Goal: Task Accomplishment & Management: Manage account settings

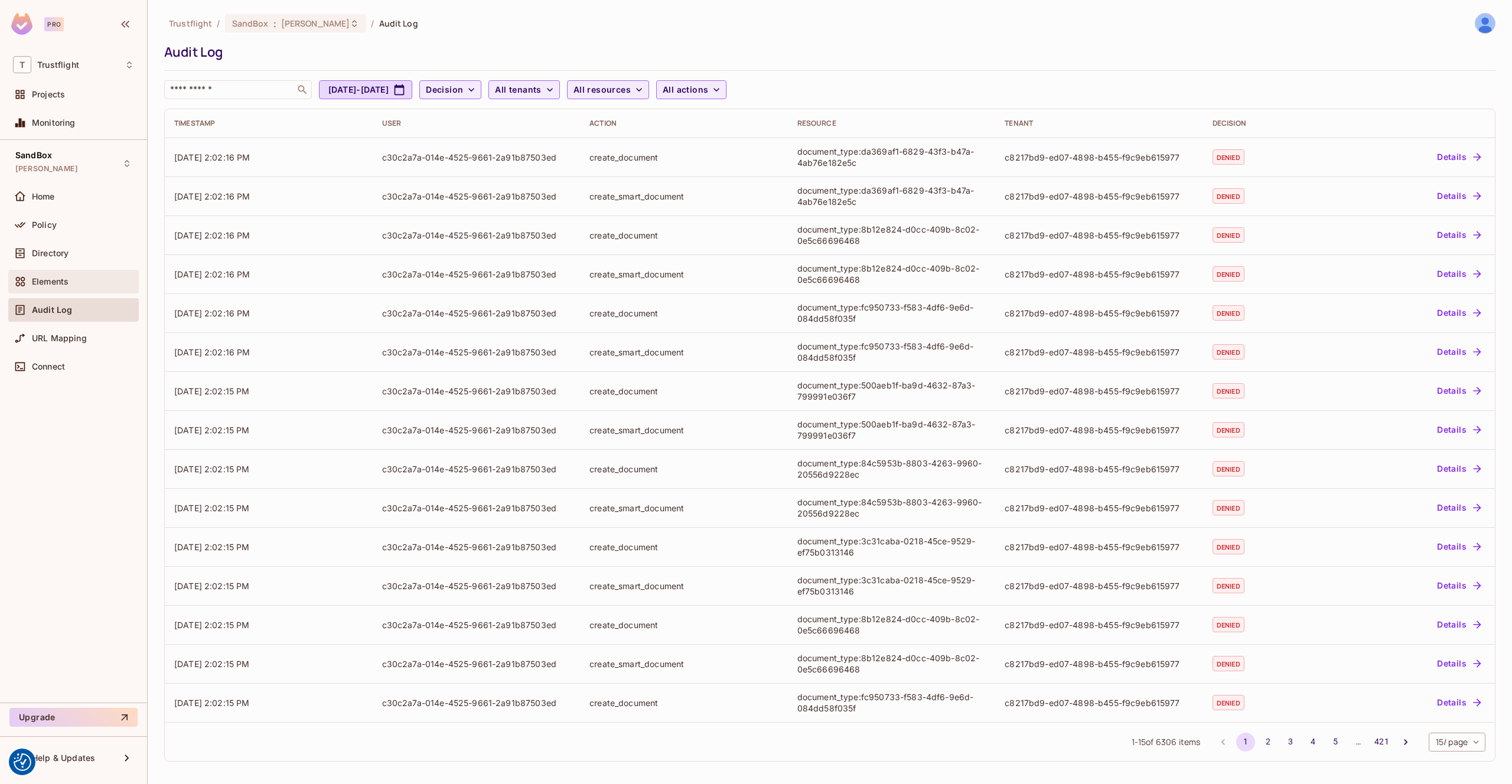
click at [62, 271] on div "Elements" at bounding box center [73, 282] width 130 height 24
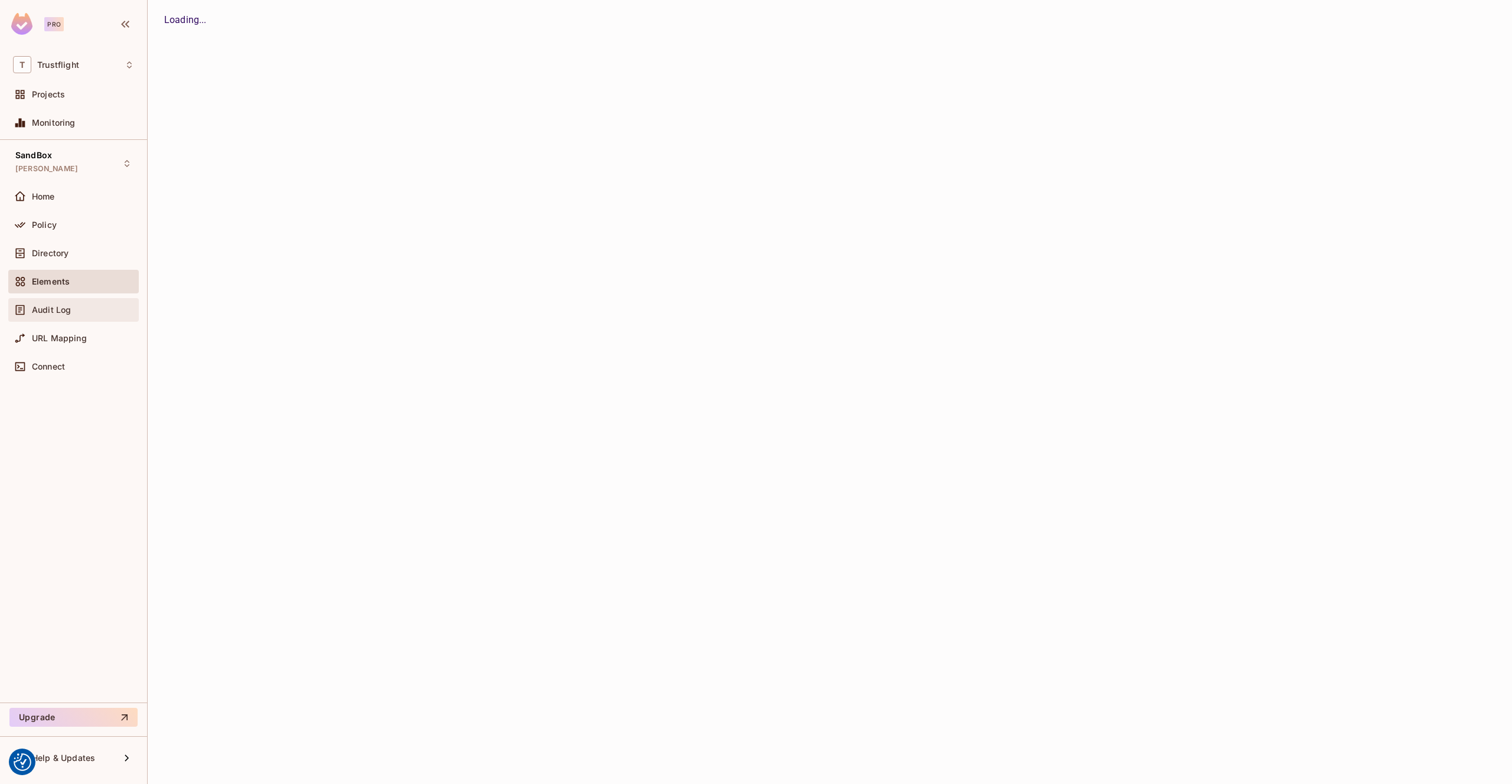
click at [84, 305] on div "Audit Log" at bounding box center [83, 310] width 102 height 10
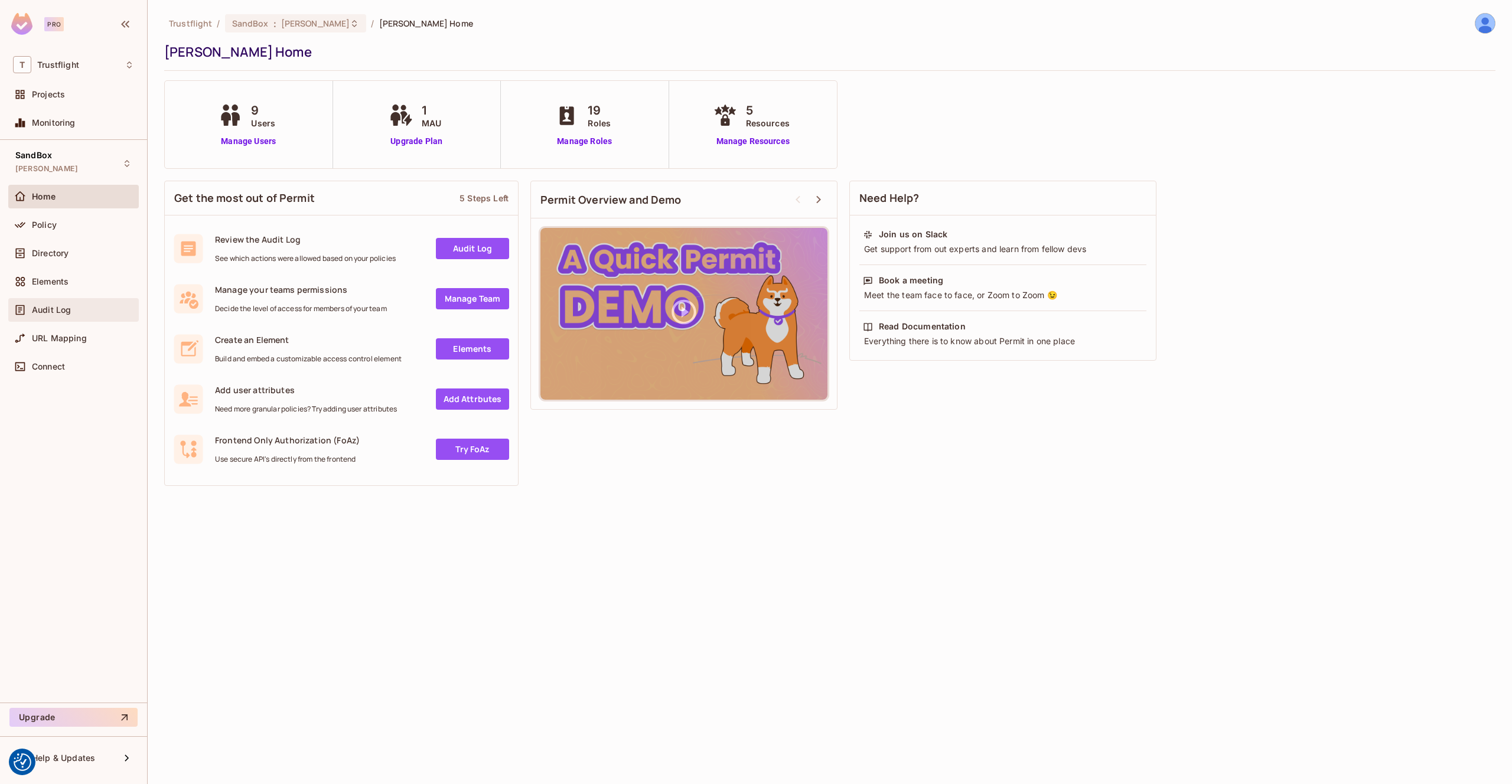
click at [73, 305] on div "Audit Log" at bounding box center [83, 310] width 102 height 10
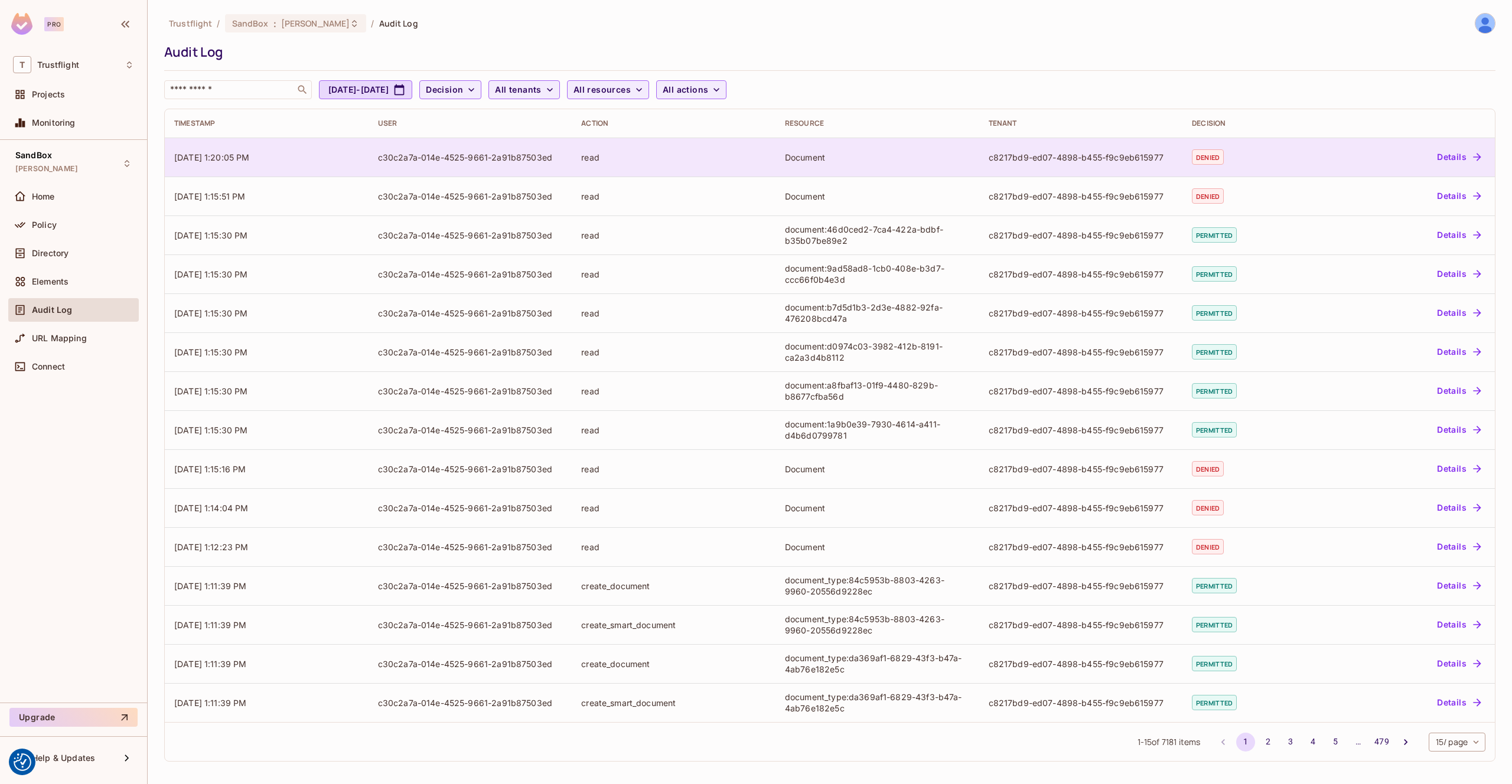
click at [691, 158] on div "read" at bounding box center [674, 157] width 185 height 11
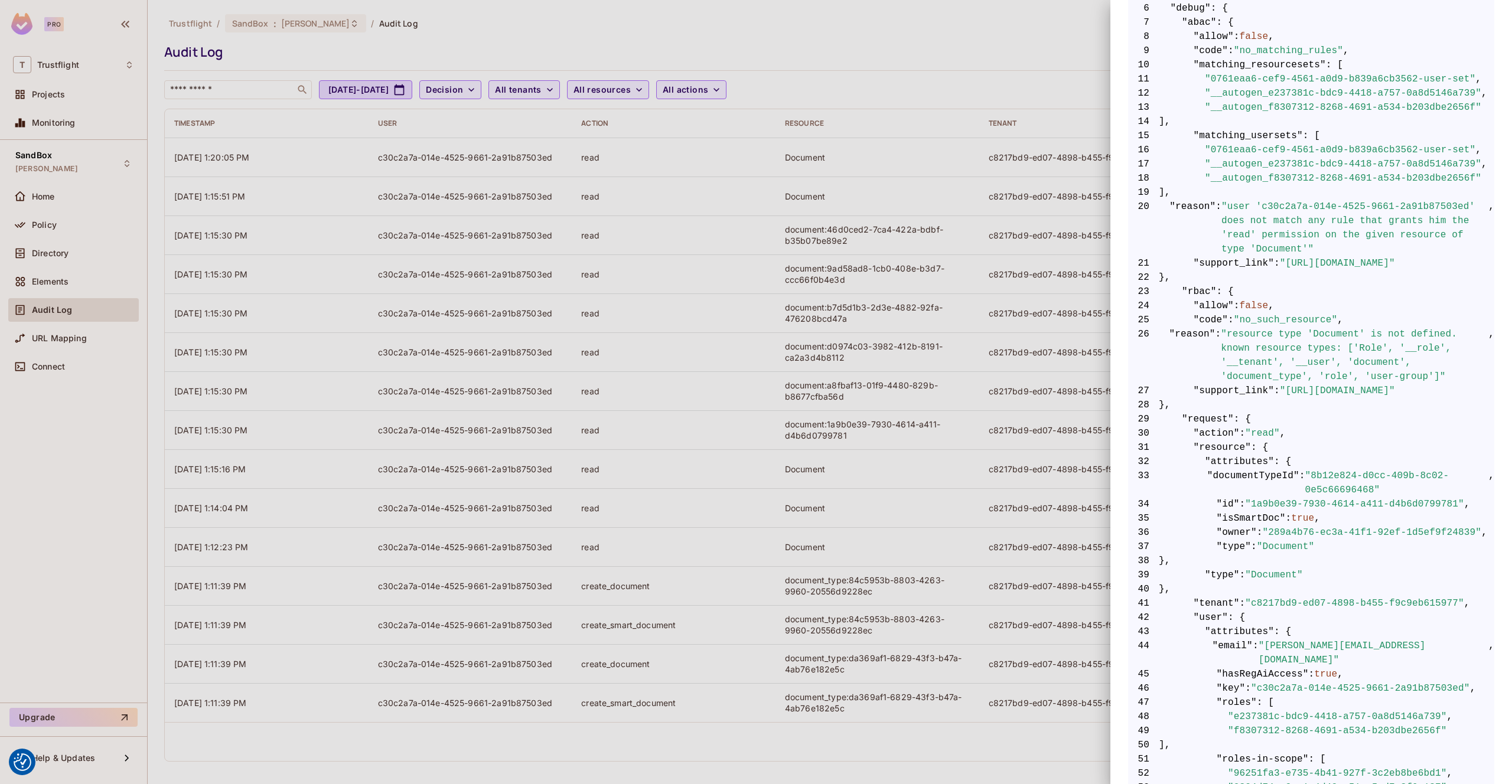
scroll to position [314, 0]
drag, startPoint x: 1358, startPoint y: 330, endPoint x: 1324, endPoint y: 333, distance: 34.1
click at [1319, 331] on span ""resource type 'Document' is not defined. known resource types: ['Role', '__rol…" at bounding box center [1355, 355] width 268 height 57
click at [1409, 360] on span ""resource type 'Document' is not defined. known resource types: ['Role', '__rol…" at bounding box center [1355, 355] width 268 height 57
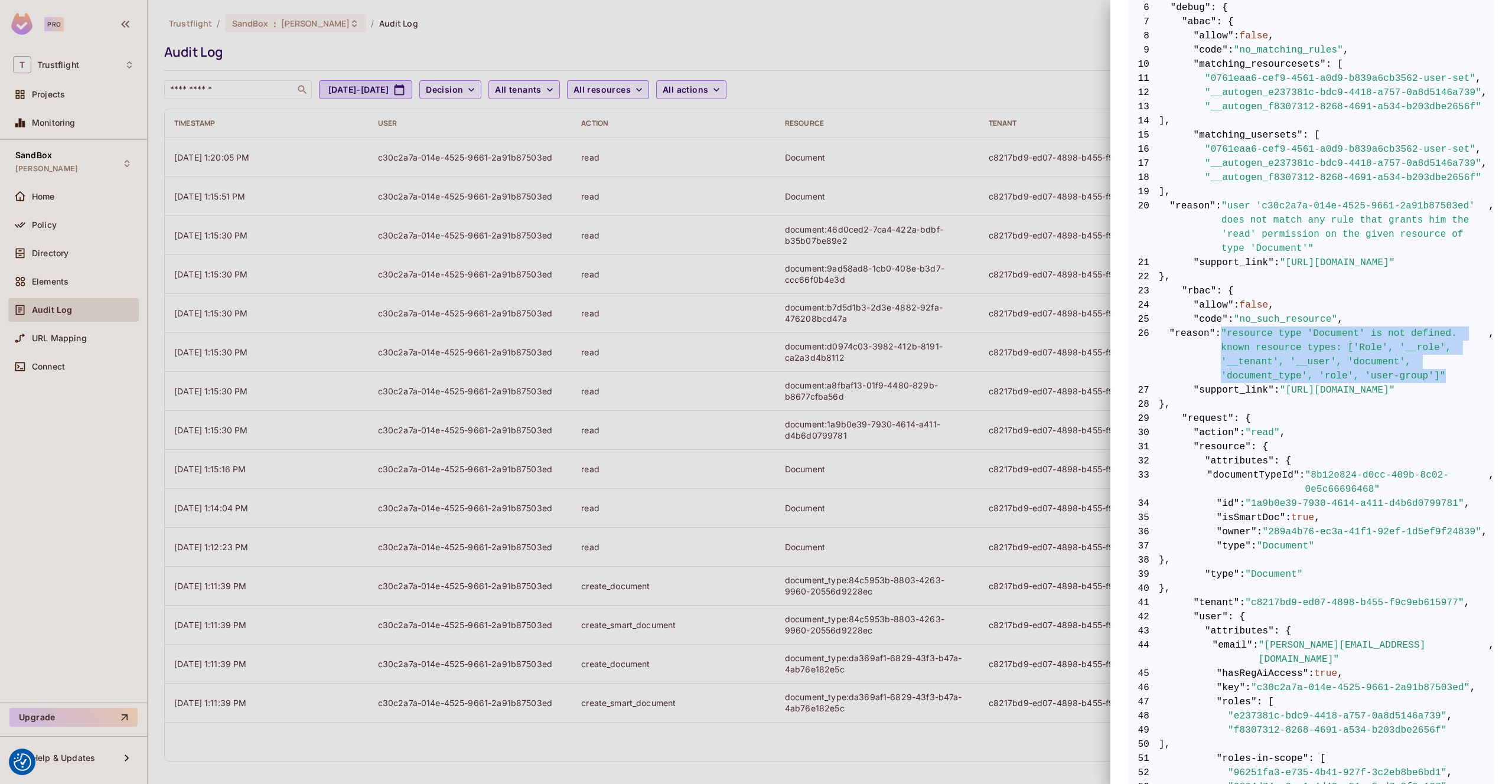
drag, startPoint x: 1450, startPoint y: 373, endPoint x: 1221, endPoint y: 335, distance: 232.1
click at [1221, 335] on span ""resource type 'Document' is not defined. known resource types: ['Role', '__rol…" at bounding box center [1355, 355] width 268 height 57
click at [1416, 366] on span ""resource type 'Document' is not defined. known resource types: ['Role', '__rol…" at bounding box center [1355, 355] width 268 height 57
drag, startPoint x: 1422, startPoint y: 375, endPoint x: 1185, endPoint y: 338, distance: 239.9
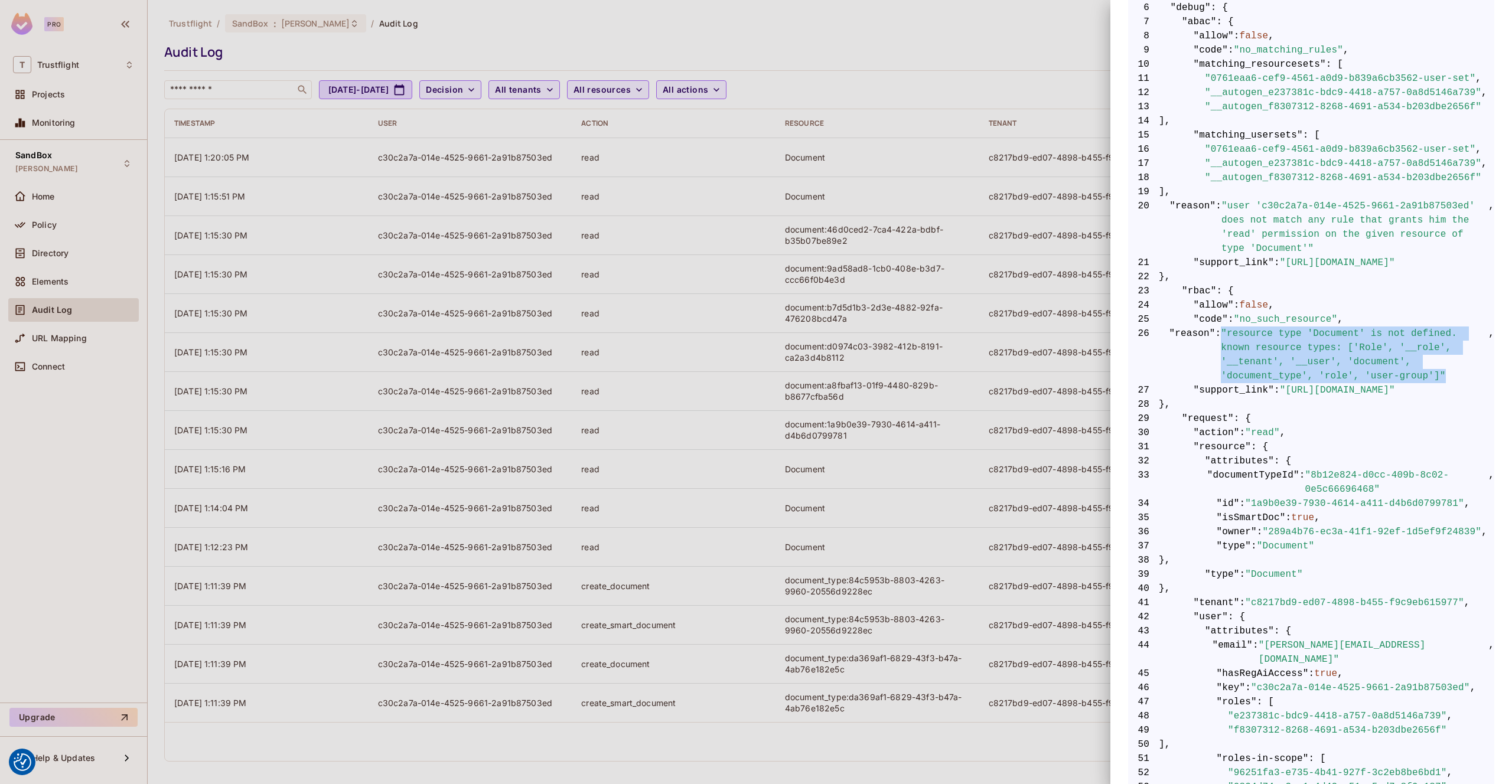
click at [1185, 338] on span "26 "reason" : "resource type 'Document' is not defined. known resource types: […" at bounding box center [1311, 355] width 366 height 57
copy span ""resource type 'Document' is not defined. known resource types: ['Role', '__rol…"
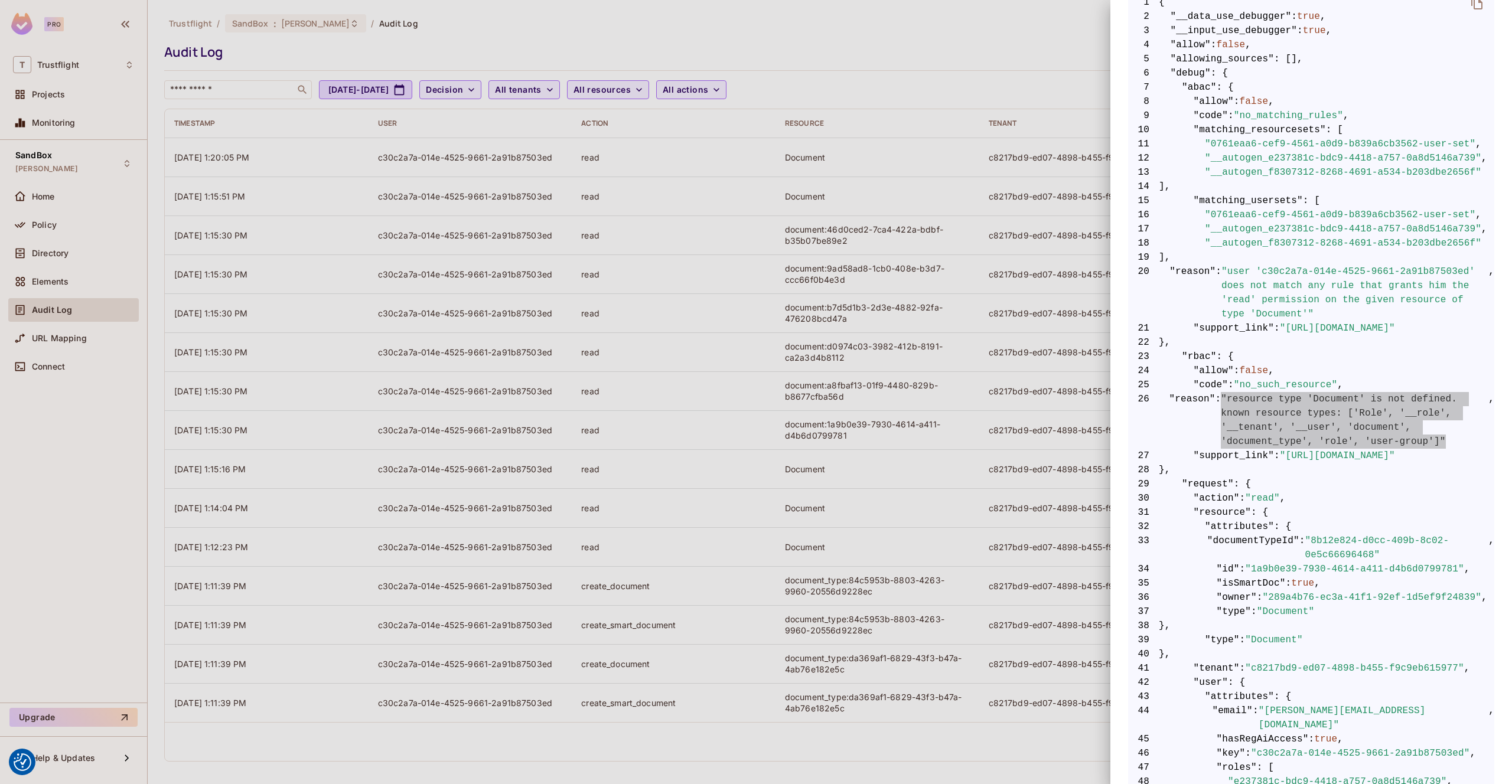
scroll to position [243, 0]
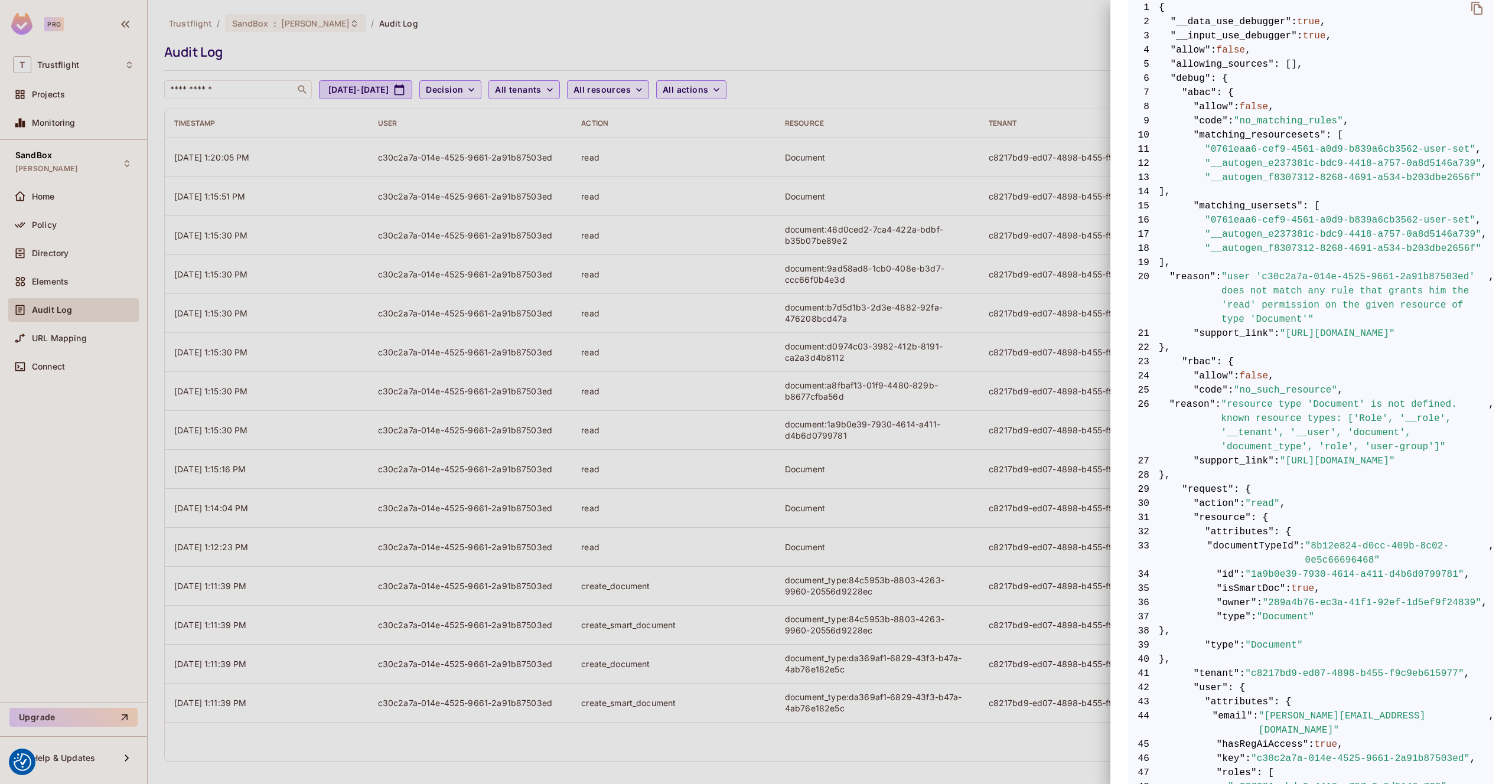
click at [46, 279] on div at bounding box center [756, 392] width 1512 height 784
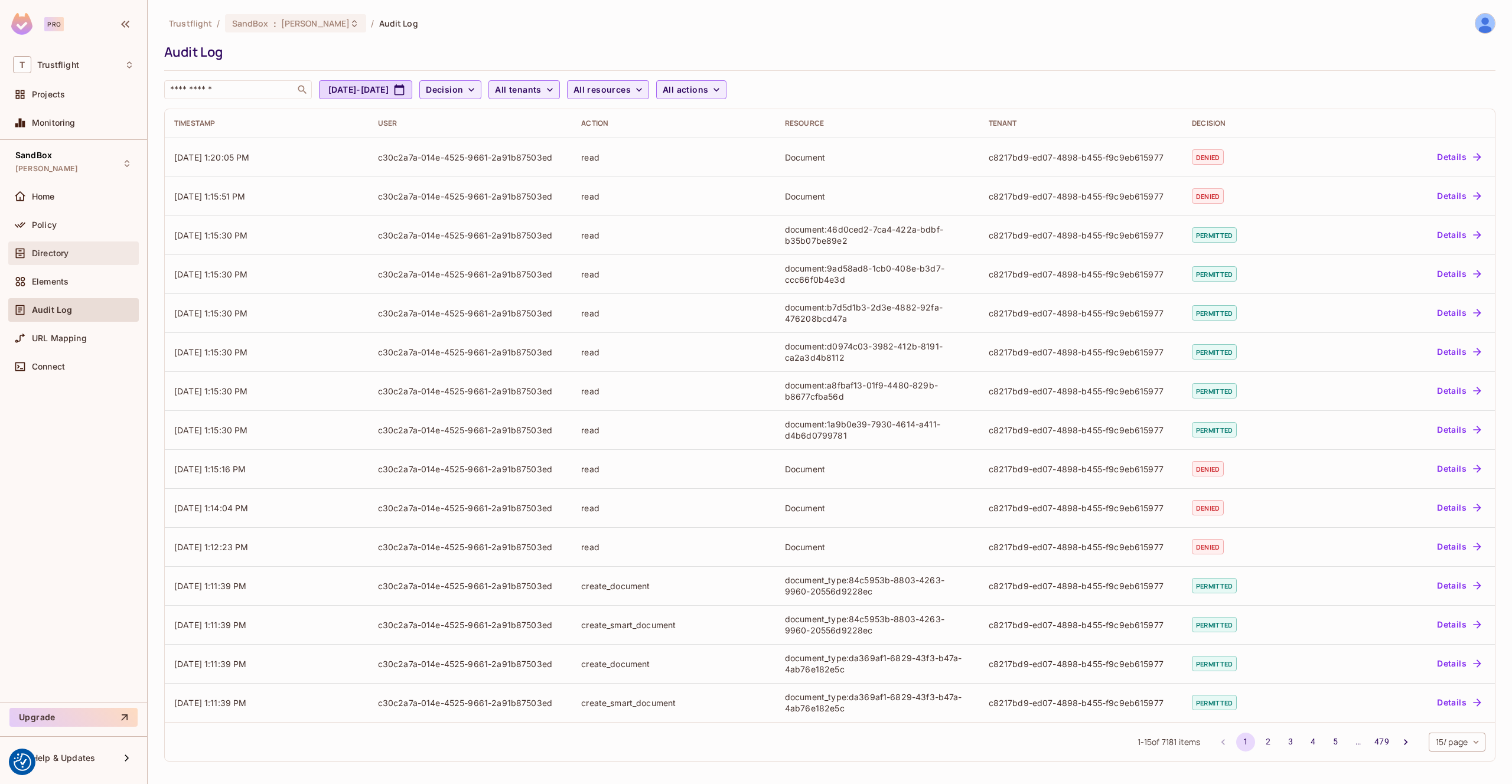
click at [52, 258] on span "Directory" at bounding box center [51, 253] width 37 height 10
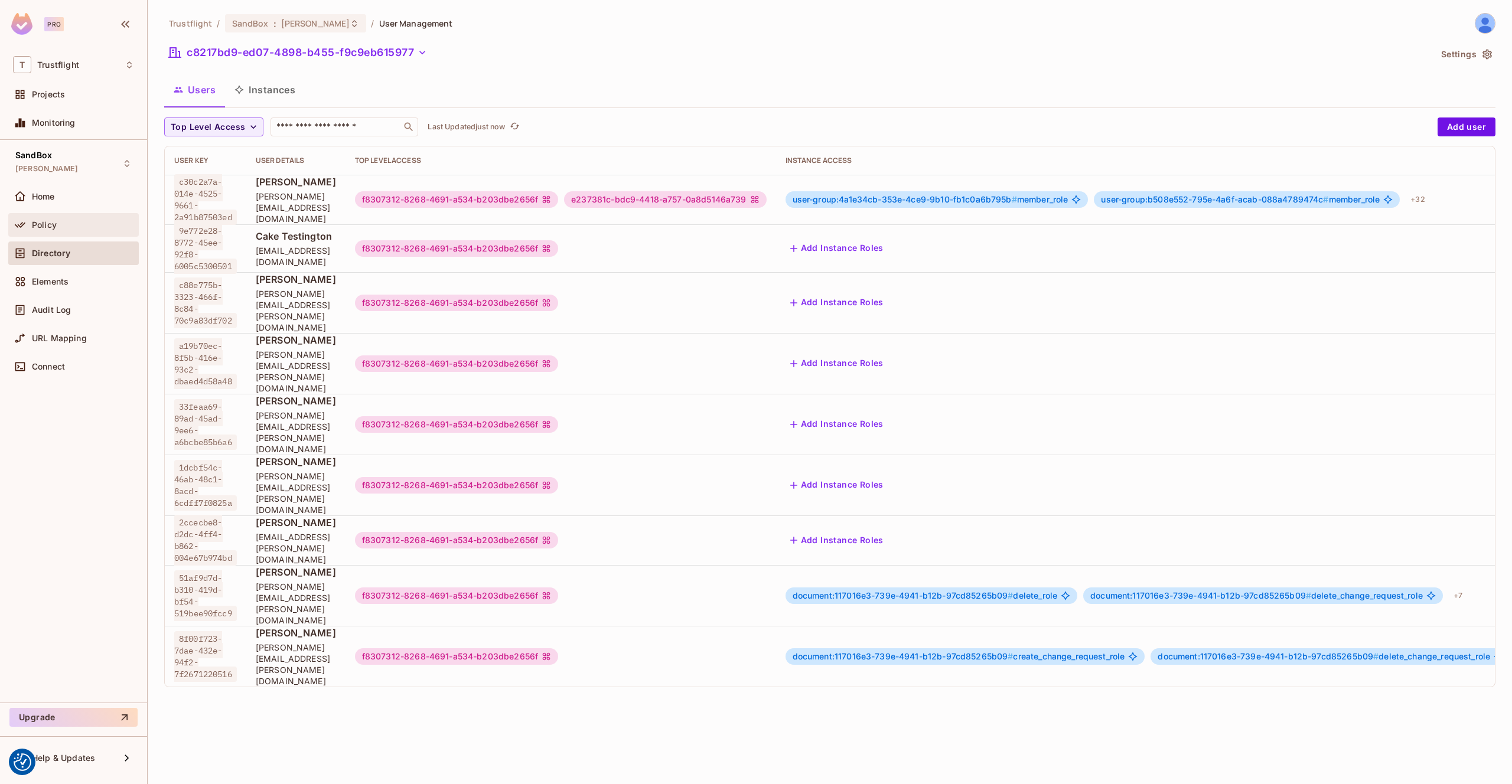
click at [64, 230] on div "Policy" at bounding box center [73, 225] width 121 height 14
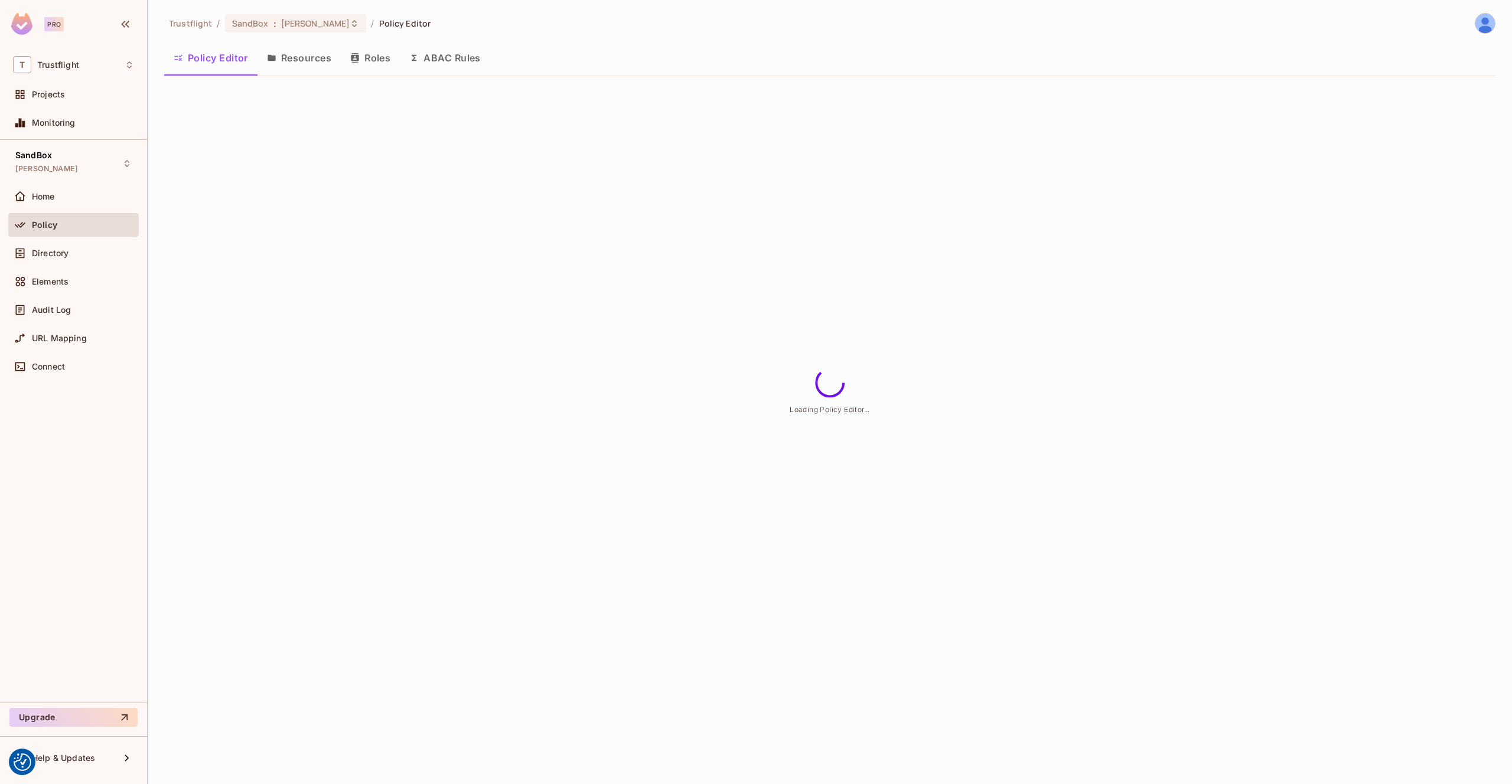
click at [303, 66] on button "Resources" at bounding box center [299, 58] width 83 height 30
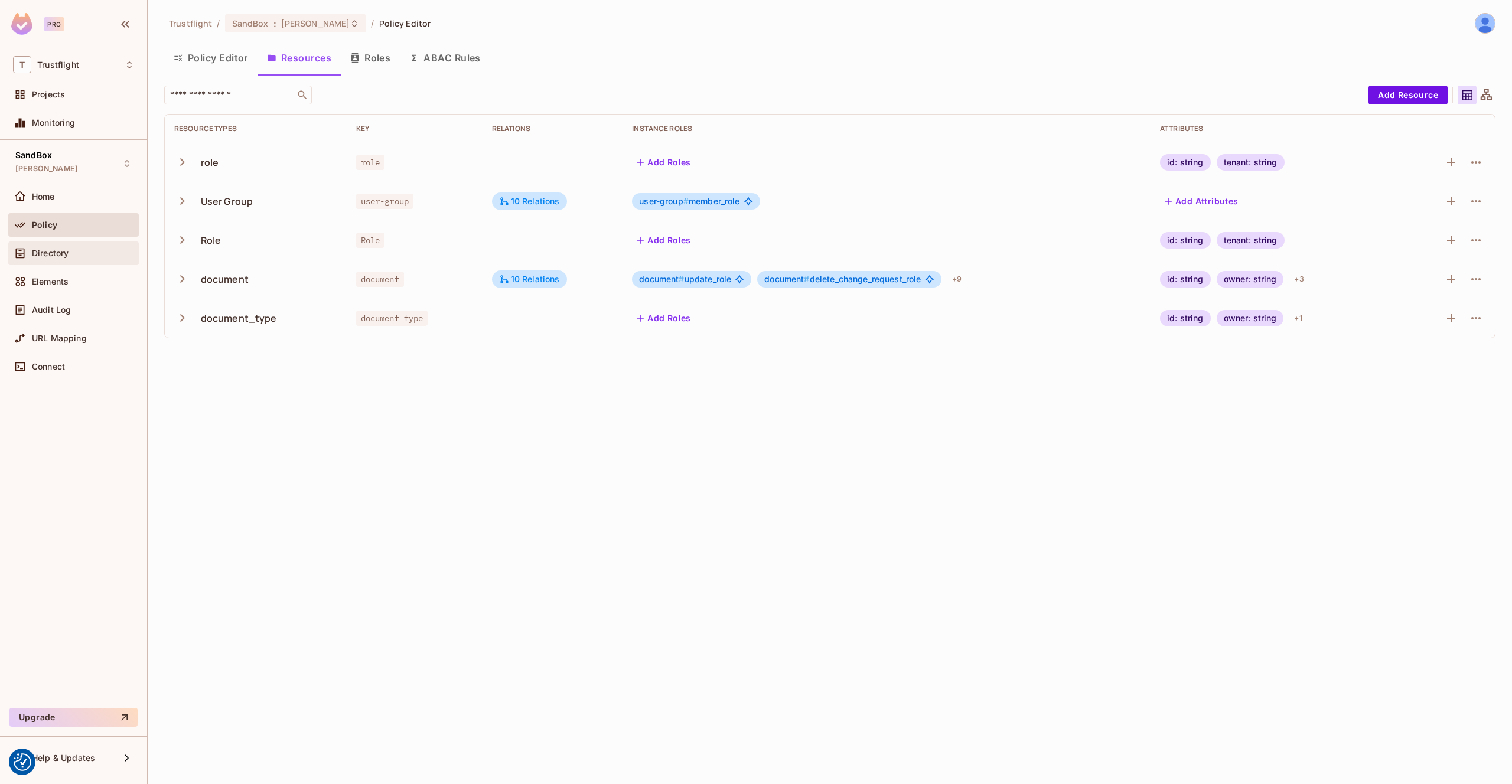
click at [67, 255] on span "Directory" at bounding box center [51, 253] width 37 height 10
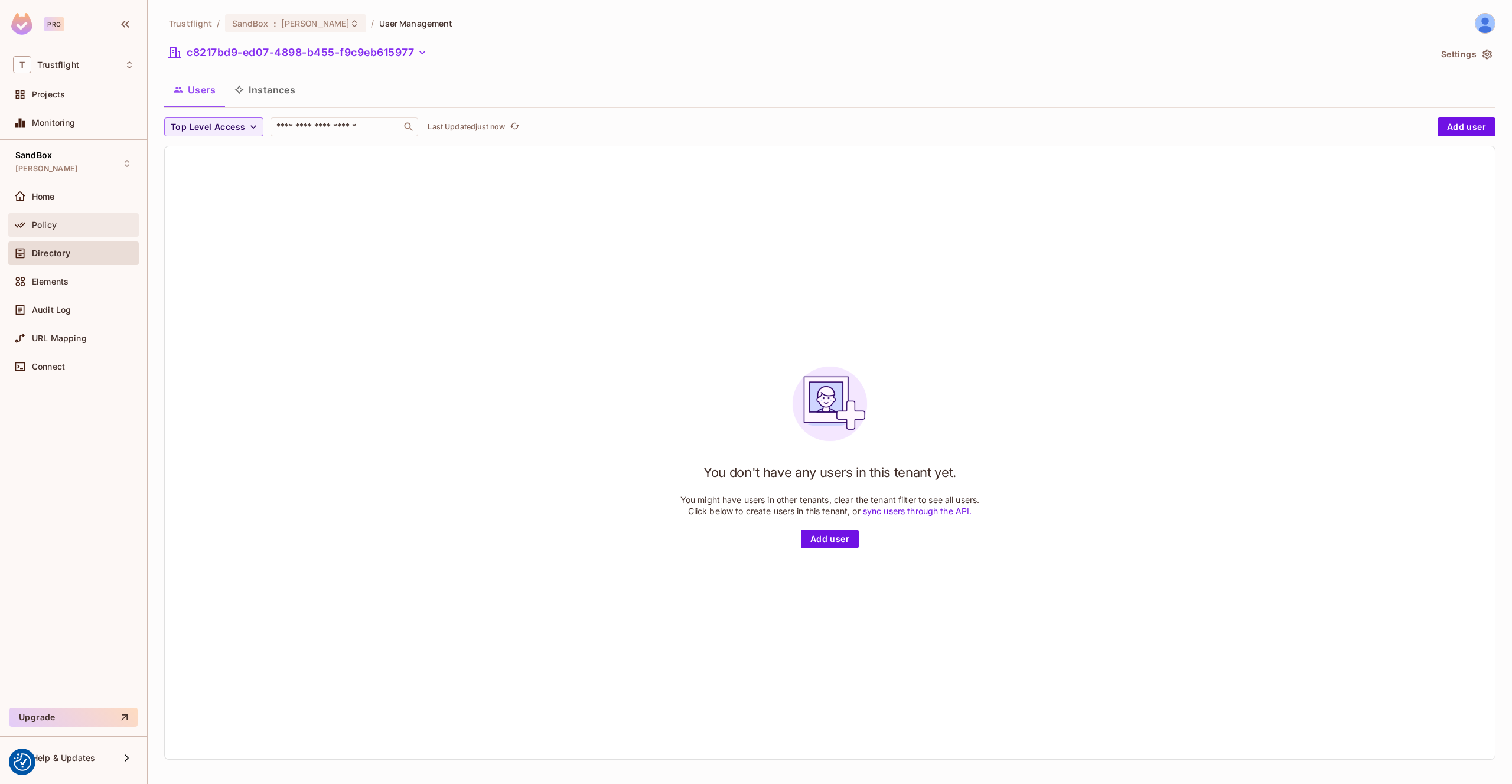
click at [54, 220] on span "Policy" at bounding box center [45, 225] width 25 height 10
click at [318, 54] on div "Trustflight / SandBox : james_duncan_development / User Management c8217bd9-ed0…" at bounding box center [829, 392] width 1364 height 784
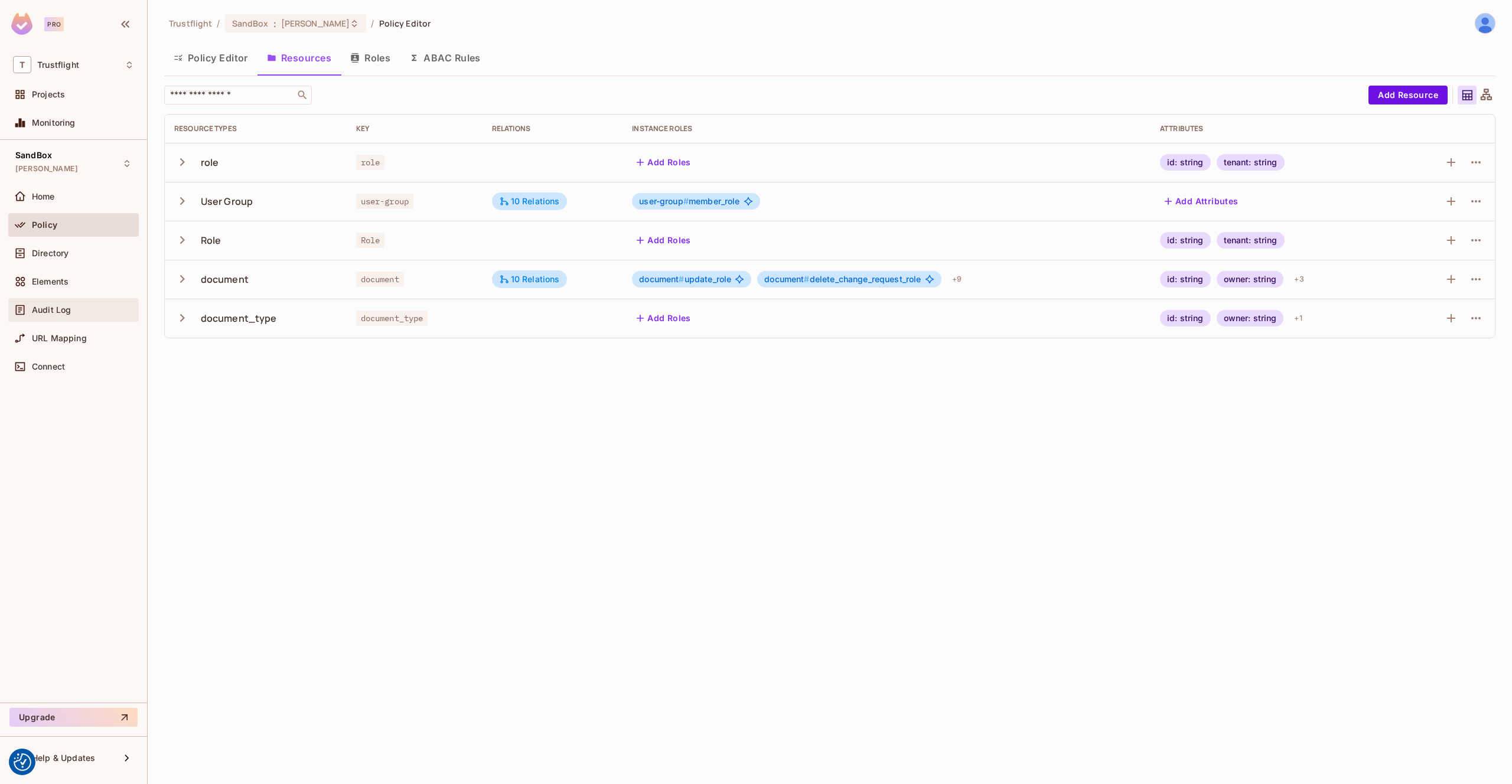
click at [62, 302] on div "Audit Log" at bounding box center [73, 310] width 130 height 24
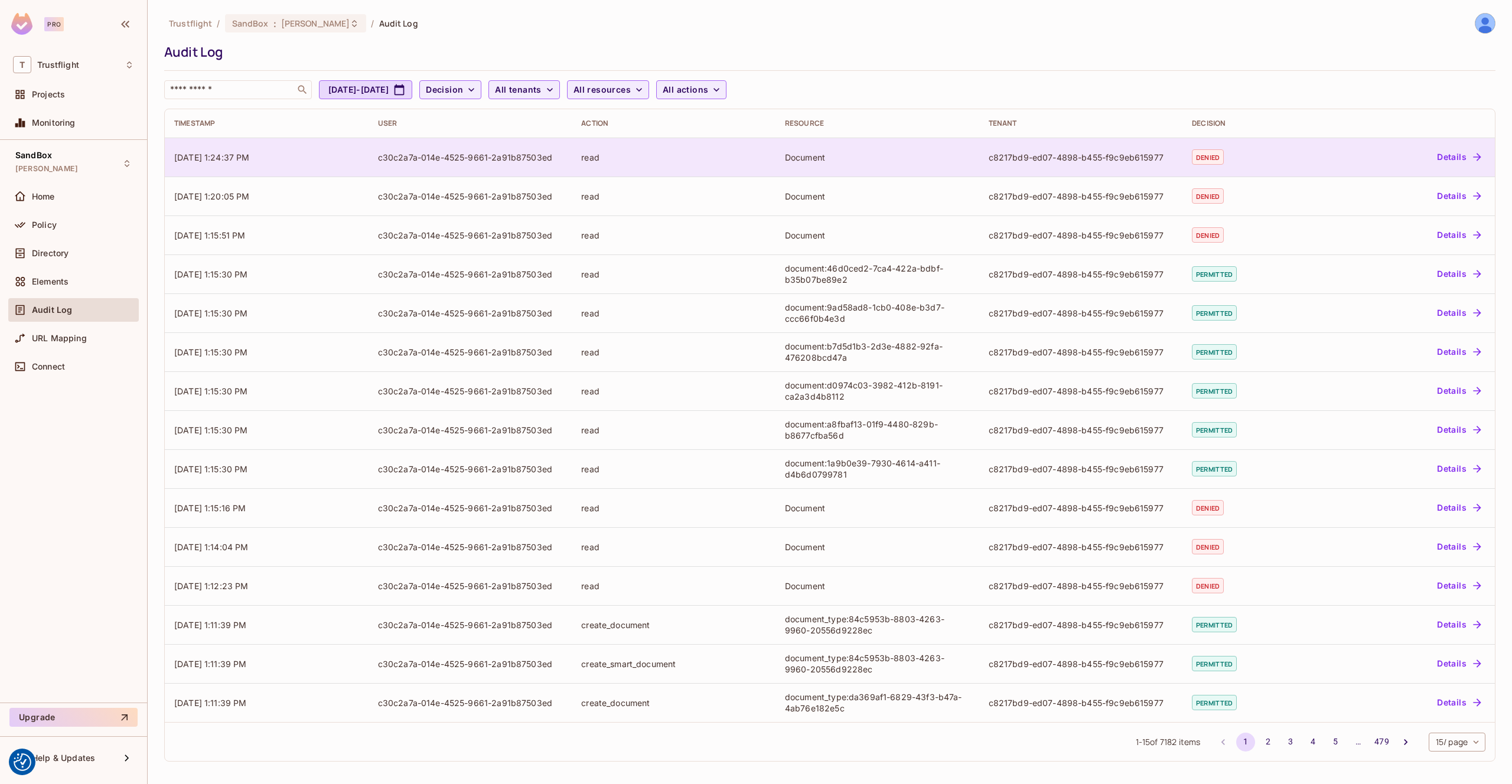
click at [978, 155] on td "Document" at bounding box center [877, 157] width 204 height 39
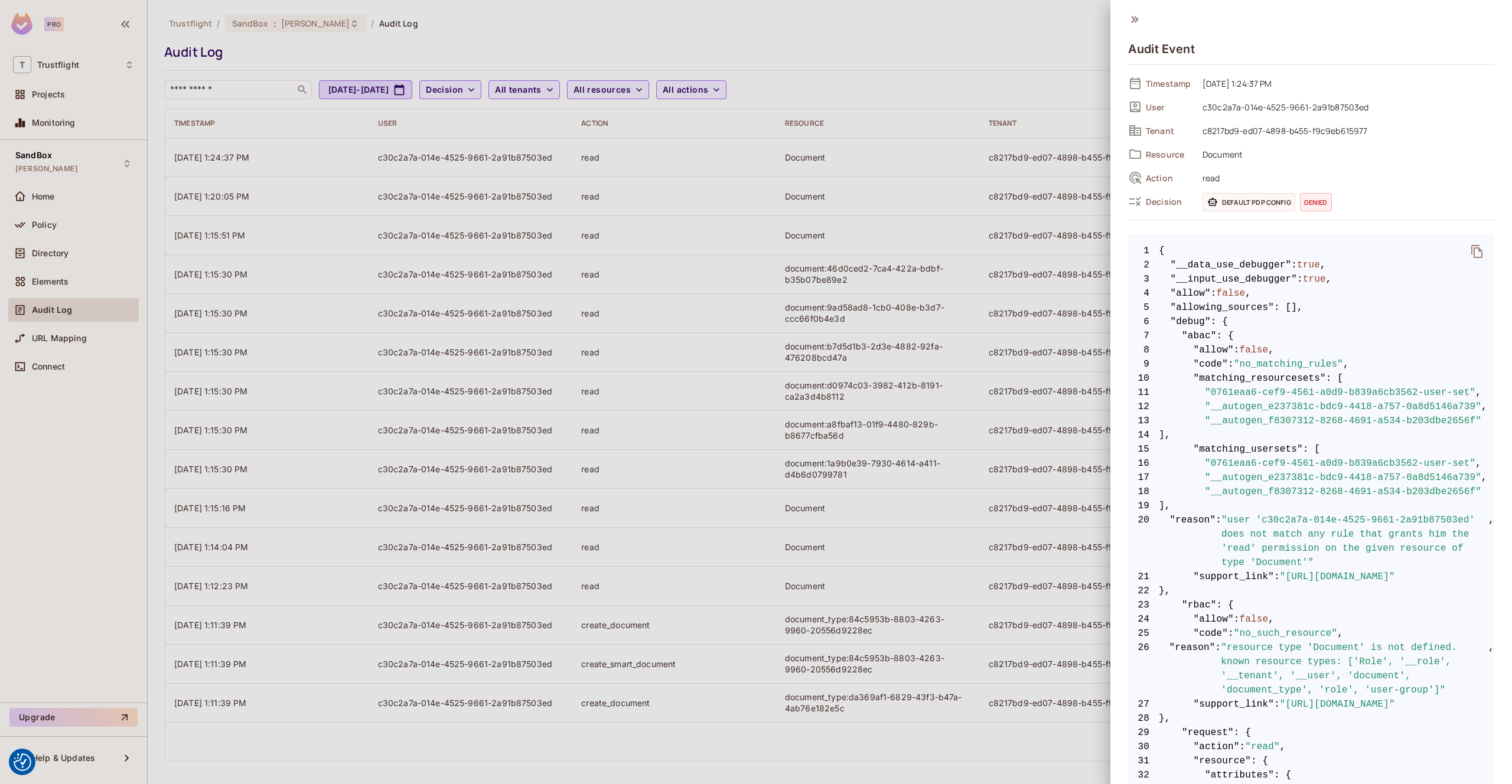
click at [1474, 253] on icon "delete" at bounding box center [1477, 252] width 11 height 13
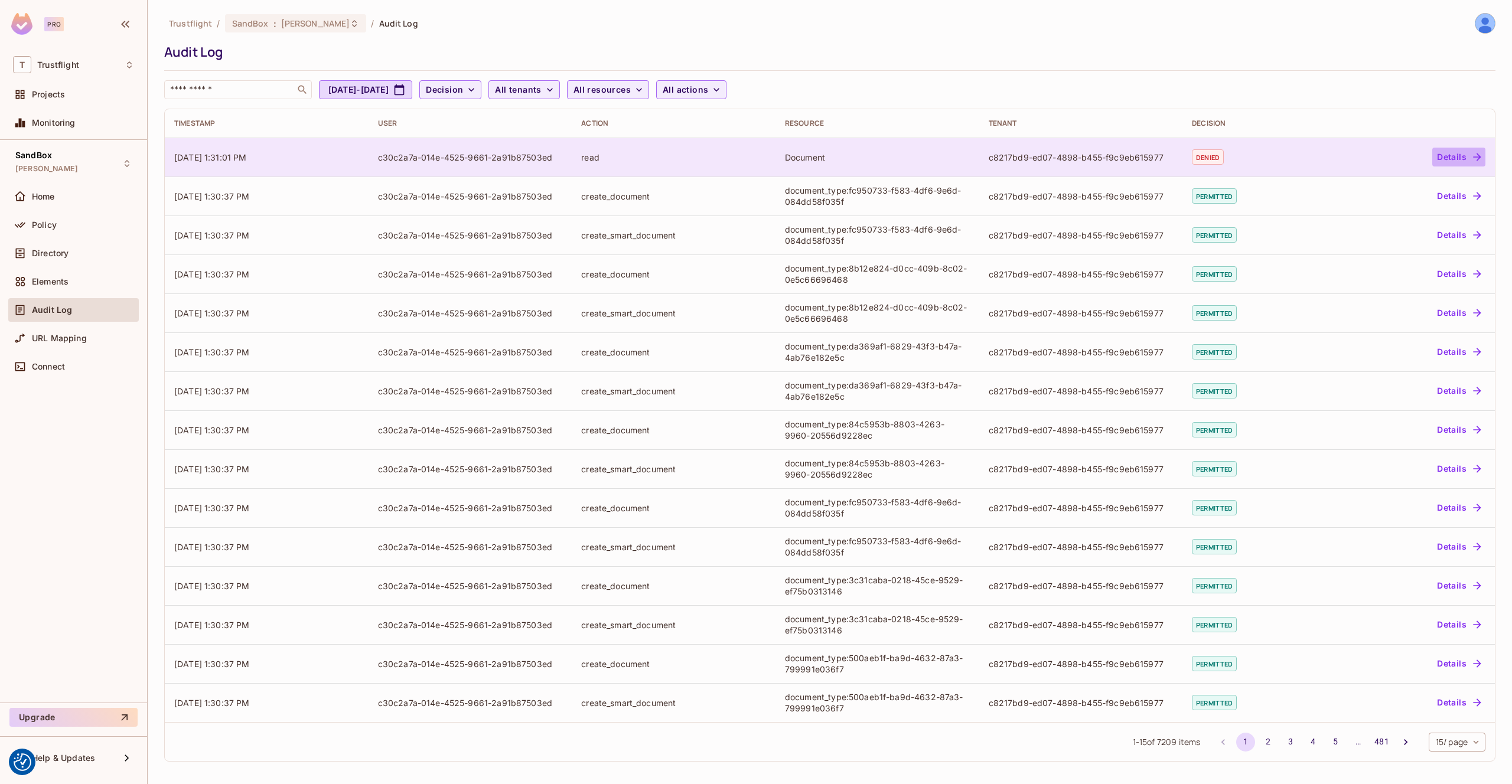
click at [1445, 158] on button "Details" at bounding box center [1458, 157] width 53 height 19
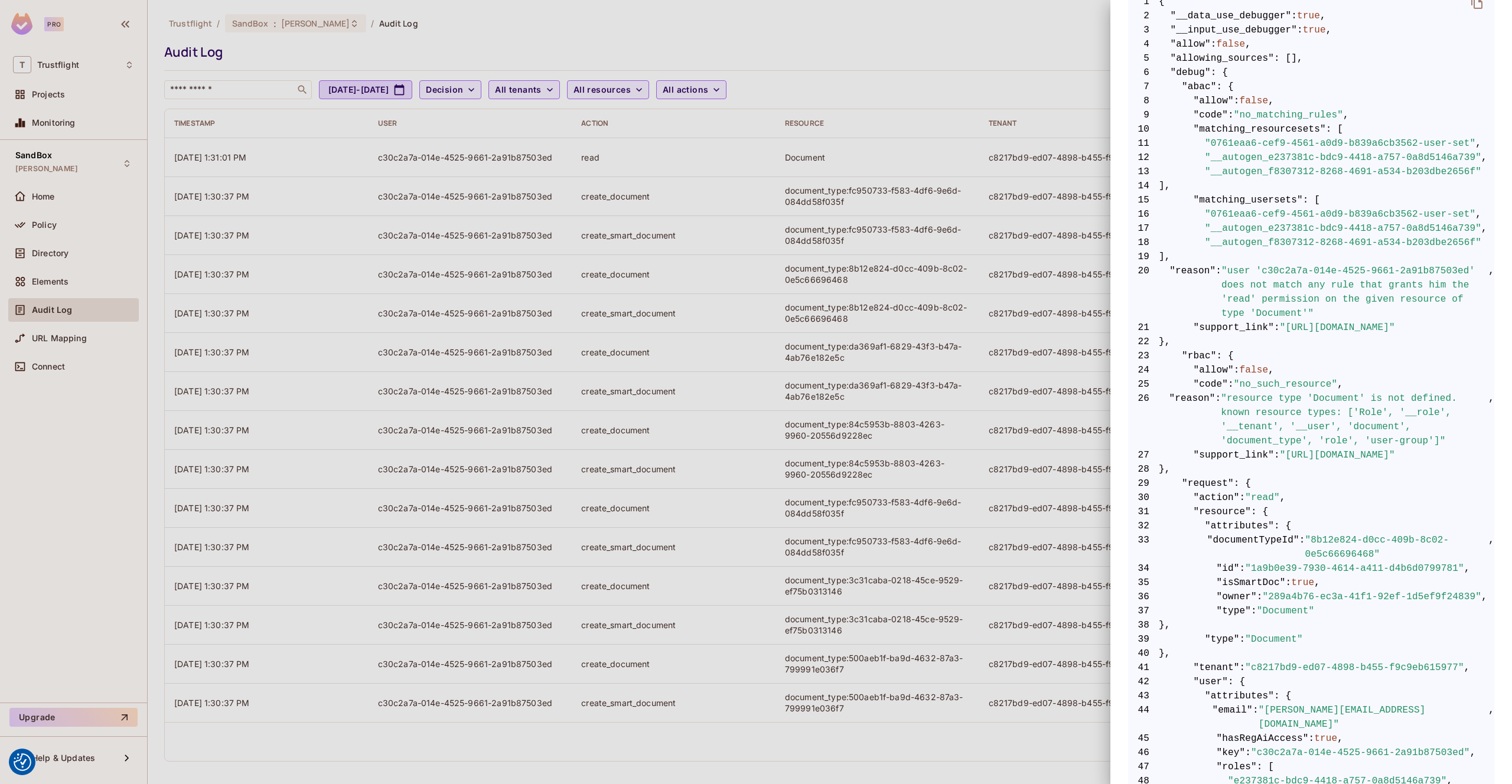
scroll to position [80, 0]
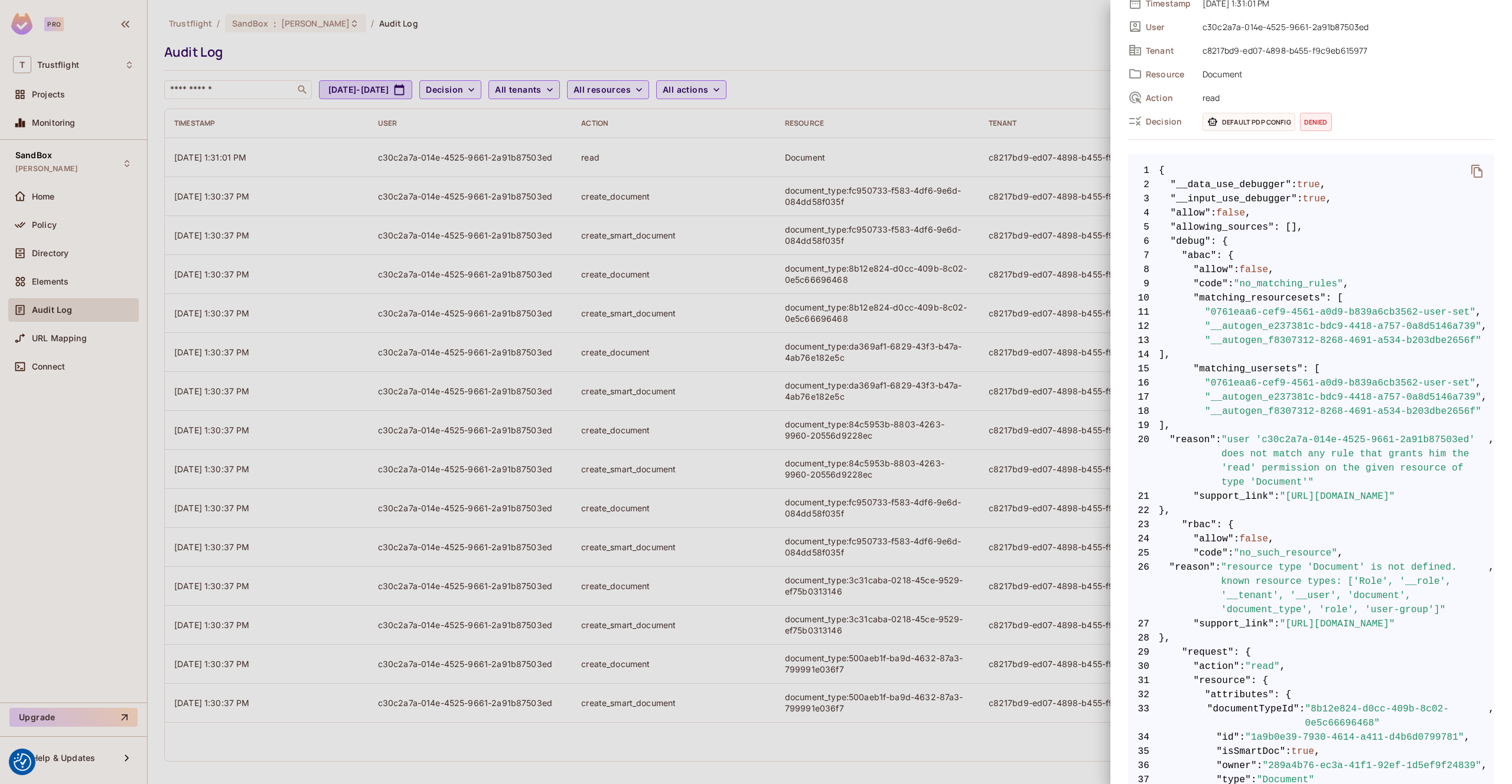
click at [871, 75] on div at bounding box center [756, 392] width 1512 height 784
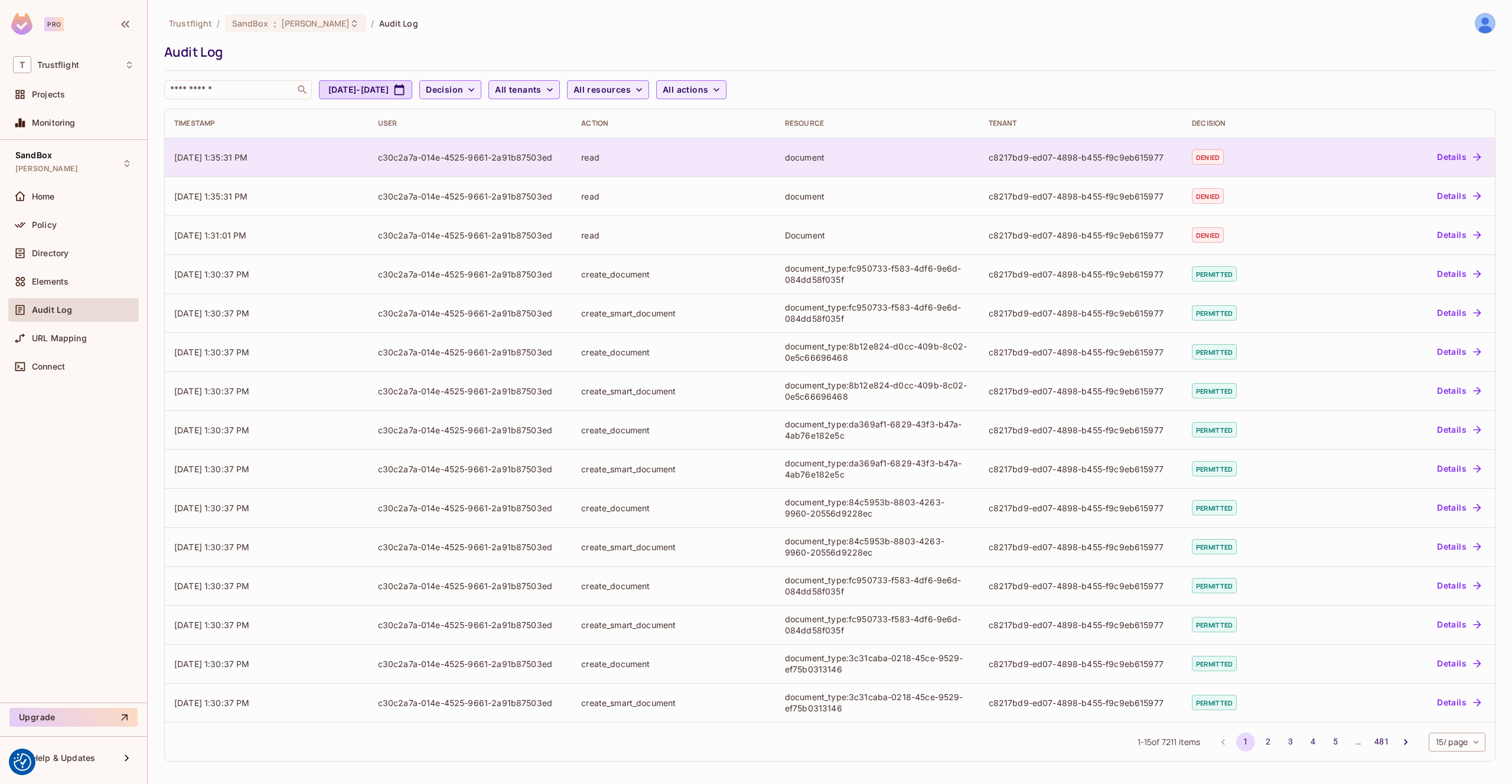
click at [672, 161] on div "read" at bounding box center [674, 157] width 185 height 11
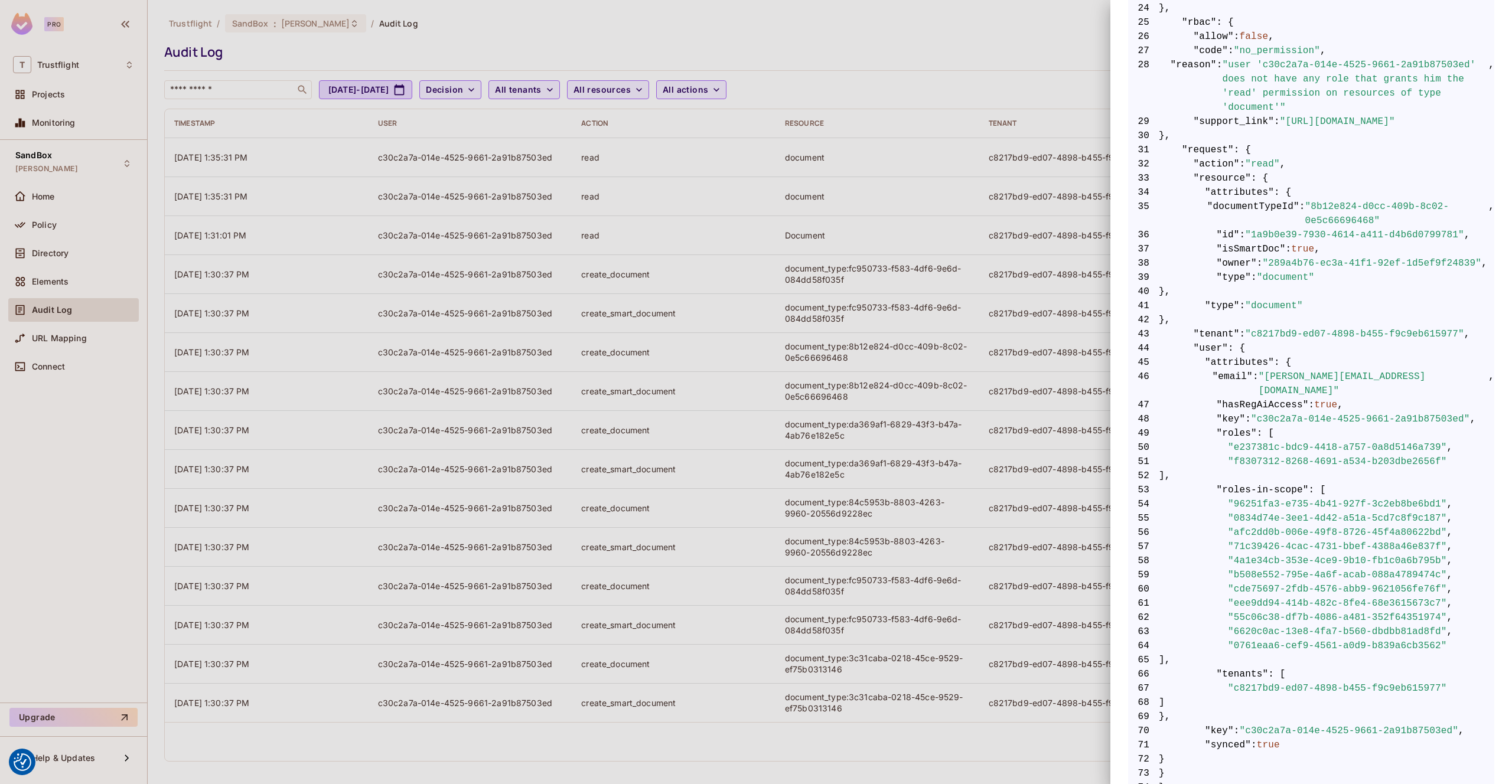
scroll to position [656, 0]
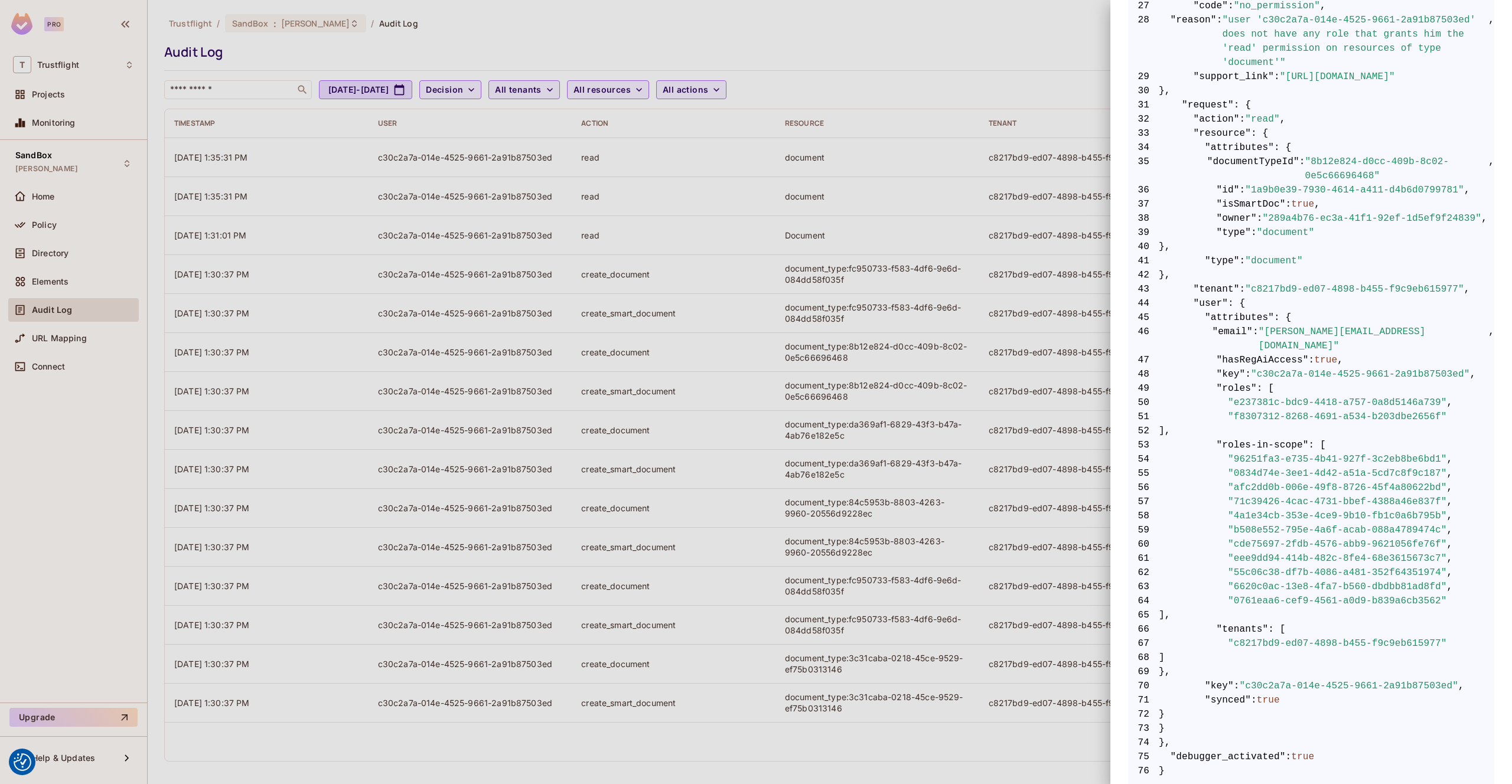
click at [771, 49] on div at bounding box center [756, 392] width 1512 height 784
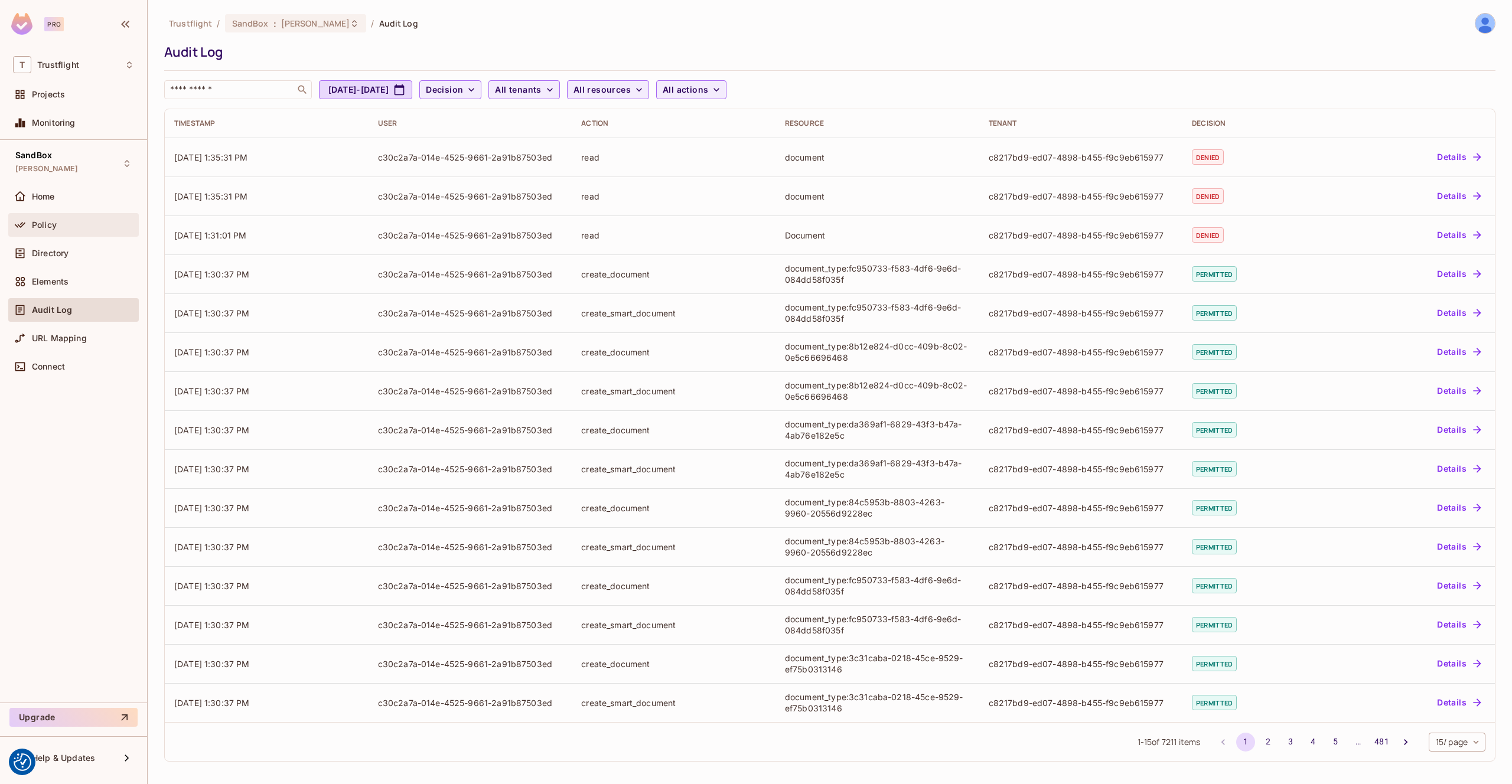
click at [67, 225] on div "Policy" at bounding box center [83, 225] width 102 height 10
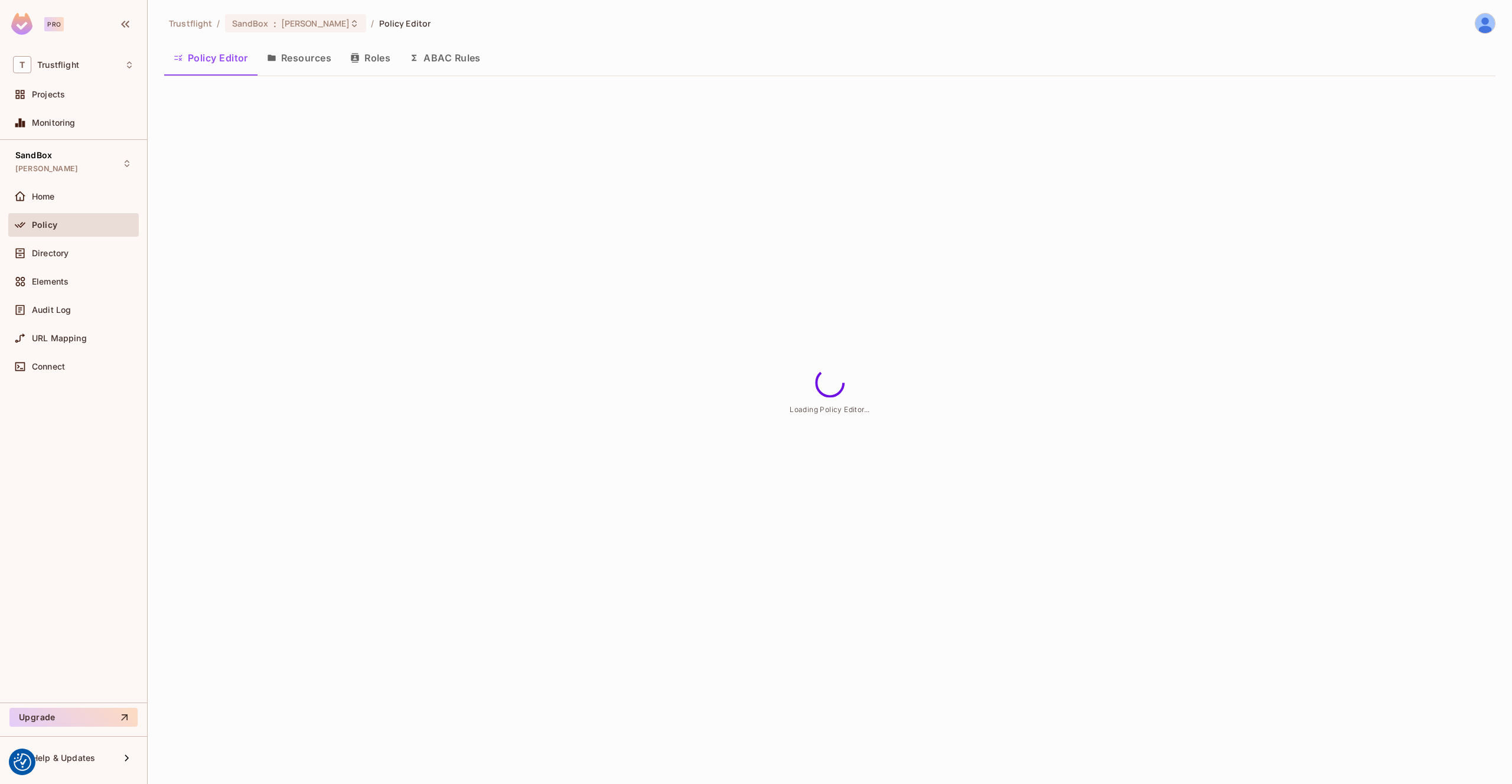
click at [472, 60] on button "ABAC Rules" at bounding box center [445, 58] width 90 height 30
click at [300, 57] on button "Resources" at bounding box center [299, 58] width 83 height 30
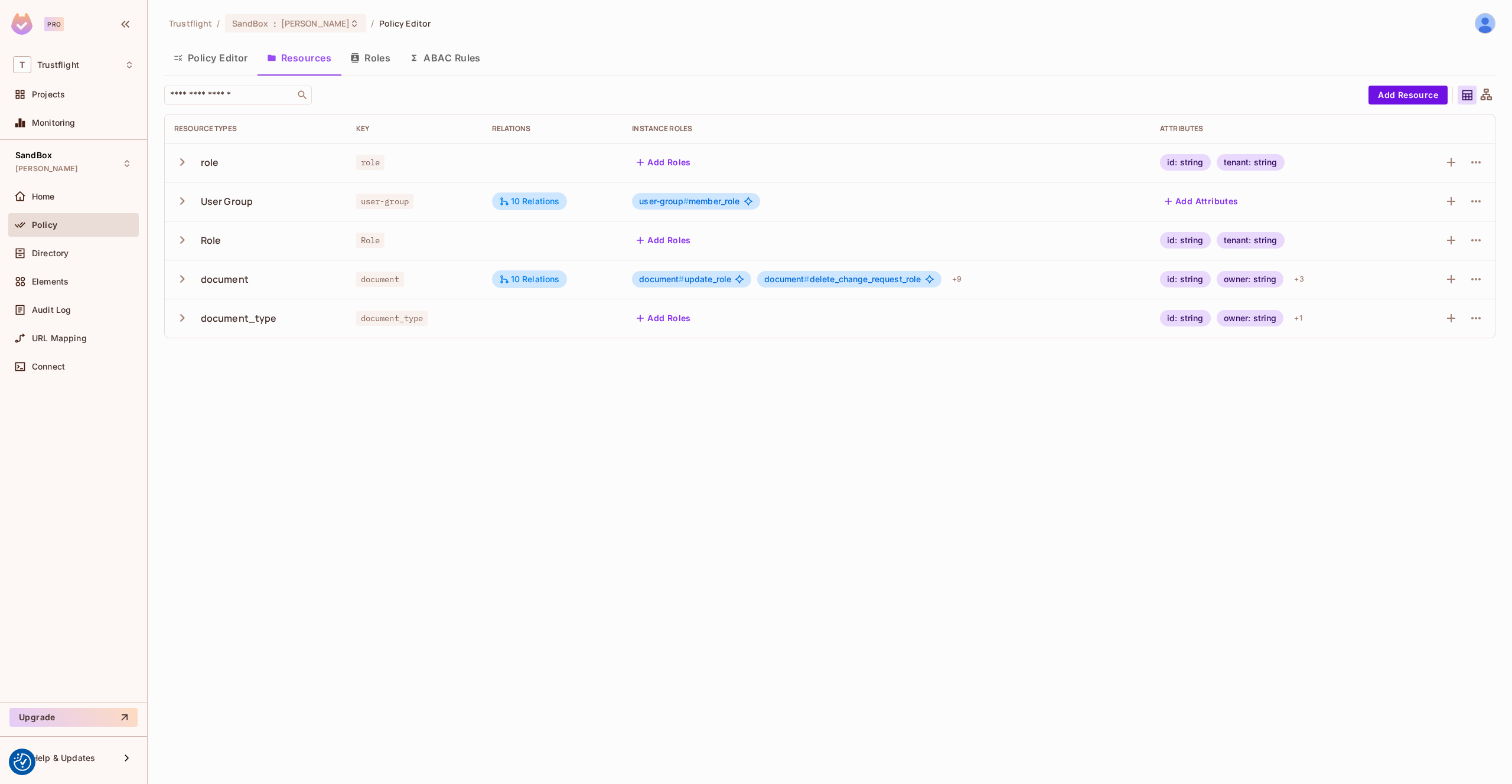
click at [215, 61] on button "Policy Editor" at bounding box center [211, 58] width 93 height 30
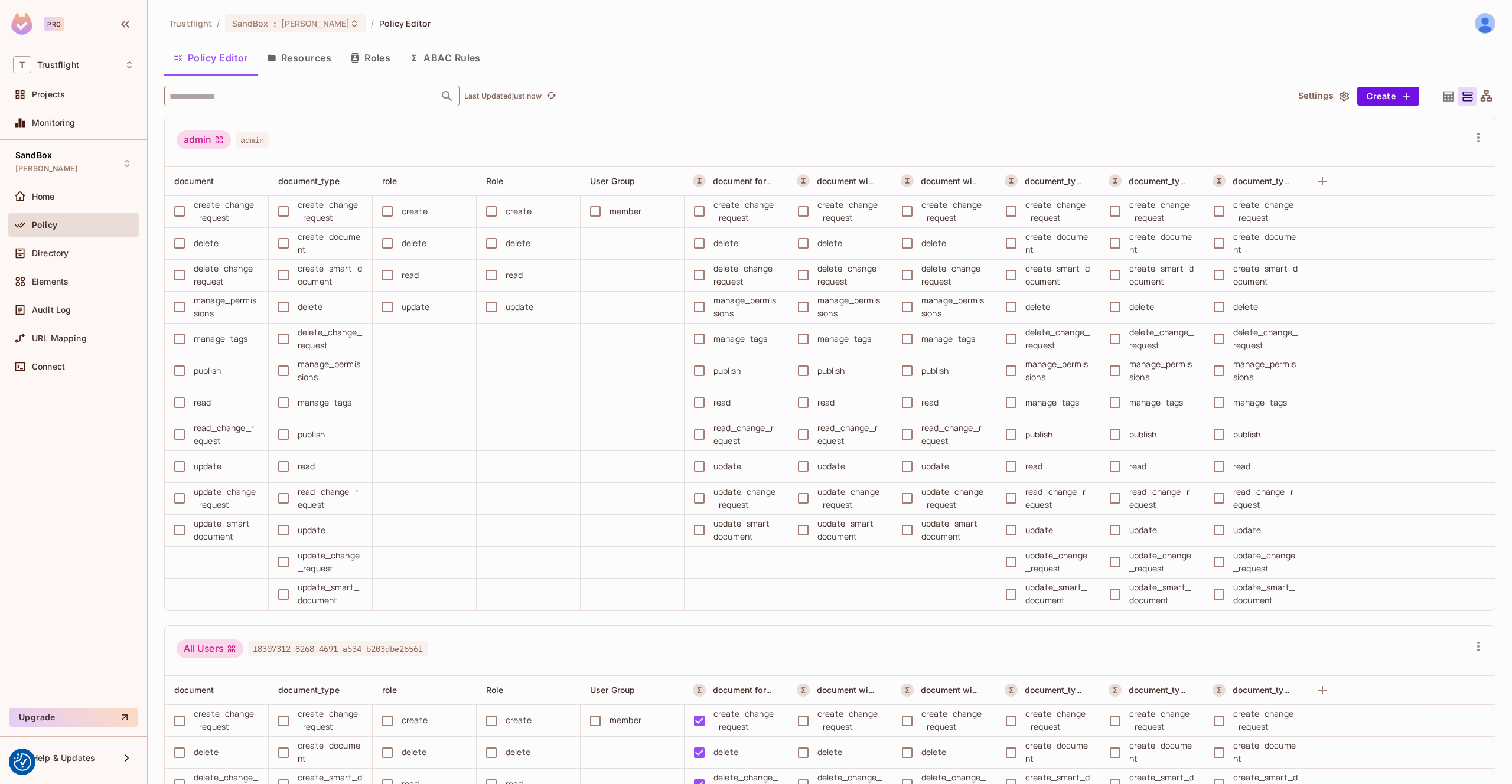
click at [226, 94] on input "text" at bounding box center [302, 96] width 270 height 21
click at [202, 98] on input "text" at bounding box center [302, 96] width 270 height 21
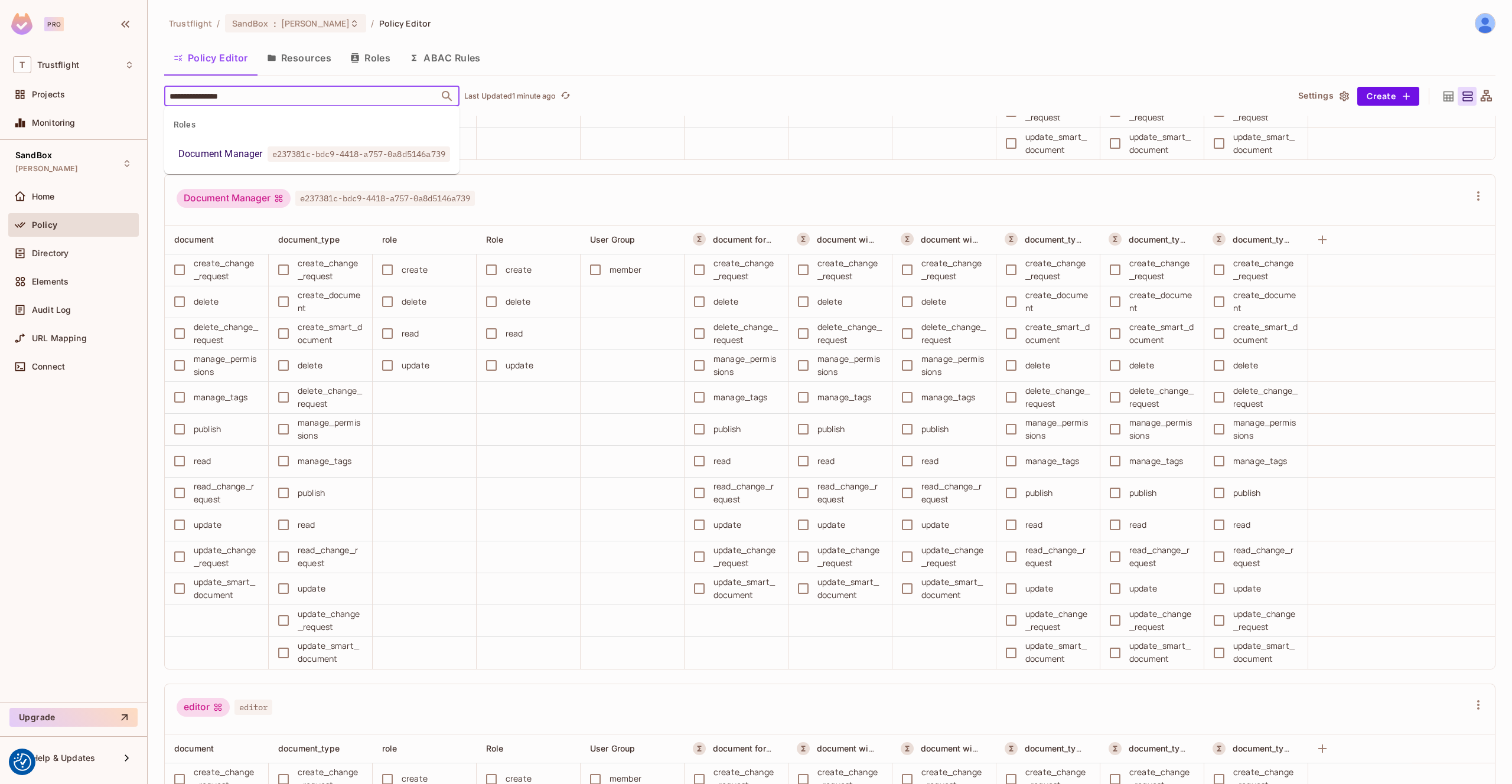
scroll to position [1, 0]
type input "**********"
drag, startPoint x: 534, startPoint y: 54, endPoint x: 525, endPoint y: 55, distance: 9.1
click at [534, 54] on div "Policy Editor Resources Roles ABAC Rules" at bounding box center [829, 57] width 1331 height 30
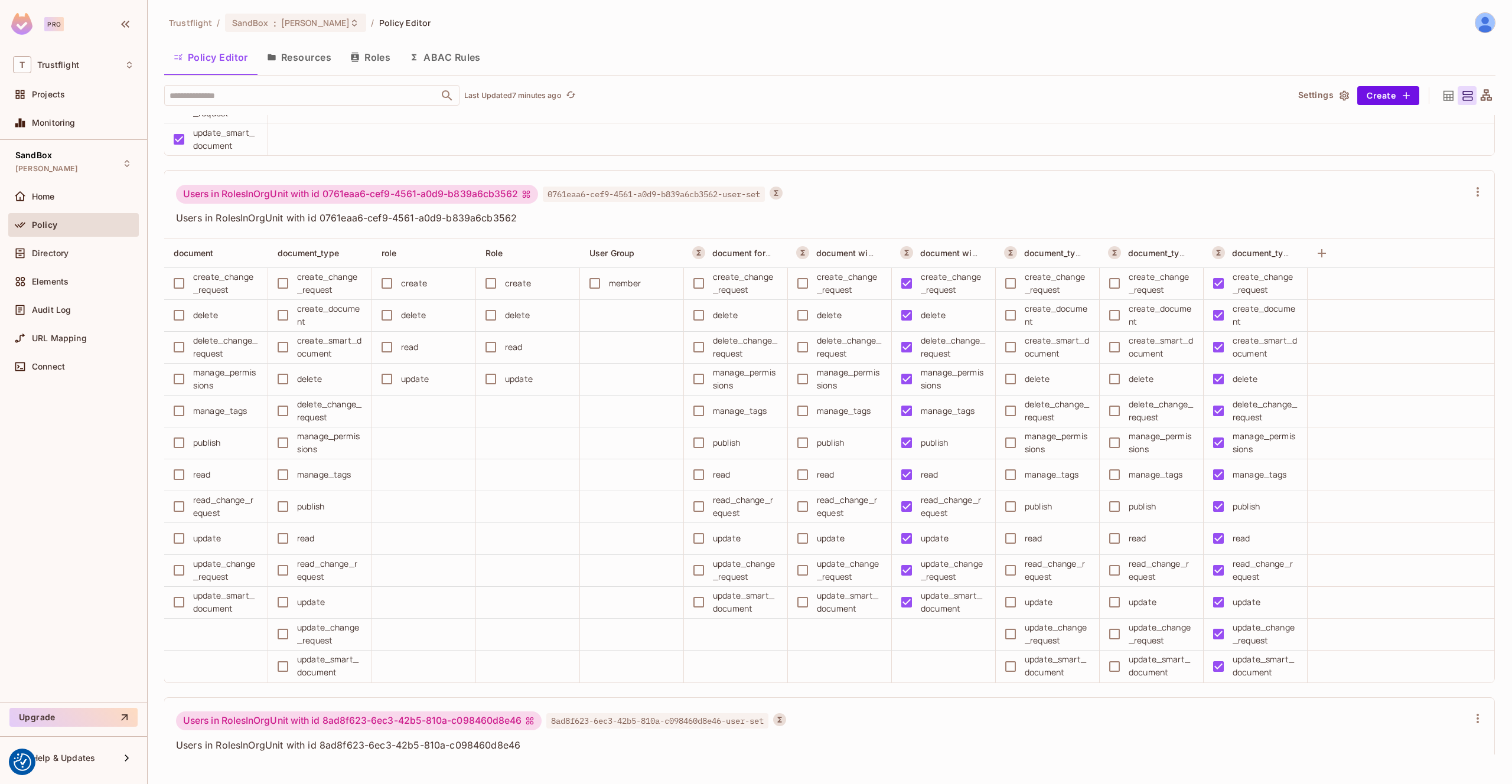
scroll to position [8620, 0]
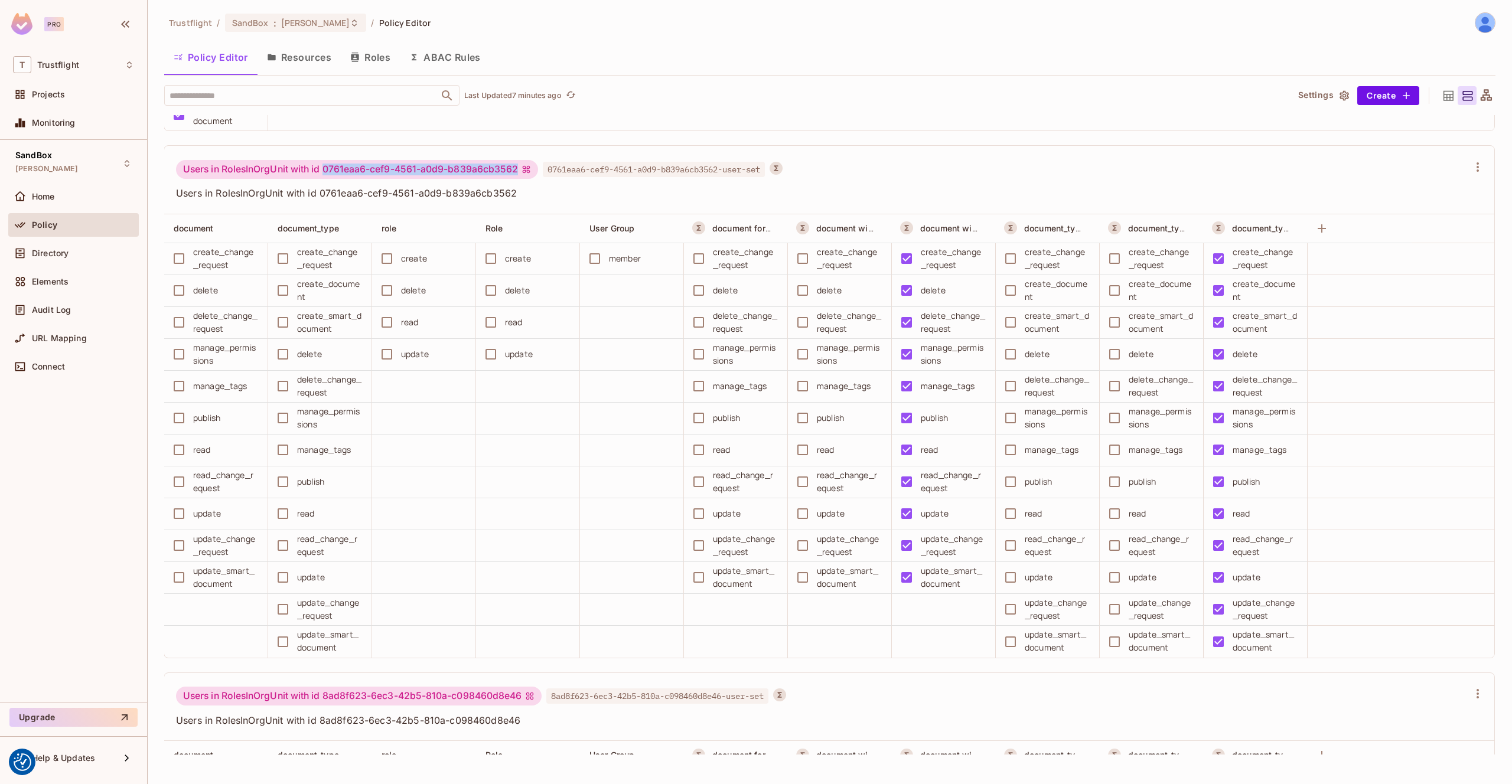
drag, startPoint x: 325, startPoint y: 168, endPoint x: 528, endPoint y: 174, distance: 203.1
click at [528, 174] on div "Users in RolesInOrgUnit with id 0761eaa6-cef9-4561-a0d9-b839a6cb3562" at bounding box center [357, 170] width 362 height 19
click at [996, 153] on div "Users in RolesInOrgUnit with id 0761eaa6-cef9-4561-a0d9-b839a6cb3562 0761eaa6-c…" at bounding box center [829, 180] width 1330 height 68
click at [61, 311] on span "Audit Log" at bounding box center [52, 310] width 39 height 10
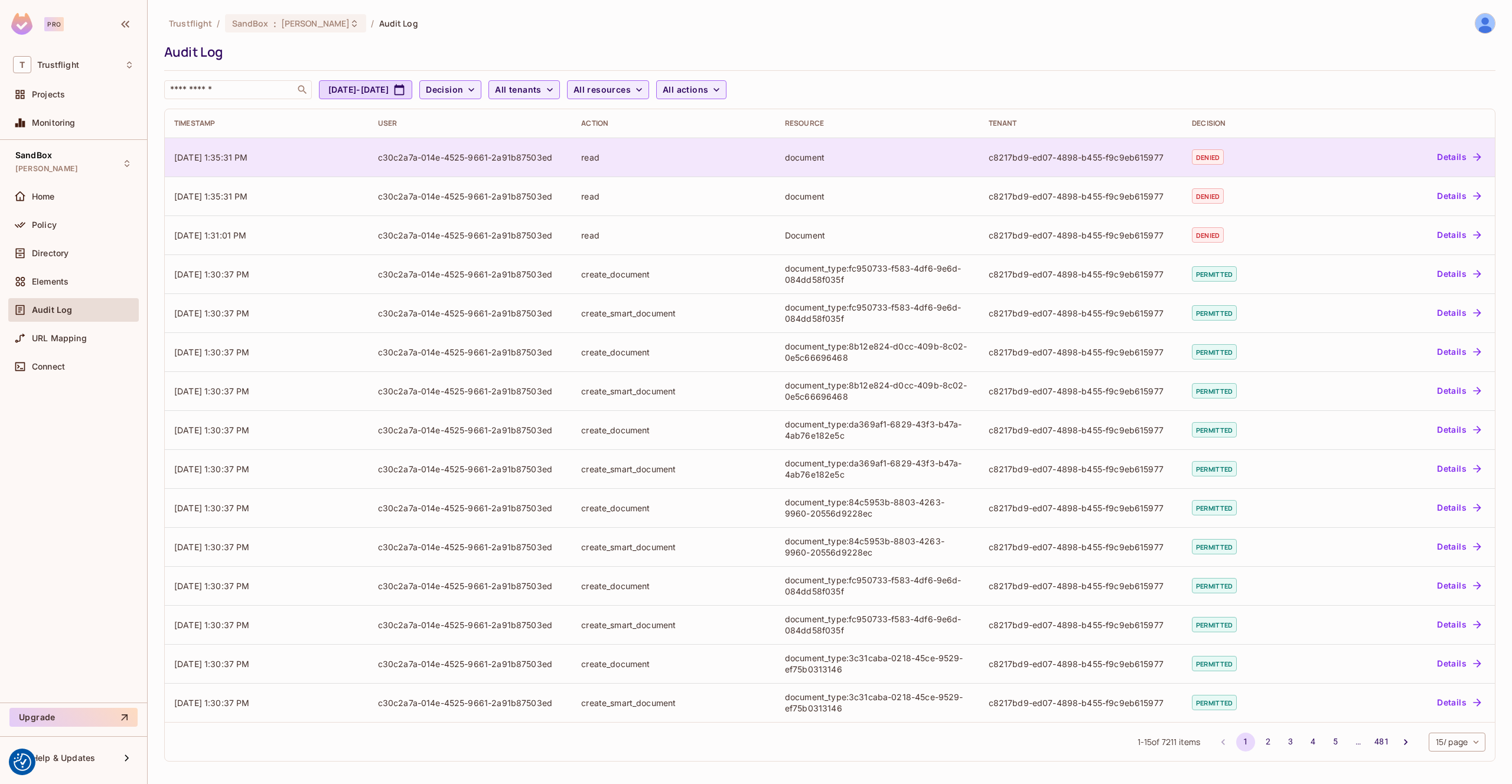
click at [709, 155] on div "read" at bounding box center [674, 157] width 185 height 11
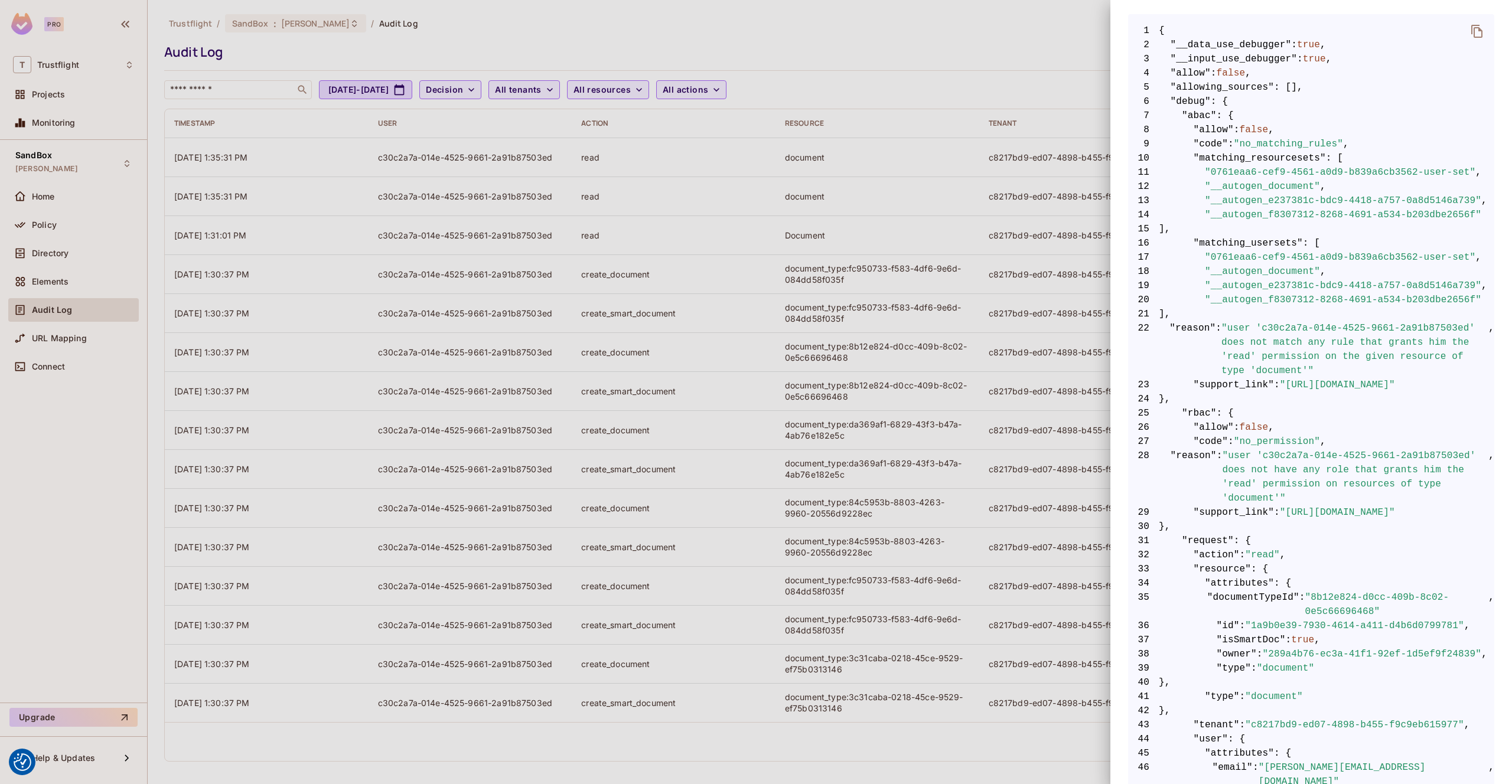
scroll to position [221, 0]
drag, startPoint x: 1471, startPoint y: 327, endPoint x: 1260, endPoint y: 328, distance: 211.0
click at [1260, 328] on span ""user 'c30c2a7a-014e-4525-9661-2a91b87503ed' does not match any rule that grant…" at bounding box center [1355, 349] width 267 height 57
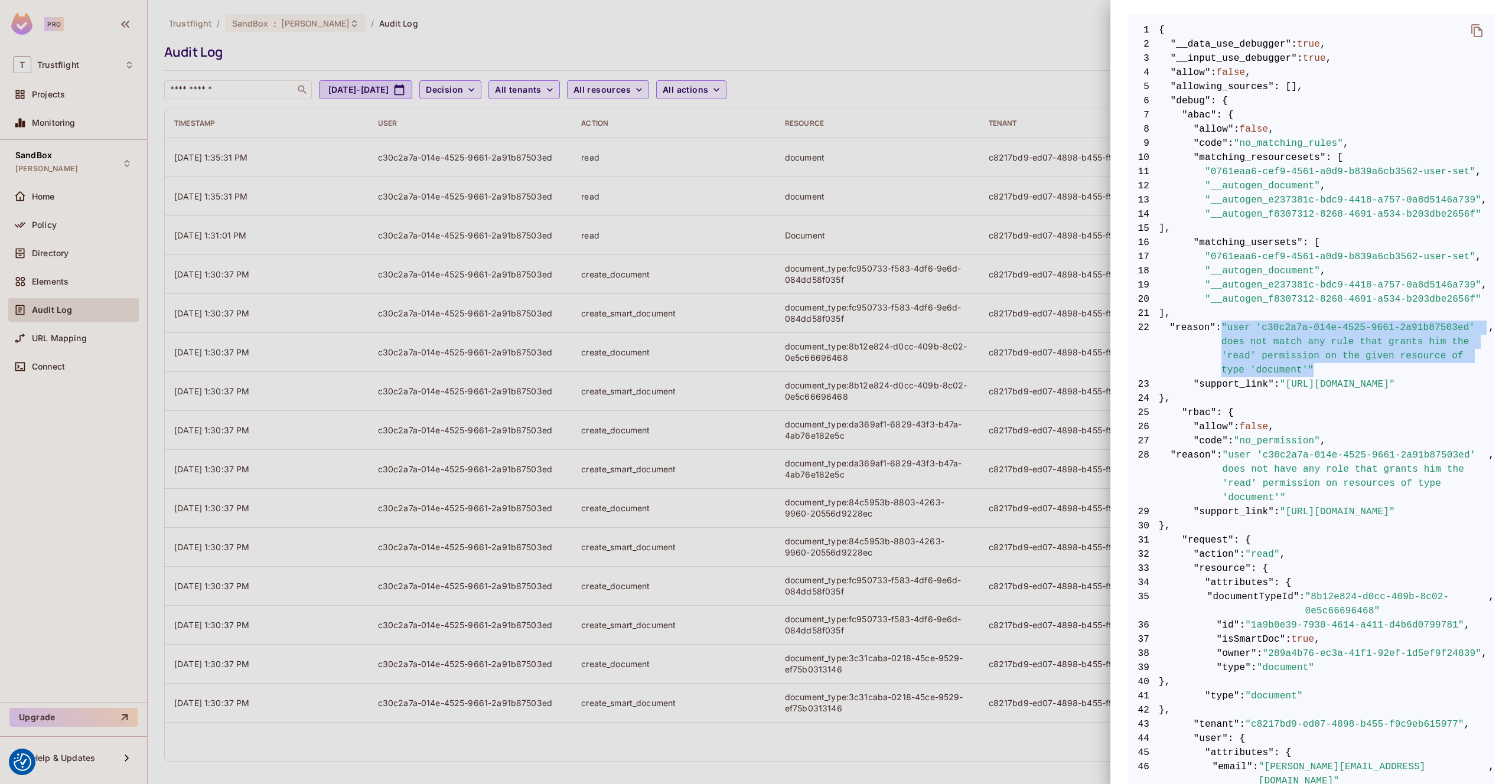
drag, startPoint x: 1323, startPoint y: 369, endPoint x: 1222, endPoint y: 325, distance: 110.2
click at [1222, 325] on span ""user 'c30c2a7a-014e-4525-9661-2a91b87503ed' does not match any rule that grant…" at bounding box center [1355, 349] width 267 height 57
click at [1298, 372] on span ""user 'c30c2a7a-014e-4525-9661-2a91b87503ed' does not match any rule that grant…" at bounding box center [1355, 349] width 267 height 57
drag, startPoint x: 1302, startPoint y: 369, endPoint x: 1257, endPoint y: 370, distance: 45.0
click at [1257, 370] on span ""user 'c30c2a7a-014e-4525-9661-2a91b87503ed' does not match any rule that grant…" at bounding box center [1355, 349] width 267 height 57
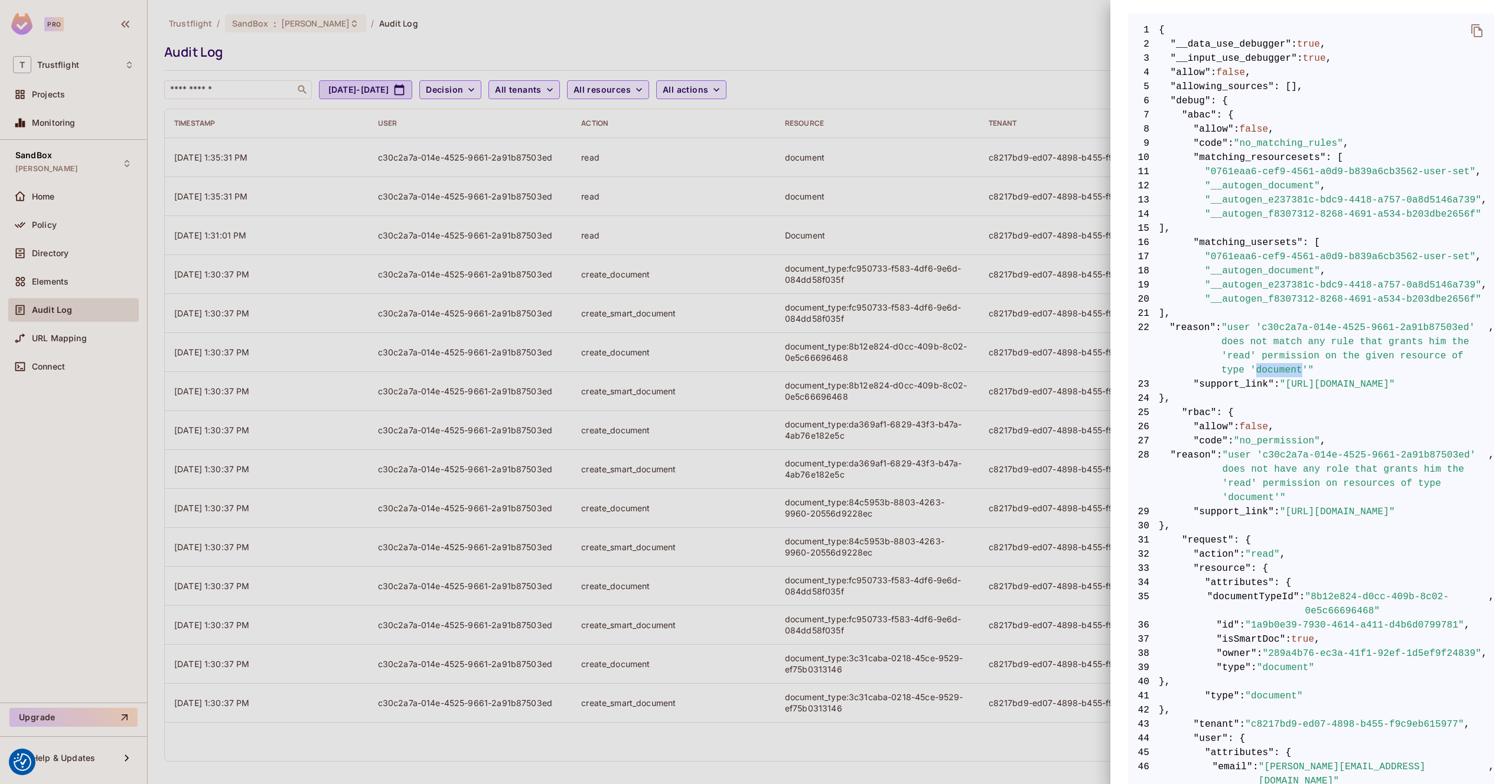
click at [1295, 374] on span ""user 'c30c2a7a-014e-4525-9661-2a91b87503ed' does not match any rule that grant…" at bounding box center [1355, 349] width 267 height 57
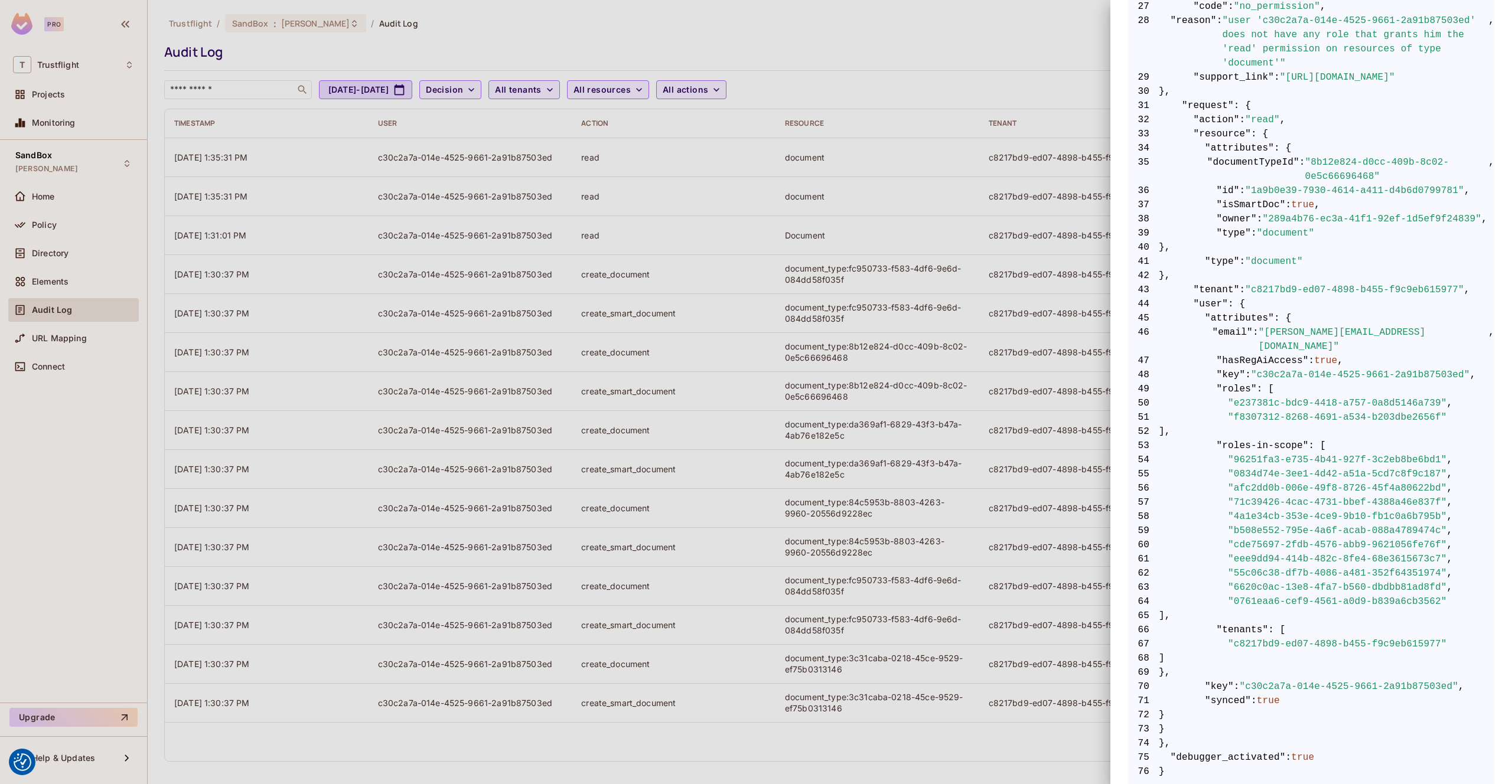
scroll to position [656, 0]
drag, startPoint x: 1432, startPoint y: 587, endPoint x: 1419, endPoint y: 587, distance: 13.0
click at [1432, 594] on span ""0761eaa6-cef9-4561-a0d9-b839a6cb3562"" at bounding box center [1338, 601] width 219 height 14
drag, startPoint x: 1441, startPoint y: 584, endPoint x: 1236, endPoint y: 582, distance: 205.0
click at [1236, 594] on span ""0761eaa6-cef9-4561-a0d9-b839a6cb3562"" at bounding box center [1338, 601] width 219 height 14
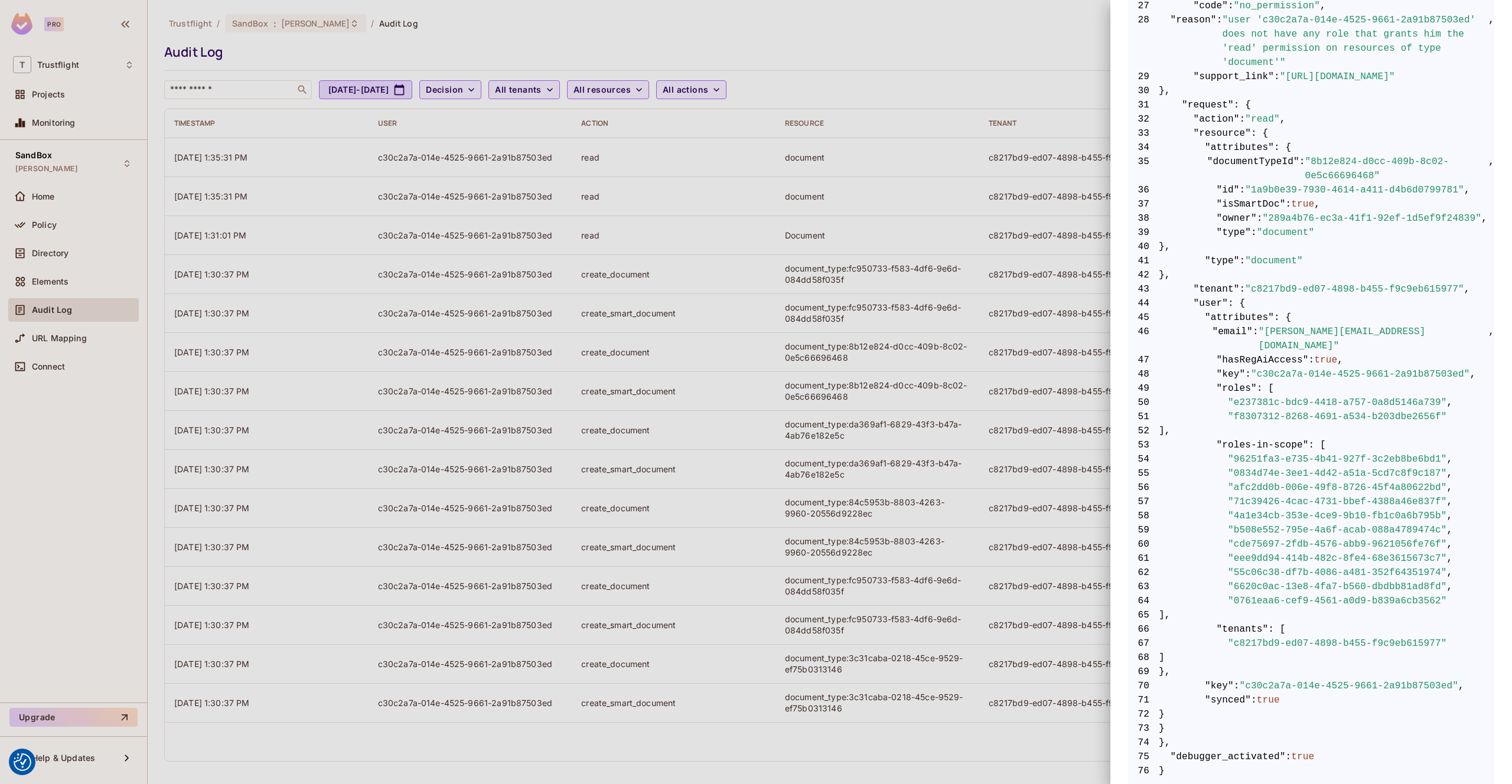
click at [705, 25] on div at bounding box center [756, 392] width 1512 height 784
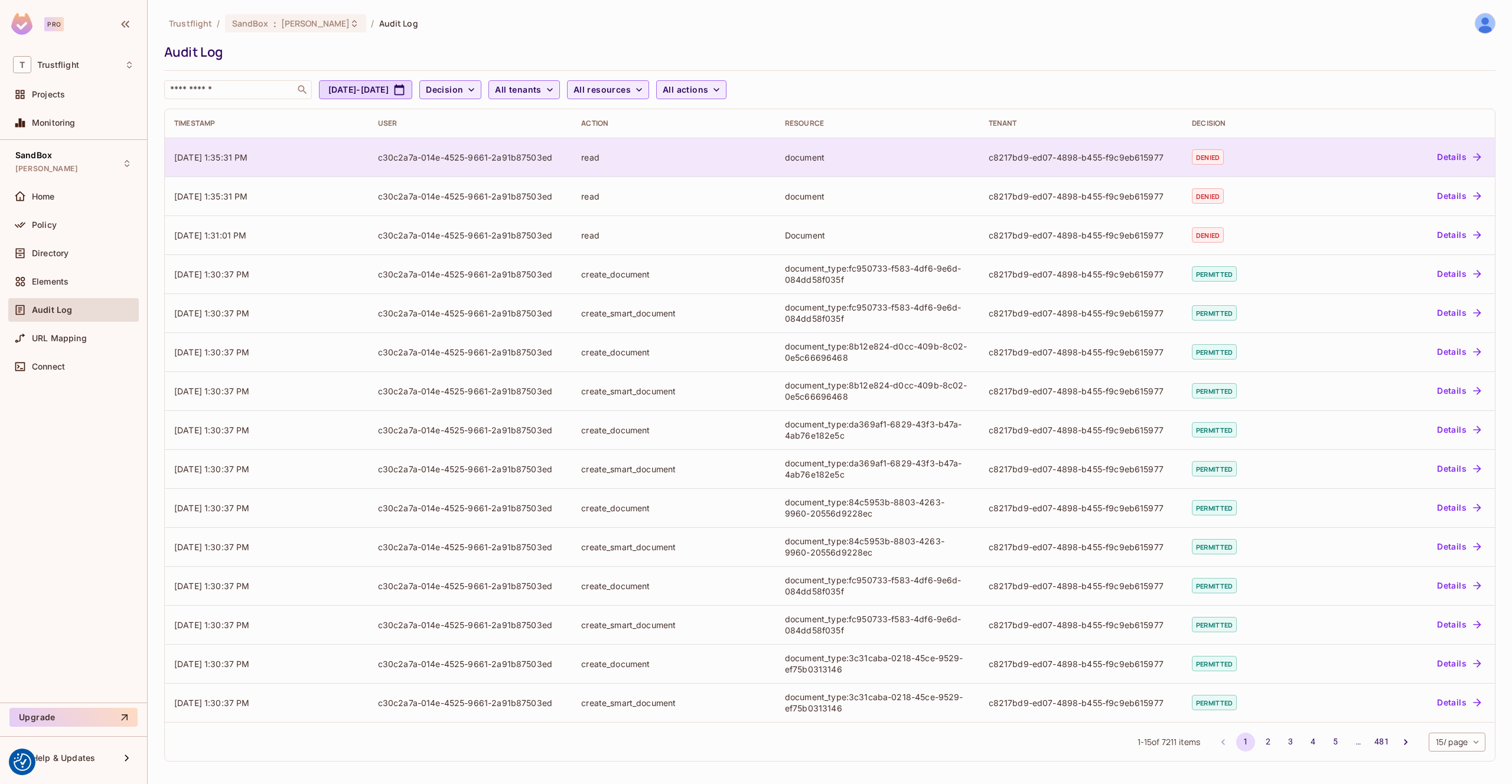
click at [350, 155] on td "09/09/2025 1:35:31 PM" at bounding box center [267, 157] width 204 height 39
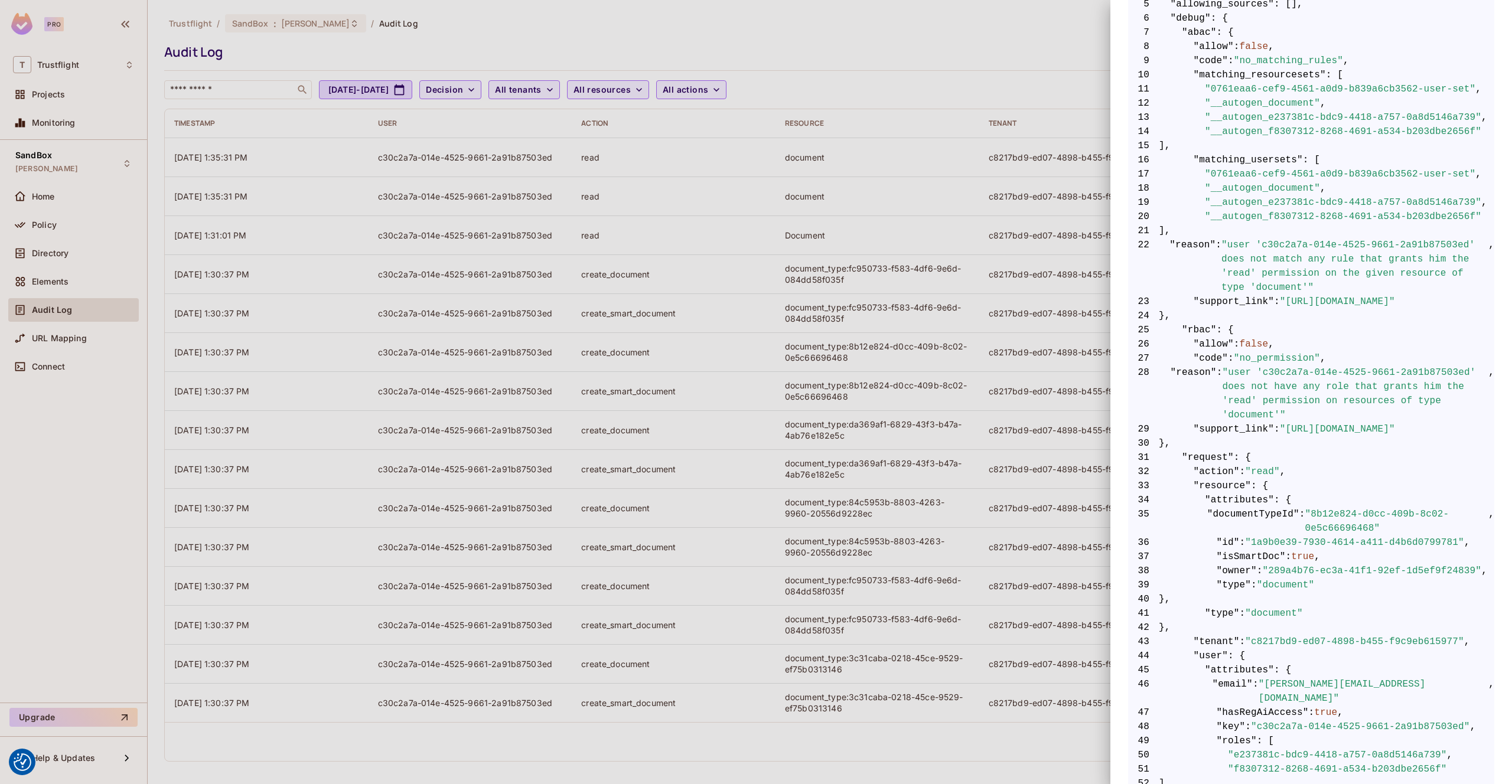
scroll to position [656, 0]
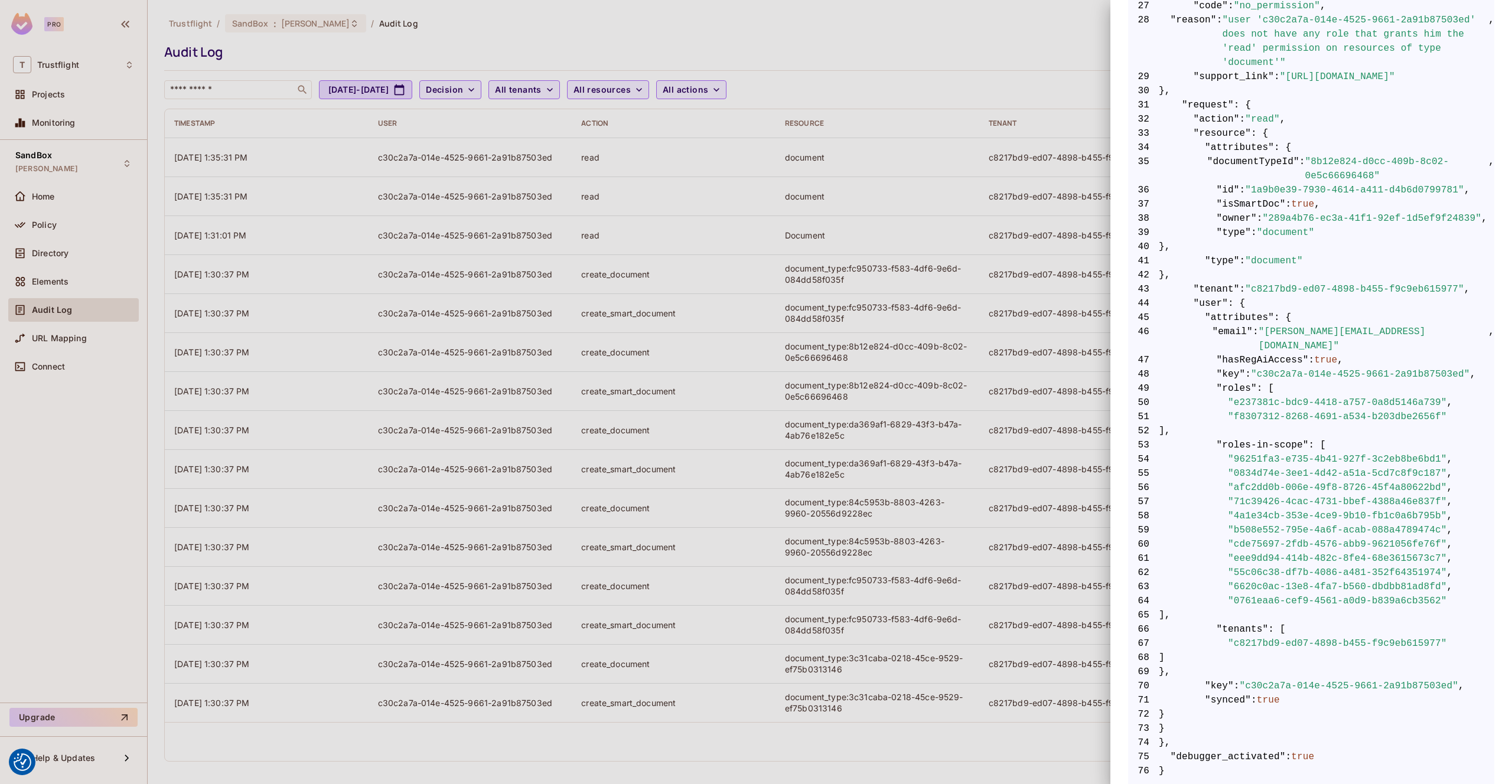
drag, startPoint x: 1295, startPoint y: 433, endPoint x: 1284, endPoint y: 433, distance: 11.0
click at [1279, 438] on span ""roles-in-scope"" at bounding box center [1263, 446] width 92 height 14
drag, startPoint x: 1438, startPoint y: 583, endPoint x: 1112, endPoint y: 421, distance: 364.0
click at [1241, 594] on span ""0761eaa6-cef9-4561-a0d9-b839a6cb3562"" at bounding box center [1338, 601] width 219 height 14
drag, startPoint x: 657, startPoint y: 43, endPoint x: 277, endPoint y: 136, distance: 391.2
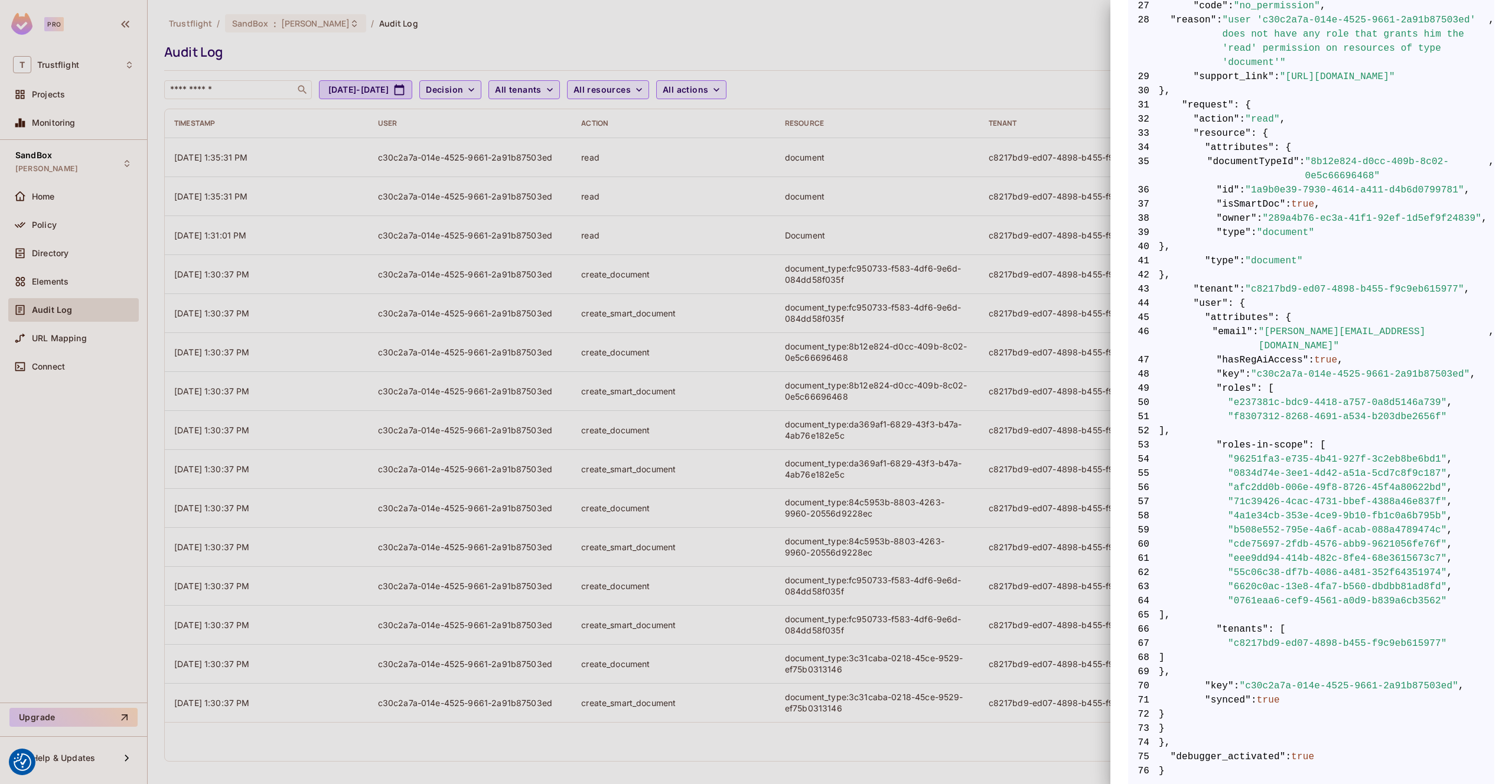
click at [656, 43] on div at bounding box center [756, 392] width 1512 height 784
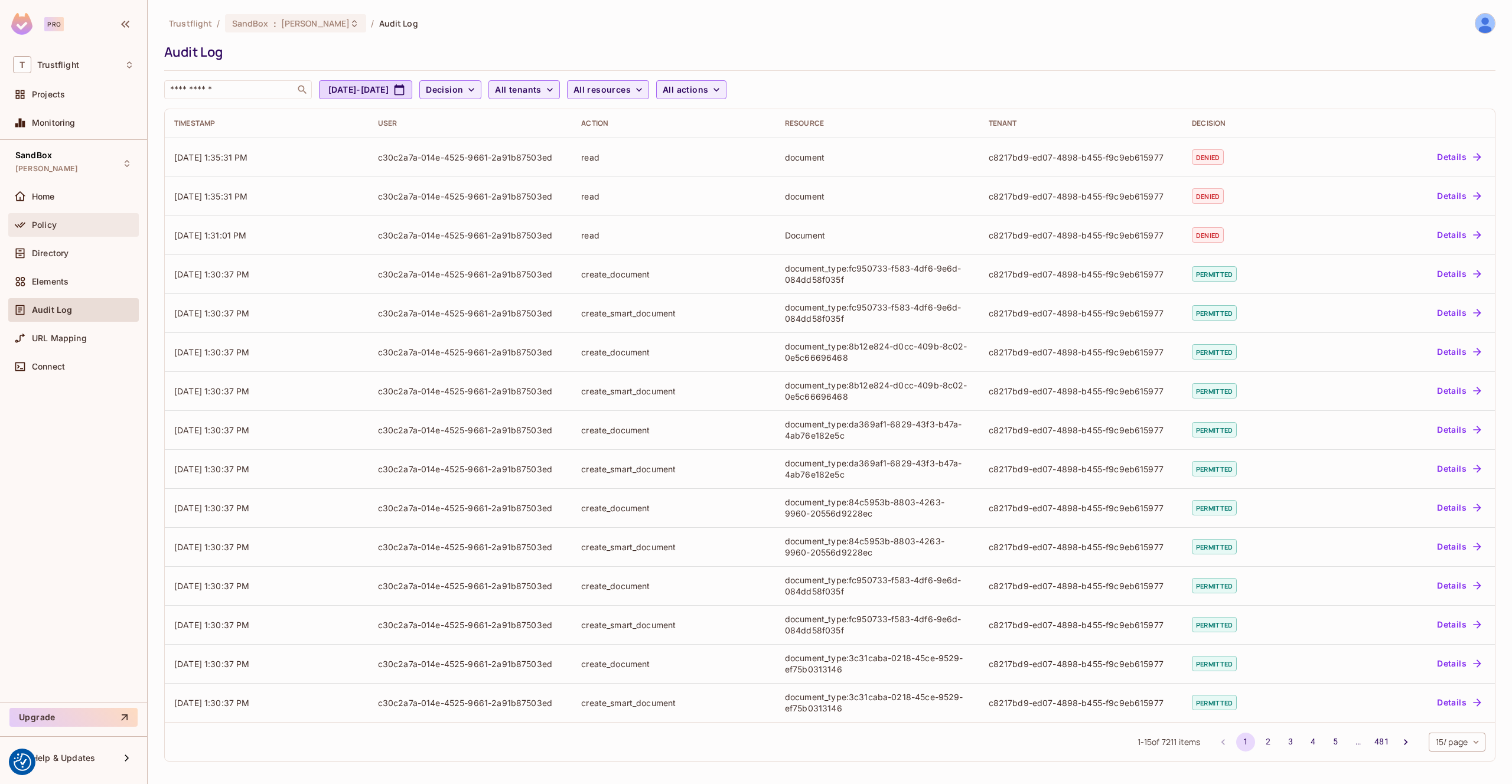
click at [36, 220] on span "Policy" at bounding box center [45, 225] width 25 height 10
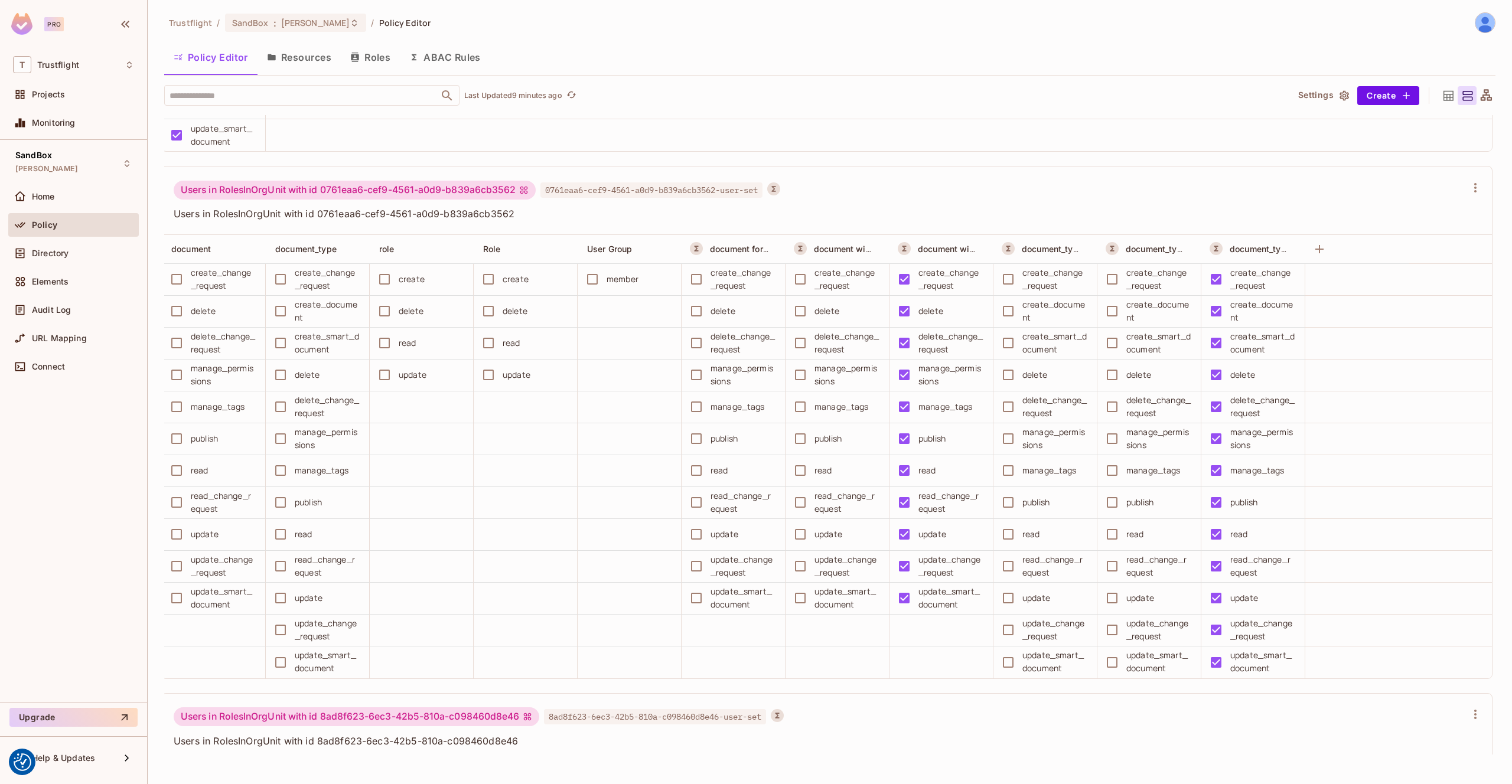
scroll to position [8600, 0]
click at [55, 319] on div "Audit Log" at bounding box center [73, 310] width 130 height 24
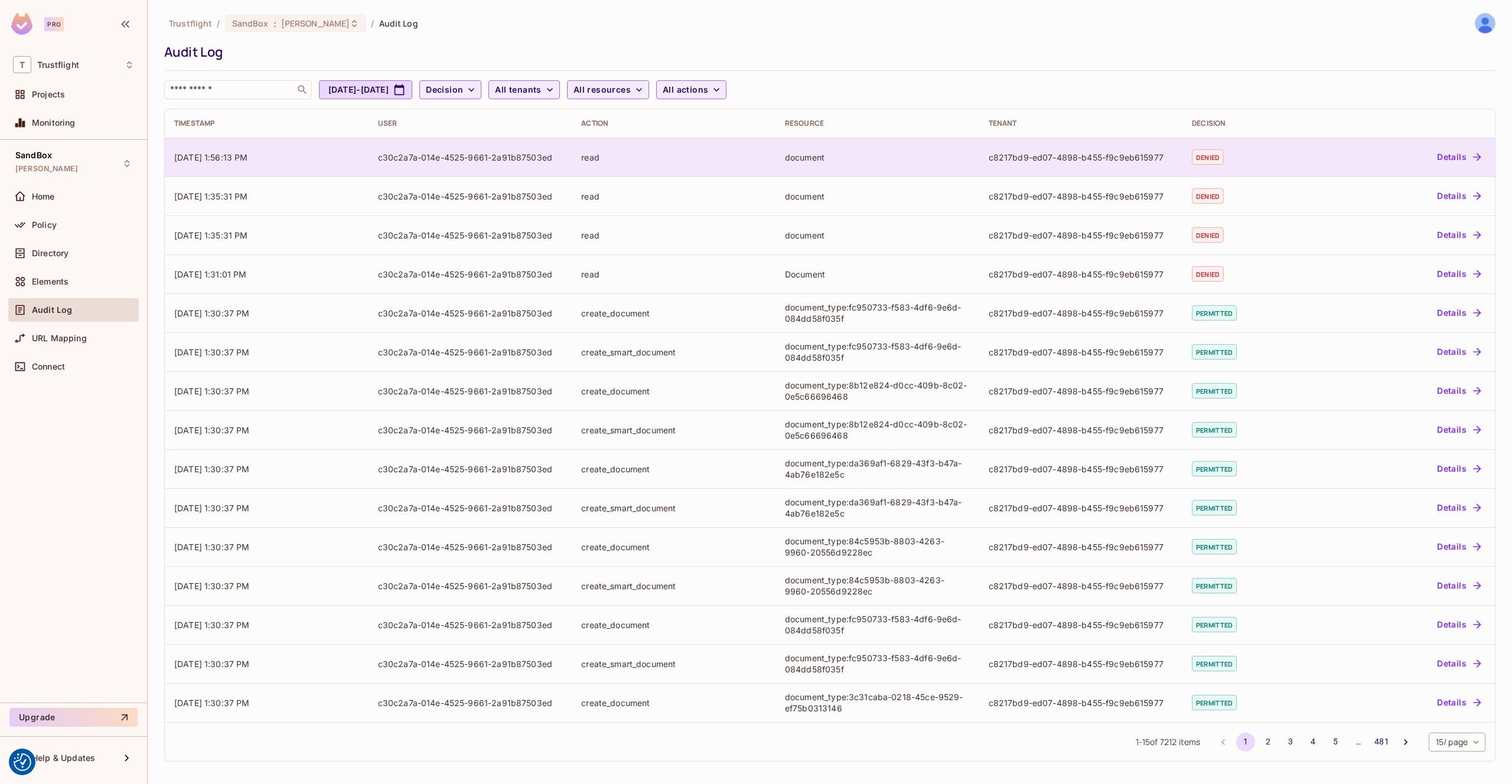
click at [652, 156] on div "read" at bounding box center [674, 157] width 185 height 11
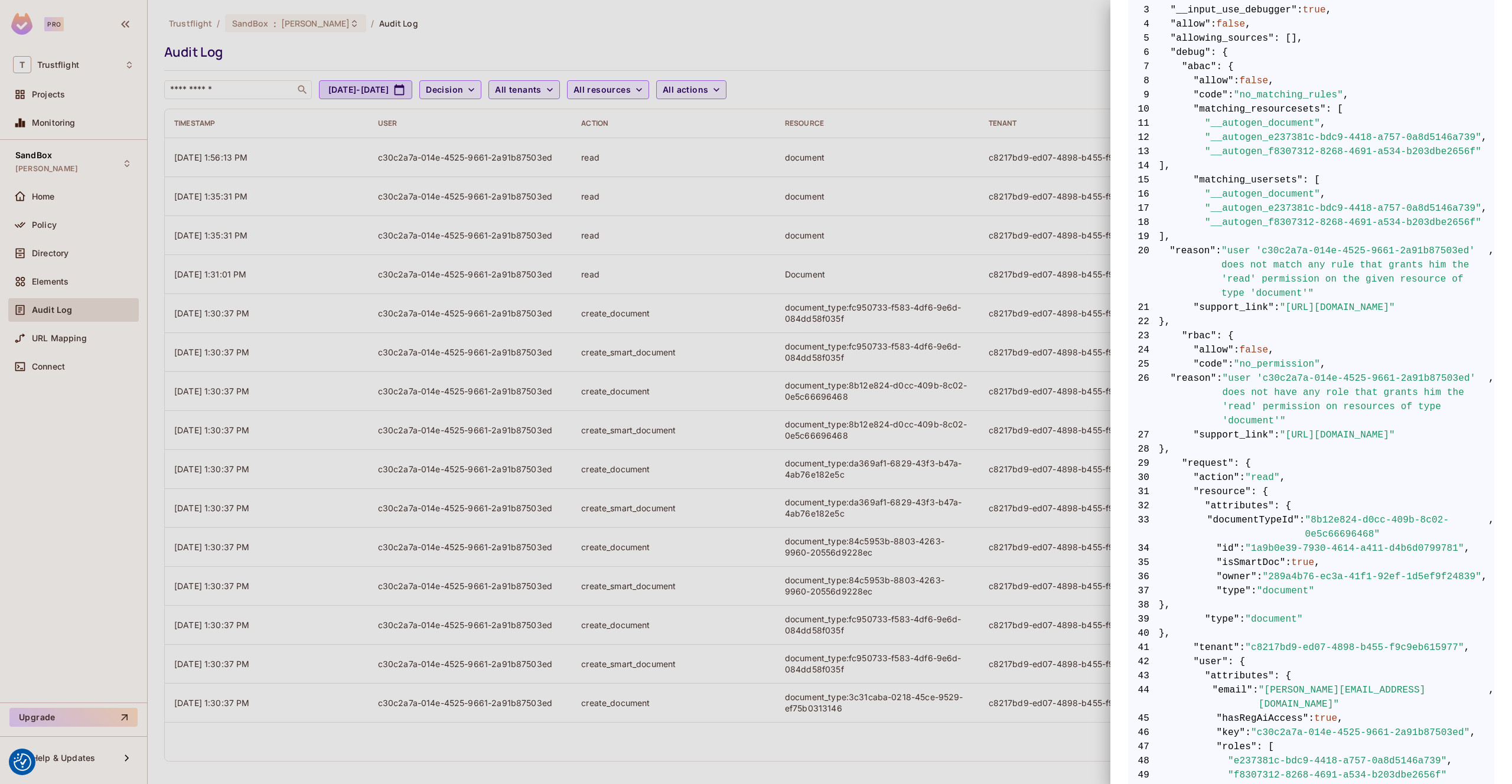
scroll to position [336, 0]
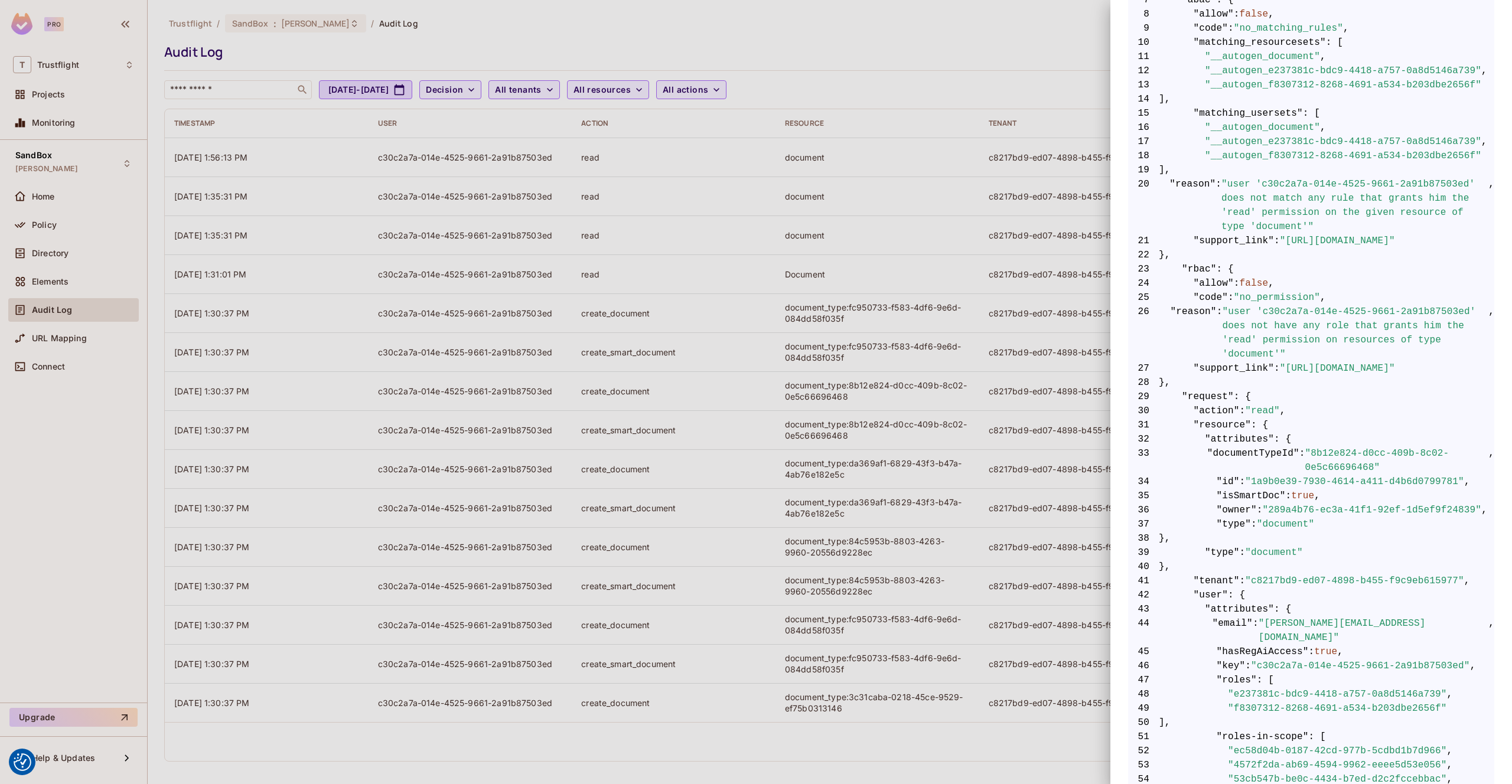
click at [821, 82] on div at bounding box center [756, 392] width 1512 height 784
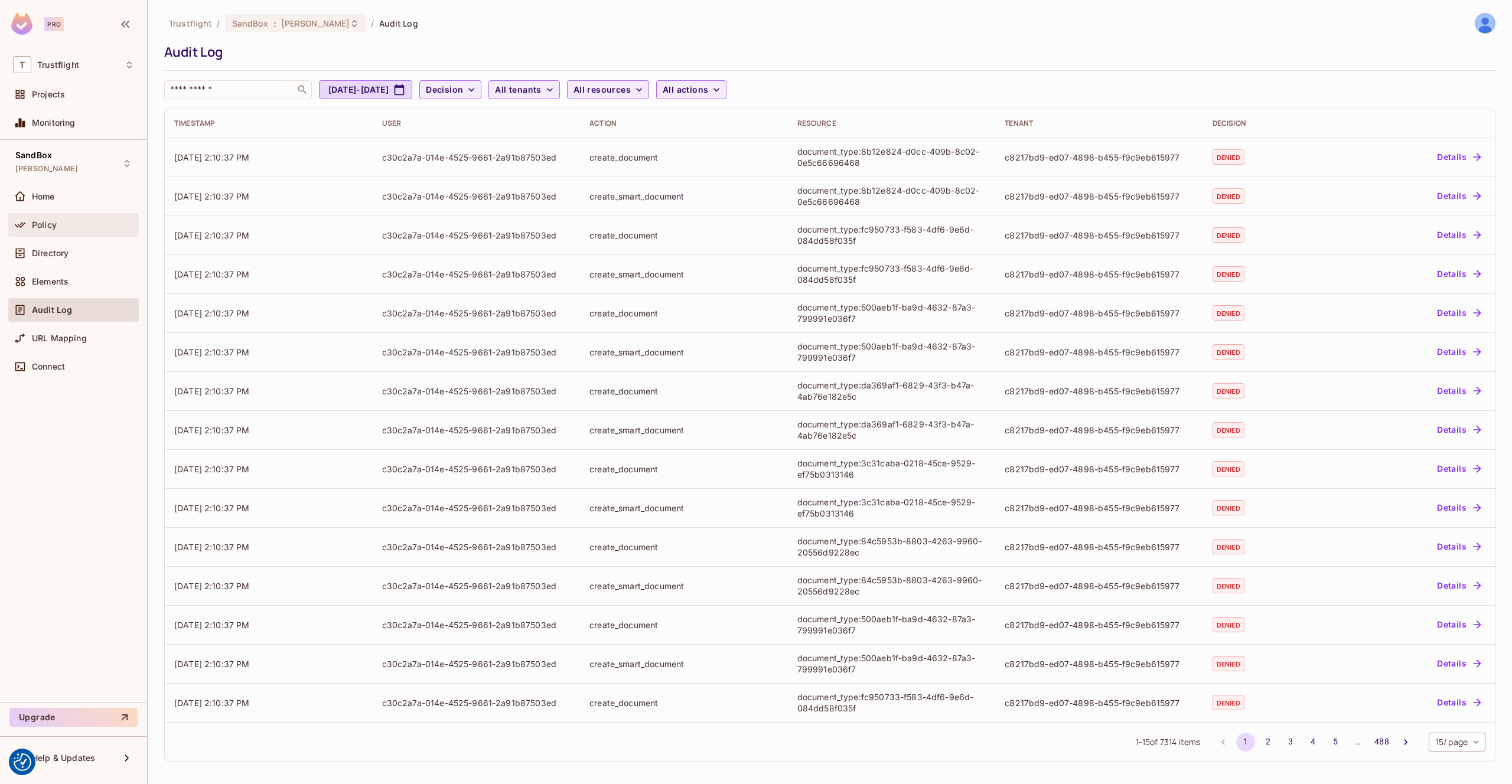
click at [97, 220] on div "Policy" at bounding box center [83, 225] width 102 height 10
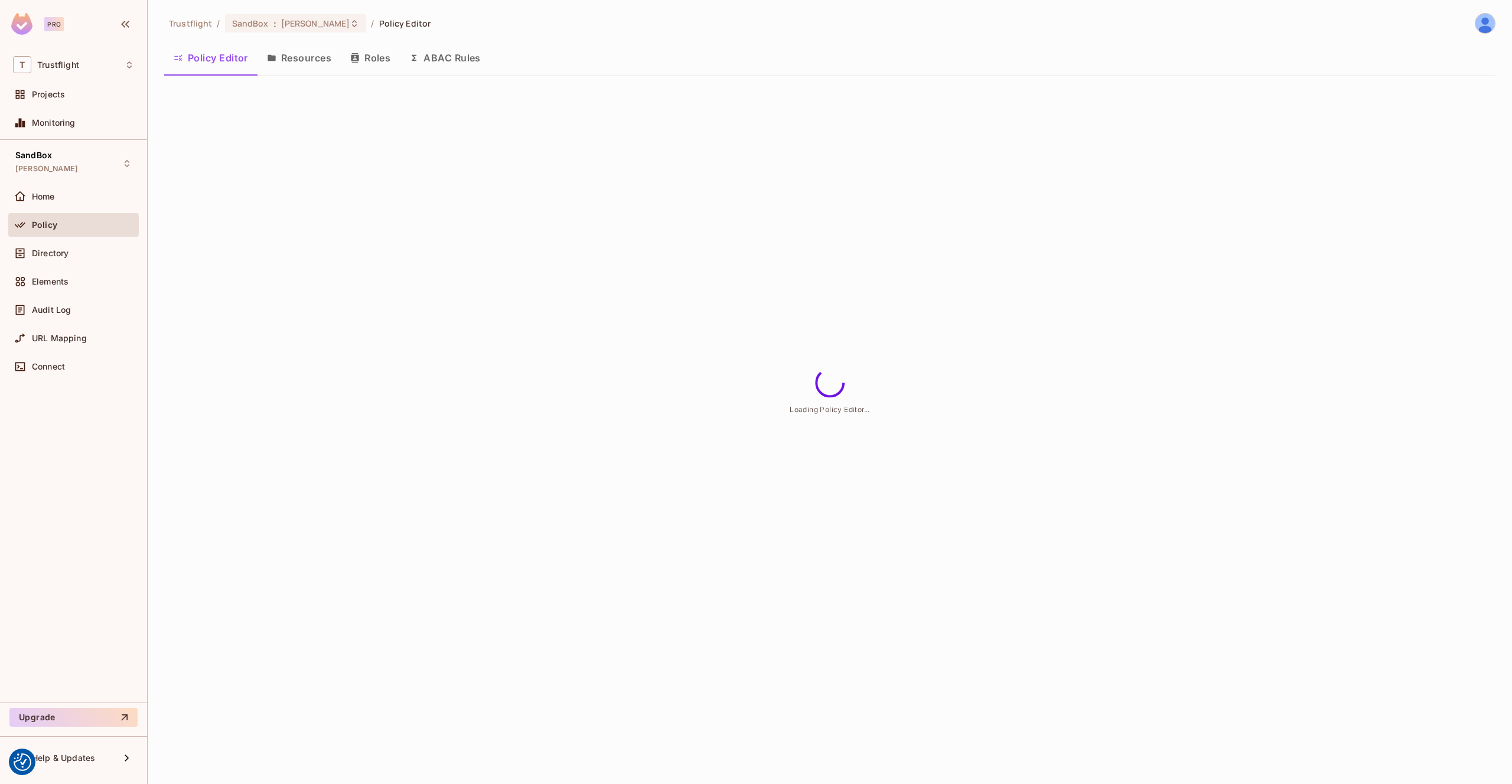
click at [293, 67] on button "Resources" at bounding box center [299, 58] width 83 height 30
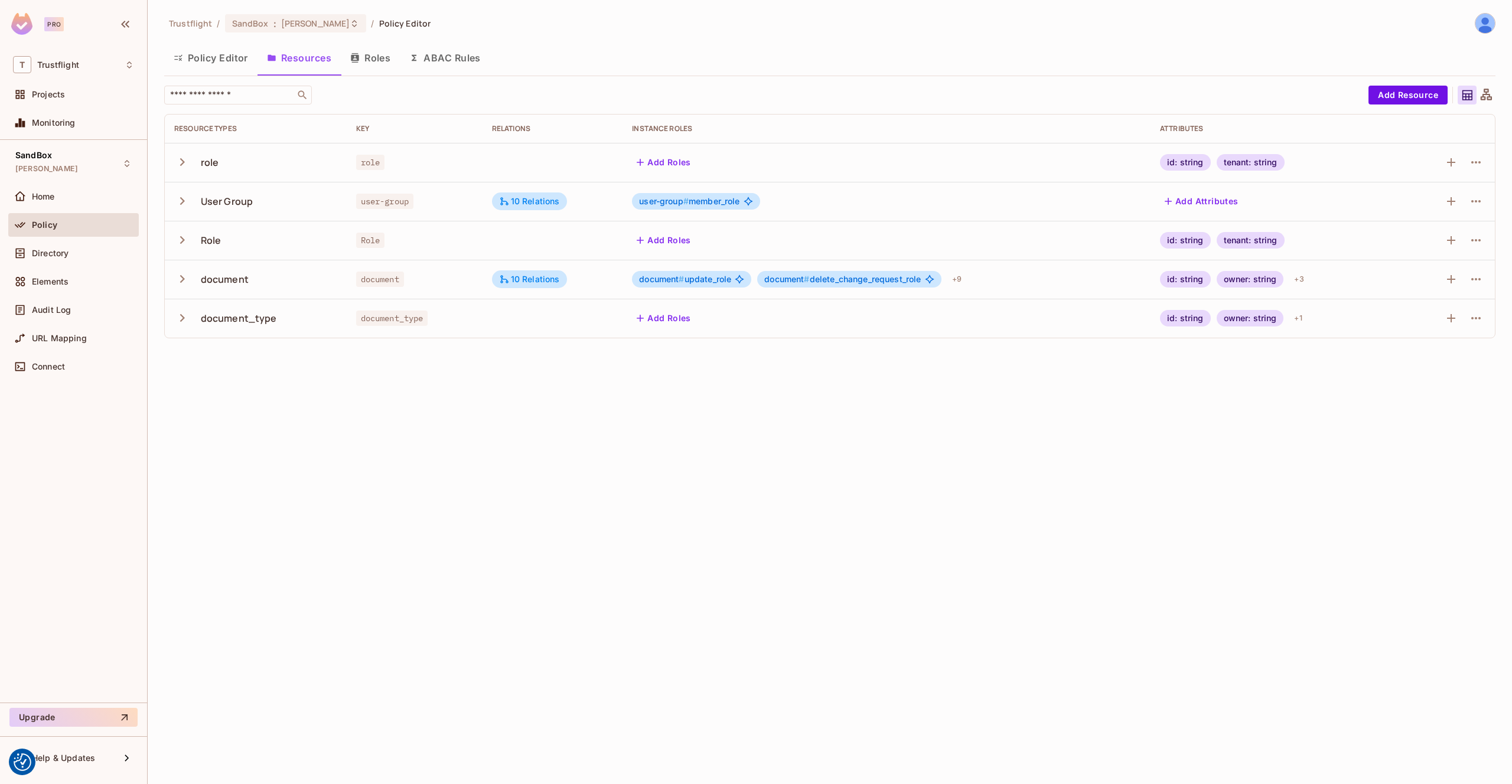
click at [376, 67] on button "Roles" at bounding box center [370, 58] width 59 height 30
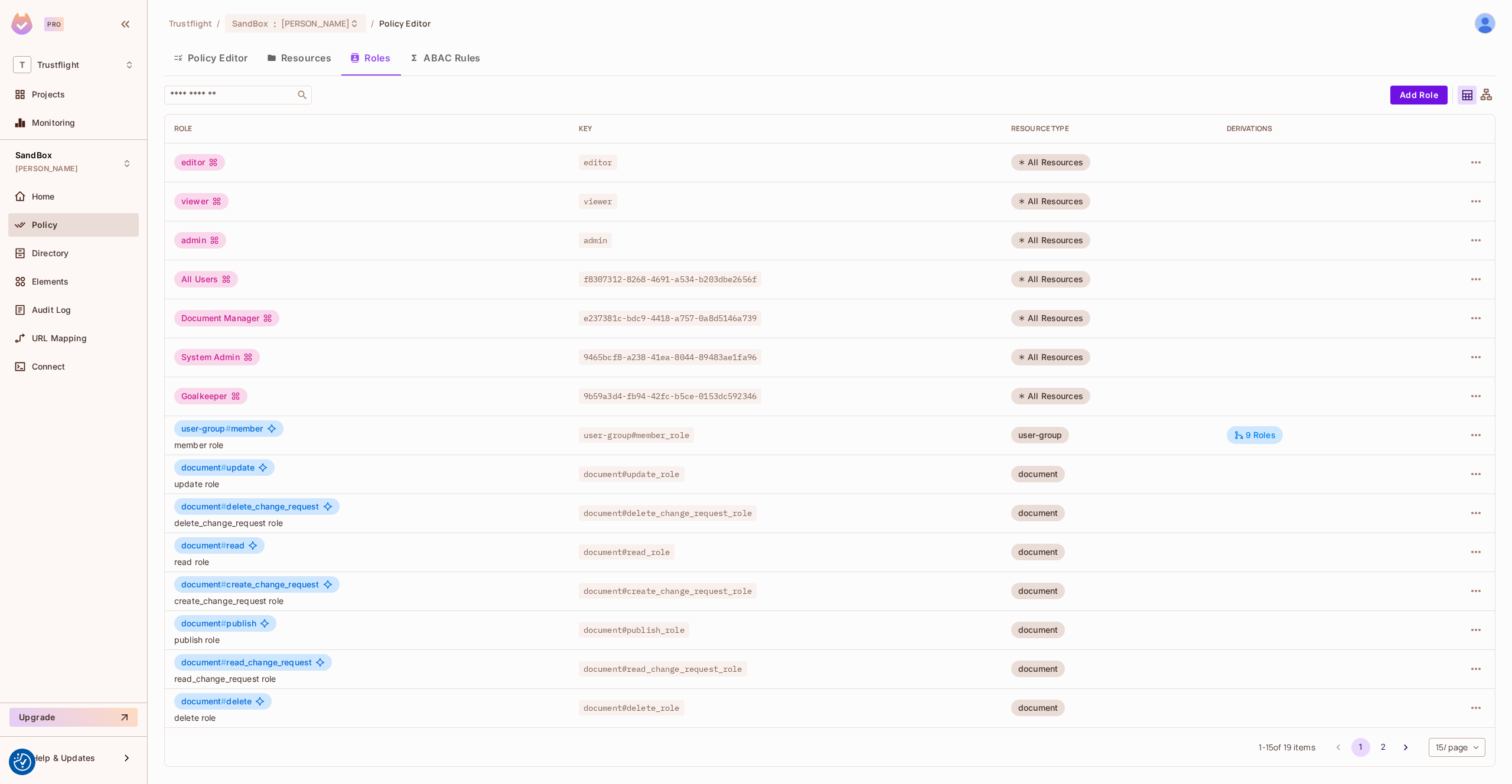
click at [474, 75] on div "Policy Editor Resources Roles ABAC Rules" at bounding box center [829, 59] width 1331 height 33
click at [453, 61] on button "ABAC Rules" at bounding box center [445, 58] width 90 height 30
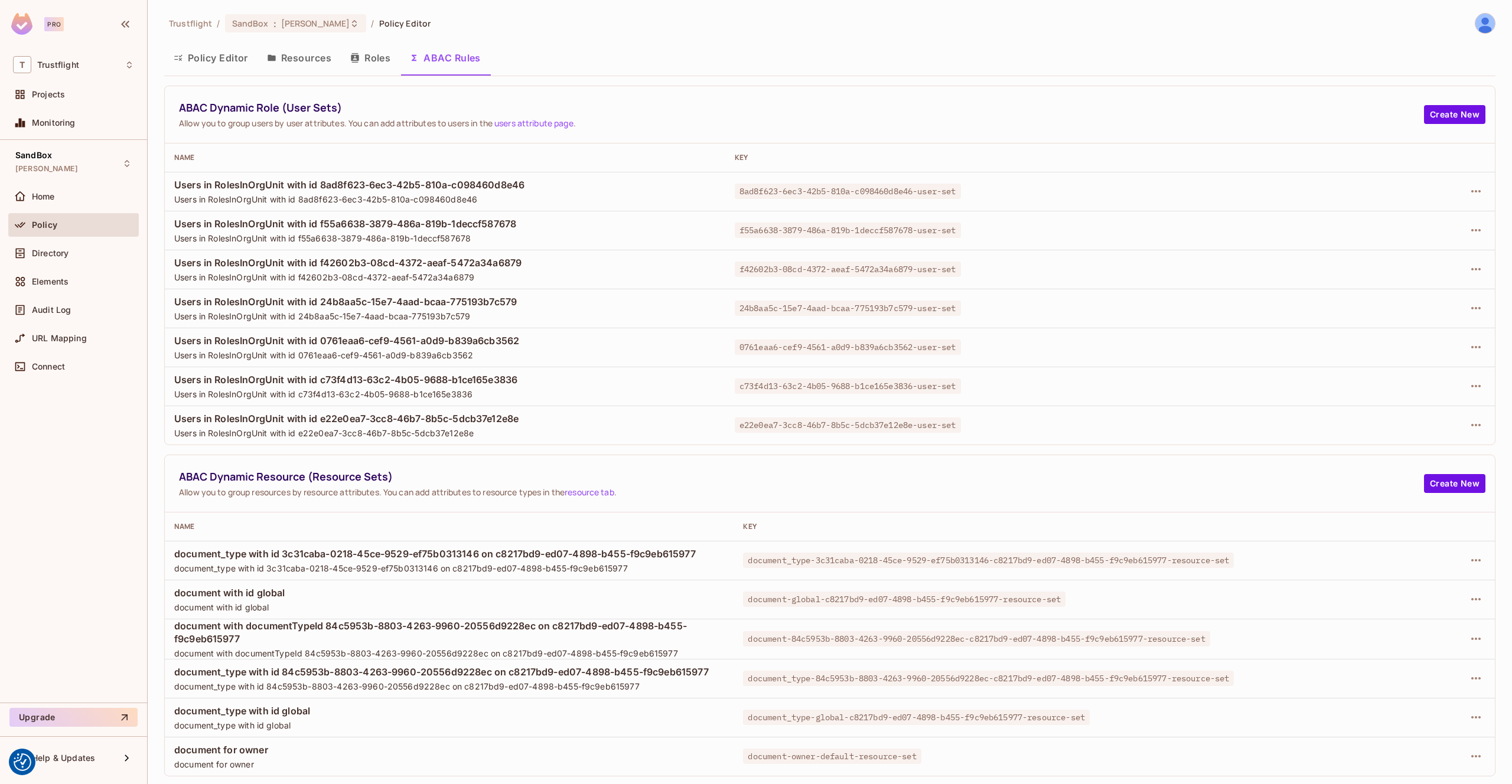
click at [381, 60] on button "Roles" at bounding box center [370, 58] width 59 height 30
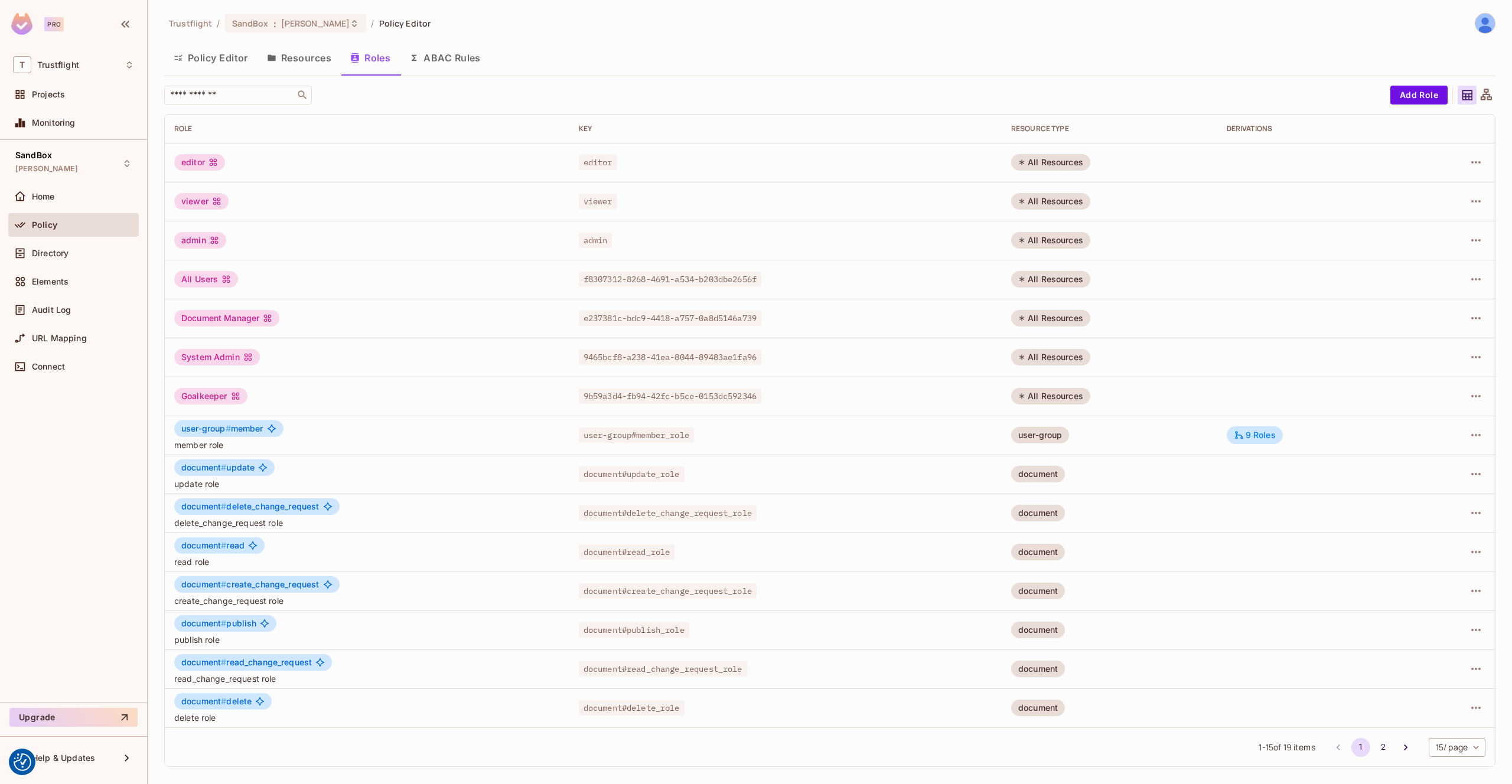
drag, startPoint x: 446, startPoint y: 69, endPoint x: 325, endPoint y: 65, distance: 121.1
click at [446, 69] on button "ABAC Rules" at bounding box center [445, 58] width 90 height 30
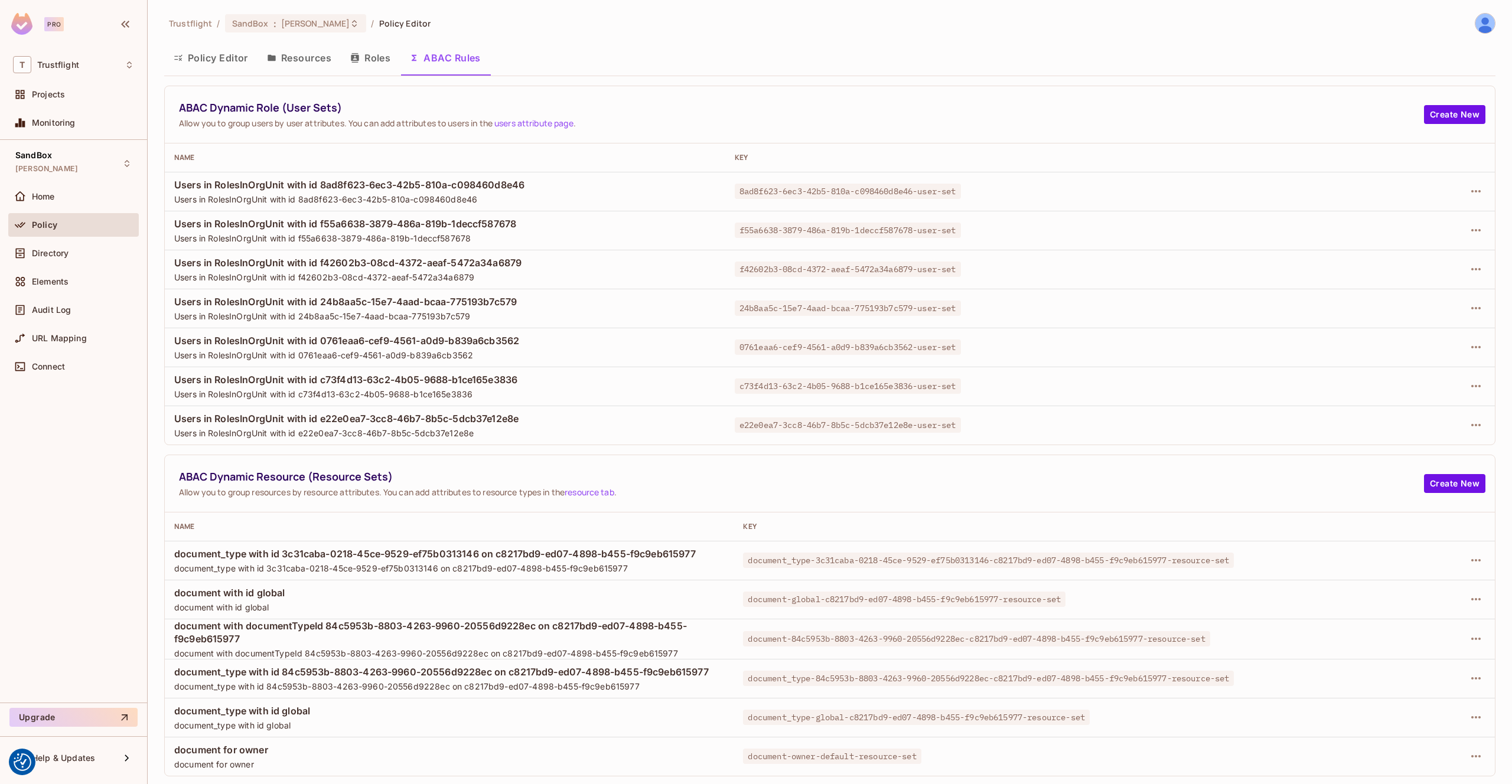
click at [300, 58] on button "Resources" at bounding box center [299, 58] width 83 height 30
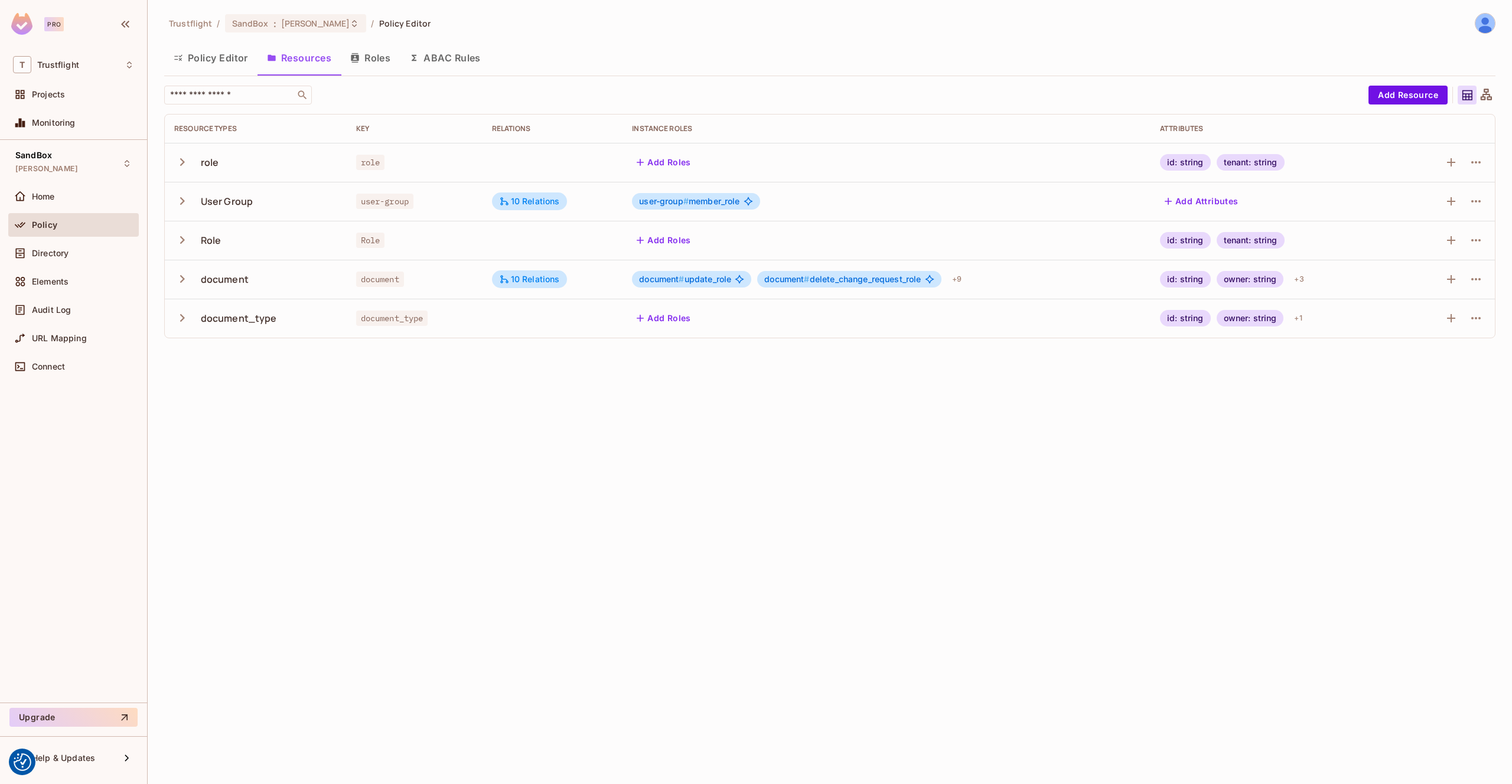
click at [227, 59] on button "Policy Editor" at bounding box center [211, 58] width 93 height 30
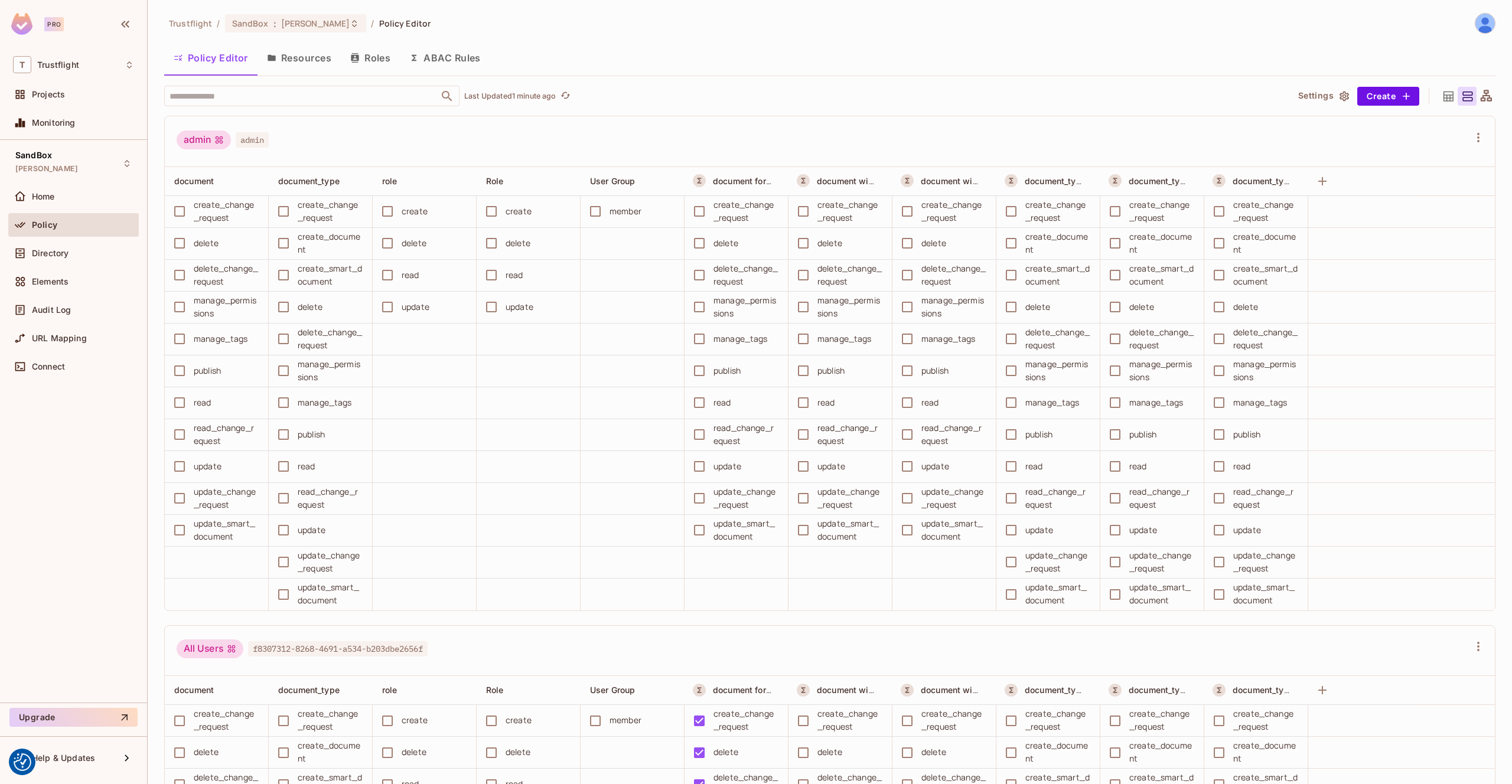
click at [443, 58] on button "ABAC Rules" at bounding box center [445, 58] width 90 height 30
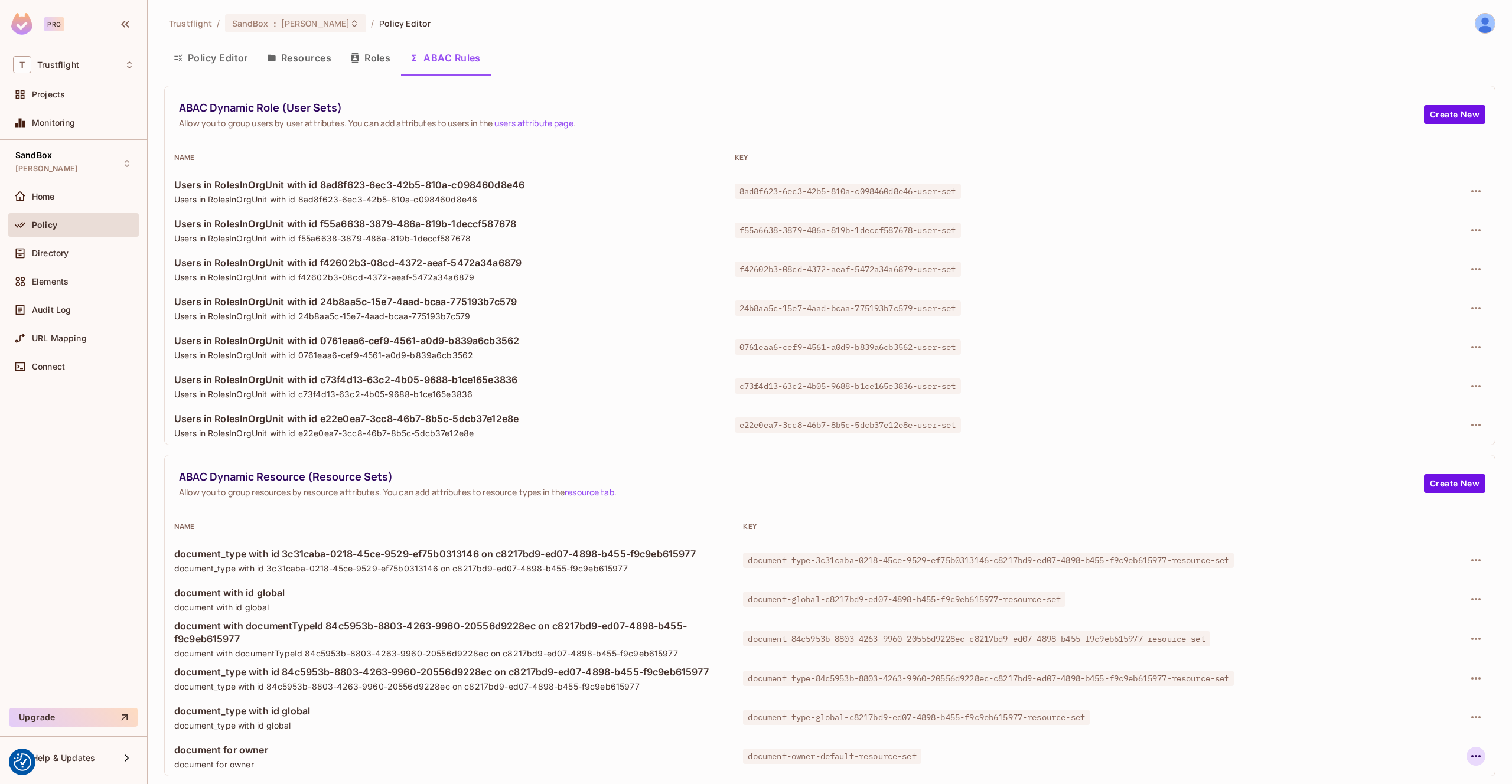
click at [1477, 756] on icon "button" at bounding box center [1476, 757] width 14 height 14
click at [1229, 484] on div at bounding box center [756, 392] width 1512 height 784
drag, startPoint x: 201, startPoint y: 49, endPoint x: 206, endPoint y: 52, distance: 5.8
click at [201, 49] on button "Policy Editor" at bounding box center [211, 58] width 93 height 30
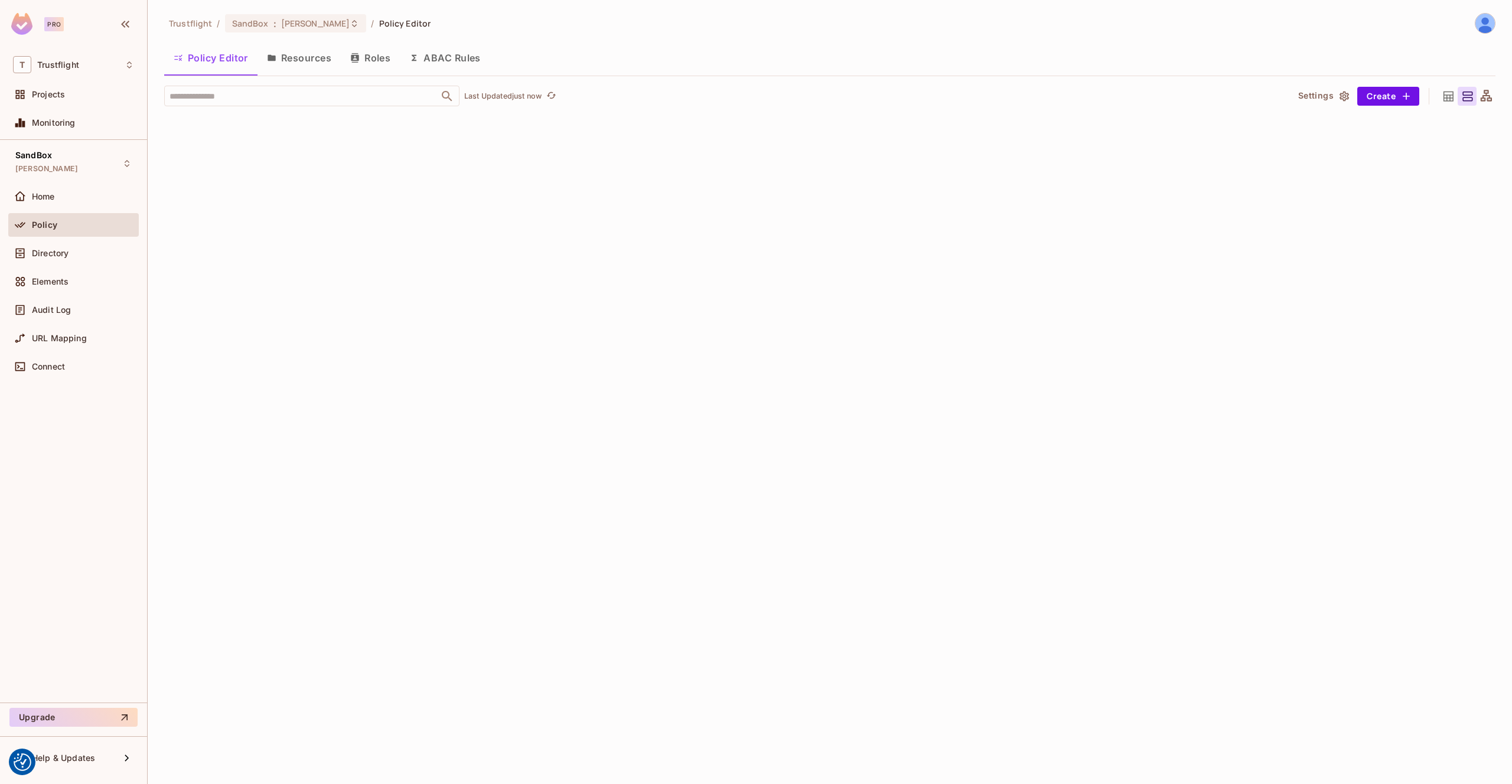
scroll to position [1288, 0]
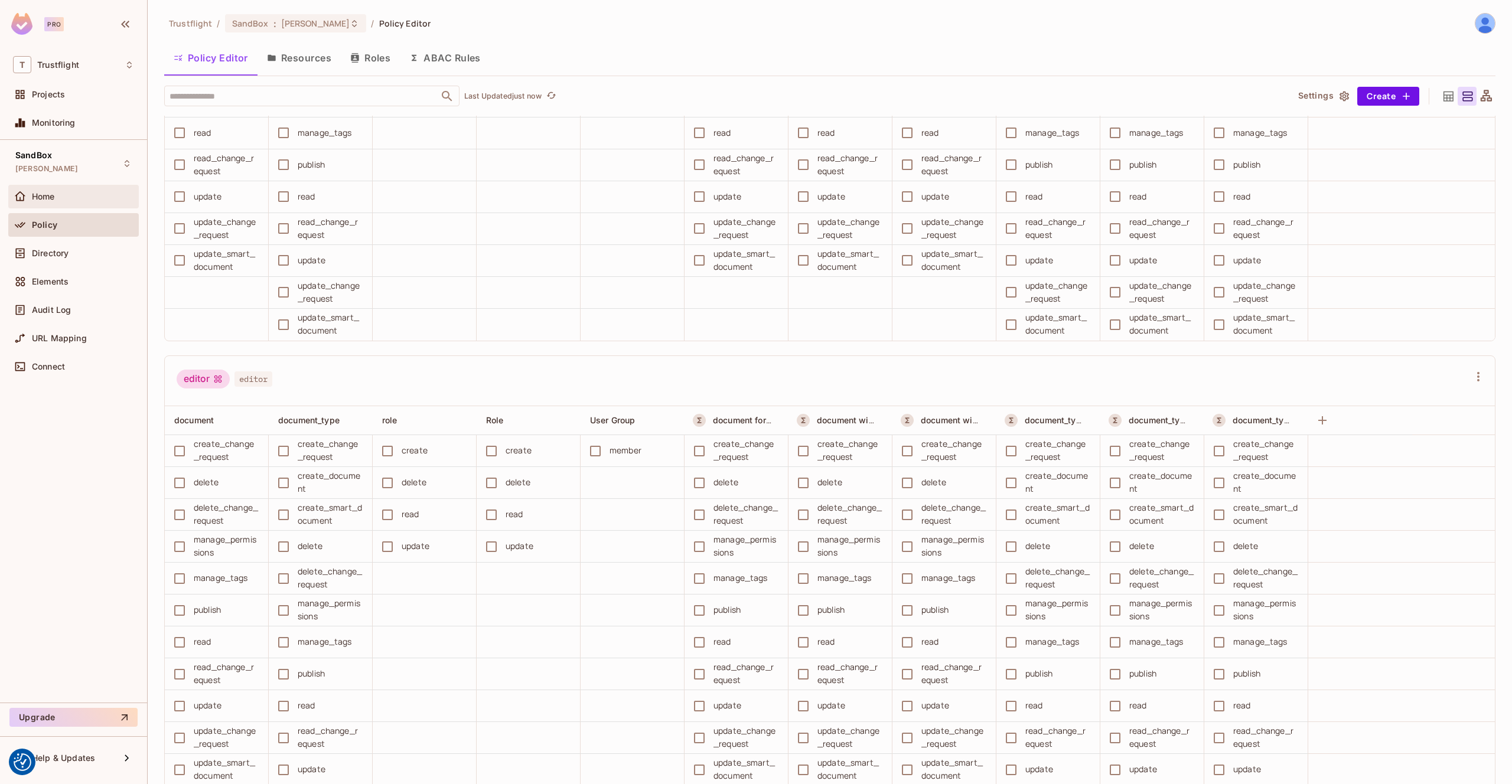
click at [88, 208] on div "Home" at bounding box center [73, 199] width 130 height 29
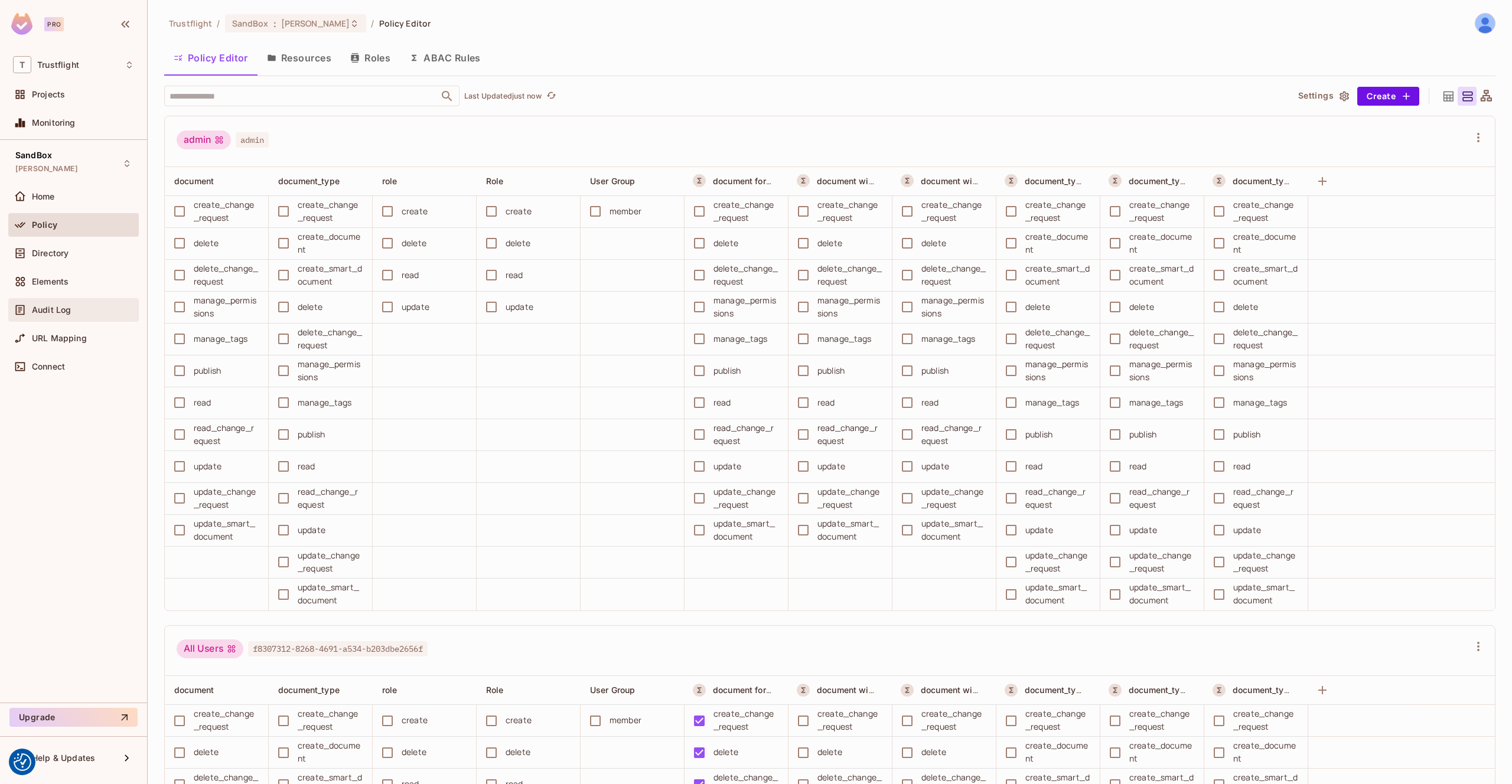
click at [76, 305] on div "Audit Log" at bounding box center [83, 310] width 102 height 10
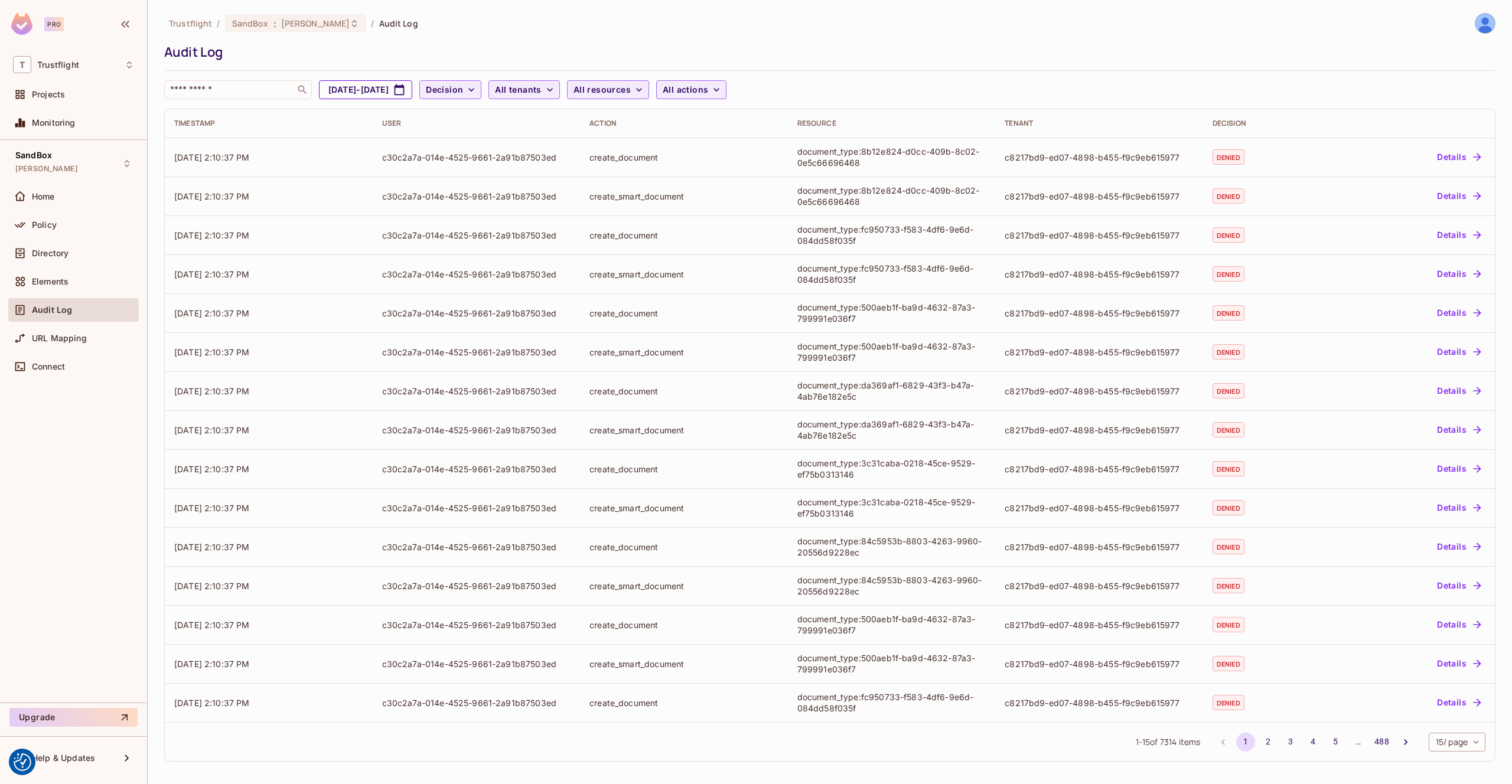
click at [412, 93] on button "[DATE] - [DATE]" at bounding box center [365, 90] width 93 height 19
select select "*"
select select "****"
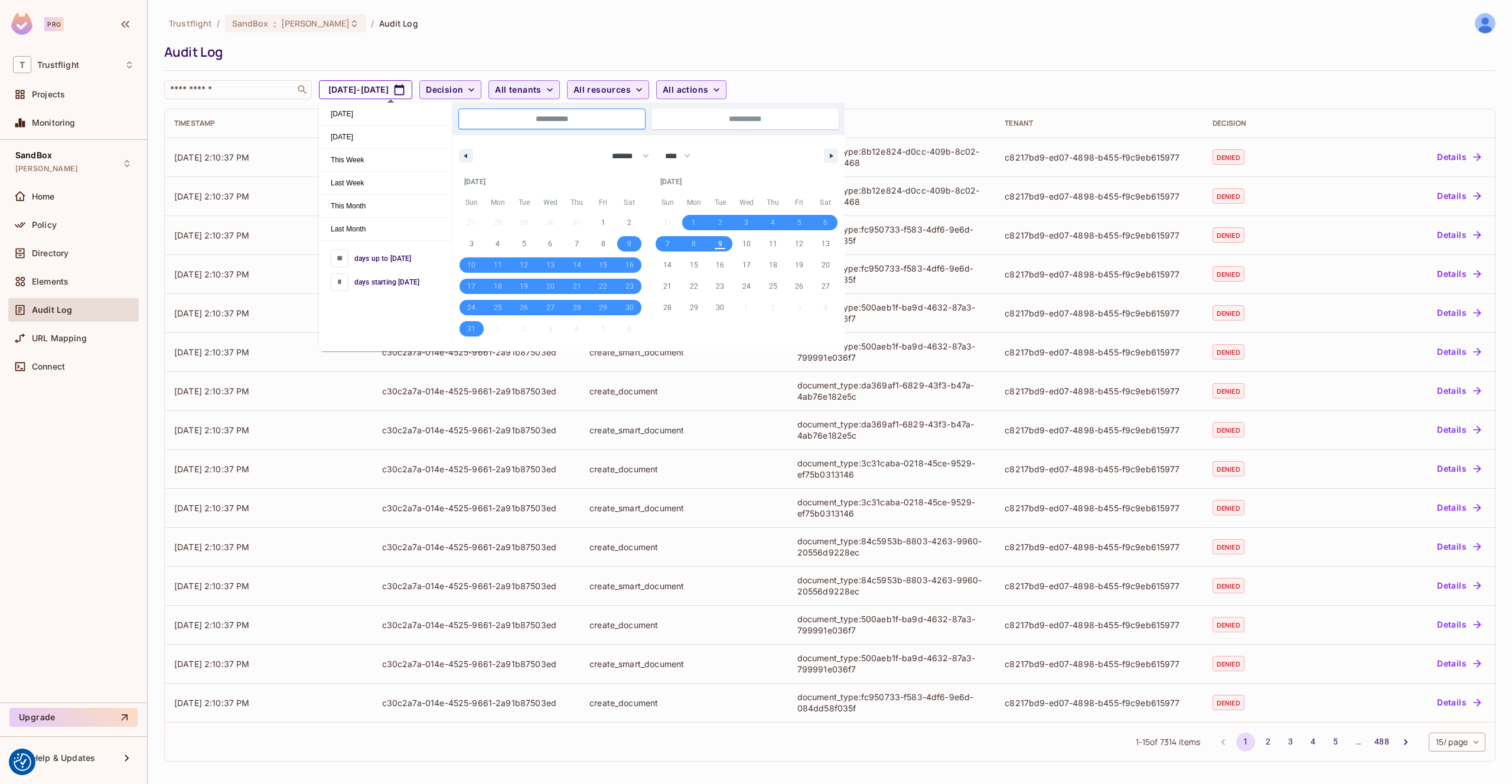
click at [412, 93] on button "[DATE] - [DATE]" at bounding box center [365, 90] width 93 height 19
click at [419, 59] on div "Audit Log" at bounding box center [827, 52] width 1325 height 18
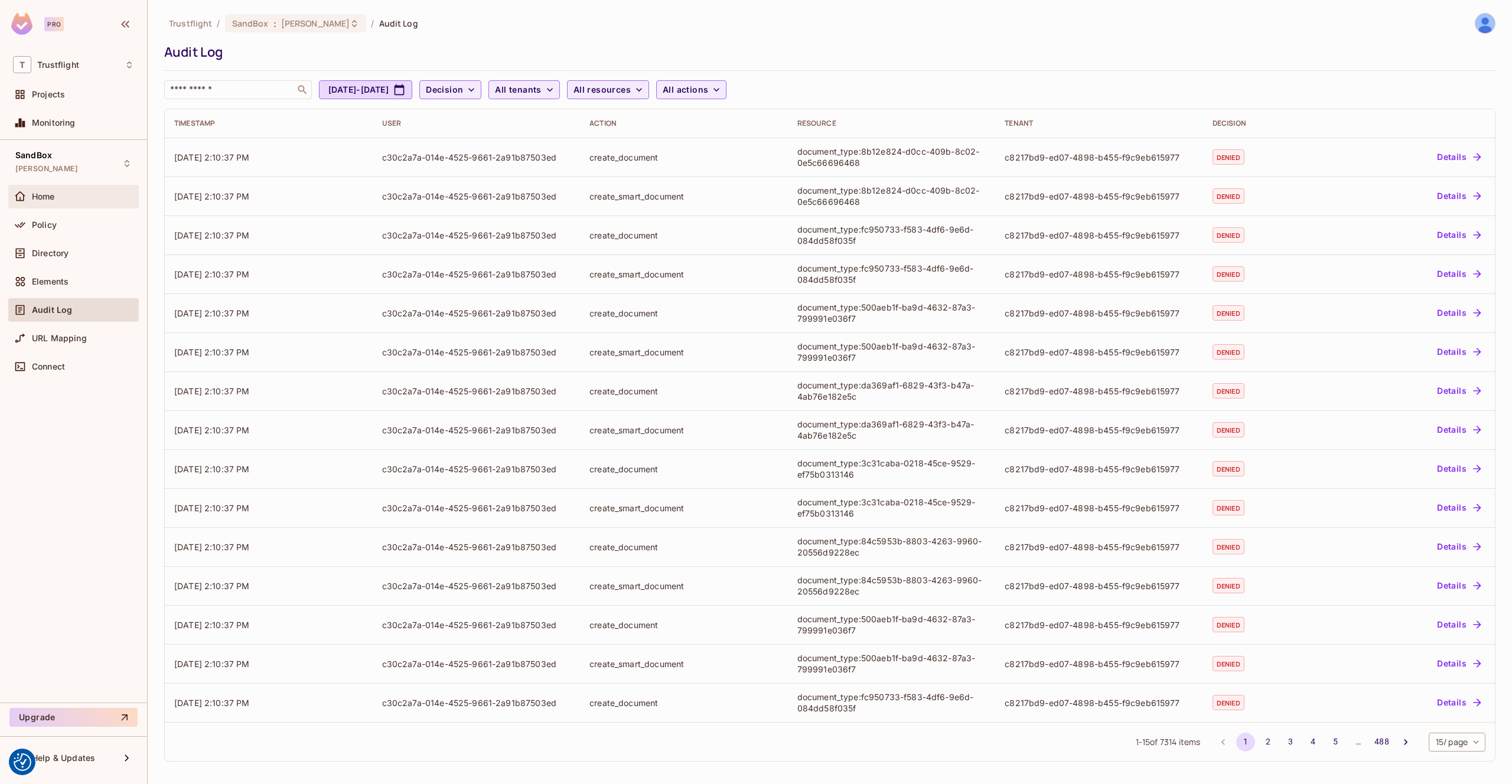
click at [87, 204] on div "Home" at bounding box center [73, 197] width 130 height 24
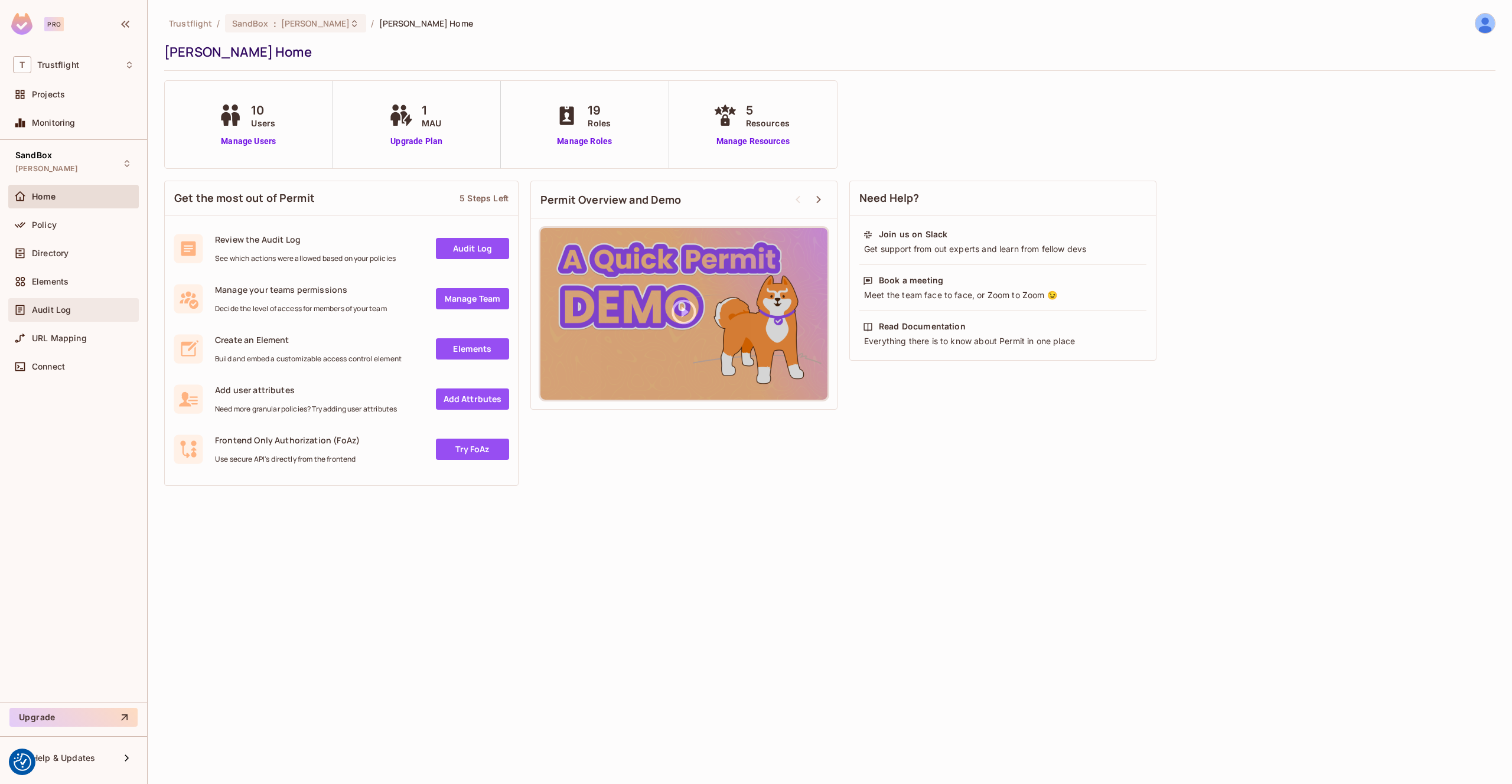
click at [79, 306] on div "Audit Log" at bounding box center [83, 310] width 102 height 10
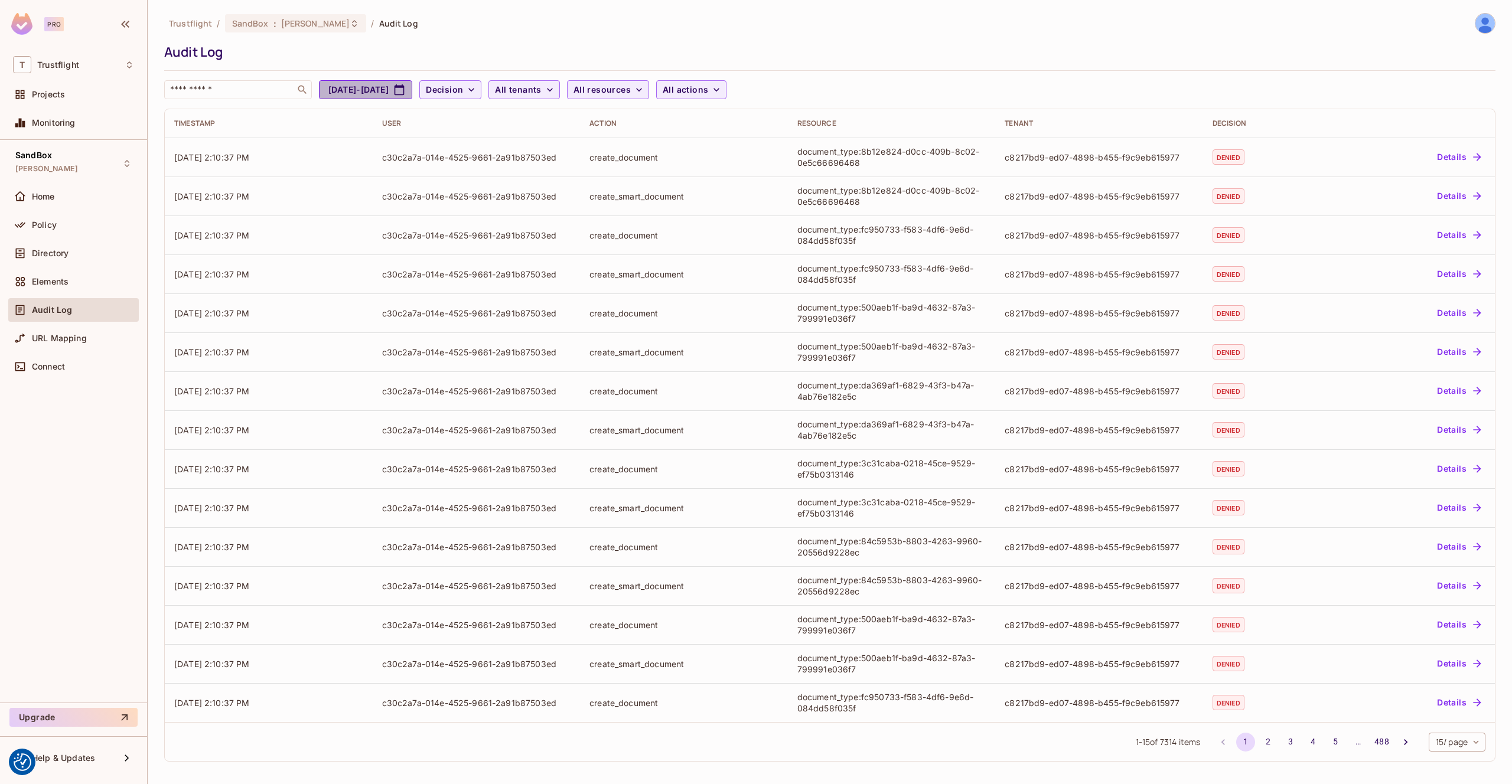
click at [412, 93] on button "[DATE] - [DATE]" at bounding box center [365, 90] width 93 height 19
select select "*"
select select "****"
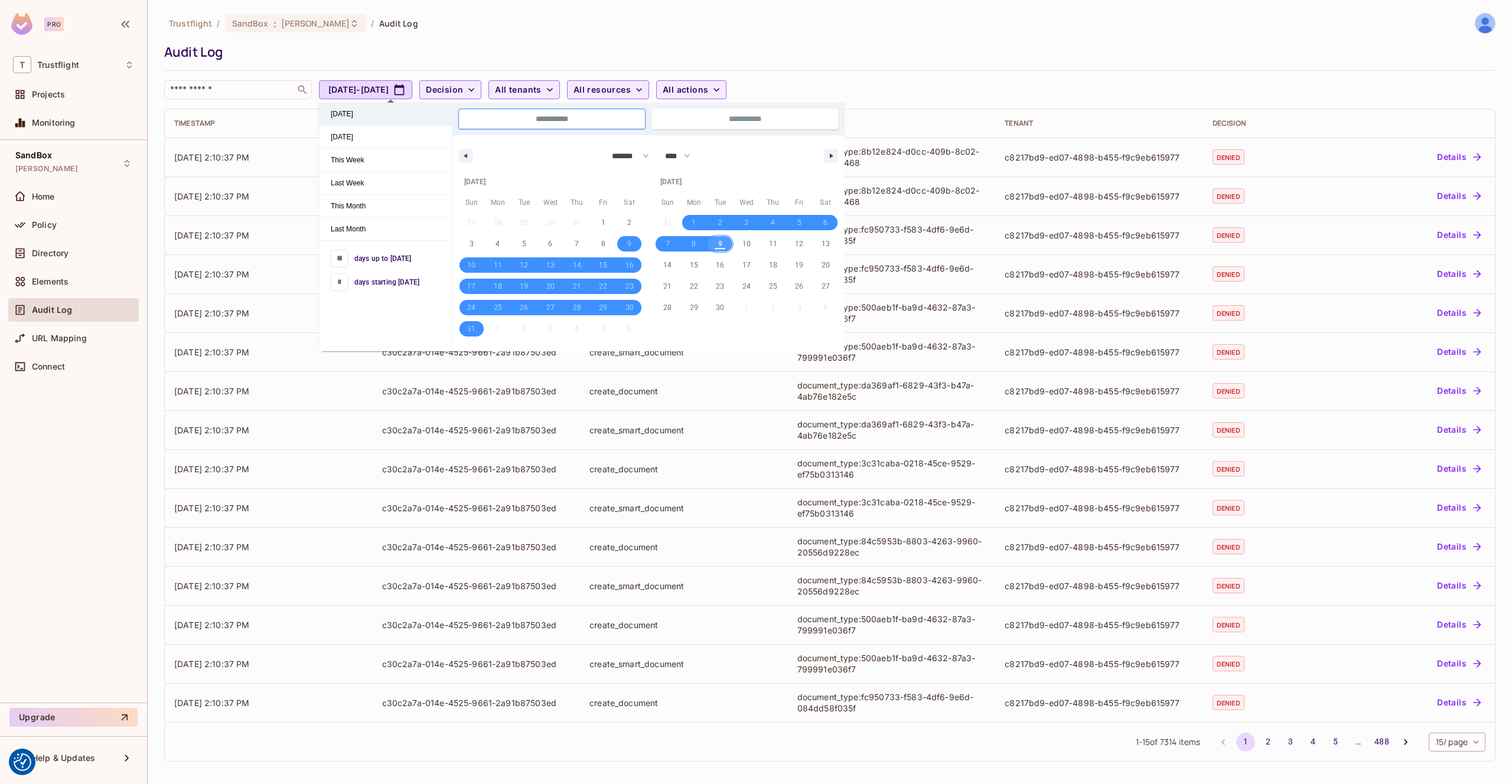
click at [371, 110] on span "[DATE]" at bounding box center [385, 114] width 133 height 23
type input "*"
type input "**********"
select select "*"
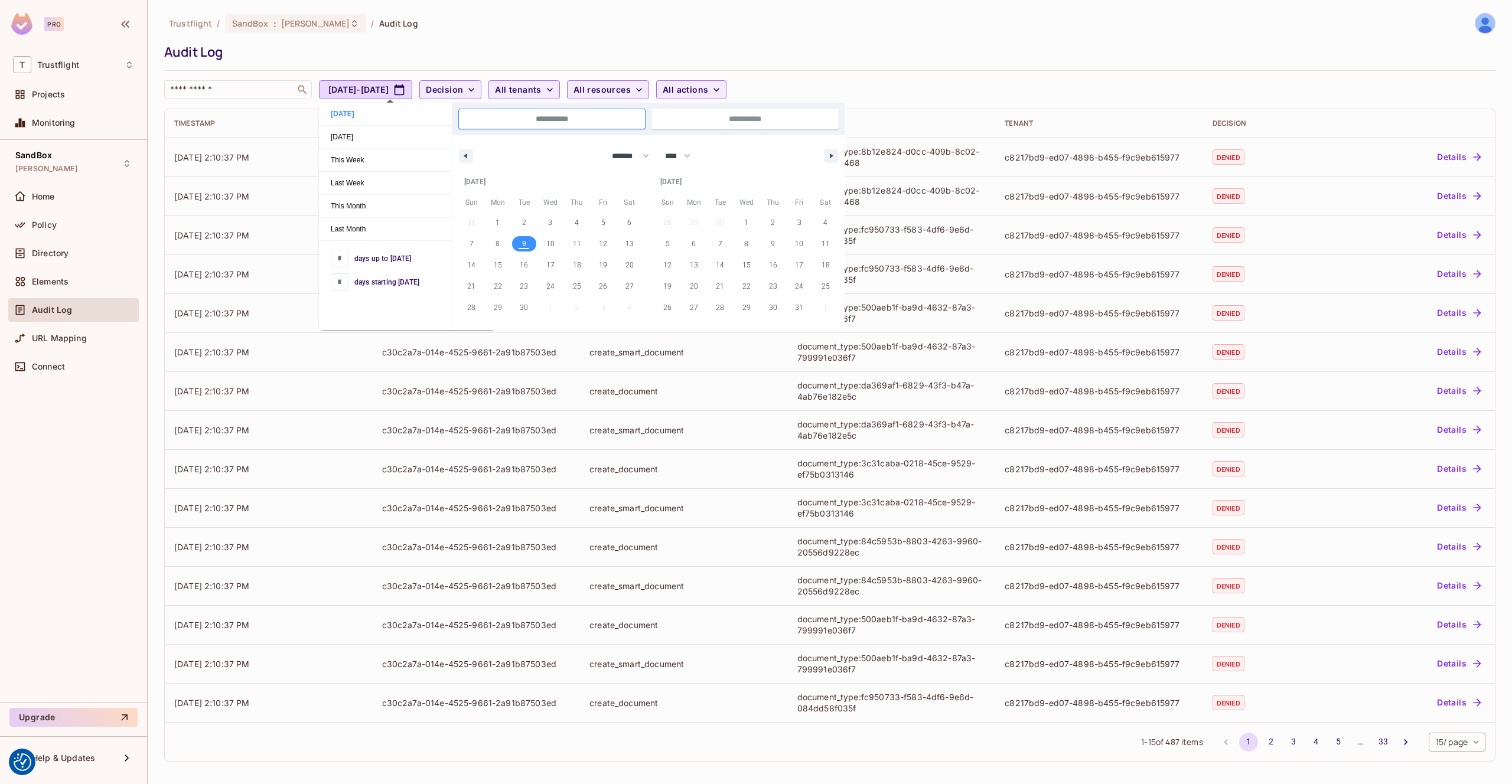
click at [604, 40] on div "Trustflight / SandBox : james_duncan_development / Audit Log Audit Log ​ [DATE]…" at bounding box center [829, 56] width 1331 height 86
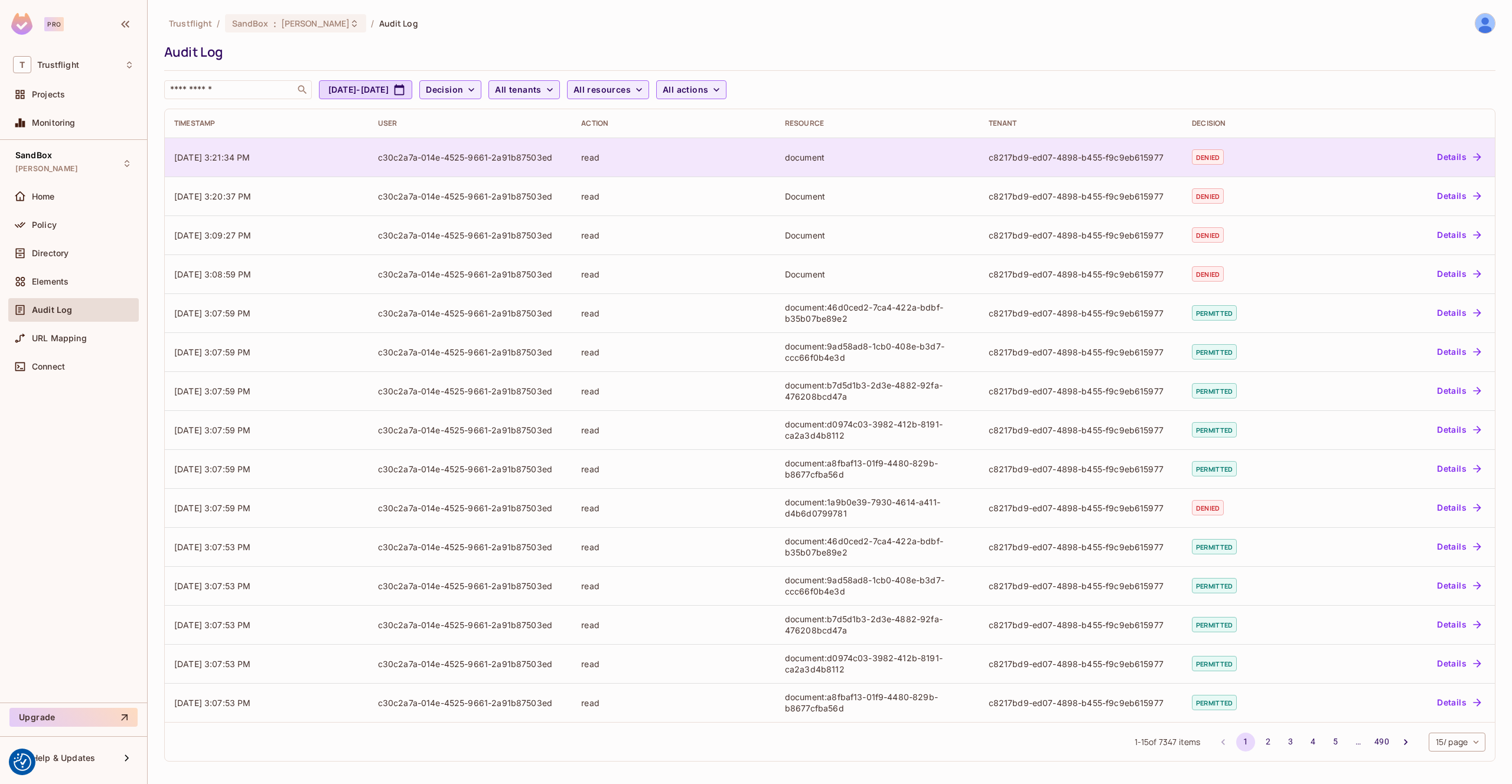
click at [680, 153] on div "read" at bounding box center [674, 157] width 185 height 11
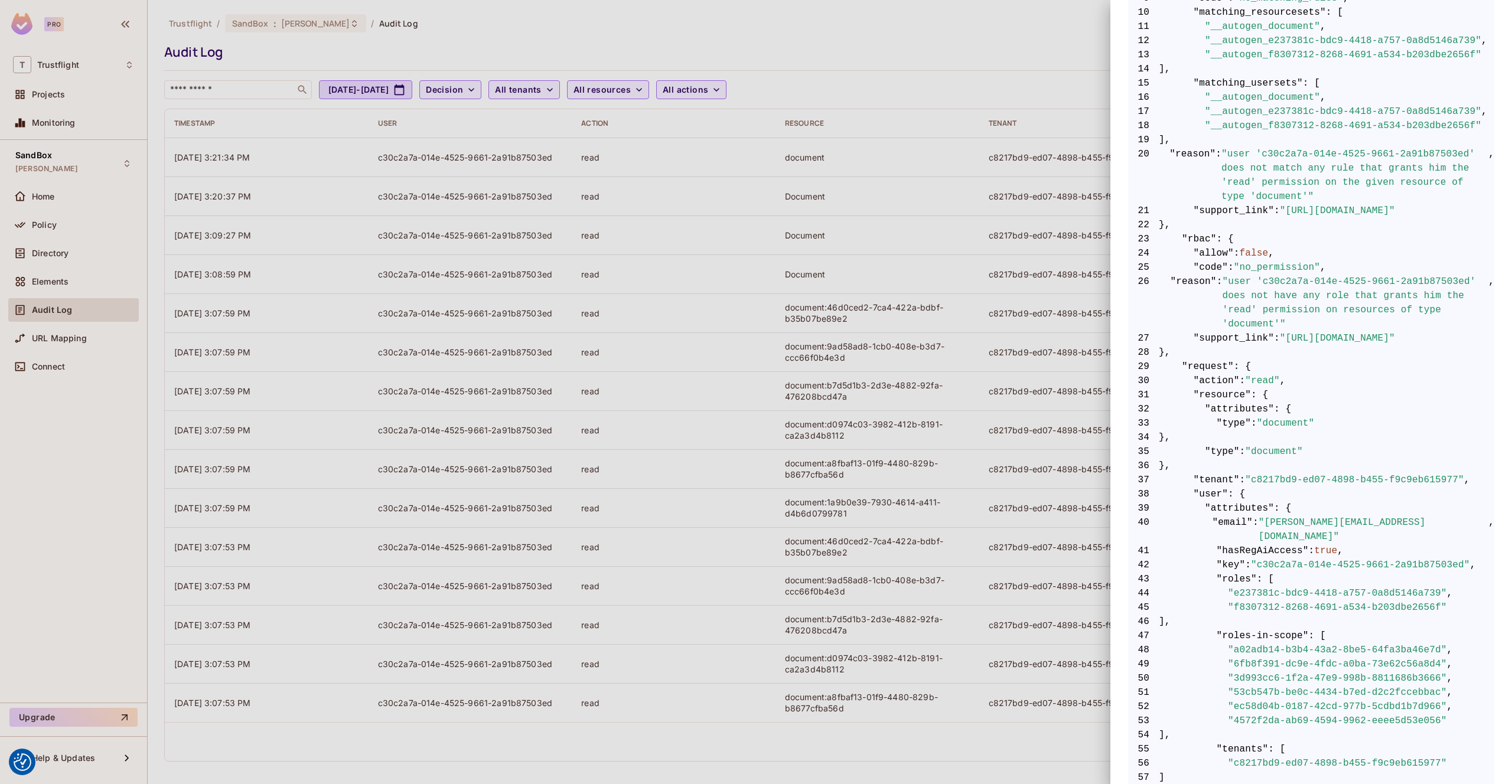
scroll to position [486, 0]
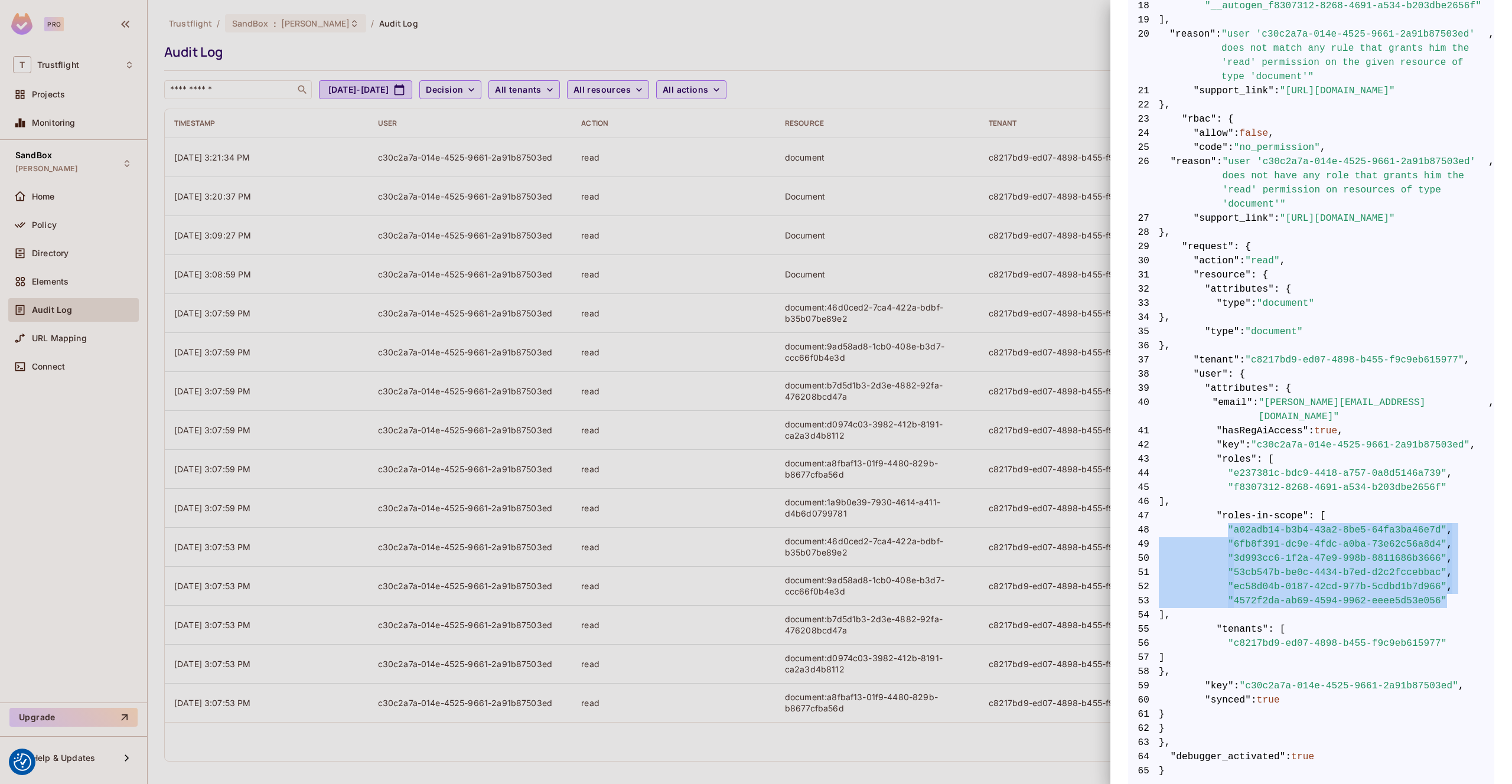
drag, startPoint x: 1454, startPoint y: 585, endPoint x: 1228, endPoint y: 515, distance: 236.6
click at [1228, 515] on code "1 { 2 "__data_use_debugger" : true , 3 "__input_use_debugger" : true , 4 "allow…" at bounding box center [1311, 268] width 366 height 1020
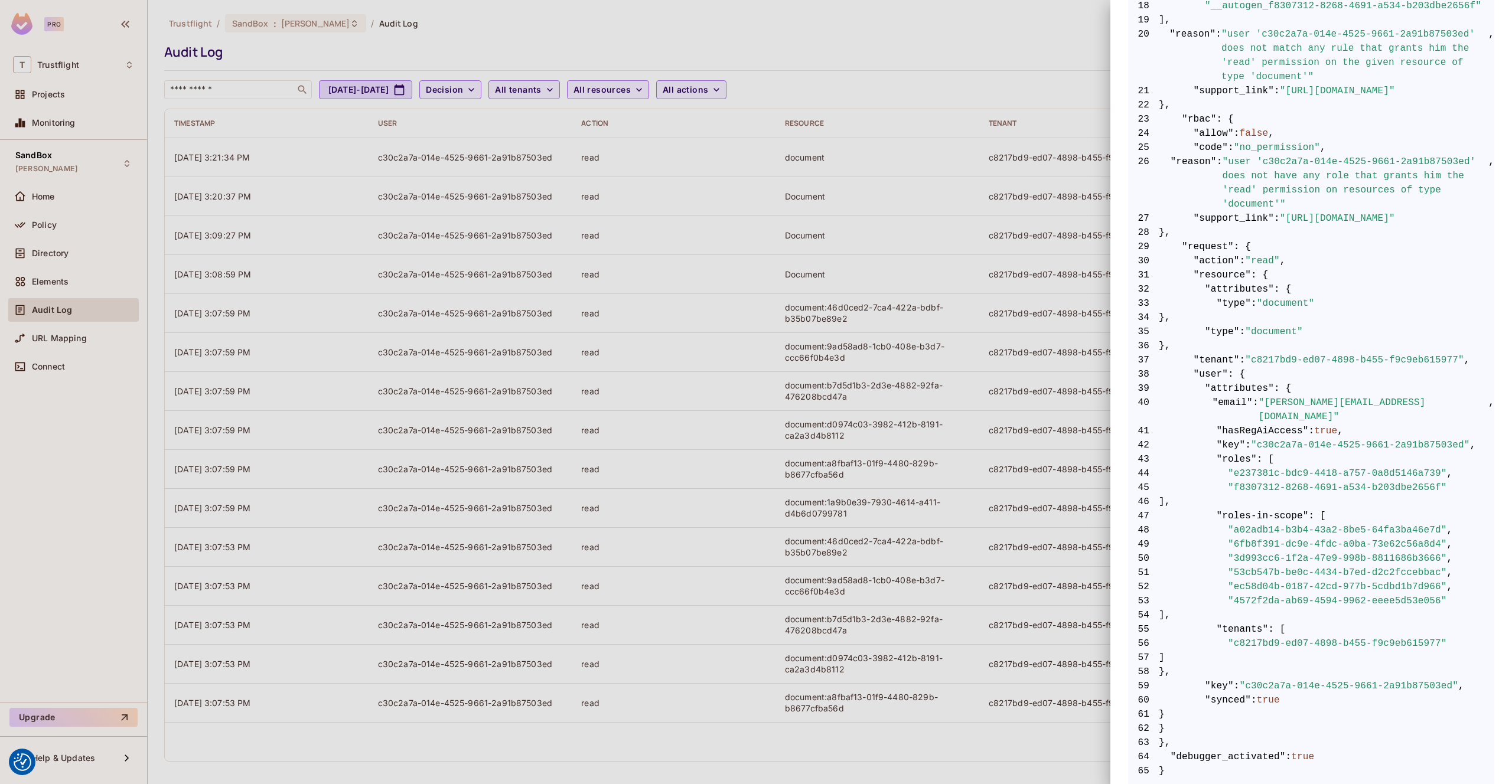
click at [1338, 509] on span "47 "roles-in-scope" : [" at bounding box center [1311, 516] width 366 height 14
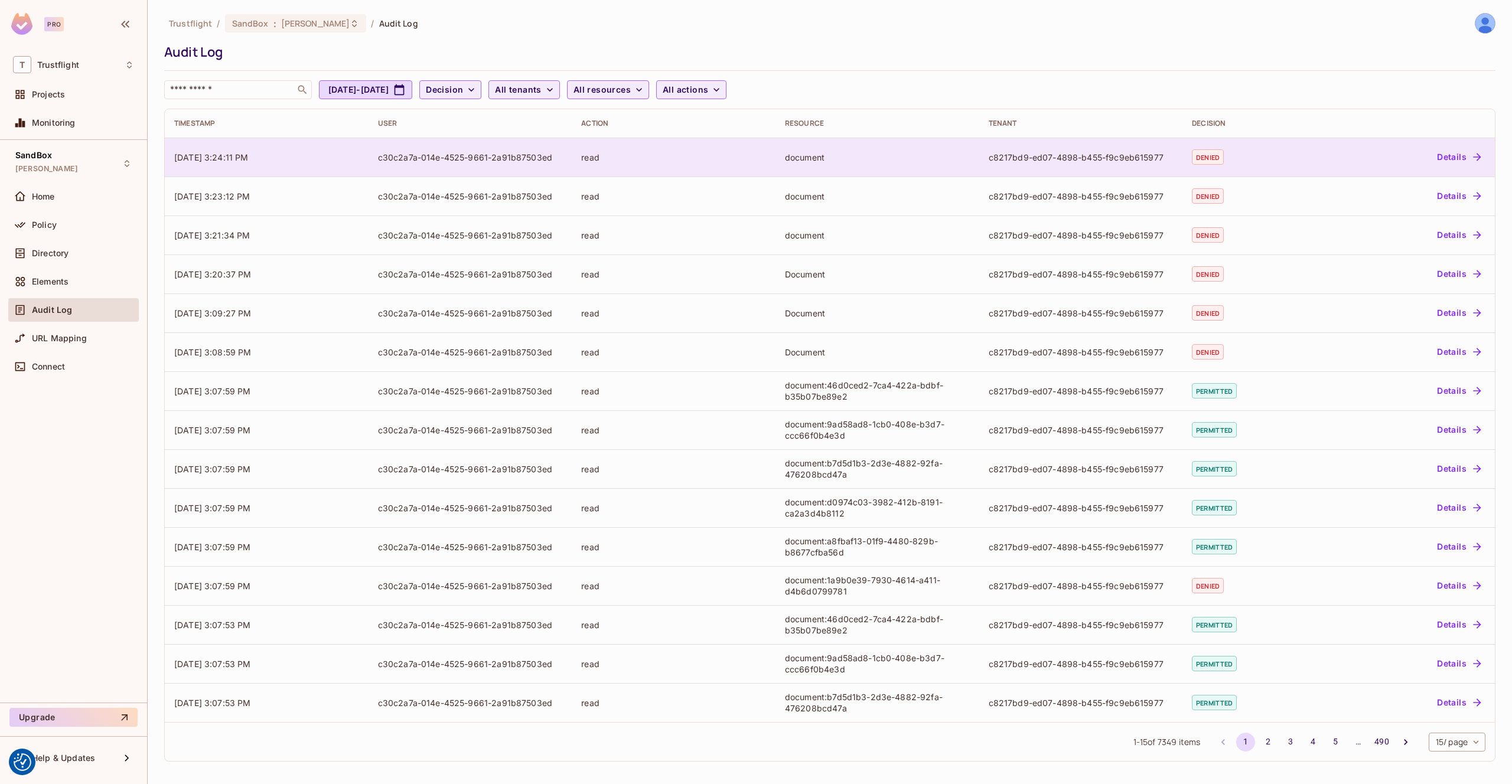
click at [342, 150] on td "[DATE] 3:24:11 PM" at bounding box center [267, 157] width 204 height 39
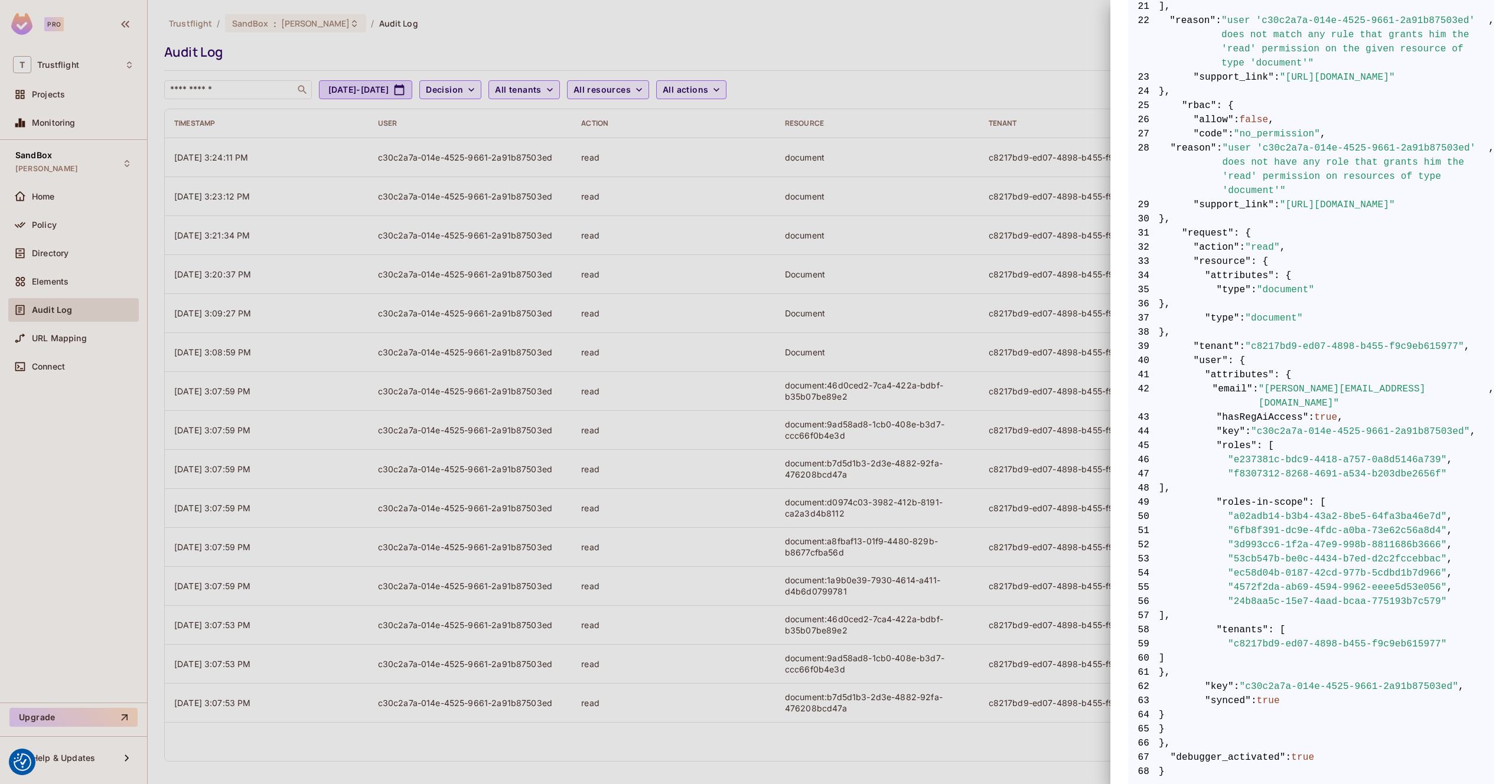
scroll to position [0, 35]
drag, startPoint x: 511, startPoint y: 23, endPoint x: 404, endPoint y: 20, distance: 107.0
click at [510, 23] on div at bounding box center [756, 392] width 1512 height 784
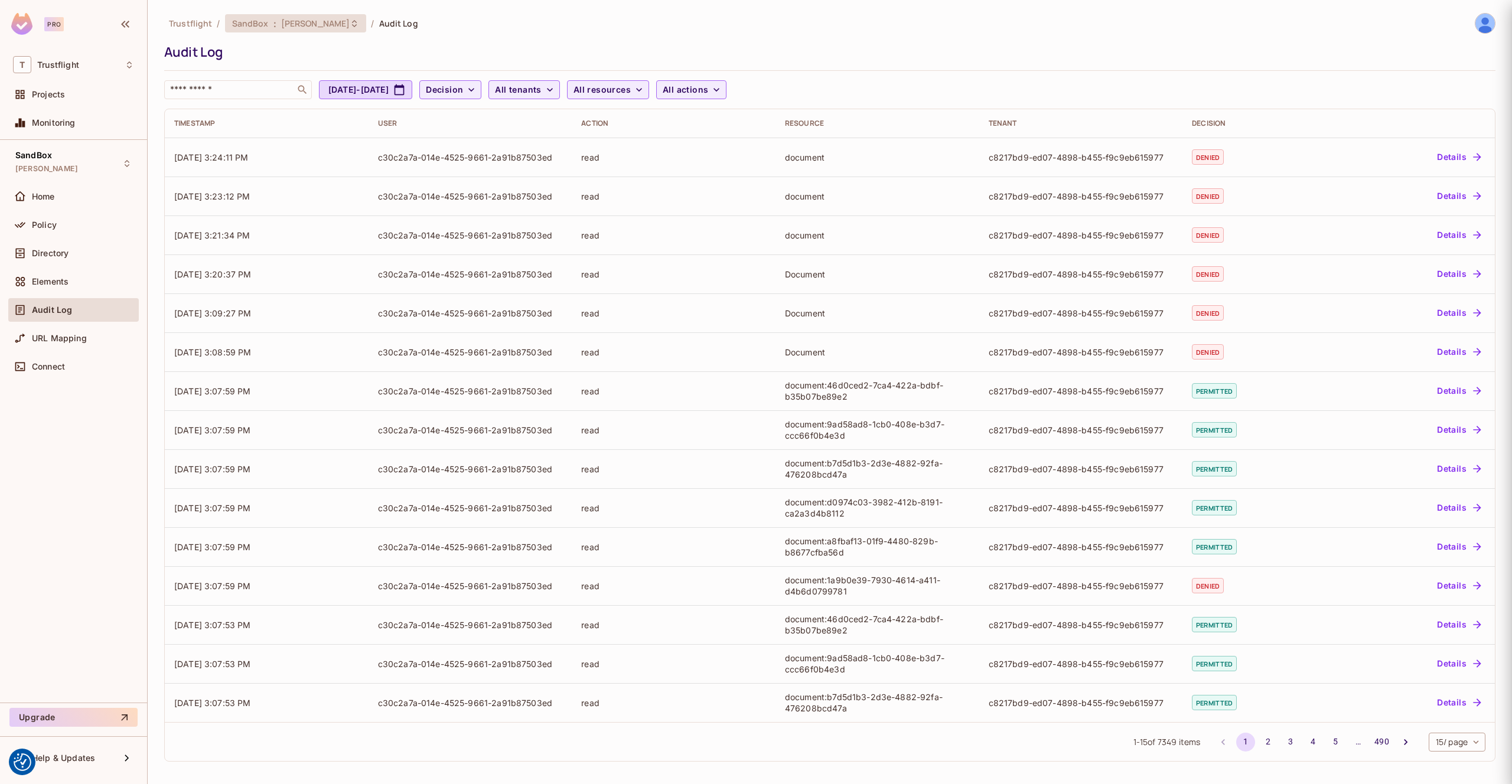
scroll to position [0, 0]
click at [73, 220] on div "Policy" at bounding box center [83, 225] width 102 height 10
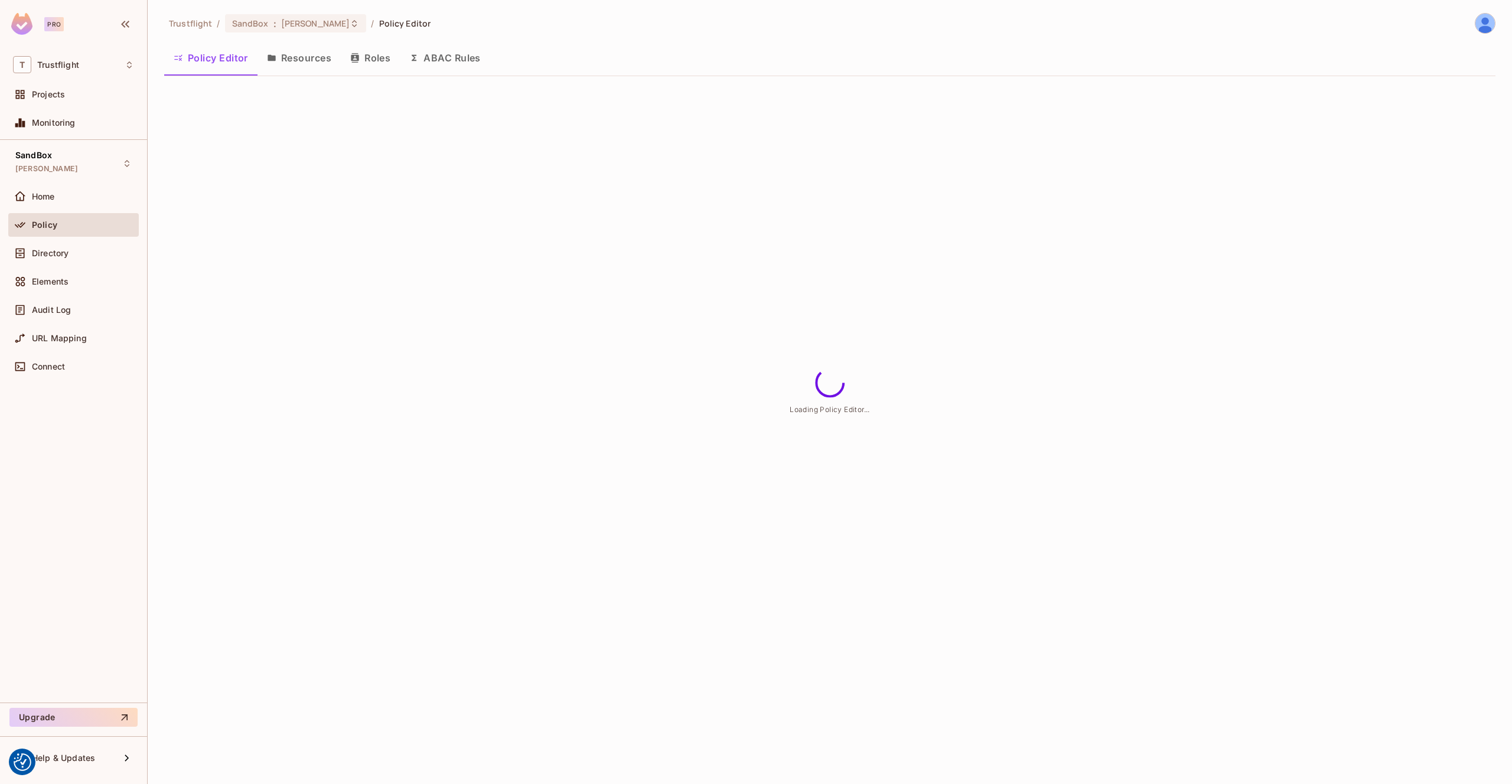
click at [415, 58] on icon "button" at bounding box center [414, 58] width 5 height 7
click at [377, 62] on button "Roles" at bounding box center [370, 58] width 59 height 30
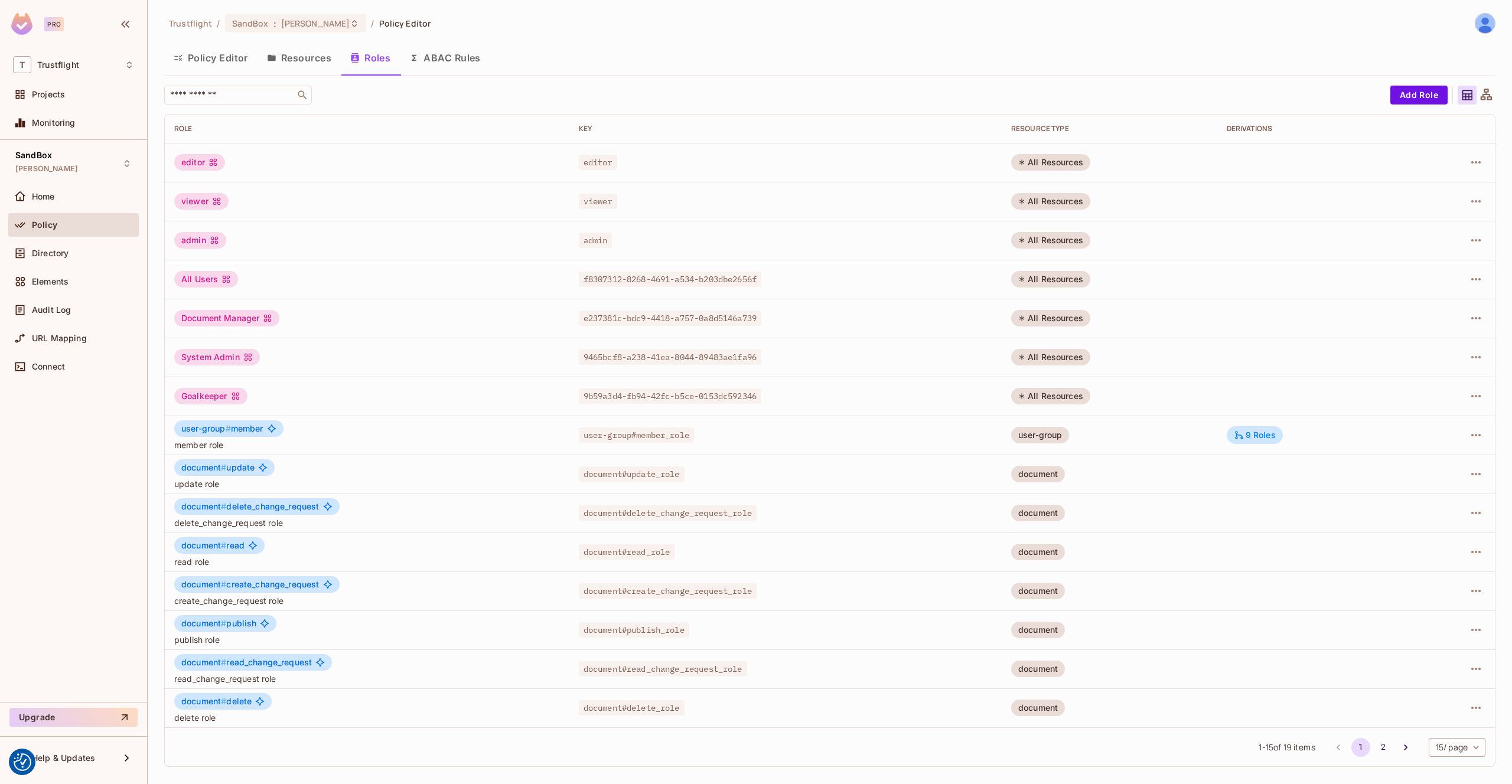
click at [452, 64] on button "ABAC Rules" at bounding box center [445, 58] width 90 height 30
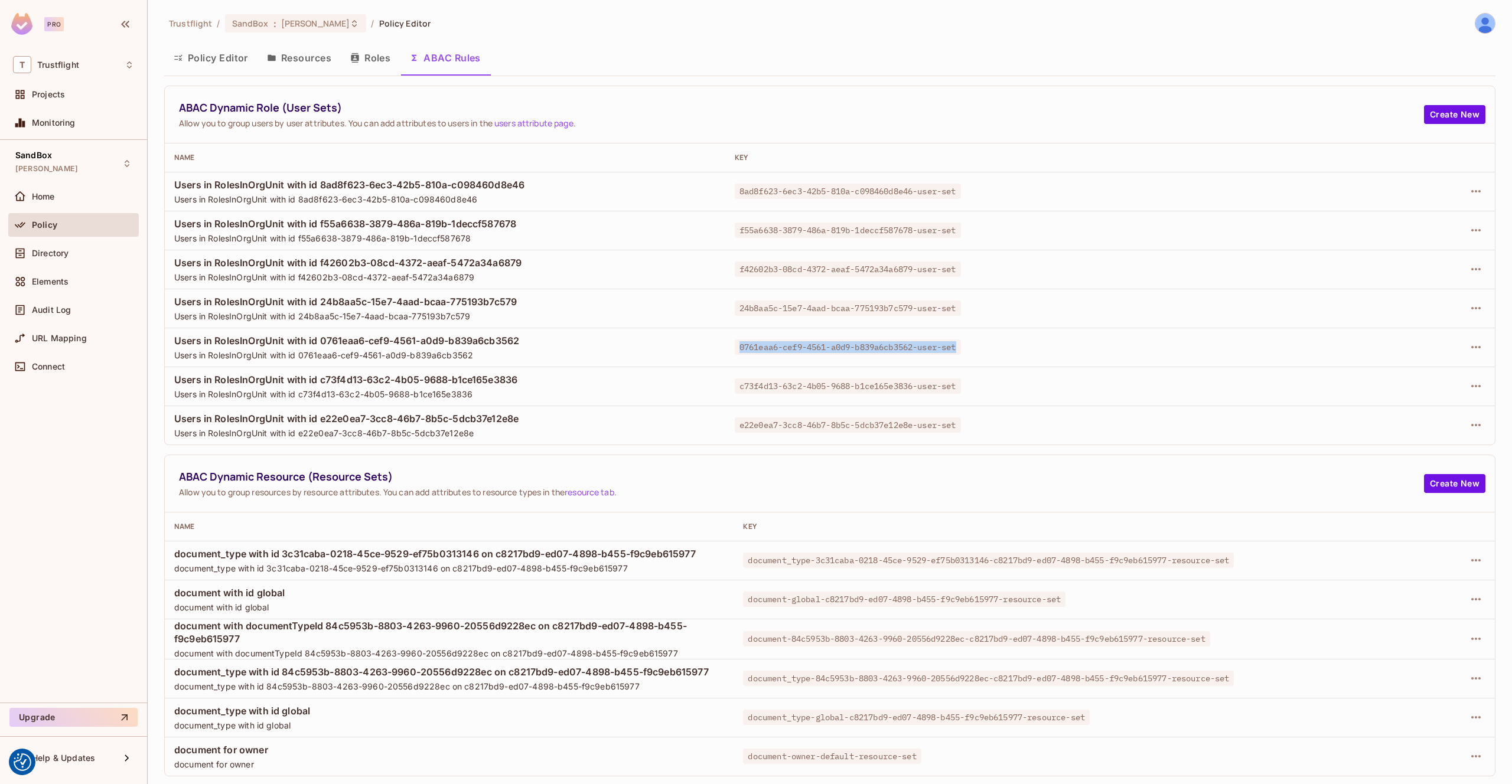
drag, startPoint x: 965, startPoint y: 346, endPoint x: 741, endPoint y: 347, distance: 224.0
click at [741, 347] on span "0761eaa6-cef9-4561-a0d9-b839a6cb3562-user-set" at bounding box center [848, 347] width 226 height 15
click at [696, 344] on span "Users in RolesInOrgUnit with id 0761eaa6-cef9-4561-a0d9-b839a6cb3562" at bounding box center [445, 341] width 541 height 13
click at [1484, 350] on button "button" at bounding box center [1476, 347] width 19 height 19
click at [1416, 381] on span "Edit Dynamic Role (User Set)" at bounding box center [1395, 374] width 123 height 19
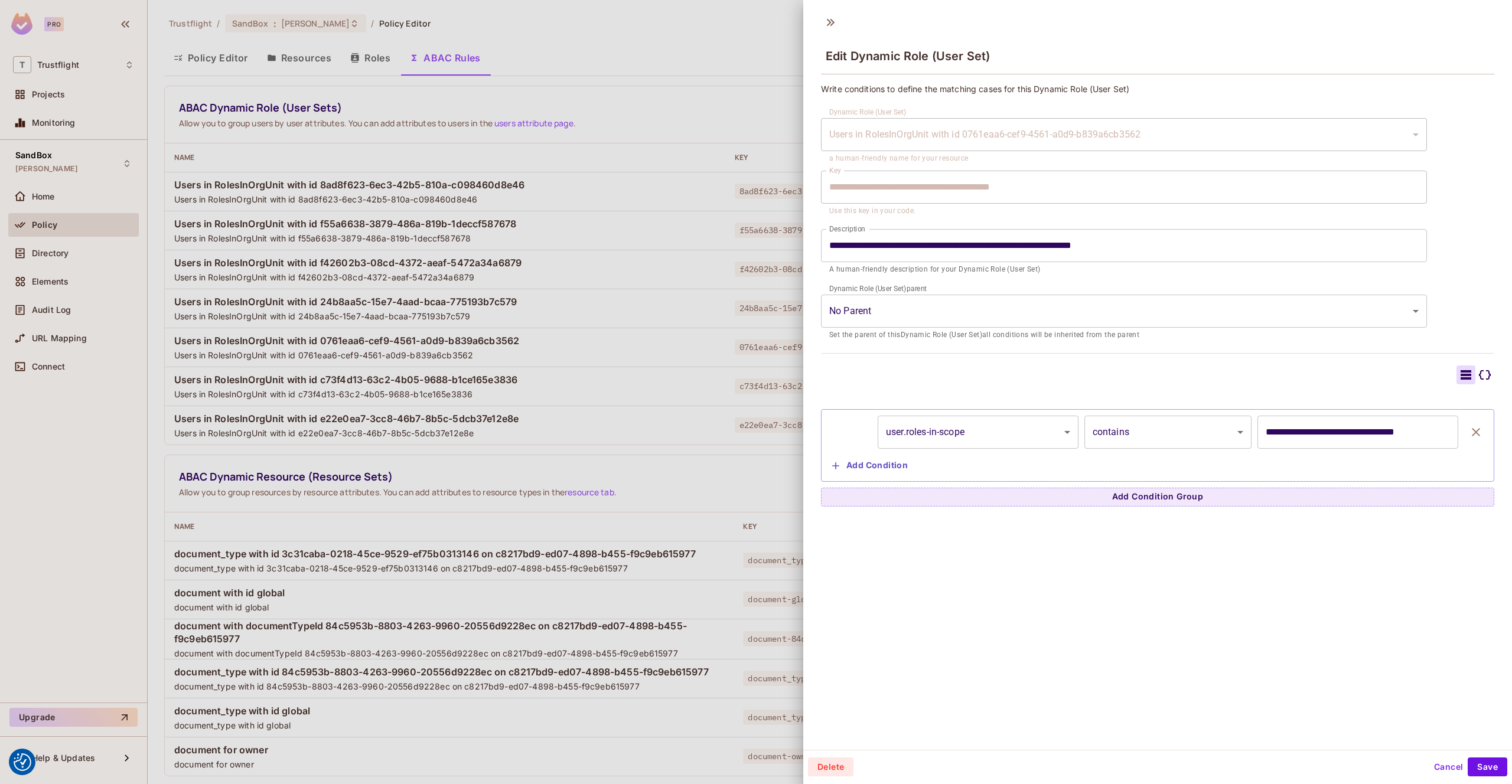
scroll to position [1, 0]
click at [639, 81] on div at bounding box center [756, 392] width 1512 height 784
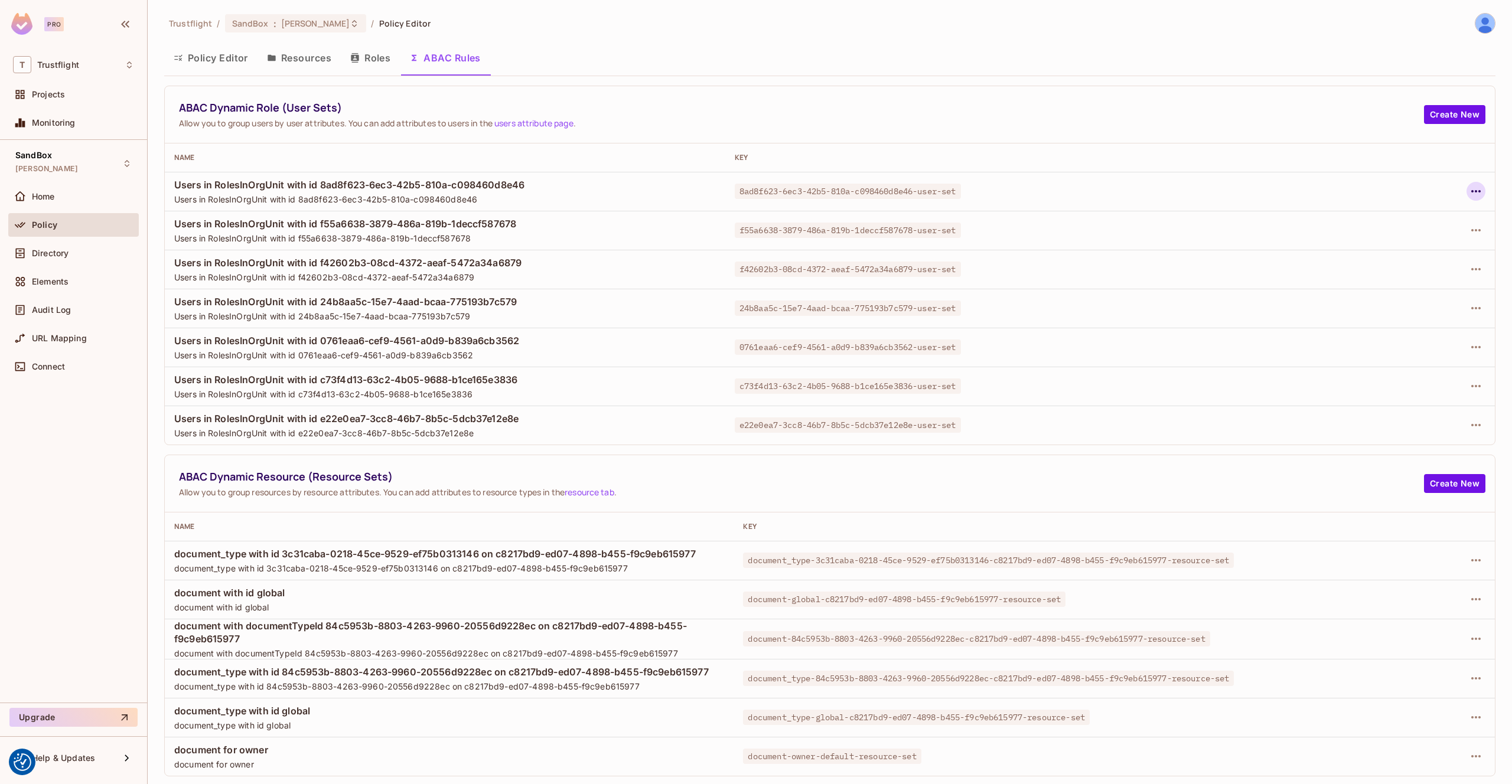
click at [1481, 190] on icon "button" at bounding box center [1476, 192] width 14 height 14
click at [1408, 222] on div "Edit Dynamic Role (User Set)" at bounding box center [1395, 218] width 116 height 12
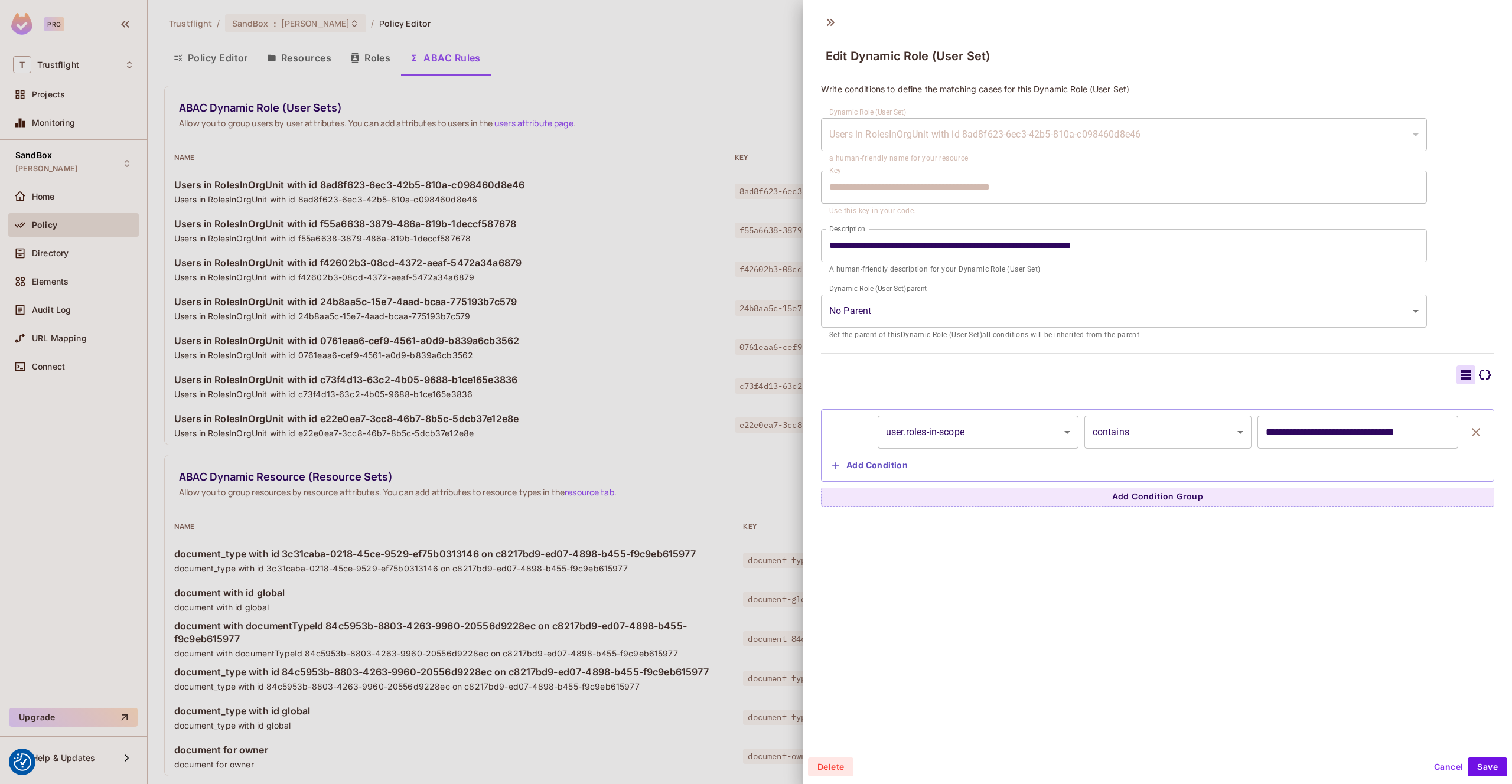
click at [765, 120] on div at bounding box center [756, 392] width 1512 height 784
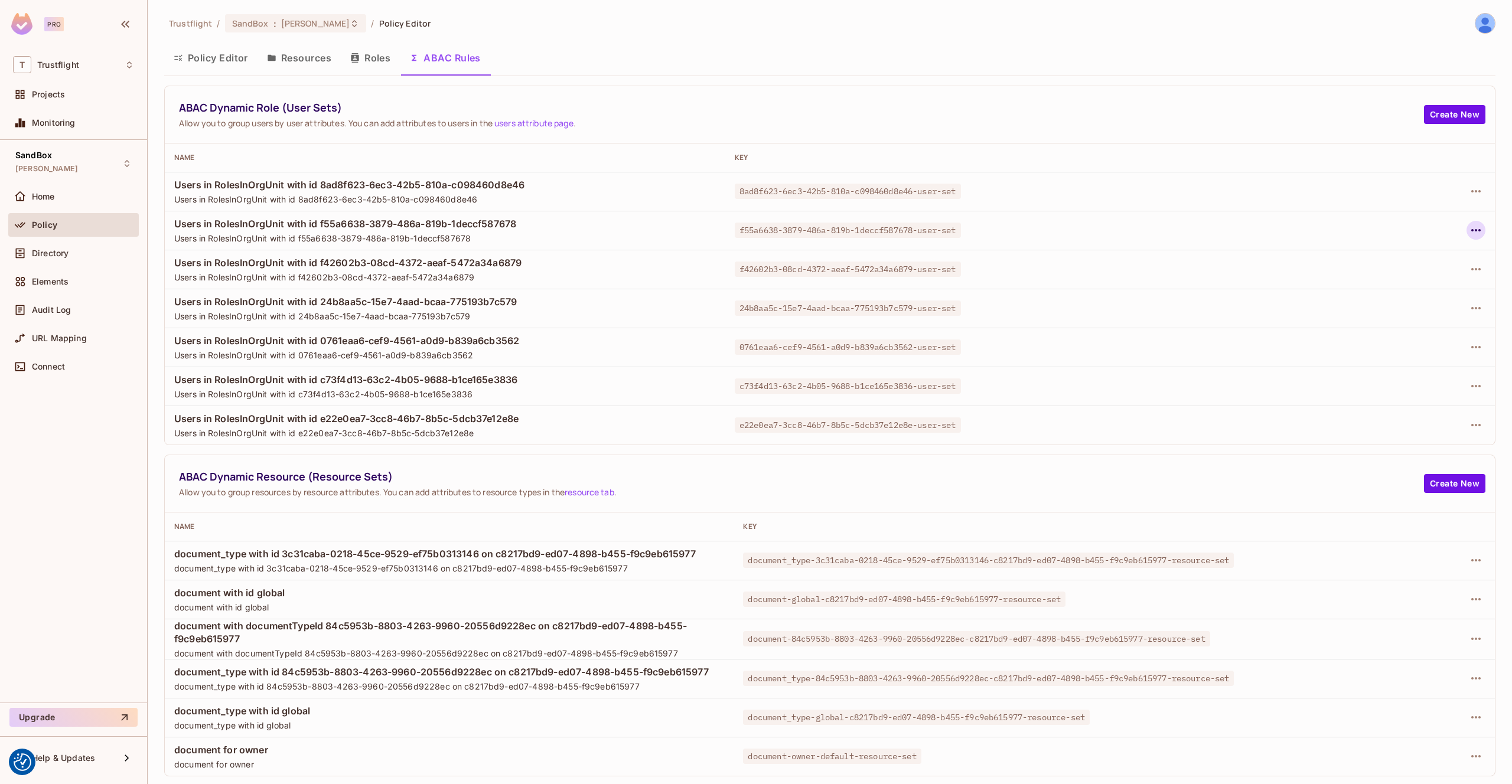
click at [1471, 223] on icon "button" at bounding box center [1476, 230] width 14 height 14
click at [1383, 259] on div "Edit Dynamic Role (User Set)" at bounding box center [1395, 258] width 116 height 12
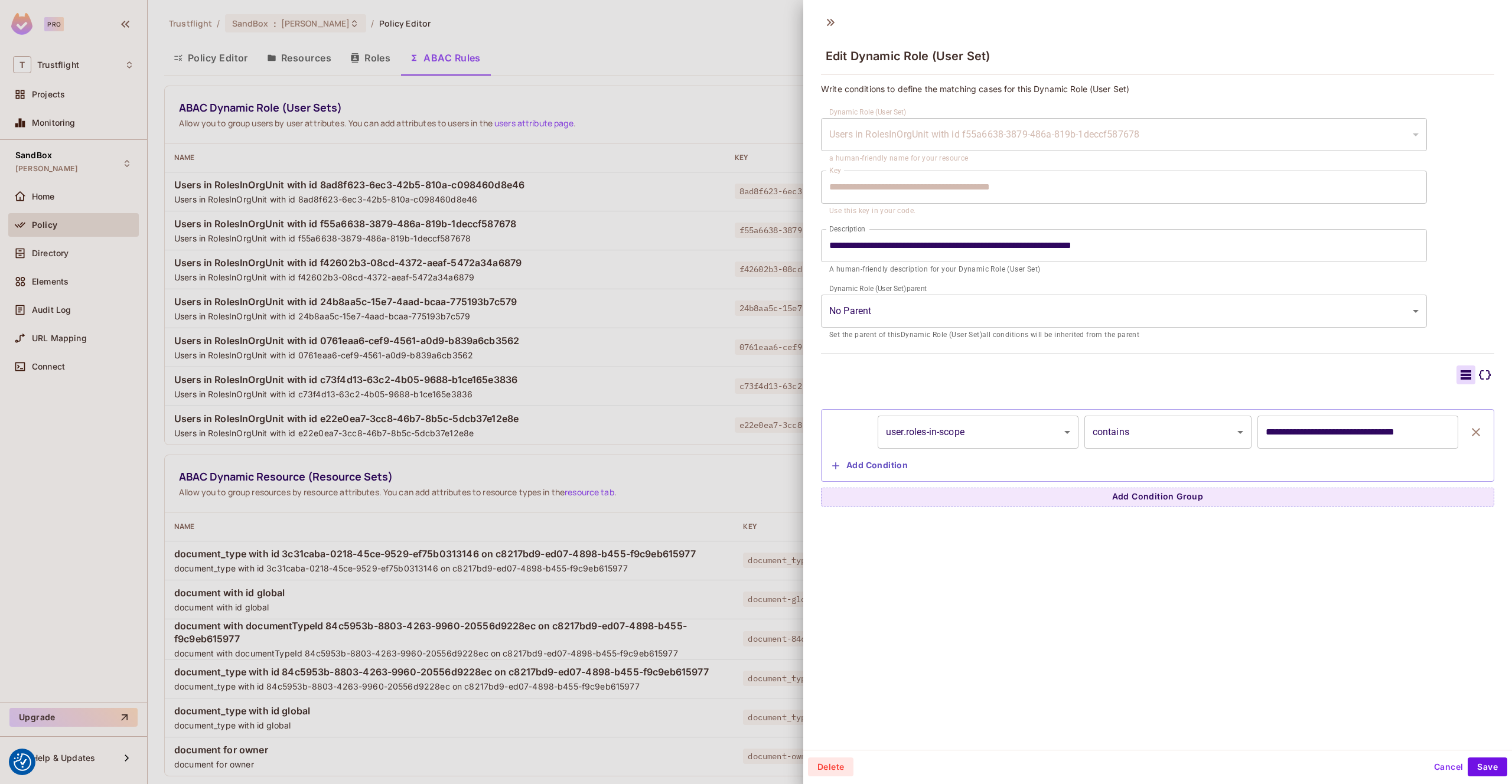
click at [772, 102] on div at bounding box center [756, 392] width 1512 height 784
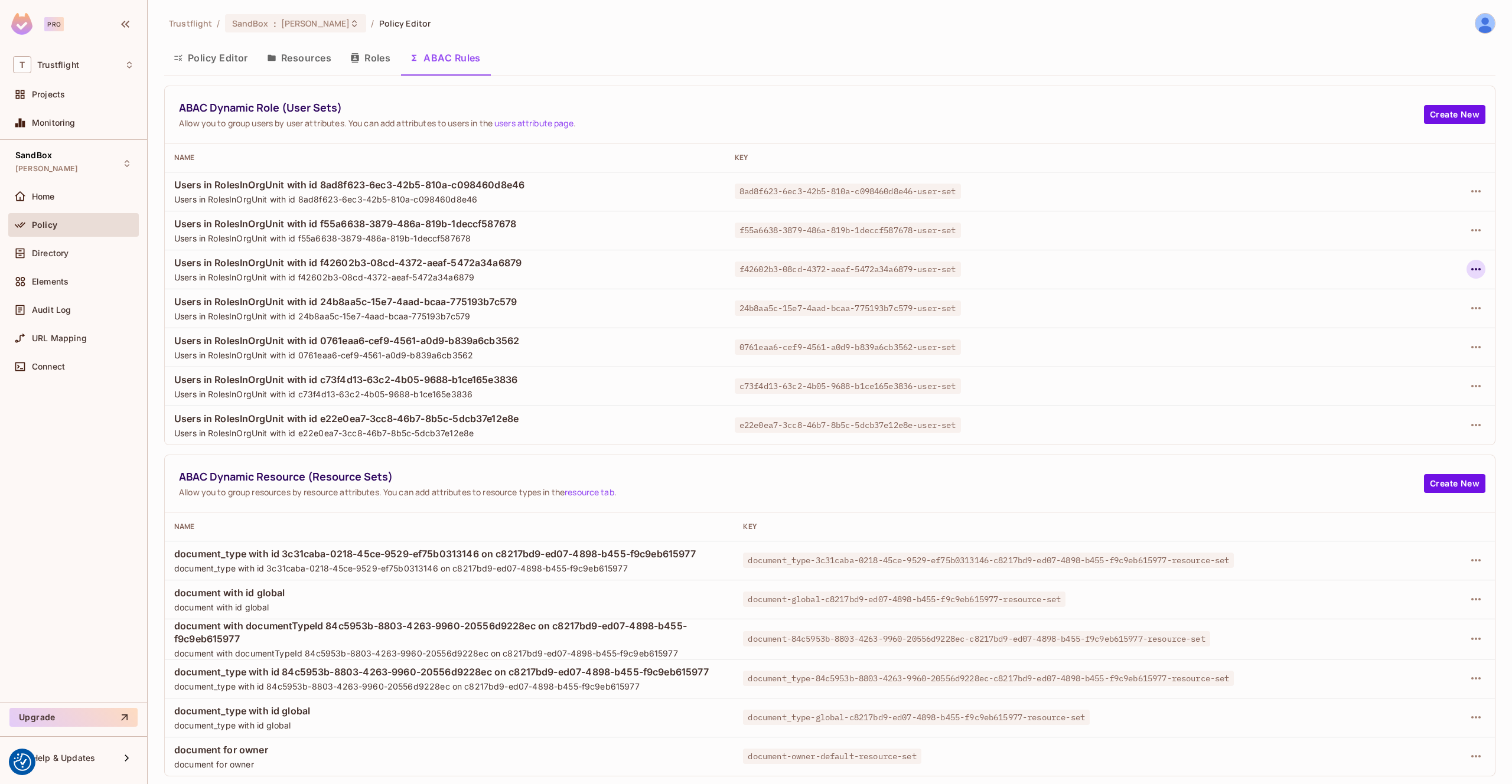
click at [1470, 274] on icon "button" at bounding box center [1476, 269] width 14 height 14
click at [1411, 295] on div "Edit Dynamic Role (User Set)" at bounding box center [1395, 296] width 116 height 12
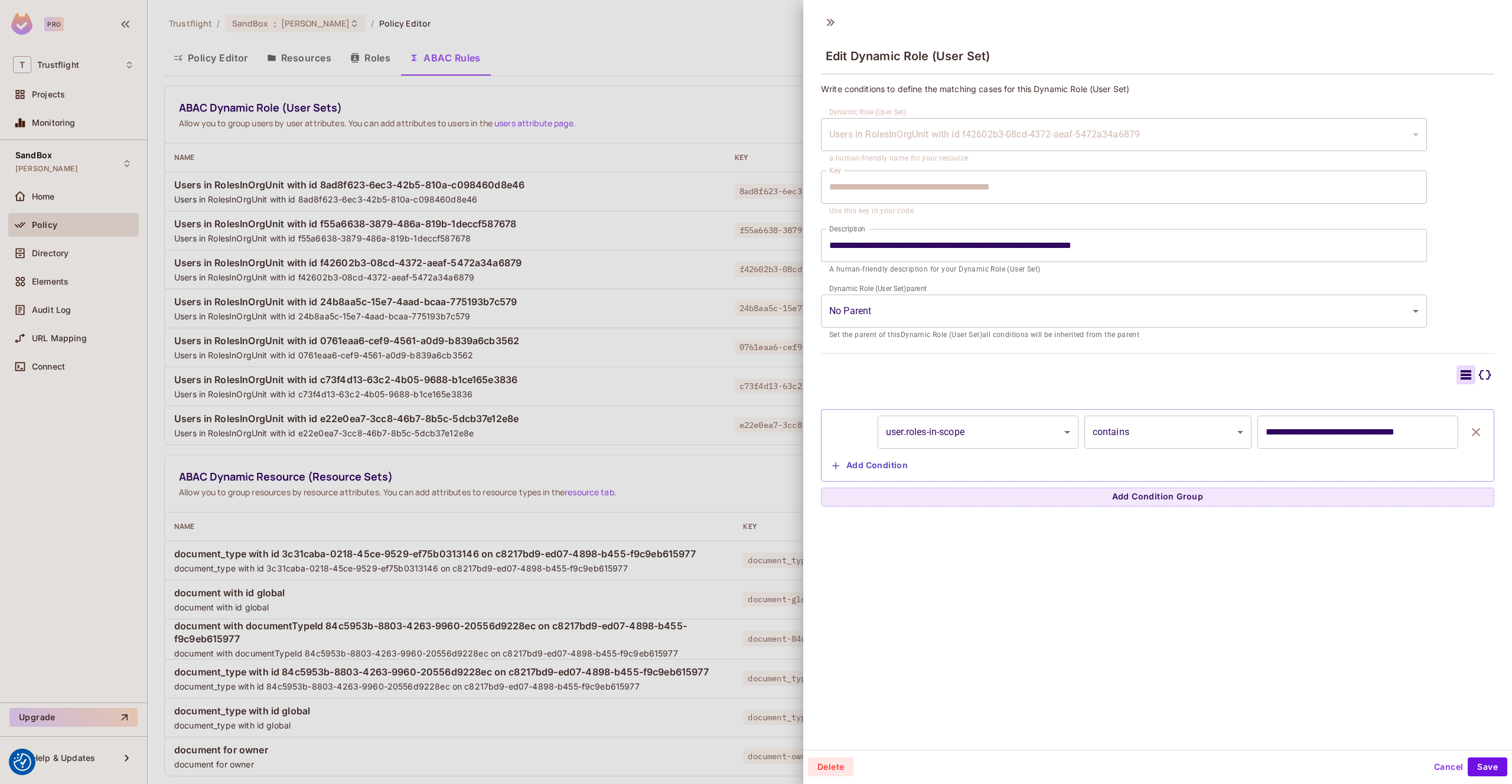
drag, startPoint x: 696, startPoint y: 116, endPoint x: 1069, endPoint y: 238, distance: 392.4
click at [698, 116] on div at bounding box center [756, 392] width 1512 height 784
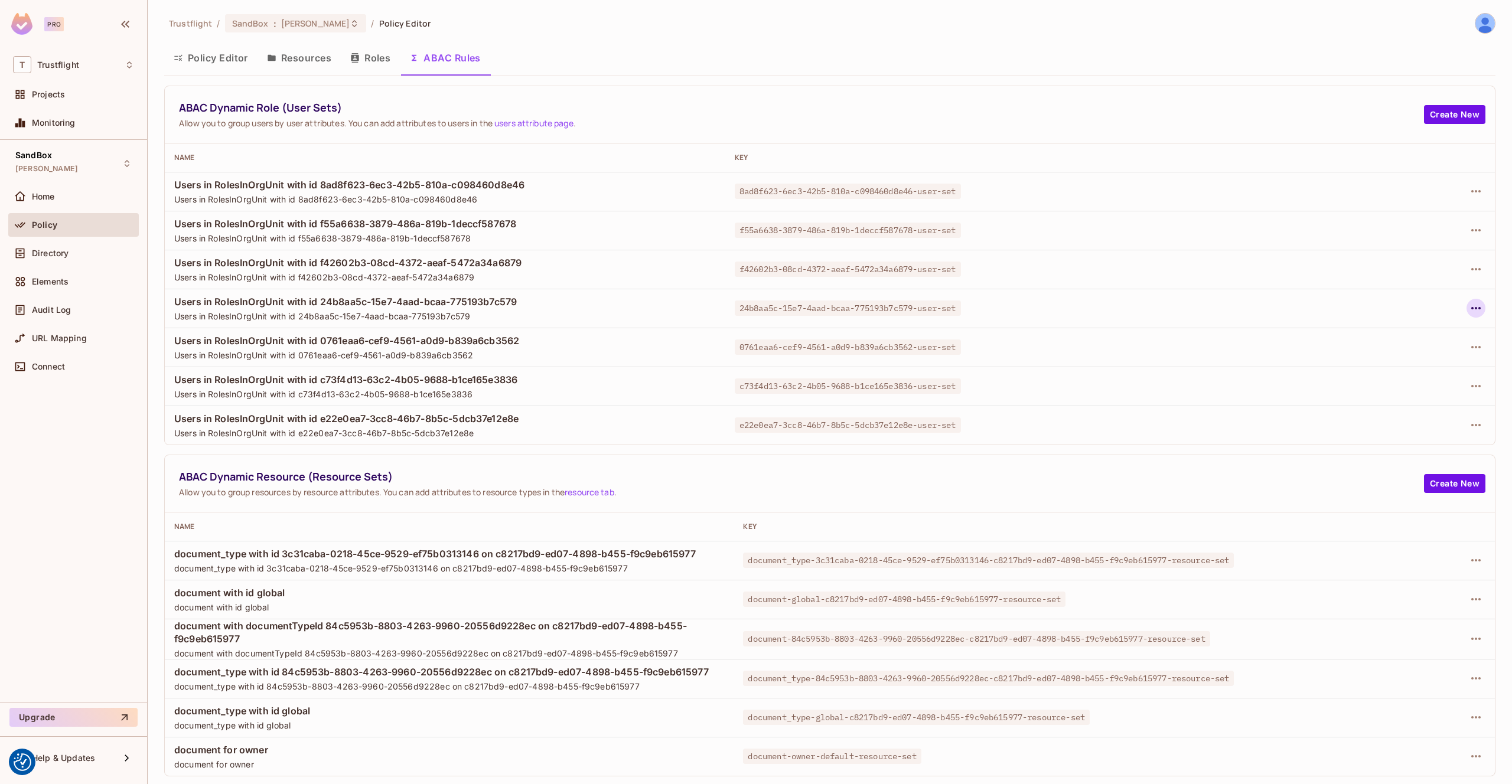
click at [1476, 307] on icon "button" at bounding box center [1476, 308] width 10 height 2
click at [1342, 330] on div "Edit Dynamic Role (User Set)" at bounding box center [1395, 335] width 116 height 12
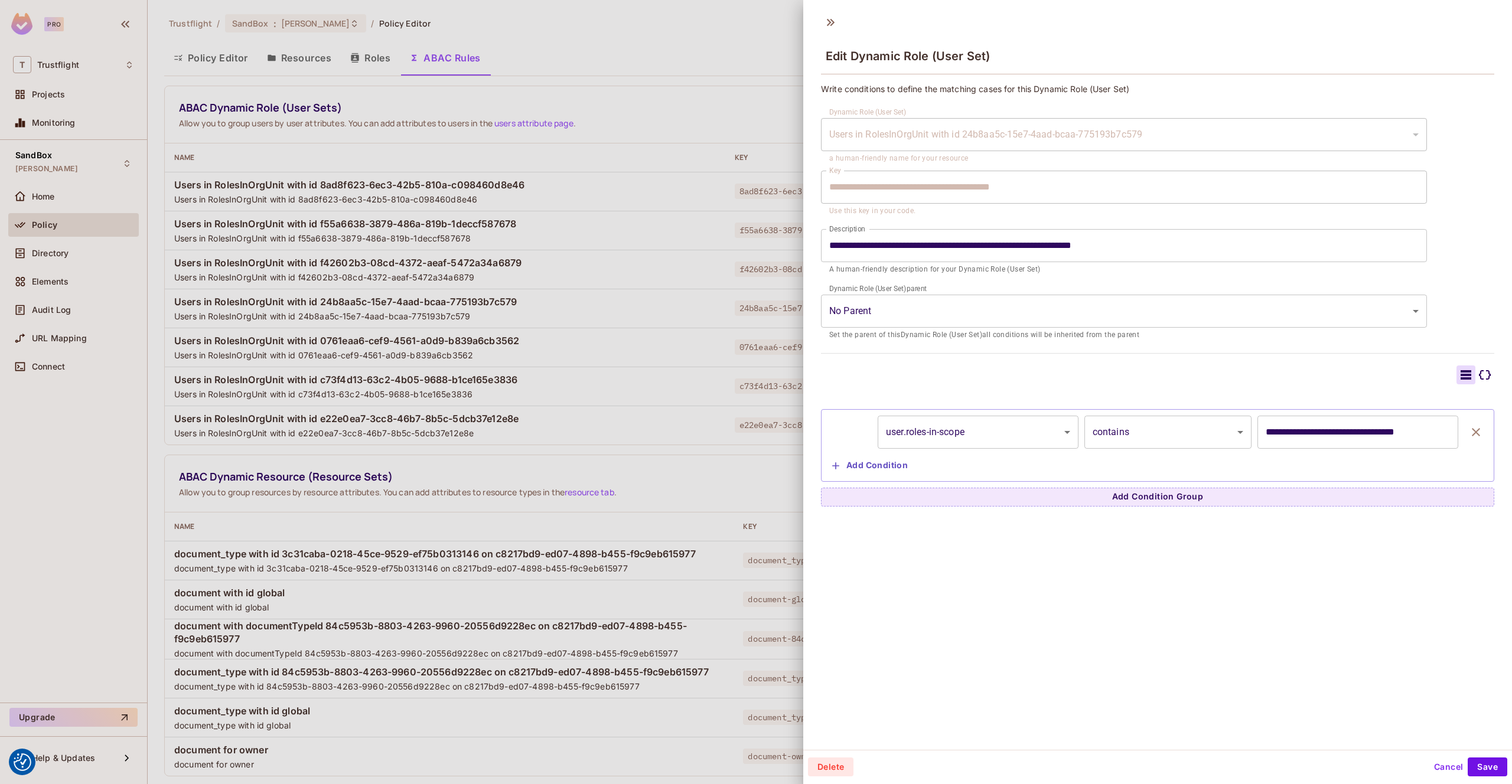
drag, startPoint x: 609, startPoint y: 162, endPoint x: 632, endPoint y: 165, distance: 23.2
click at [612, 163] on div at bounding box center [756, 392] width 1512 height 784
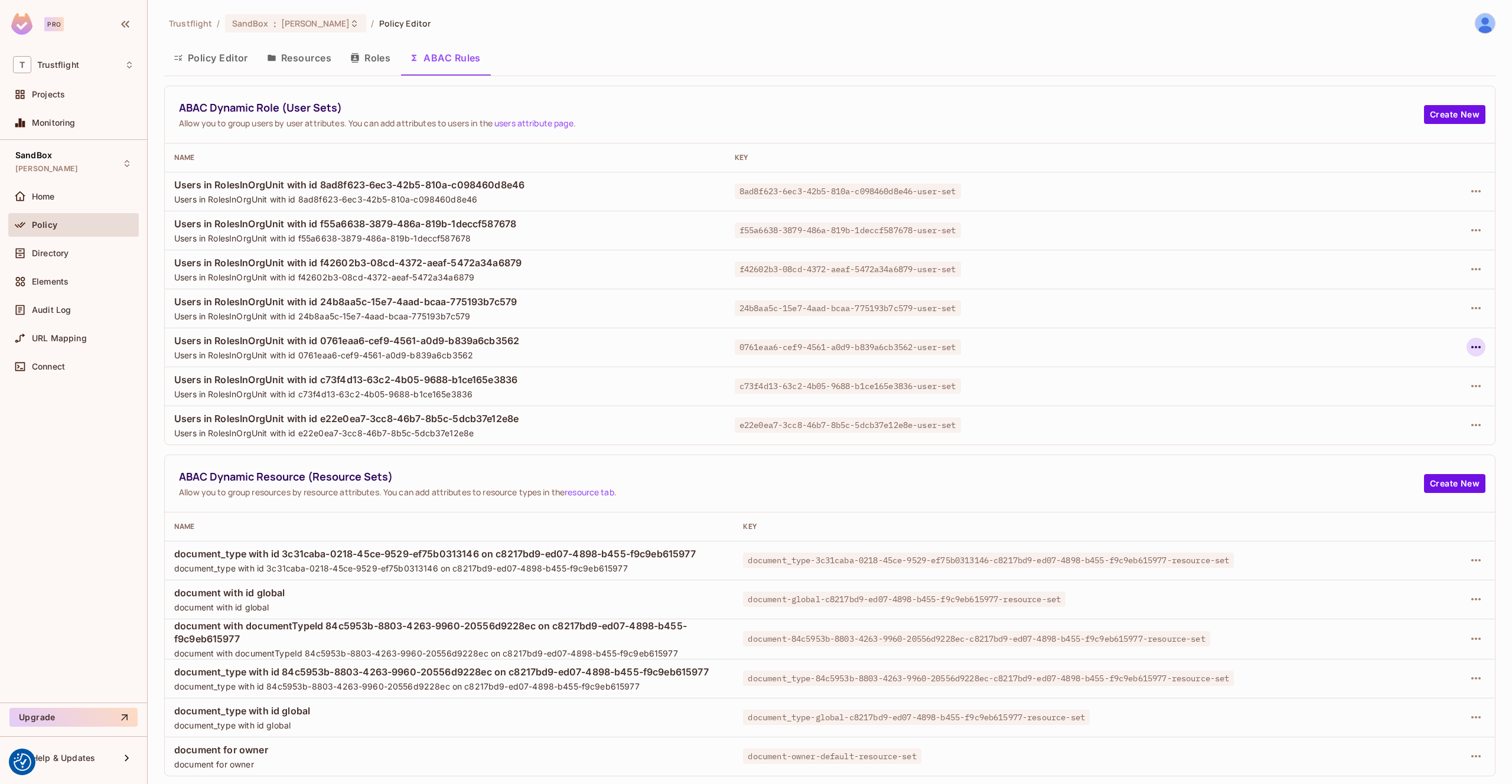
click at [1478, 353] on icon "button" at bounding box center [1476, 347] width 14 height 14
click at [1342, 374] on div "Edit Dynamic Role (User Set)" at bounding box center [1395, 374] width 116 height 12
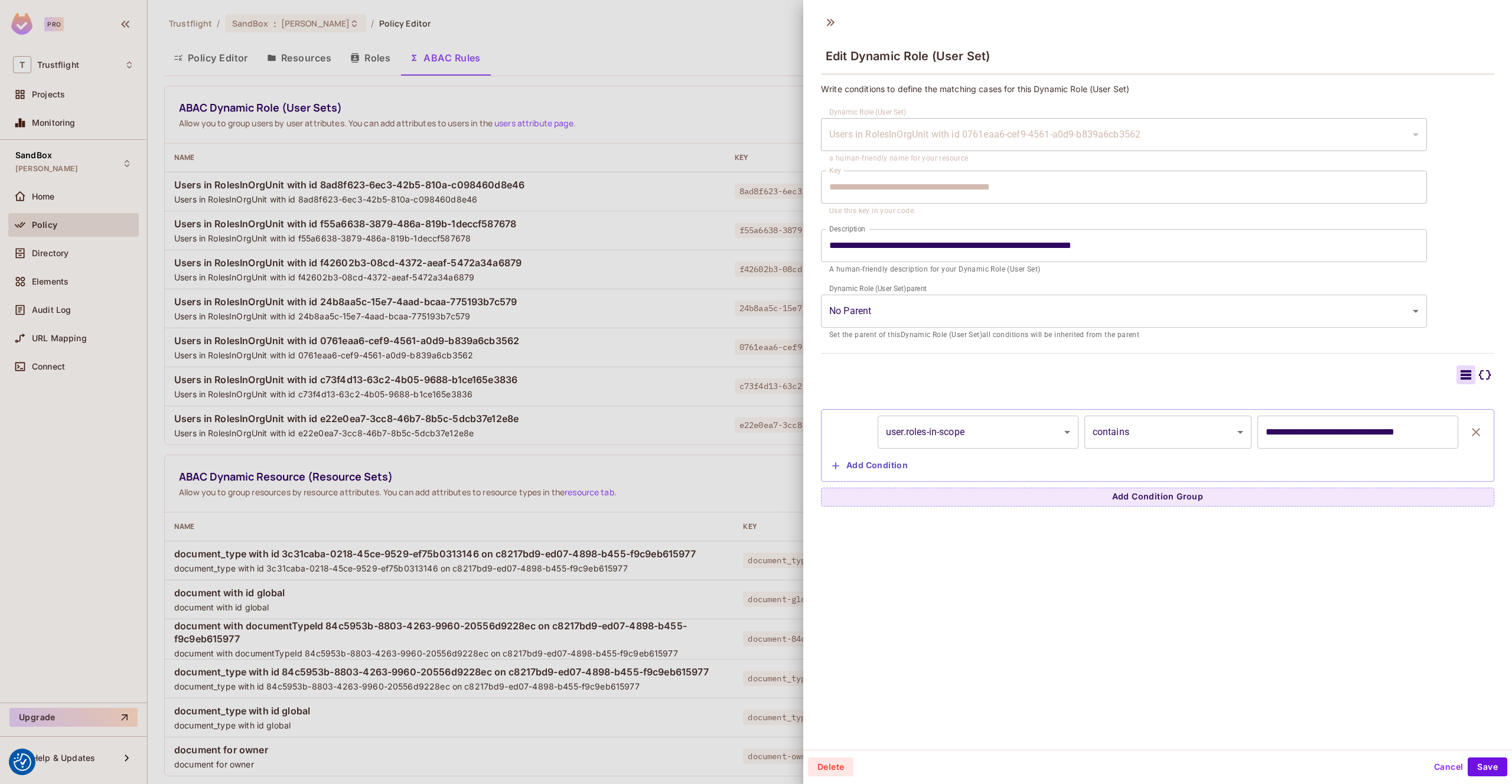
click at [676, 207] on div at bounding box center [756, 392] width 1512 height 784
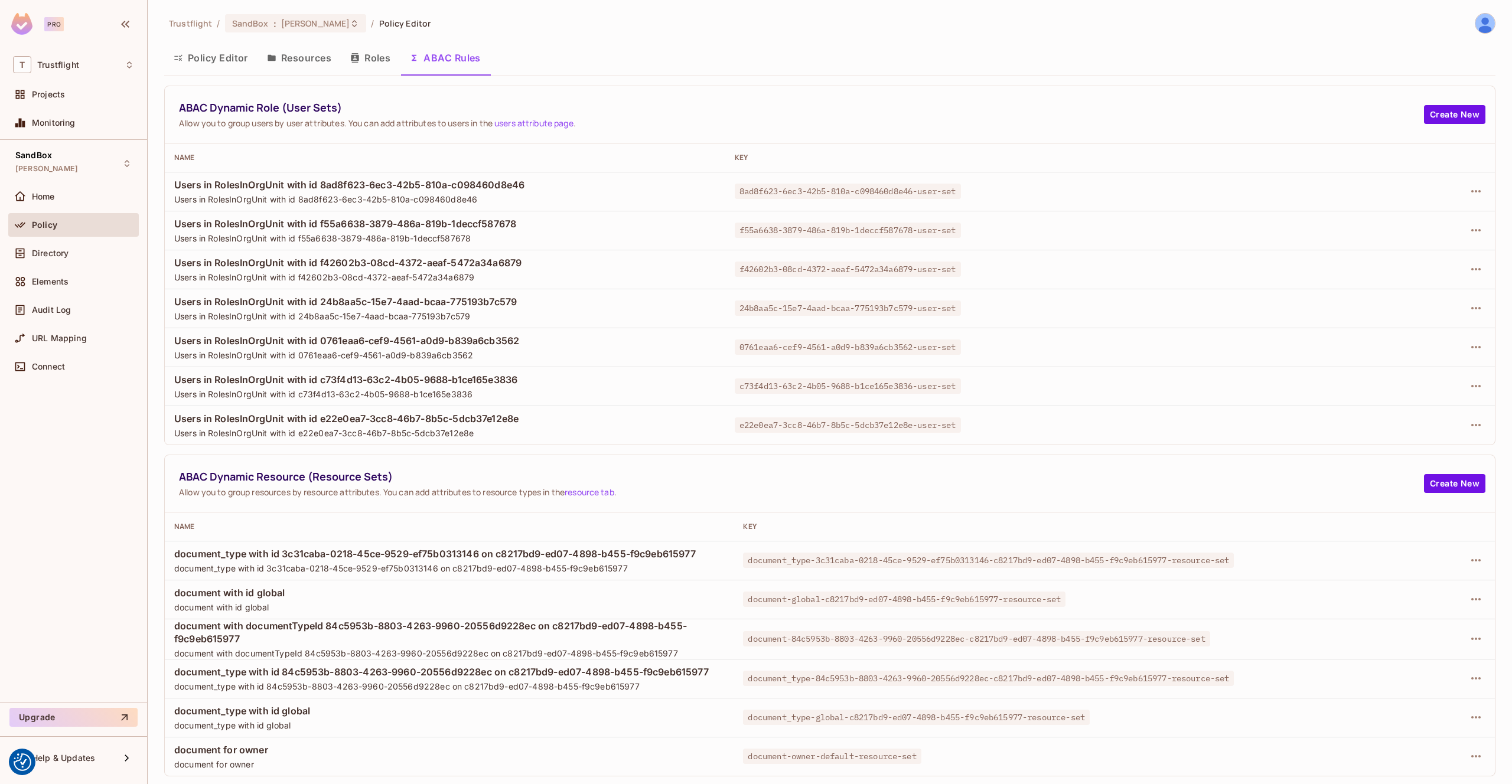
click at [368, 59] on button "Roles" at bounding box center [370, 58] width 59 height 30
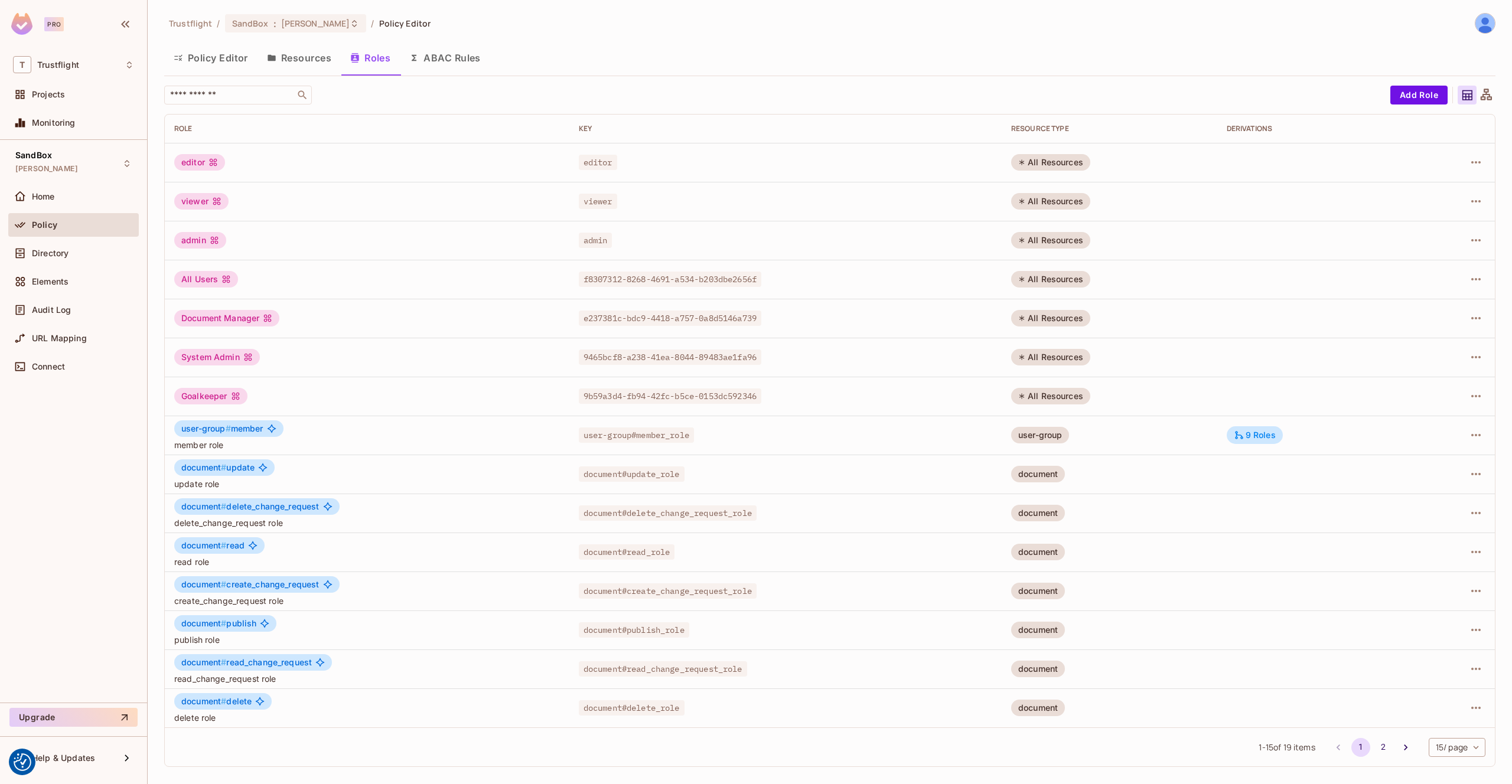
click at [306, 61] on button "Resources" at bounding box center [299, 58] width 83 height 30
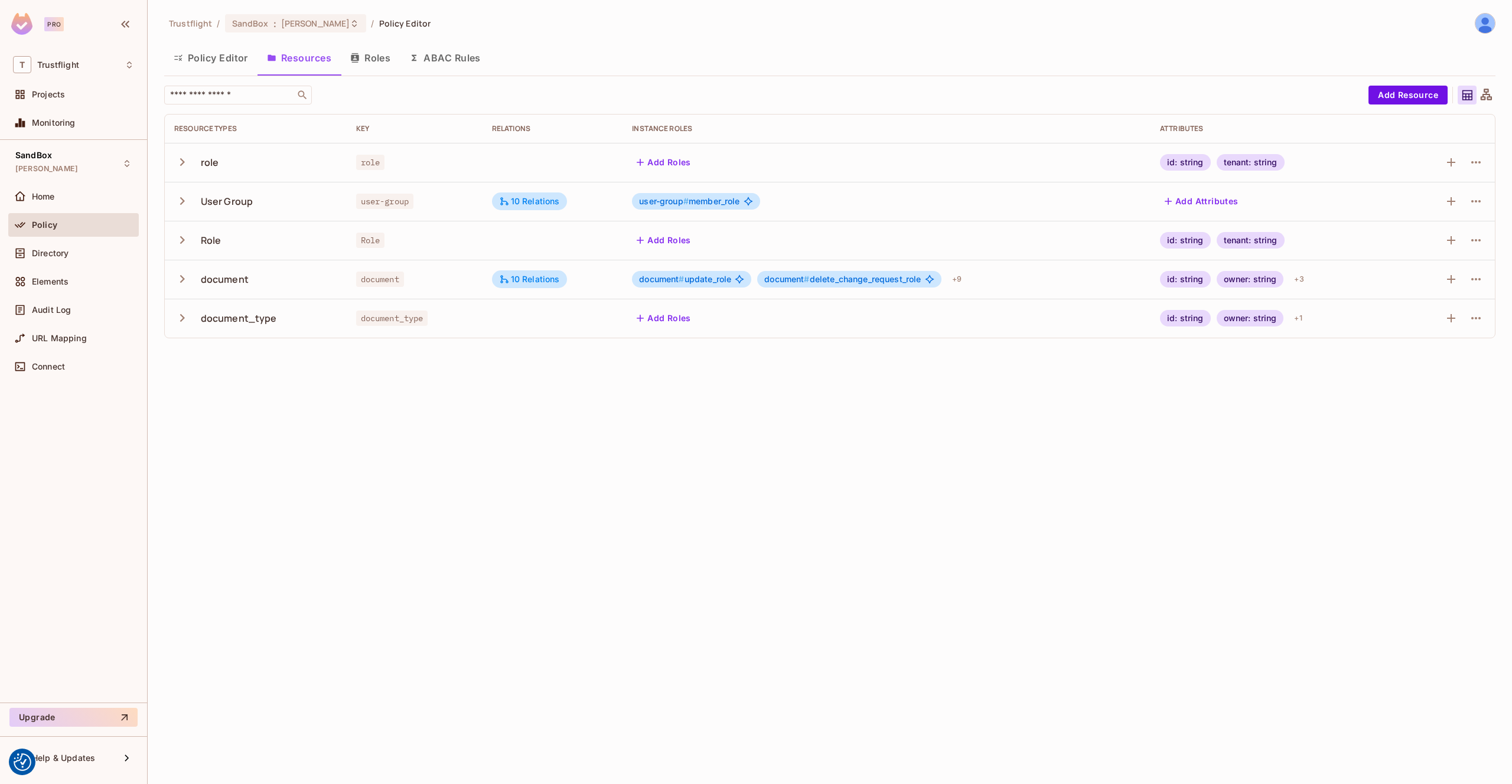
click at [181, 247] on icon "button" at bounding box center [182, 240] width 16 height 16
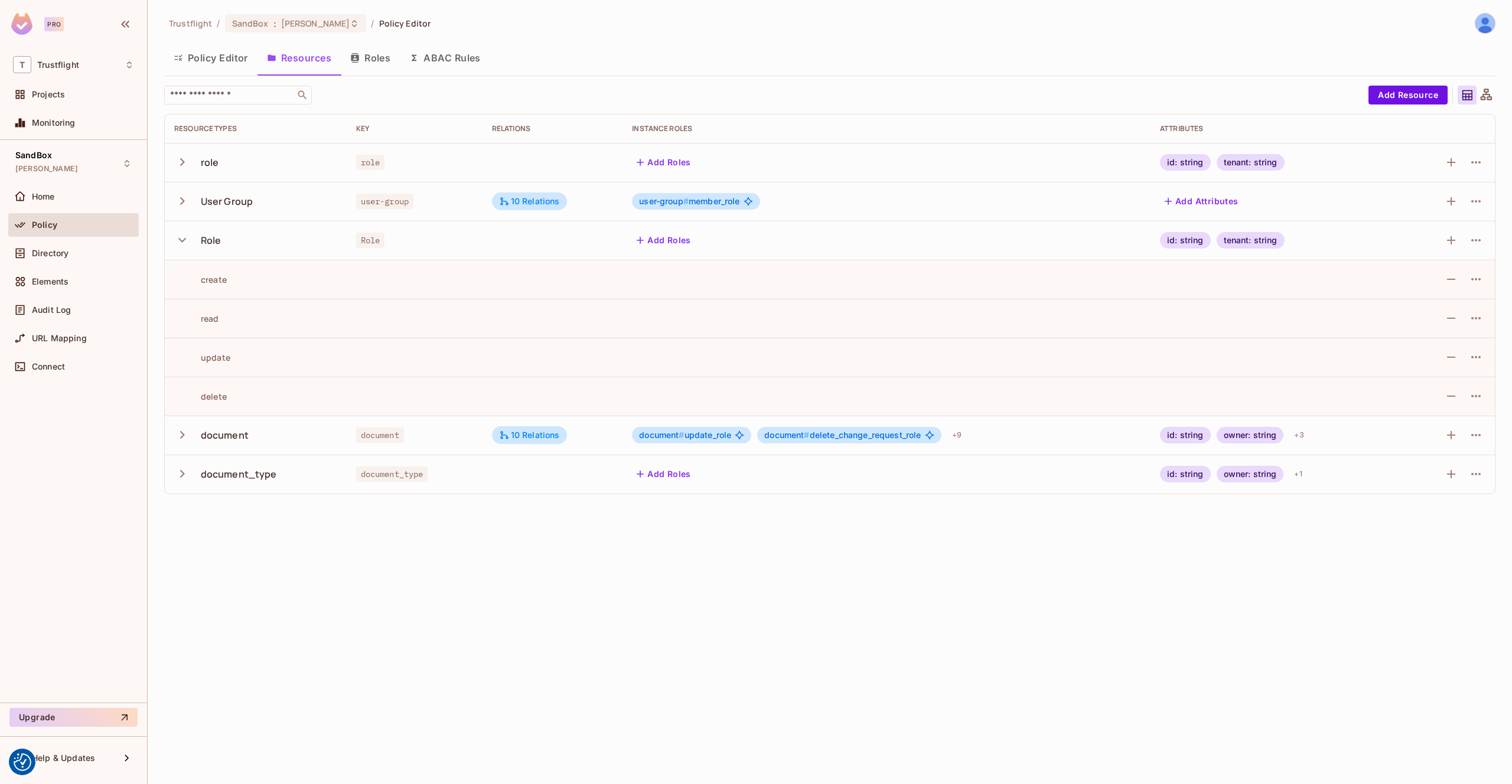
click at [183, 244] on icon "button" at bounding box center [182, 240] width 16 height 16
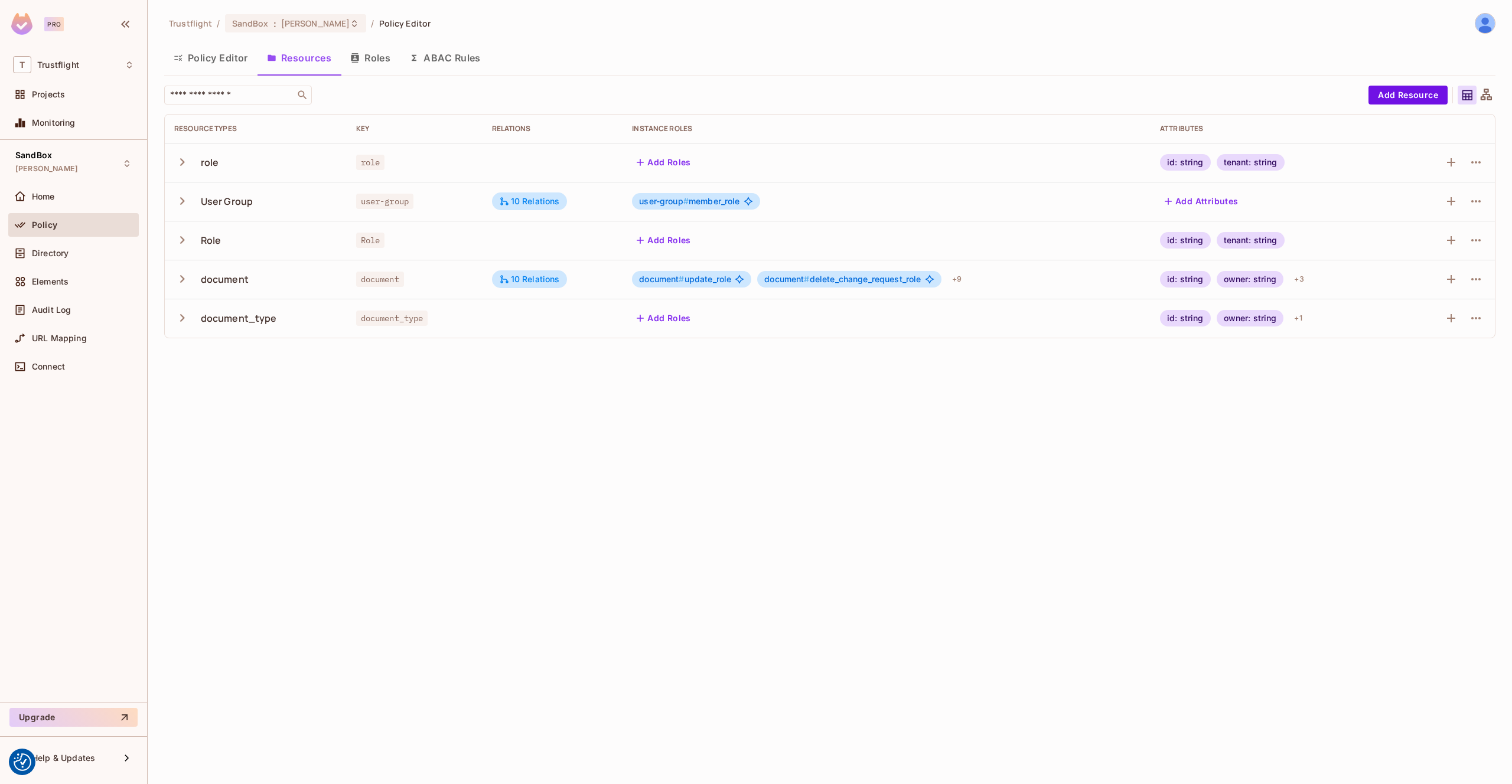
click at [197, 287] on div "document" at bounding box center [256, 280] width 163 height 25
click at [183, 282] on icon "button" at bounding box center [182, 279] width 16 height 16
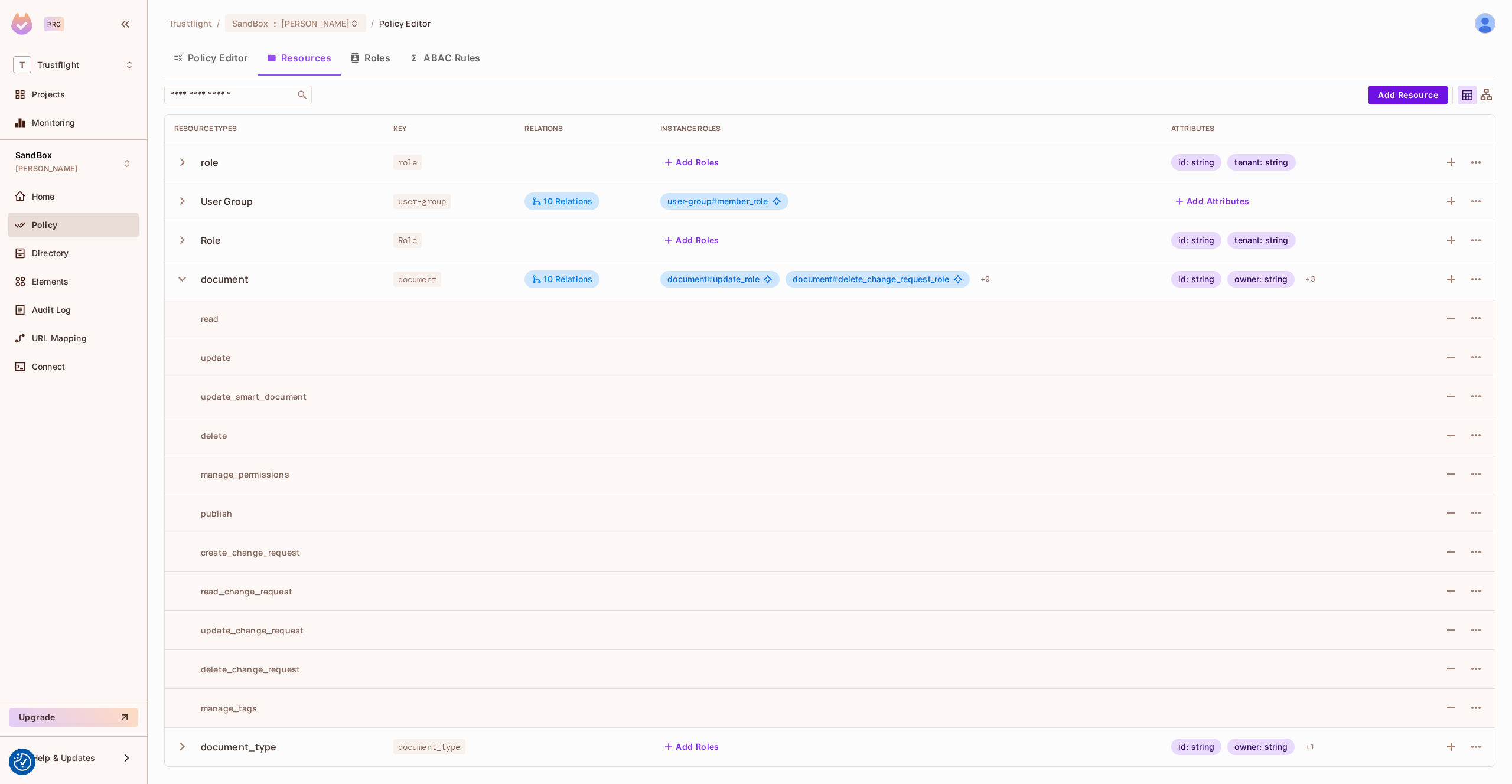
click at [183, 282] on icon "button" at bounding box center [182, 279] width 16 height 16
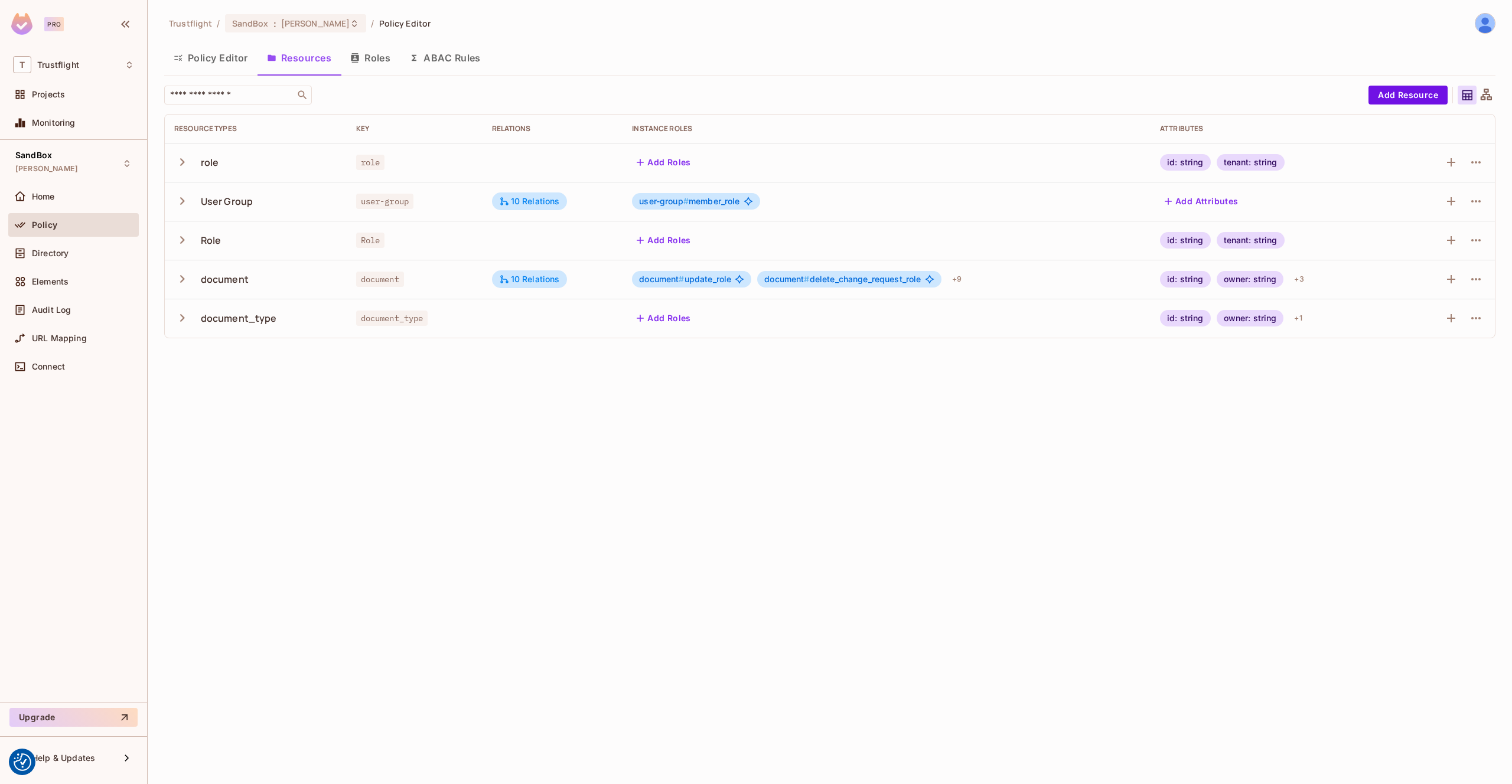
click at [174, 48] on button "Policy Editor" at bounding box center [211, 58] width 93 height 30
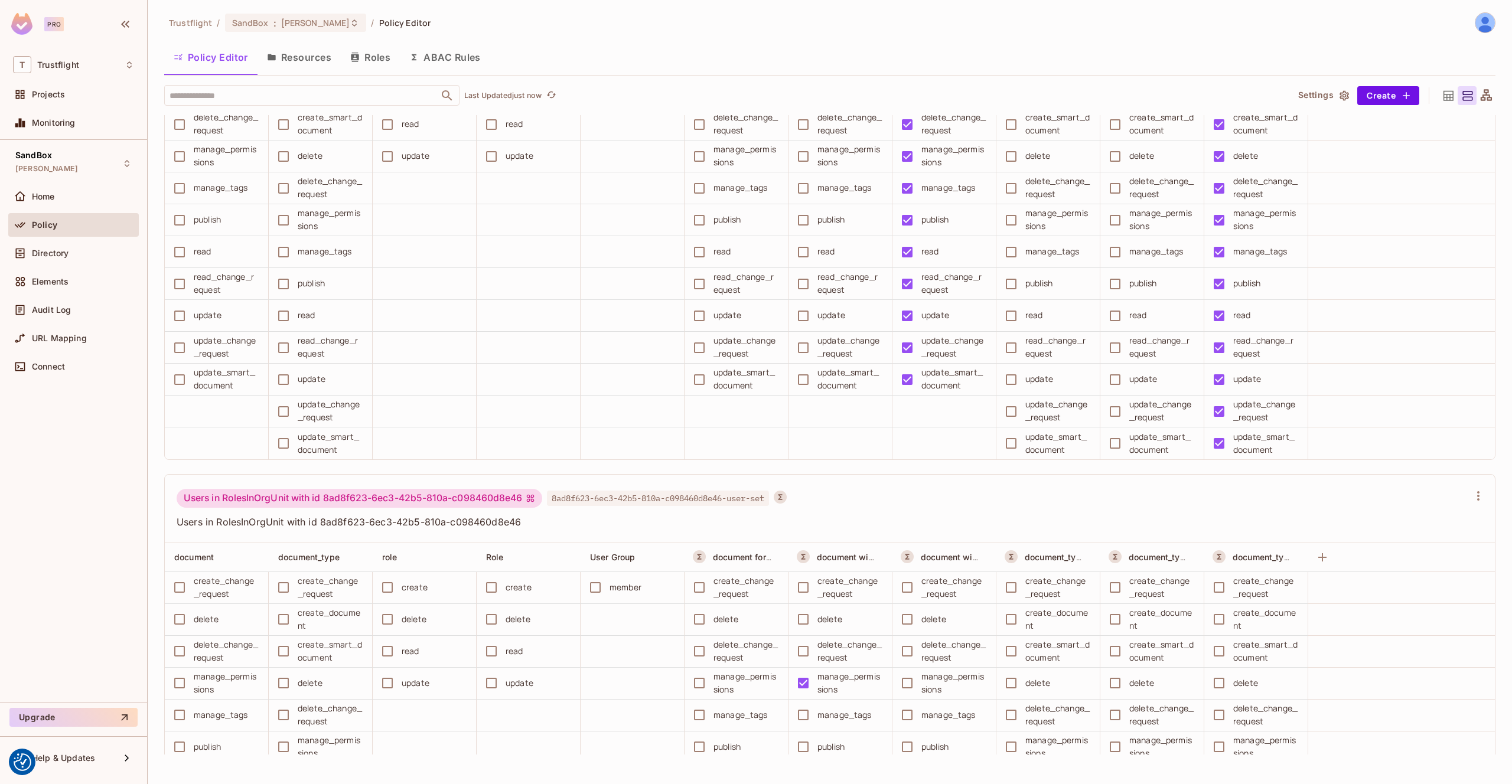
scroll to position [8623, 0]
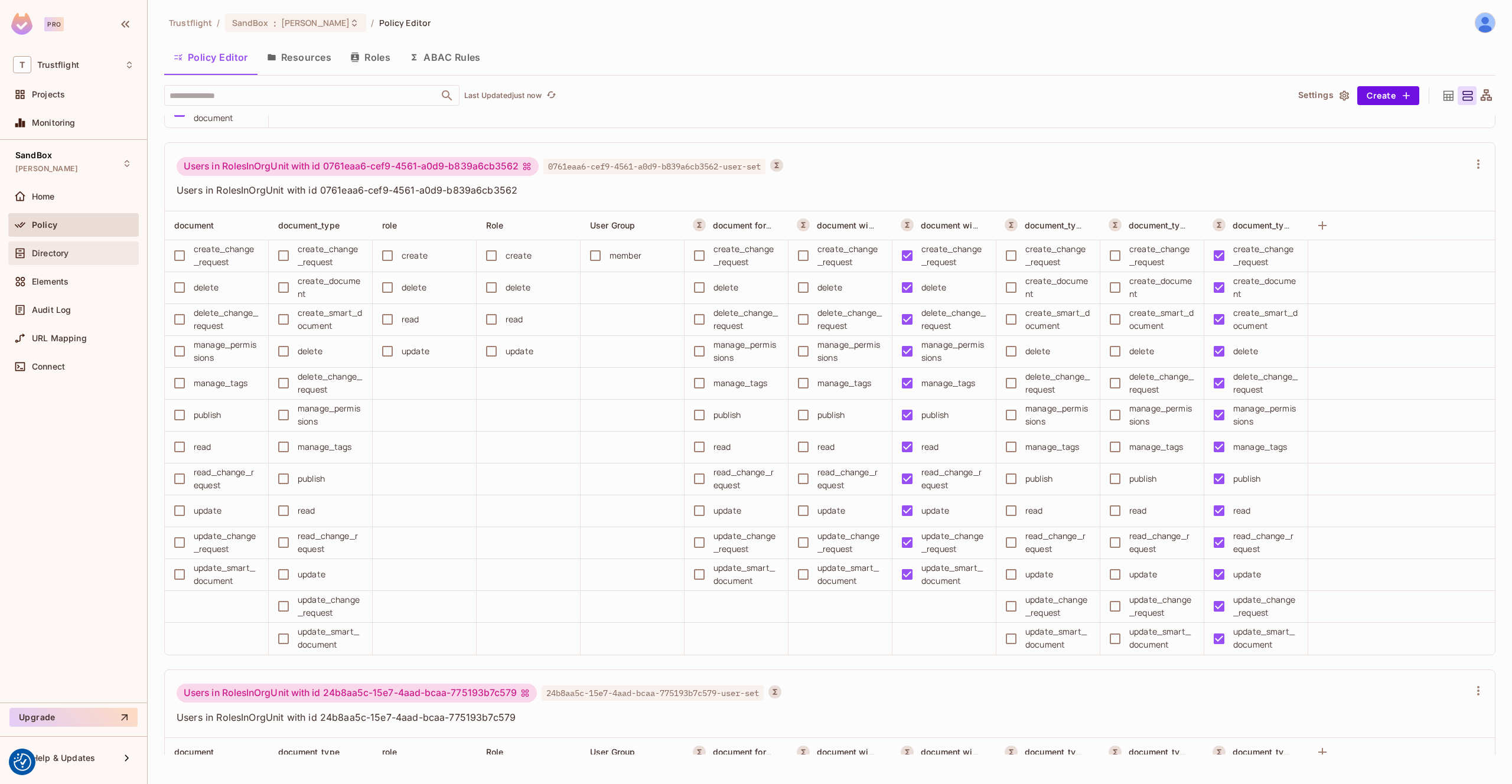
click at [52, 253] on span "Directory" at bounding box center [51, 253] width 37 height 10
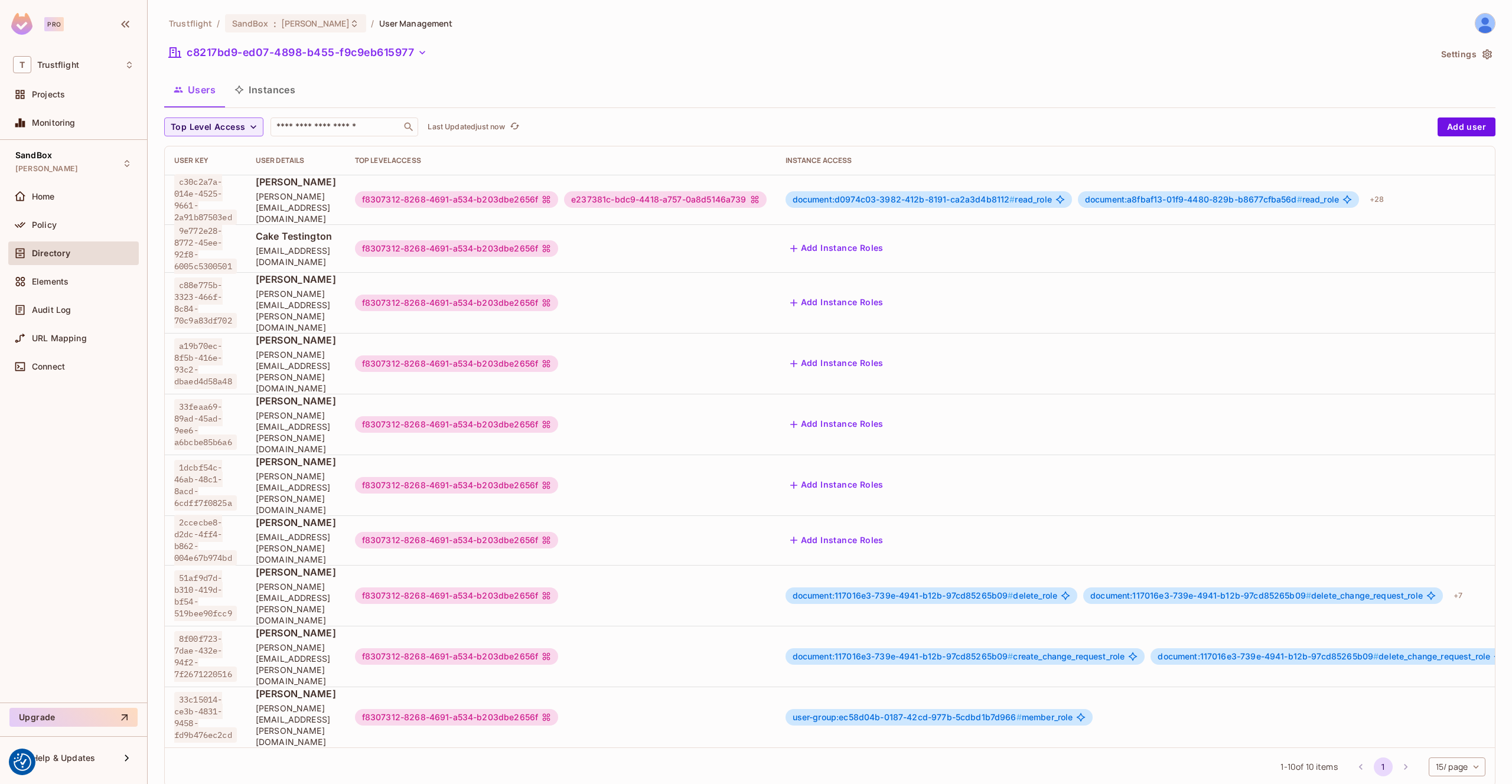
click at [311, 200] on span "alexander.ip@trustflight.com" at bounding box center [296, 208] width 80 height 34
drag, startPoint x: 354, startPoint y: 199, endPoint x: 405, endPoint y: 188, distance: 52.2
click at [336, 189] on span "Alexander Ip" at bounding box center [296, 182] width 80 height 13
click at [1389, 198] on div "+ 28" at bounding box center [1377, 200] width 24 height 19
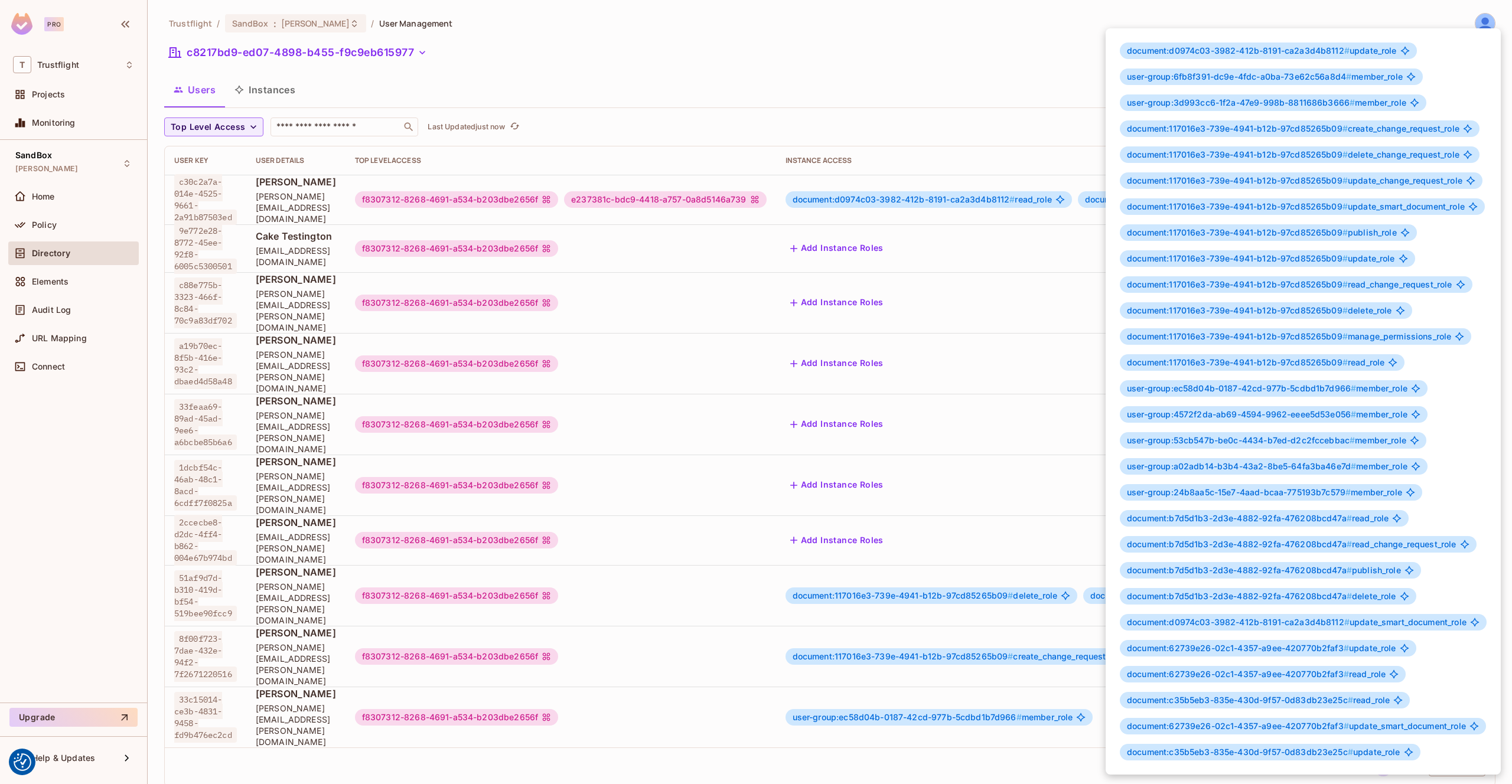
click at [750, 119] on div at bounding box center [756, 392] width 1512 height 784
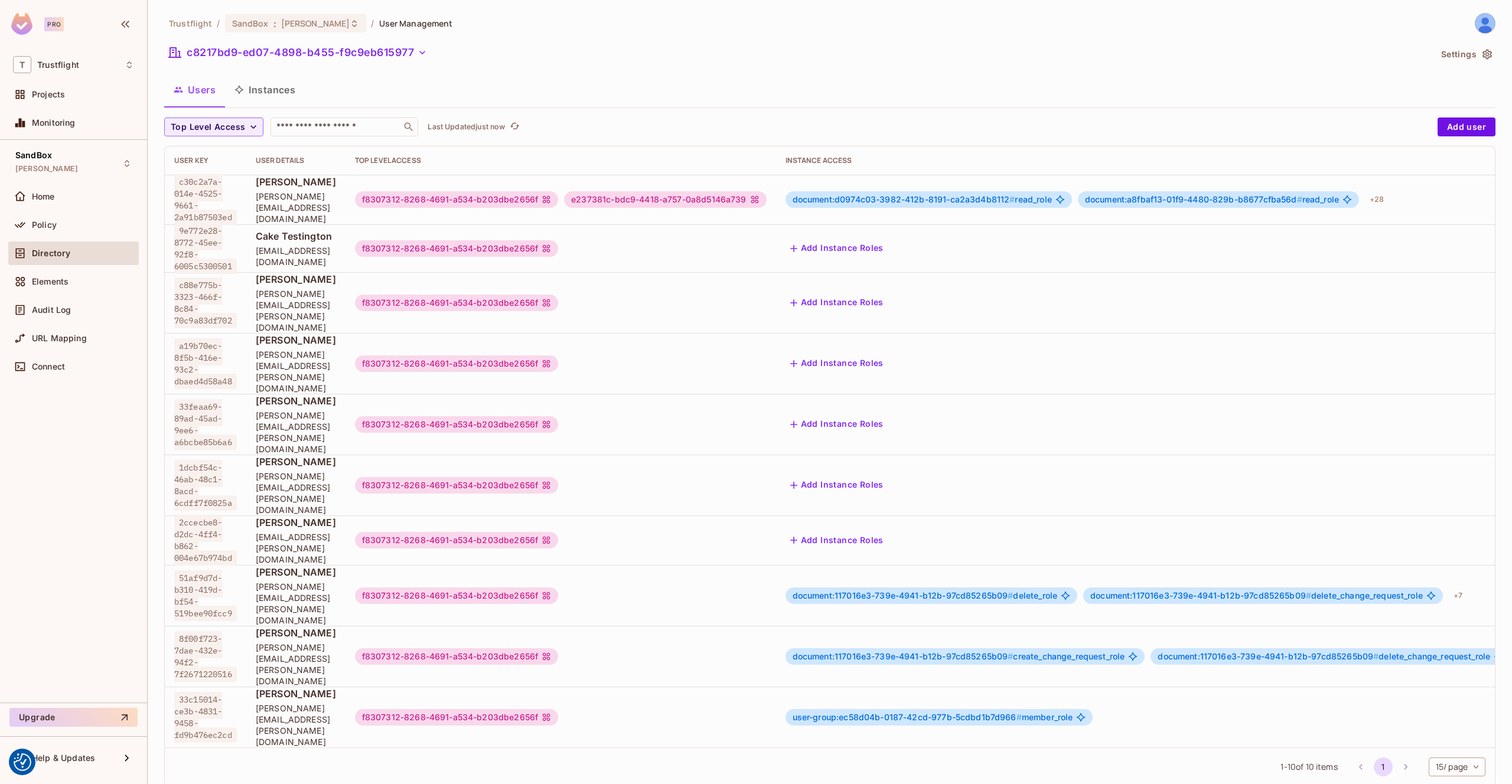
click at [250, 79] on button "Instances" at bounding box center [265, 90] width 80 height 30
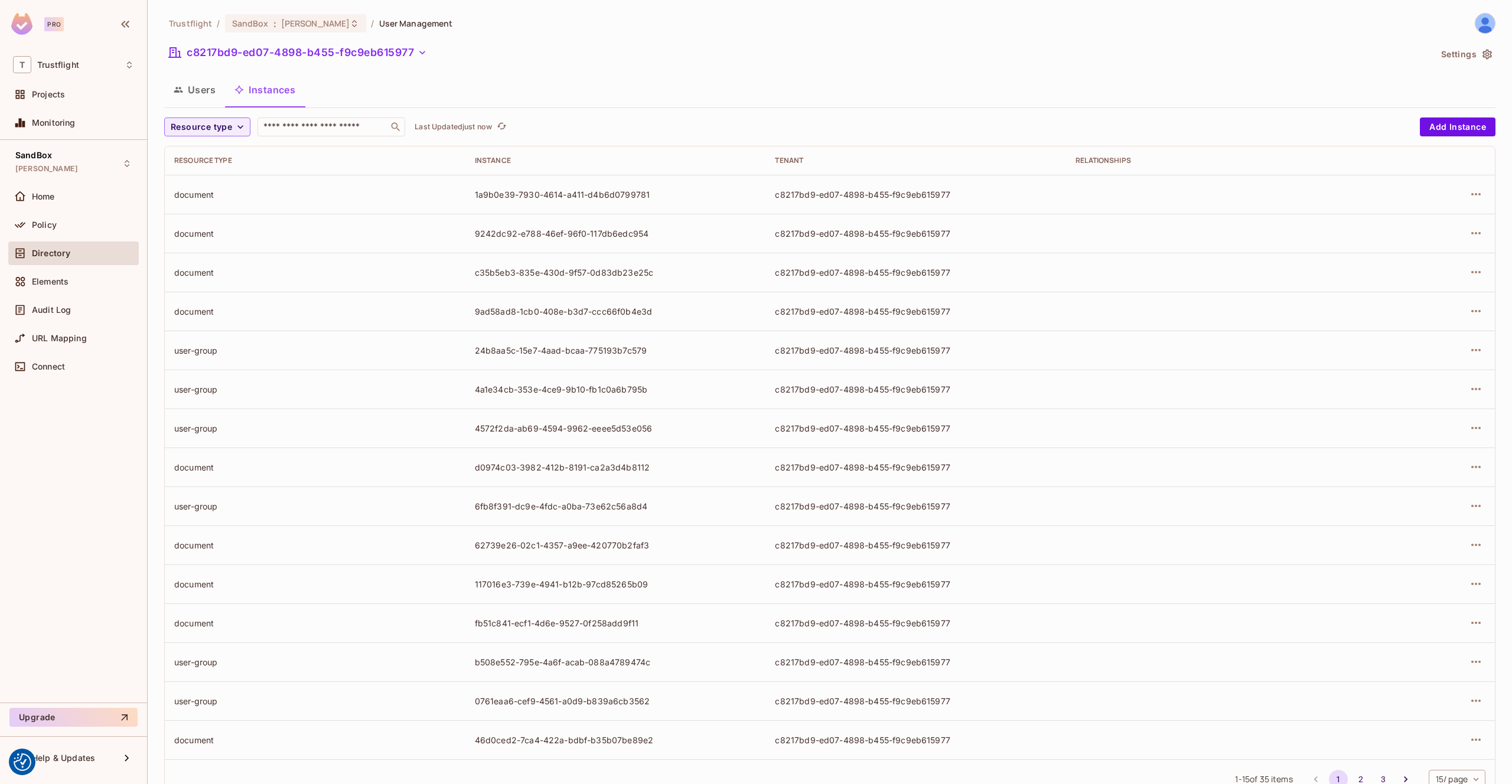
click at [210, 95] on button "Users" at bounding box center [195, 90] width 61 height 30
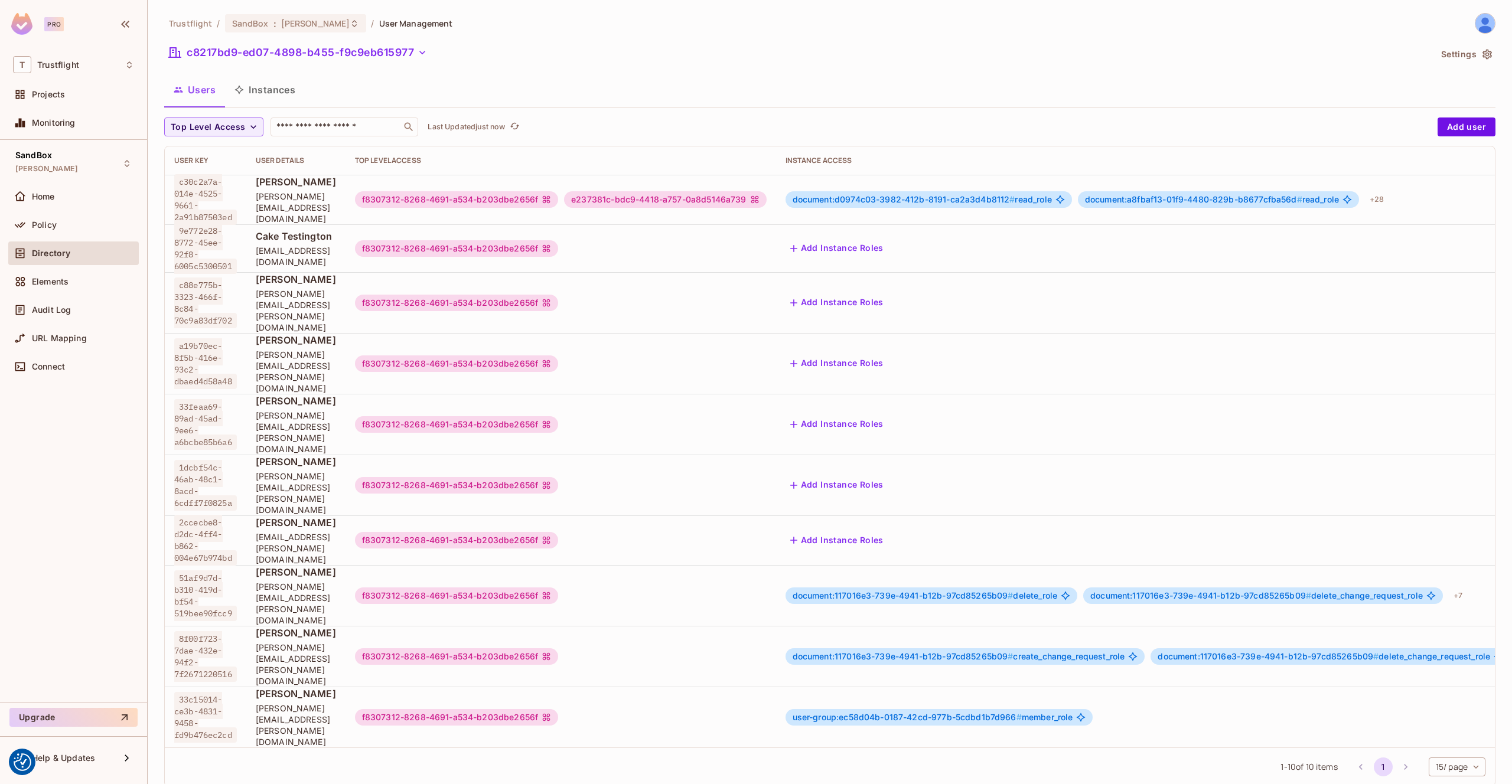
click at [998, 203] on div "document:d0974c03-3982-412b-8191-ca2a3d4b8112 # read_role" at bounding box center [928, 200] width 286 height 17
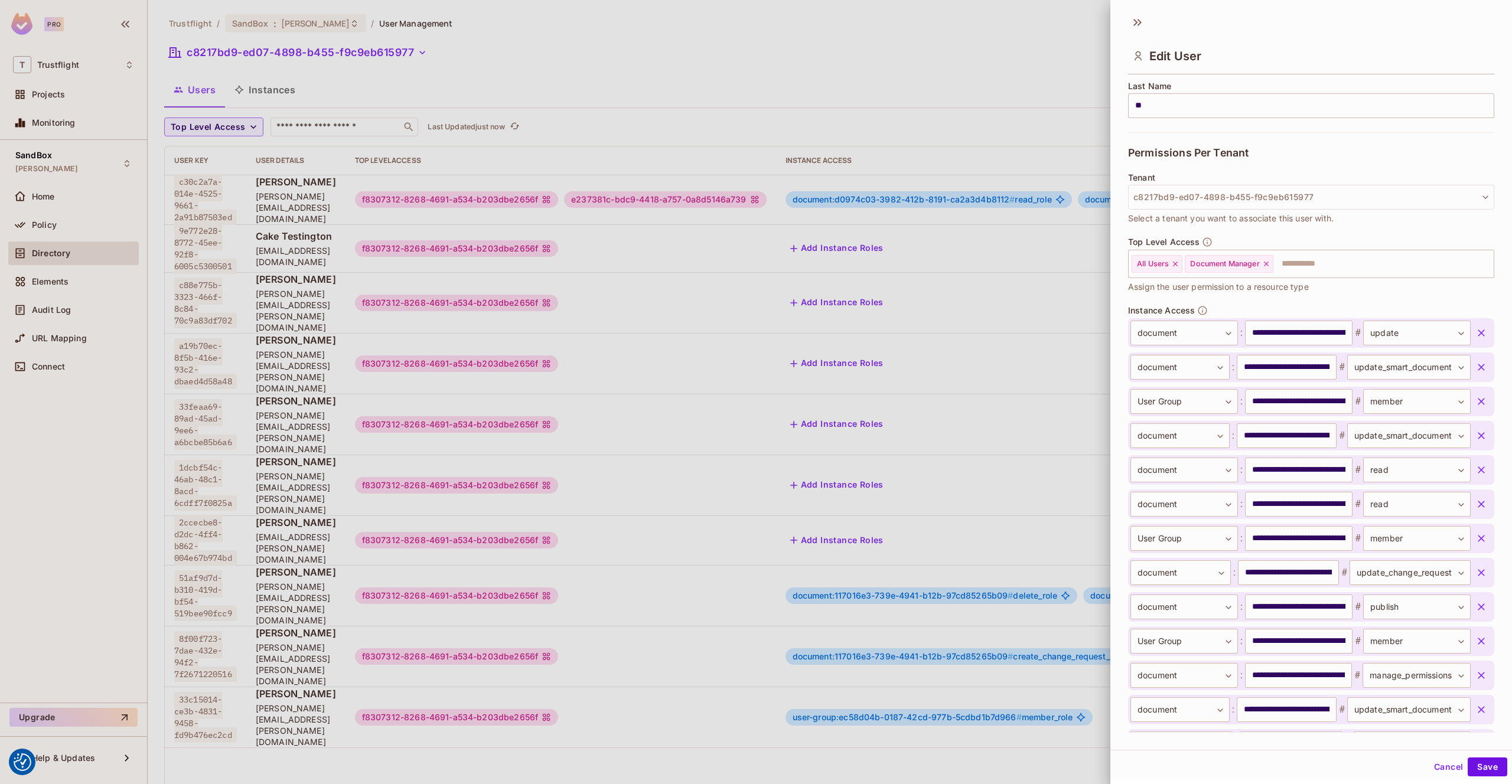
scroll to position [180, 0]
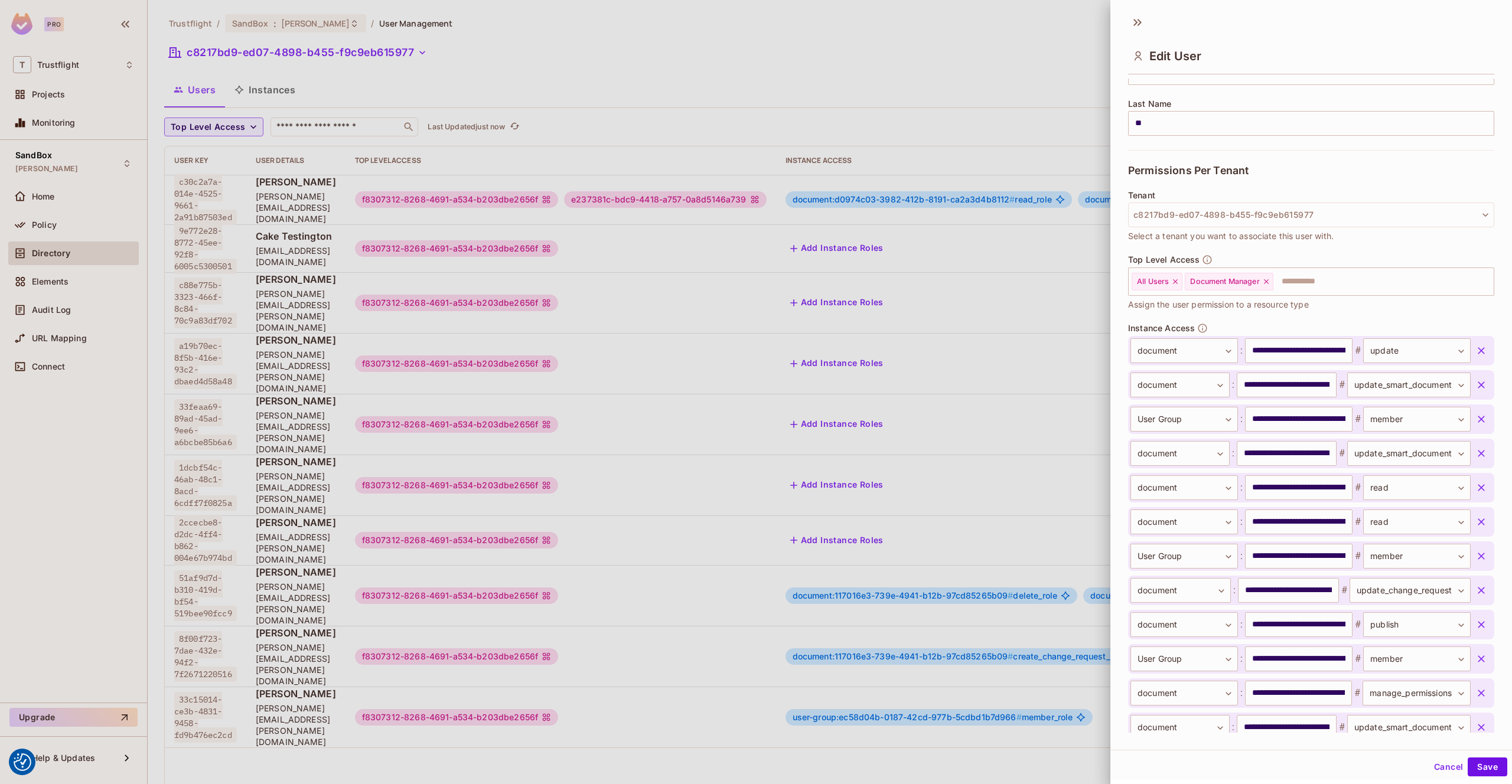
click at [857, 104] on div at bounding box center [756, 392] width 1512 height 784
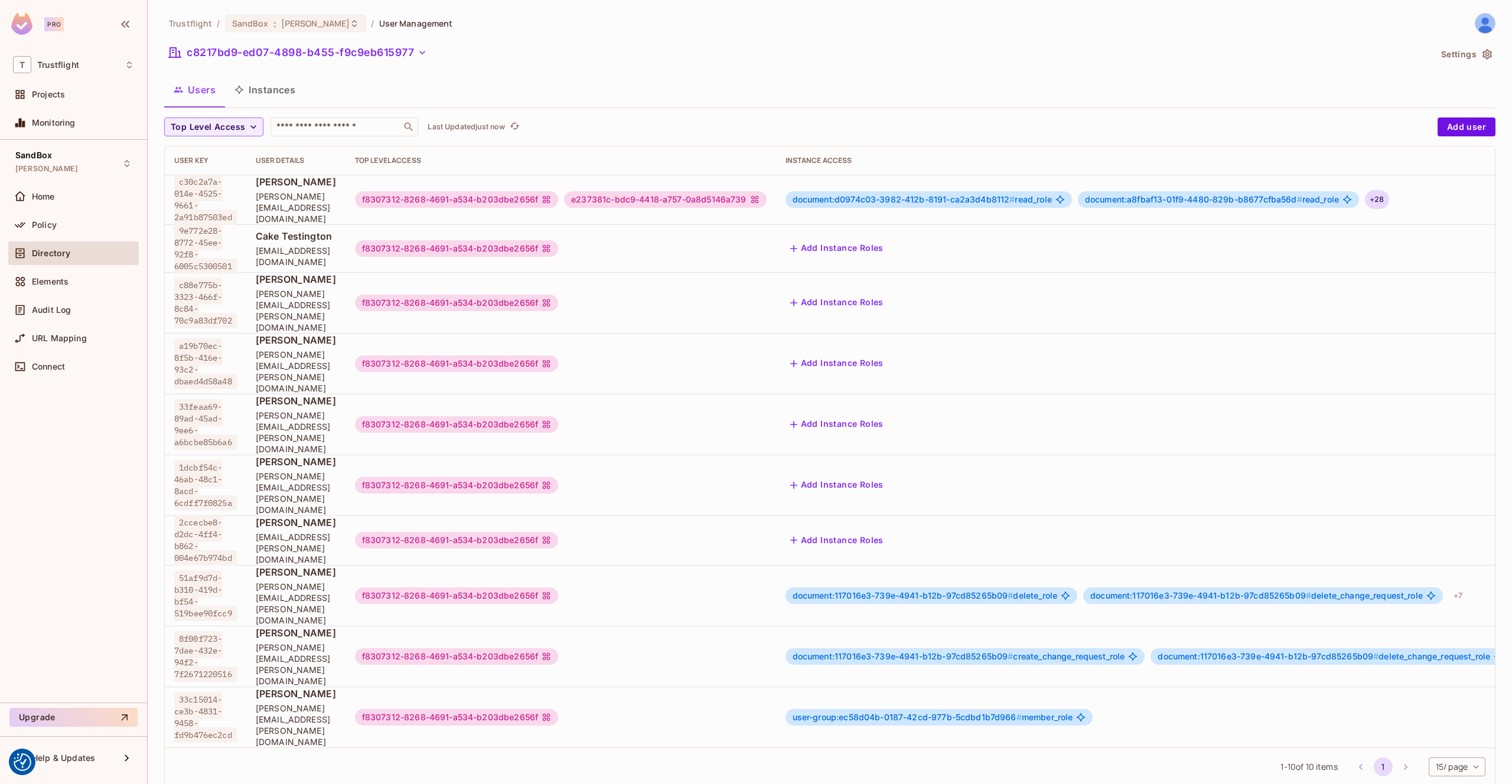
click at [1389, 200] on div "+ 28" at bounding box center [1377, 200] width 24 height 19
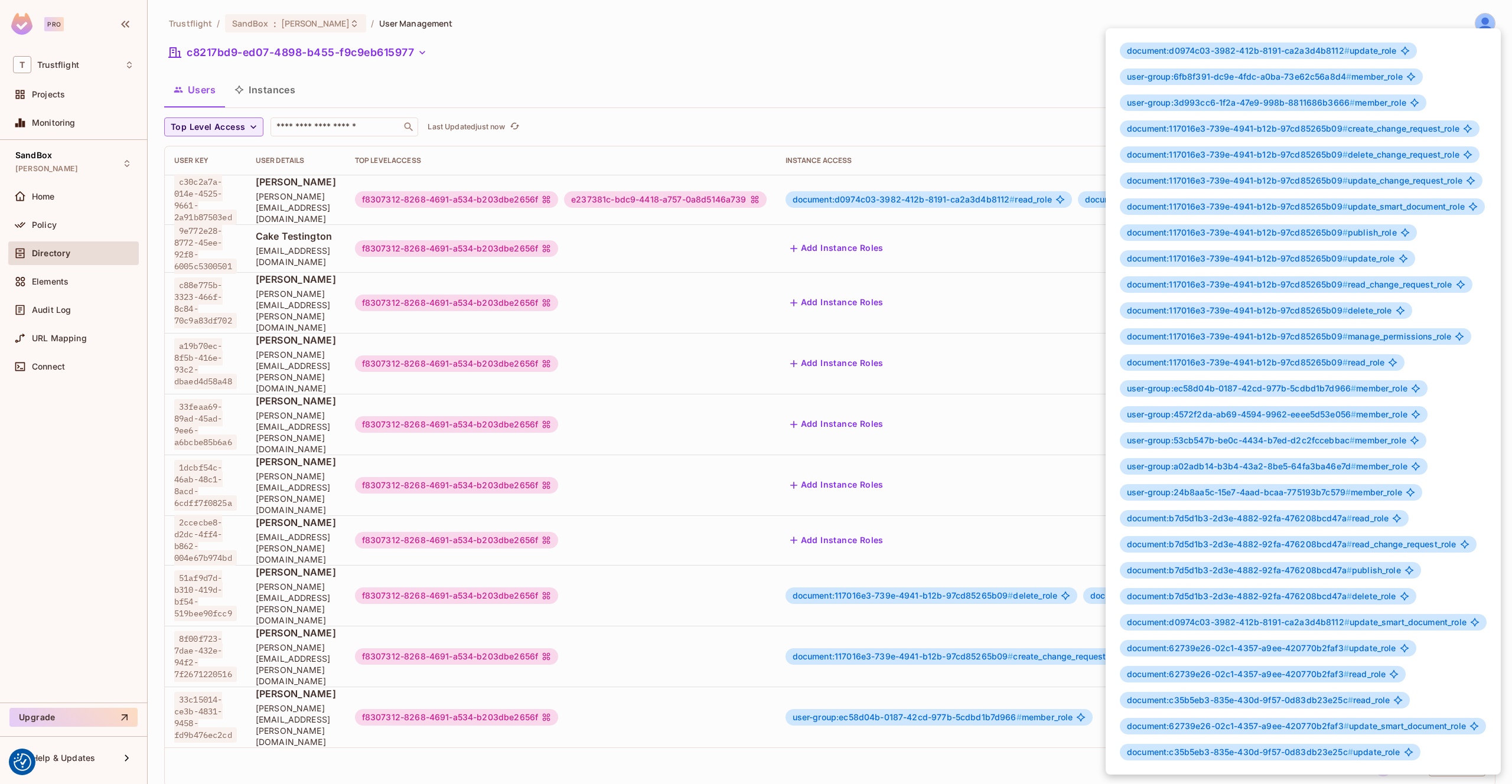
click at [832, 123] on div at bounding box center [756, 392] width 1512 height 784
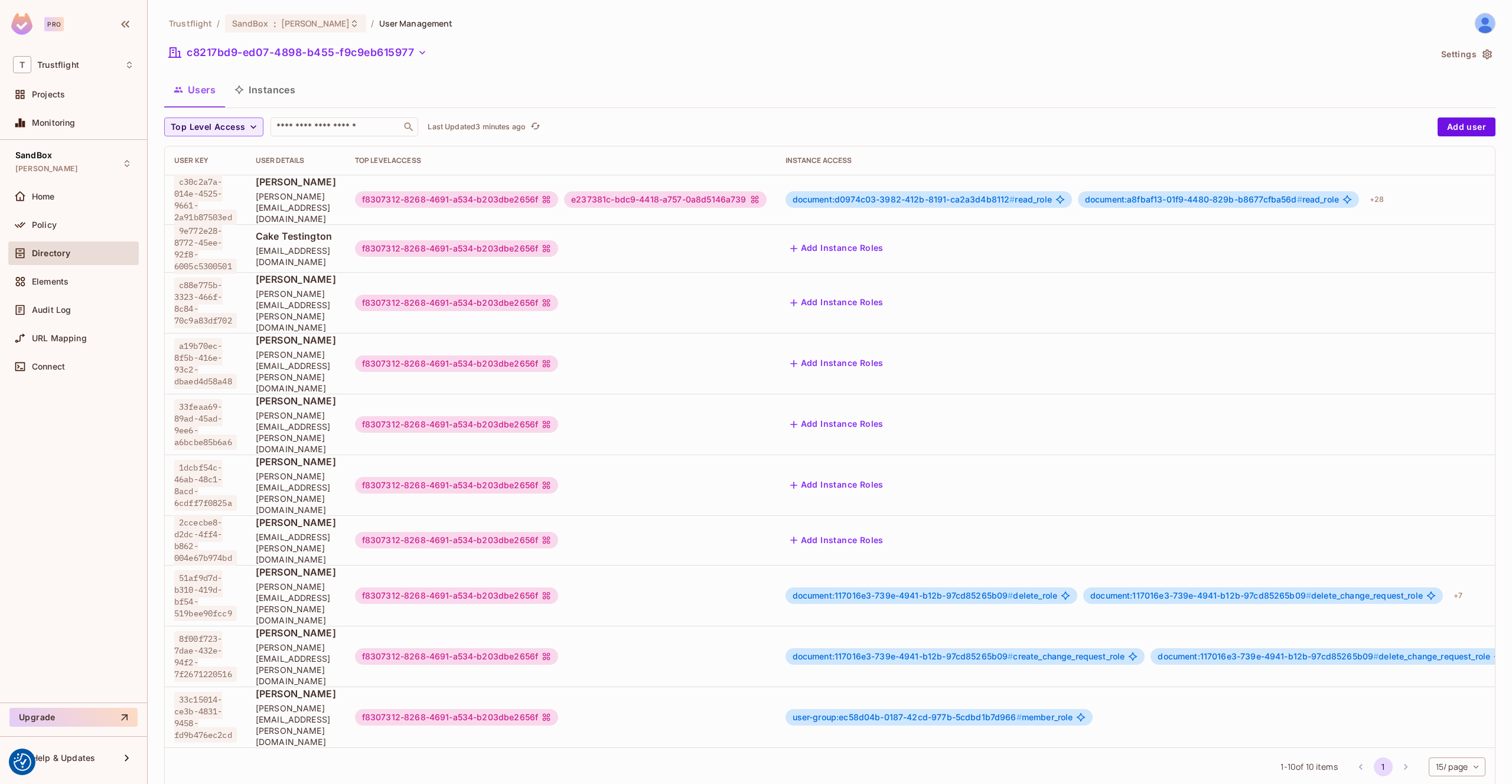
click at [1457, 197] on div "document:d0974c03-3982-412b-8191-ca2a3d4b8112 # read_role document:a8fbaf13-01f…" at bounding box center [1160, 200] width 750 height 19
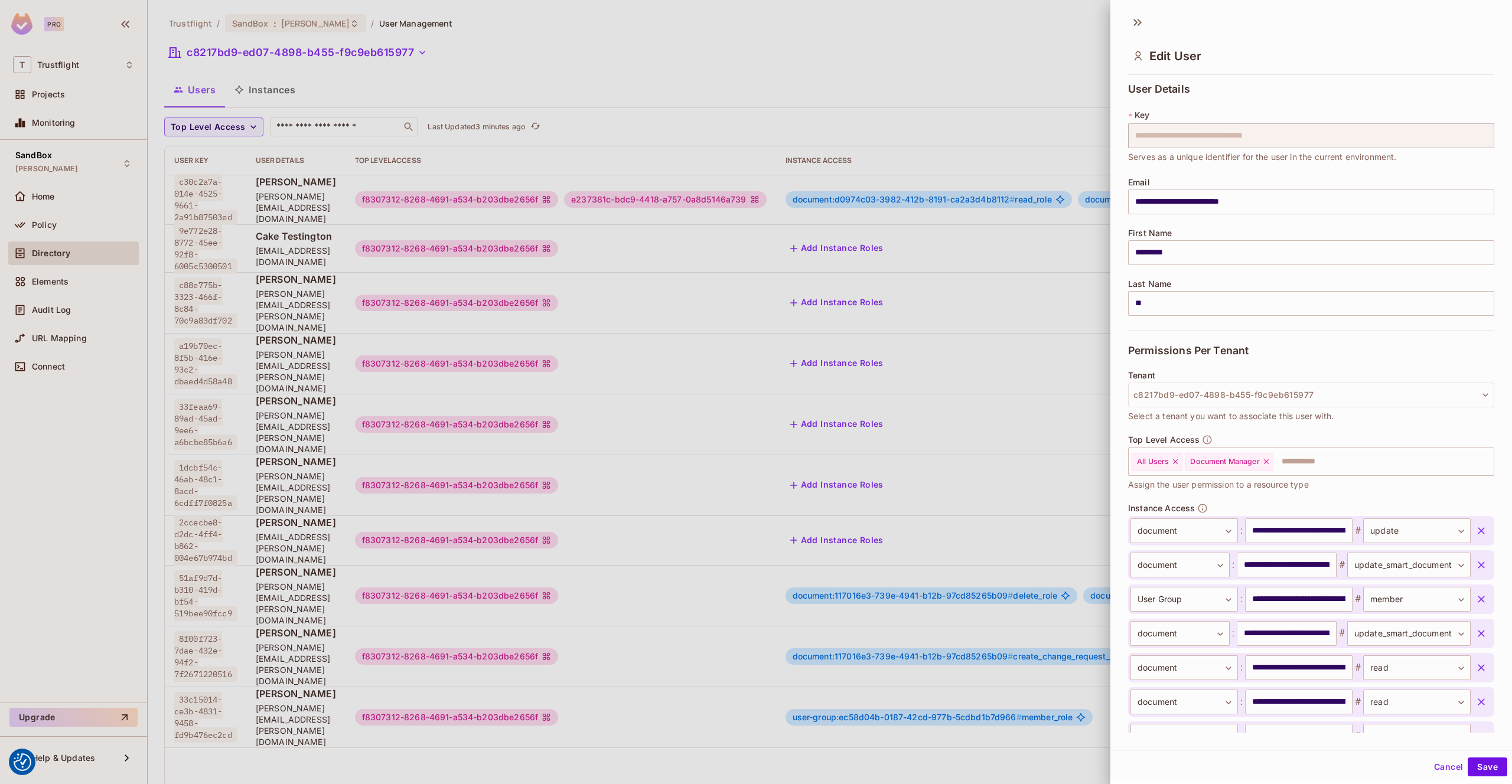
click at [905, 110] on div at bounding box center [756, 392] width 1512 height 784
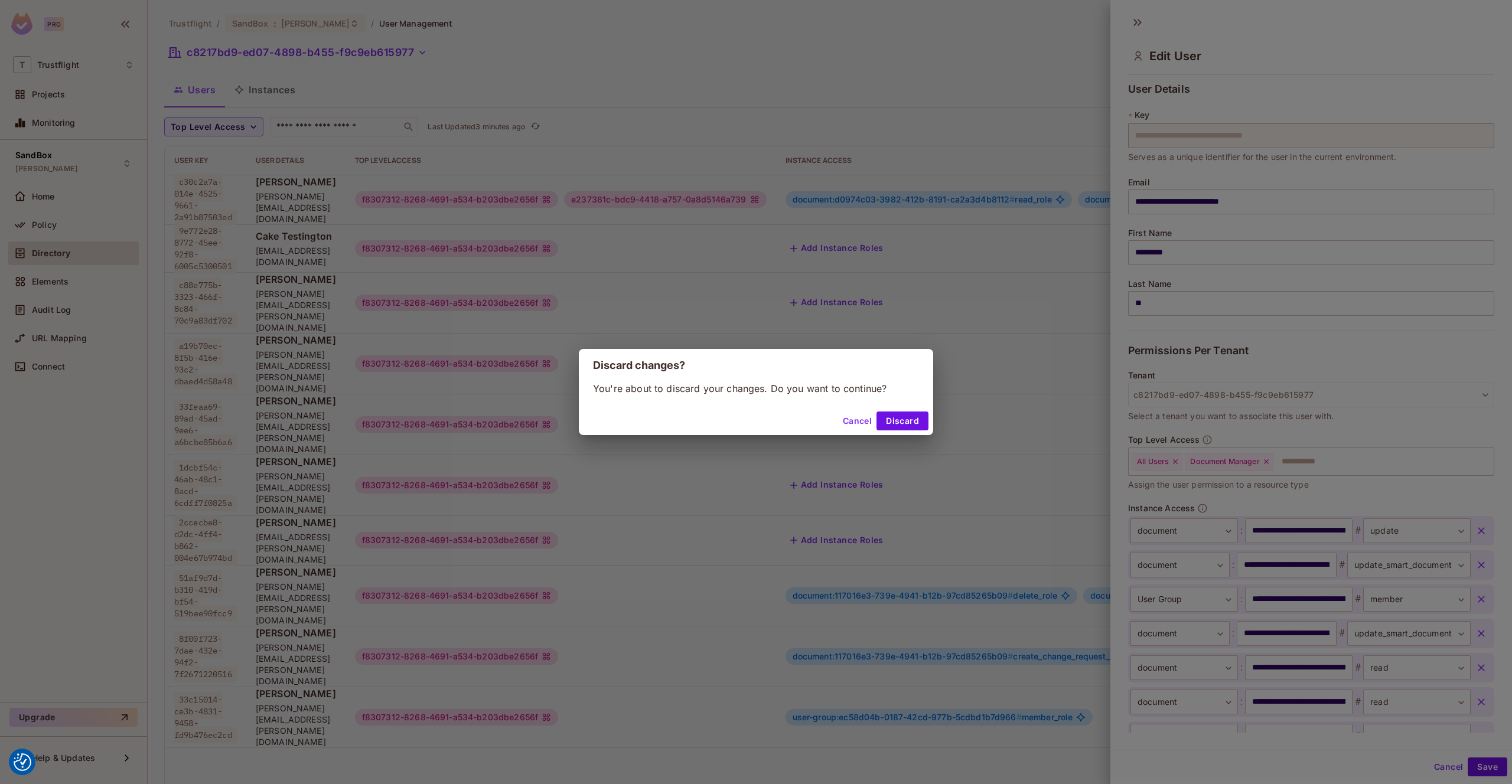
click at [949, 120] on div "Discard changes? You're about to discard your changes. Do you want to continue?…" at bounding box center [756, 392] width 1512 height 784
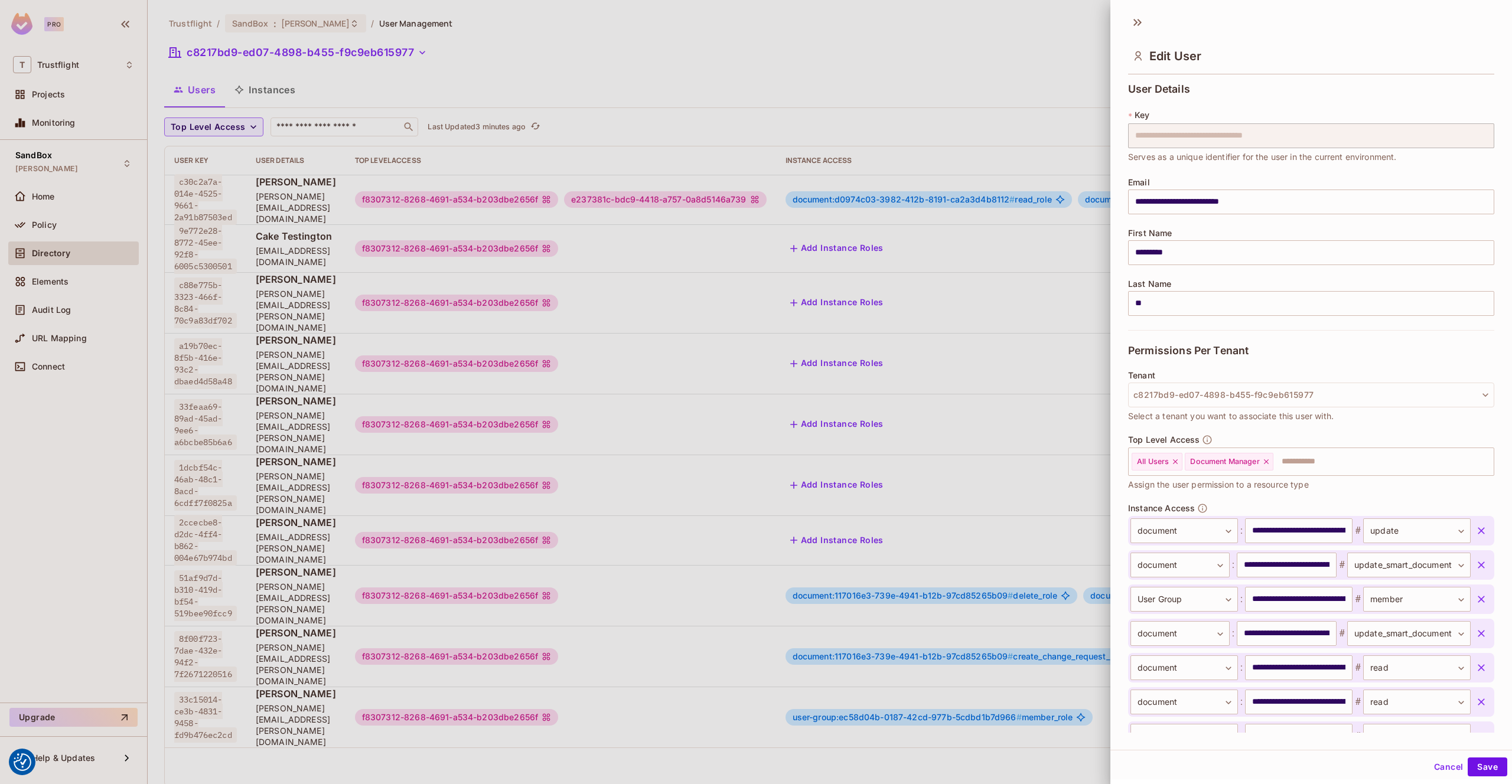
click at [1452, 764] on button "Cancel" at bounding box center [1448, 767] width 39 height 19
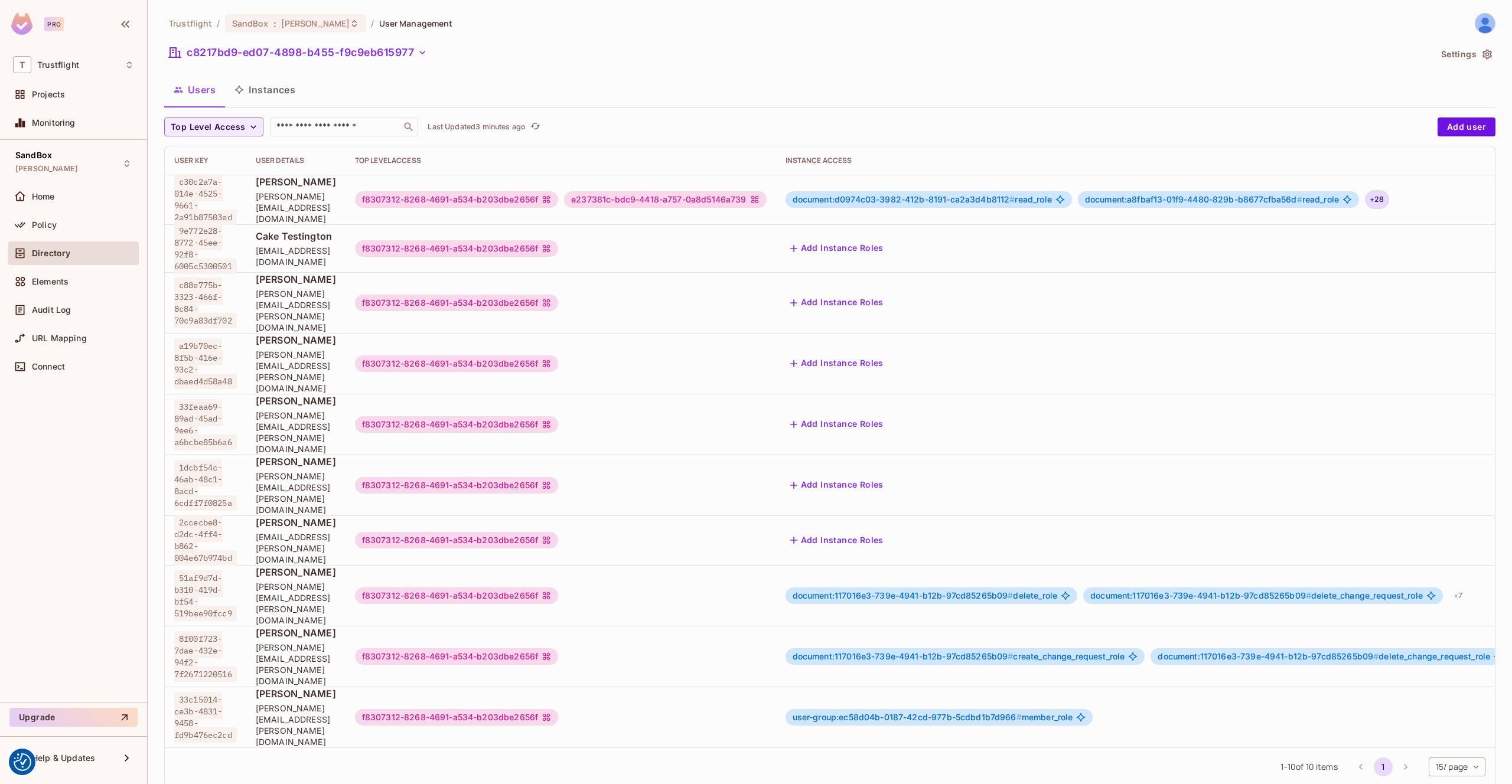
click at [1389, 198] on div "+ 28" at bounding box center [1377, 200] width 24 height 19
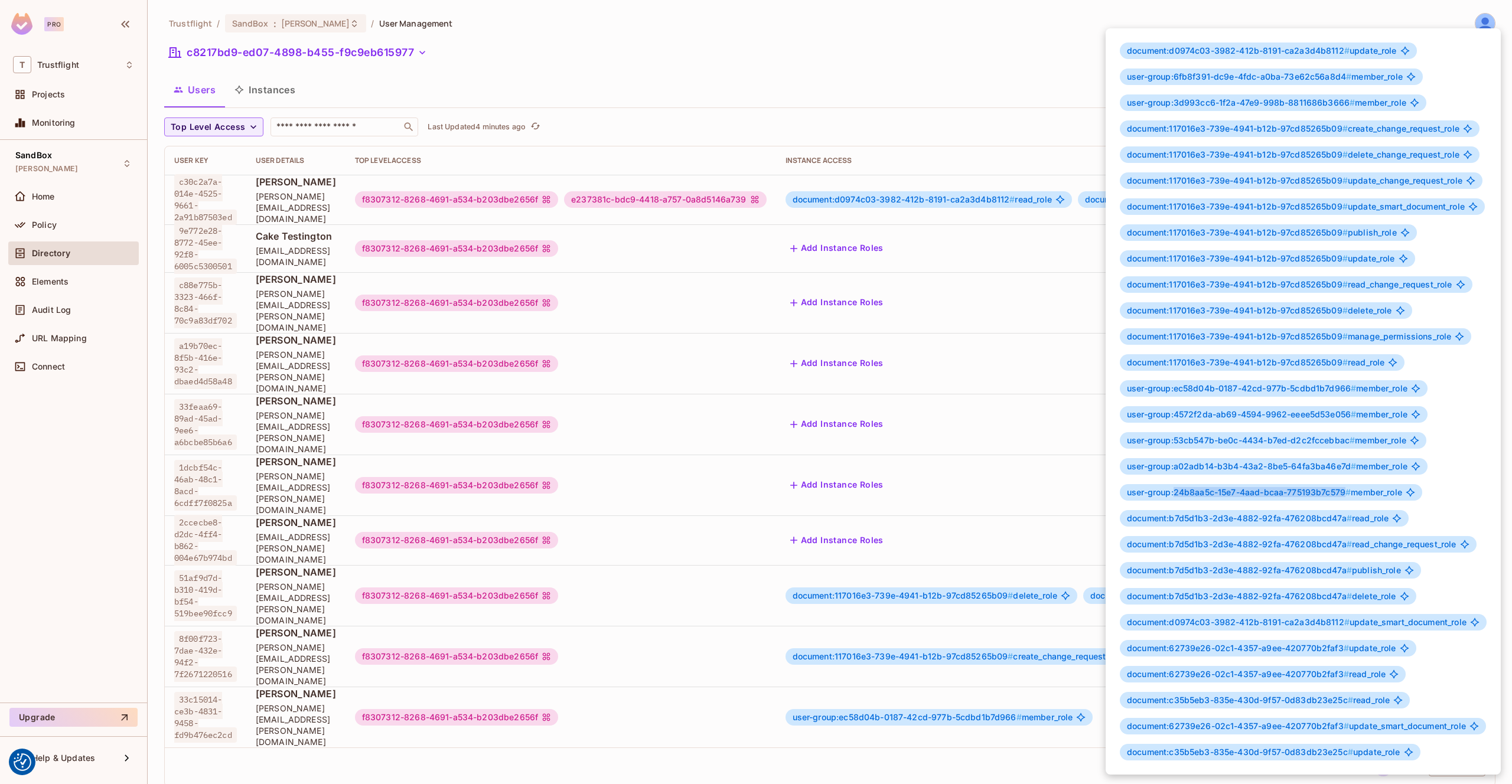
drag, startPoint x: 1175, startPoint y: 492, endPoint x: 1347, endPoint y: 491, distance: 172.0
click at [1347, 491] on span "user-group:24b8aa5c-15e7-4aad-bcaa-775193b7c579 #" at bounding box center [1239, 492] width 224 height 10
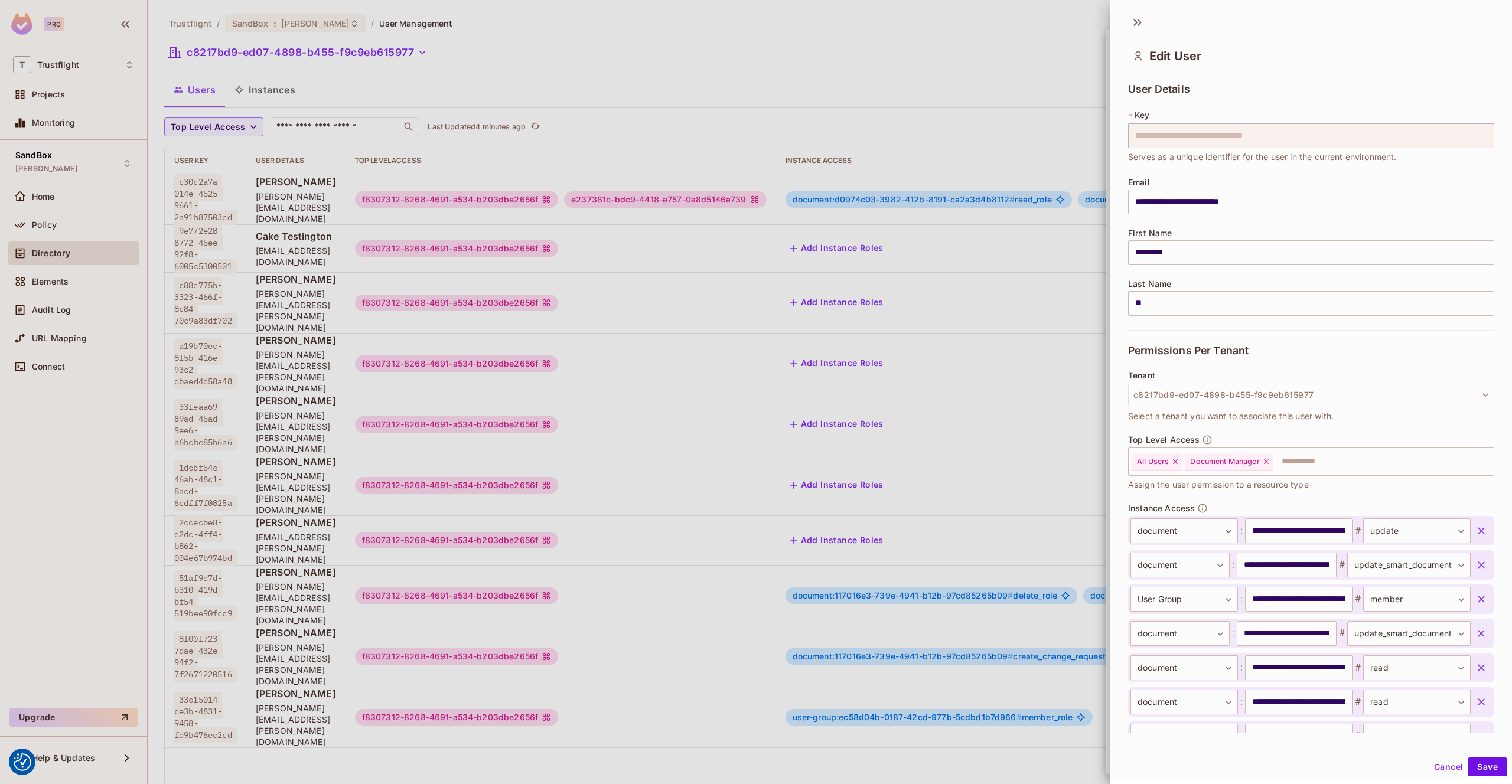
click at [790, 150] on div at bounding box center [756, 392] width 1512 height 784
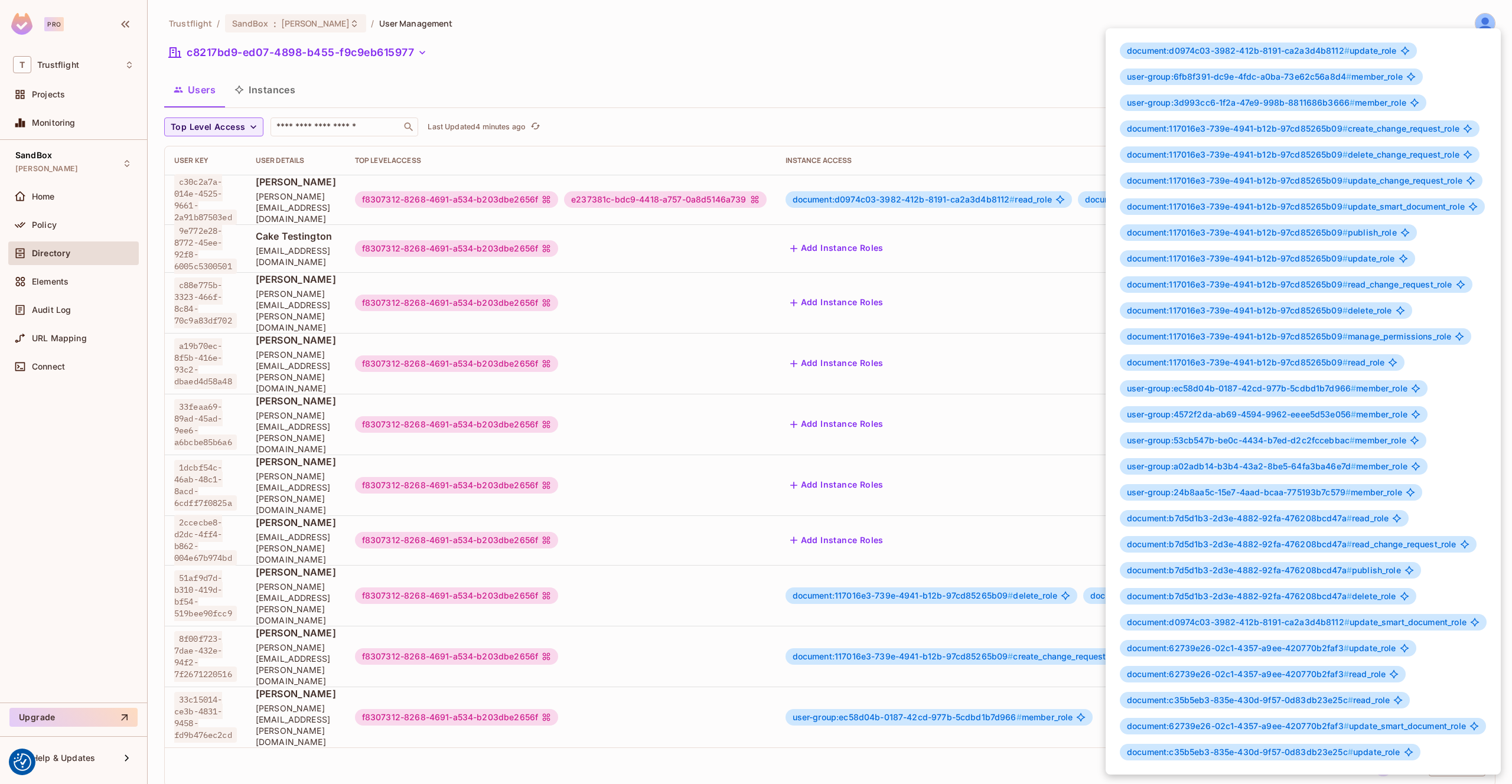
click at [60, 228] on div at bounding box center [756, 392] width 1512 height 784
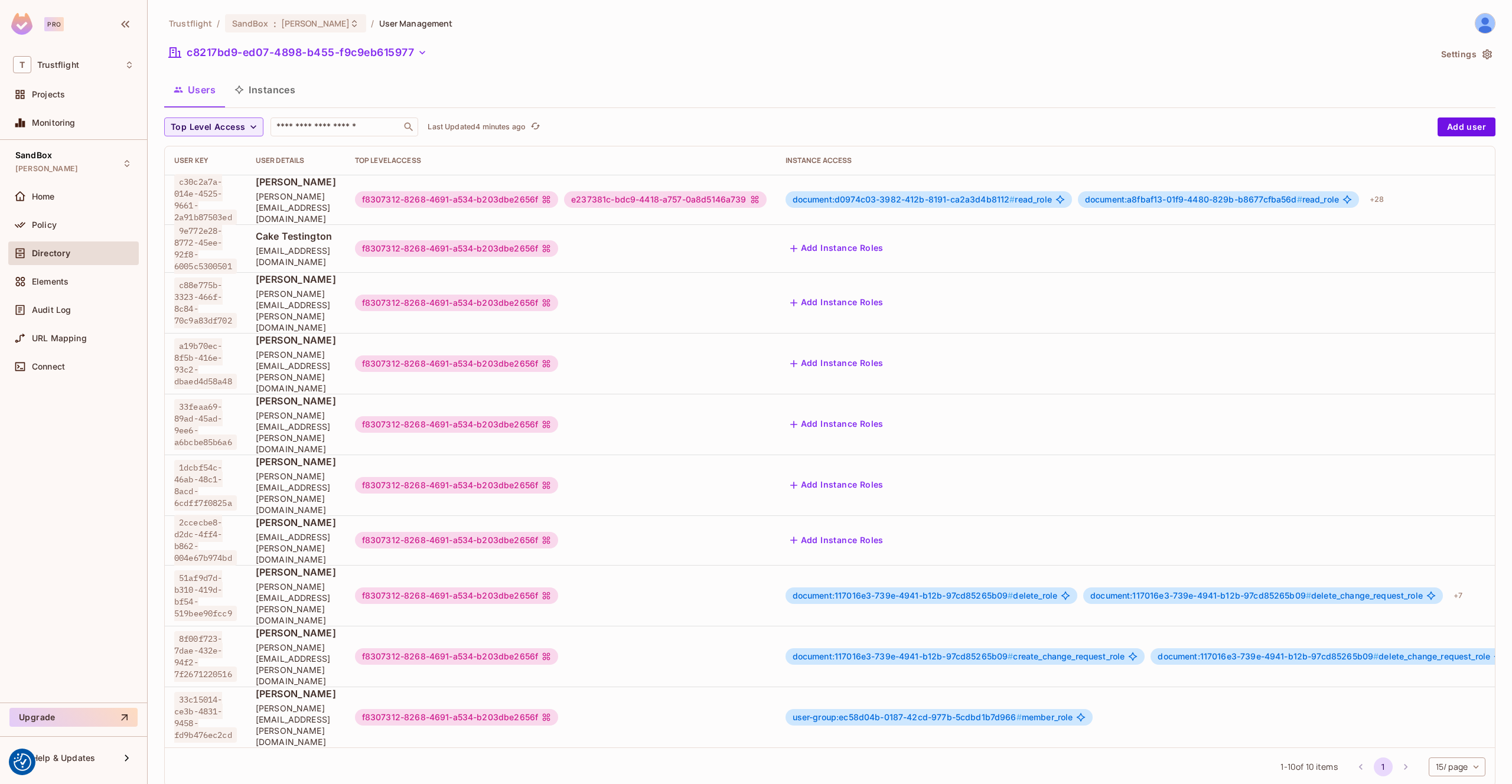
click at [44, 226] on div "document:d0974c03-3982-412b-8191-ca2a3d4b8112 # update_role user-group:6fb8f391…" at bounding box center [756, 392] width 1512 height 784
click at [60, 223] on div "Policy" at bounding box center [83, 225] width 102 height 10
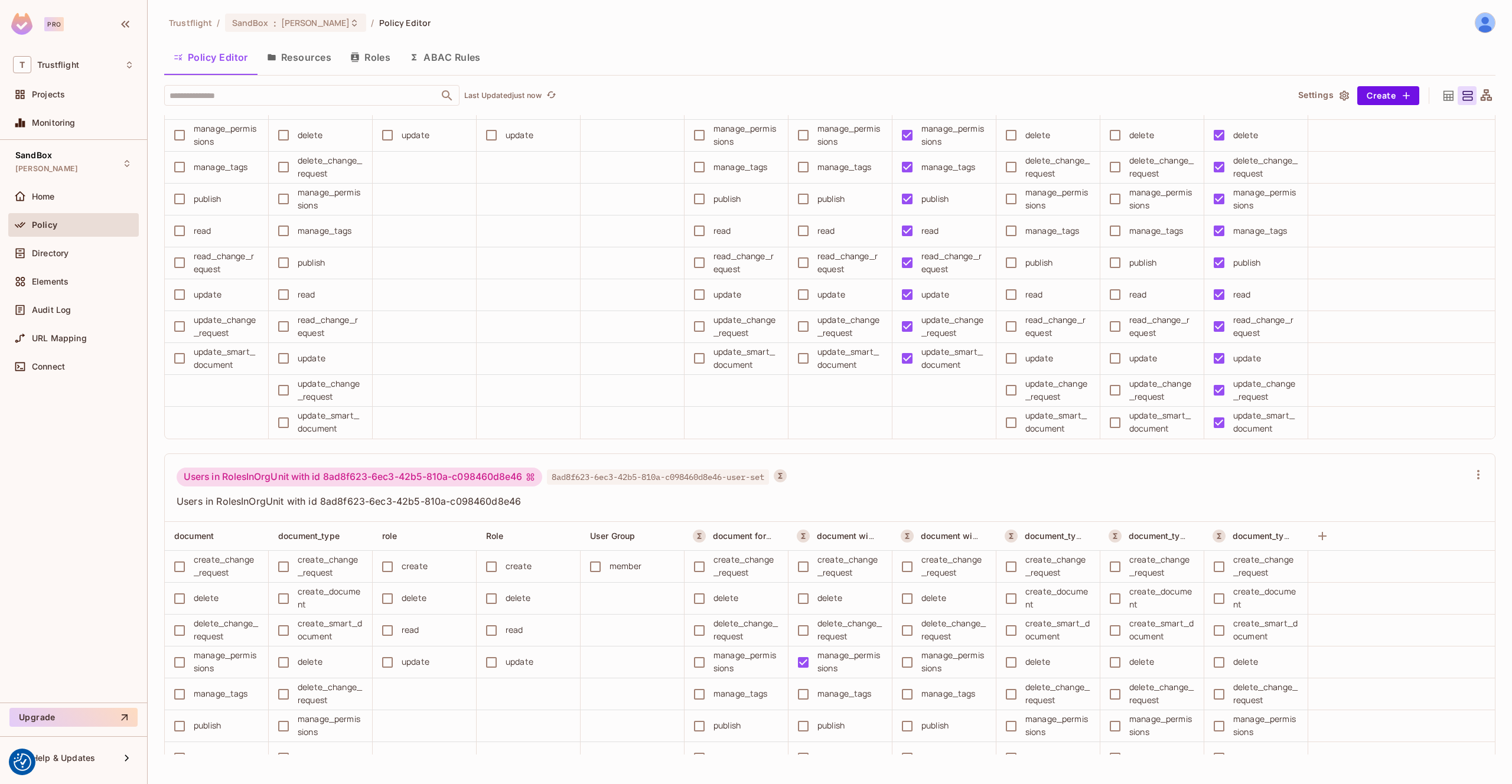
scroll to position [9087, 0]
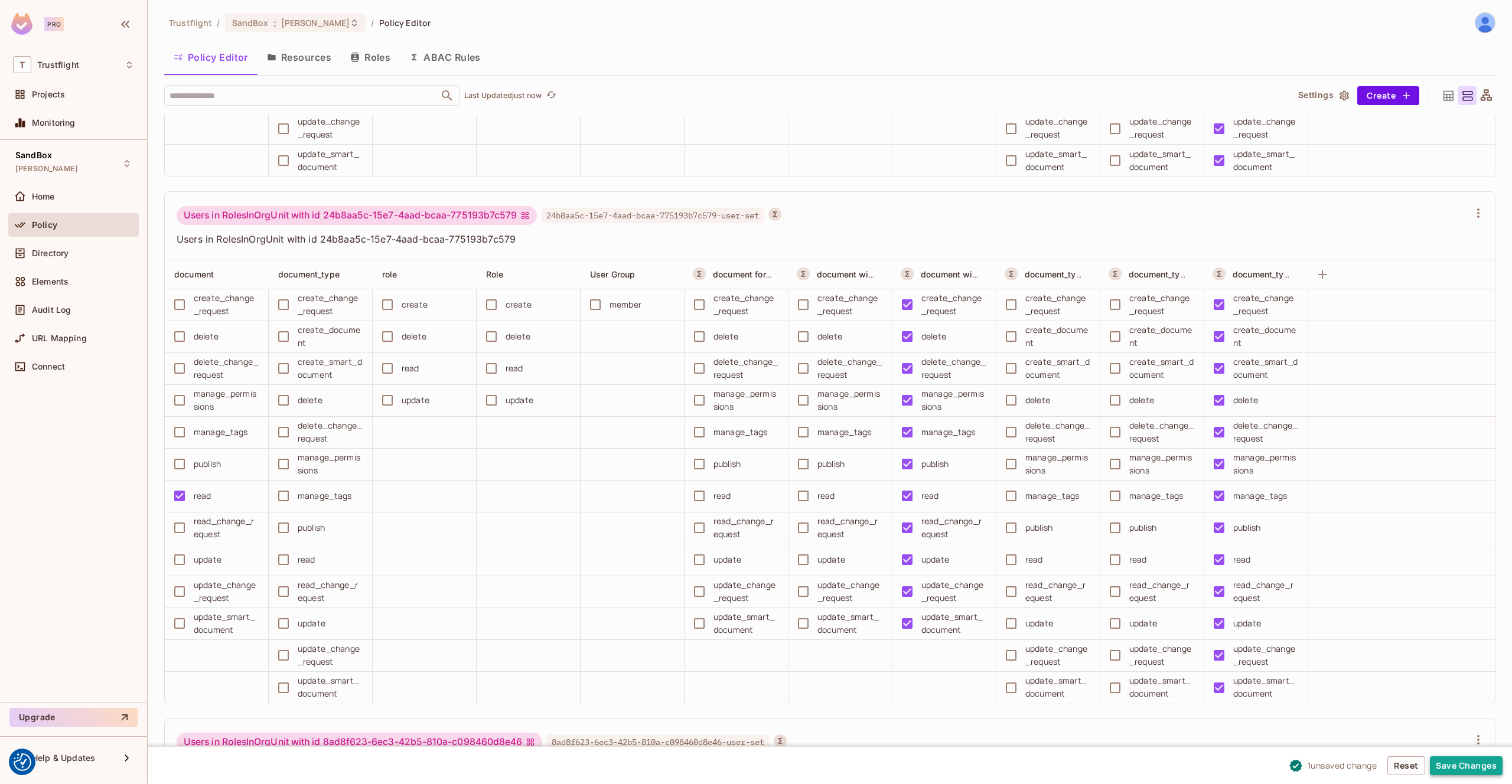
click at [1471, 765] on button "Save Changes" at bounding box center [1466, 766] width 73 height 19
drag, startPoint x: 878, startPoint y: 209, endPoint x: 903, endPoint y: 214, distance: 25.5
click at [878, 209] on div "Users in RolesInOrgUnit with id 24b8aa5c-15e7-4aad-bcaa-775193b7c579 24b8aa5c-1…" at bounding box center [823, 217] width 1292 height 23
click at [53, 306] on span "Audit Log" at bounding box center [52, 310] width 39 height 10
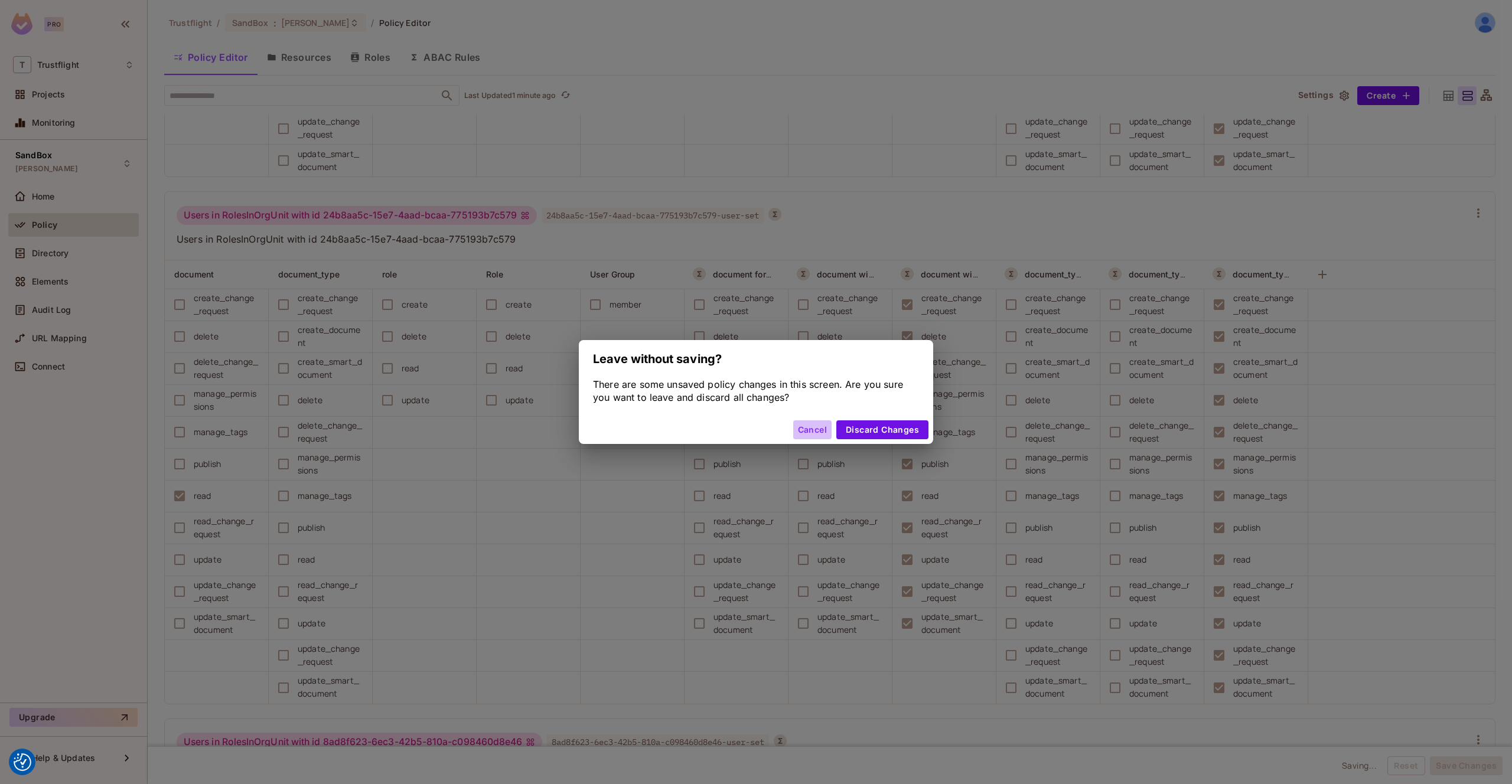
click at [810, 434] on button "Cancel" at bounding box center [812, 430] width 39 height 19
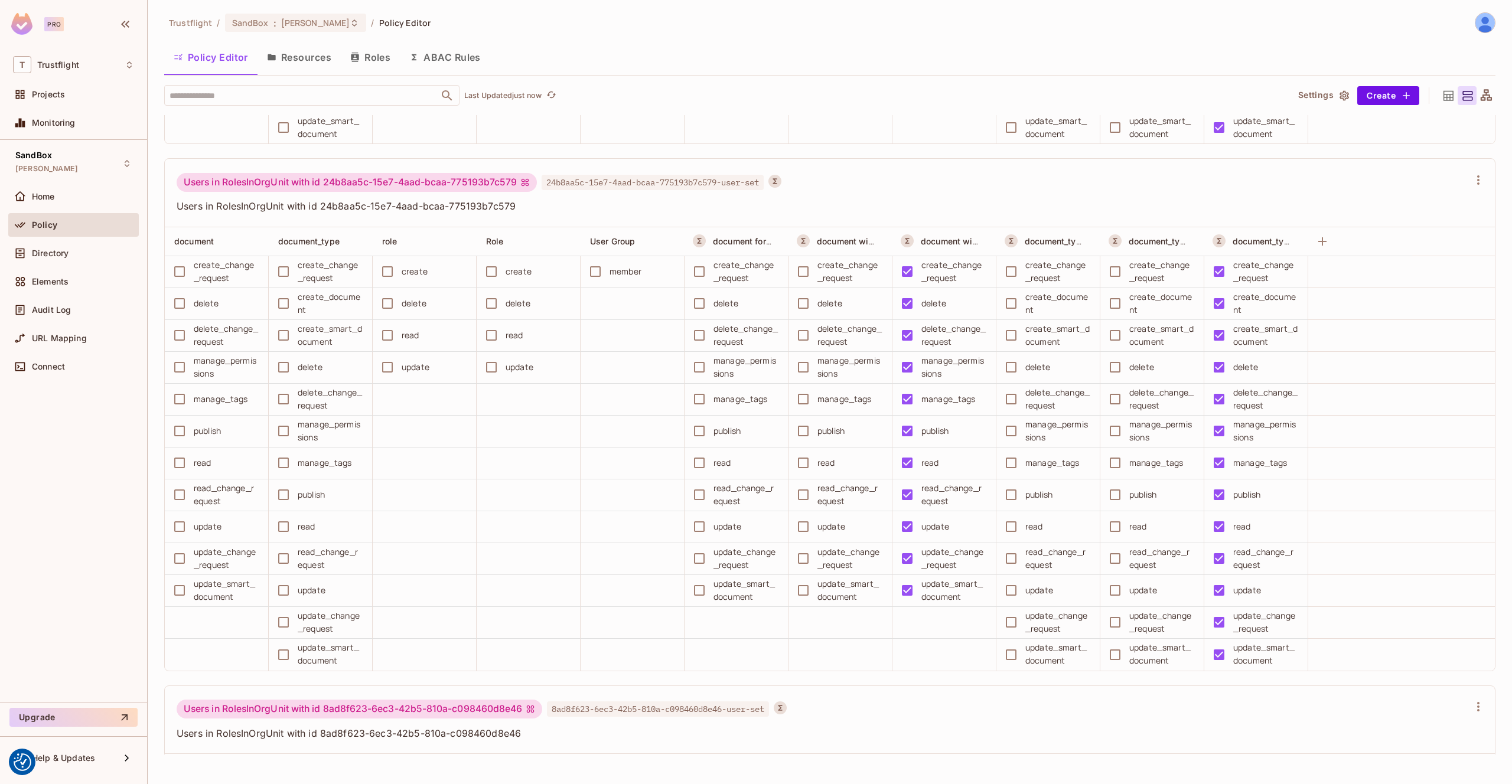
scroll to position [9136, 0]
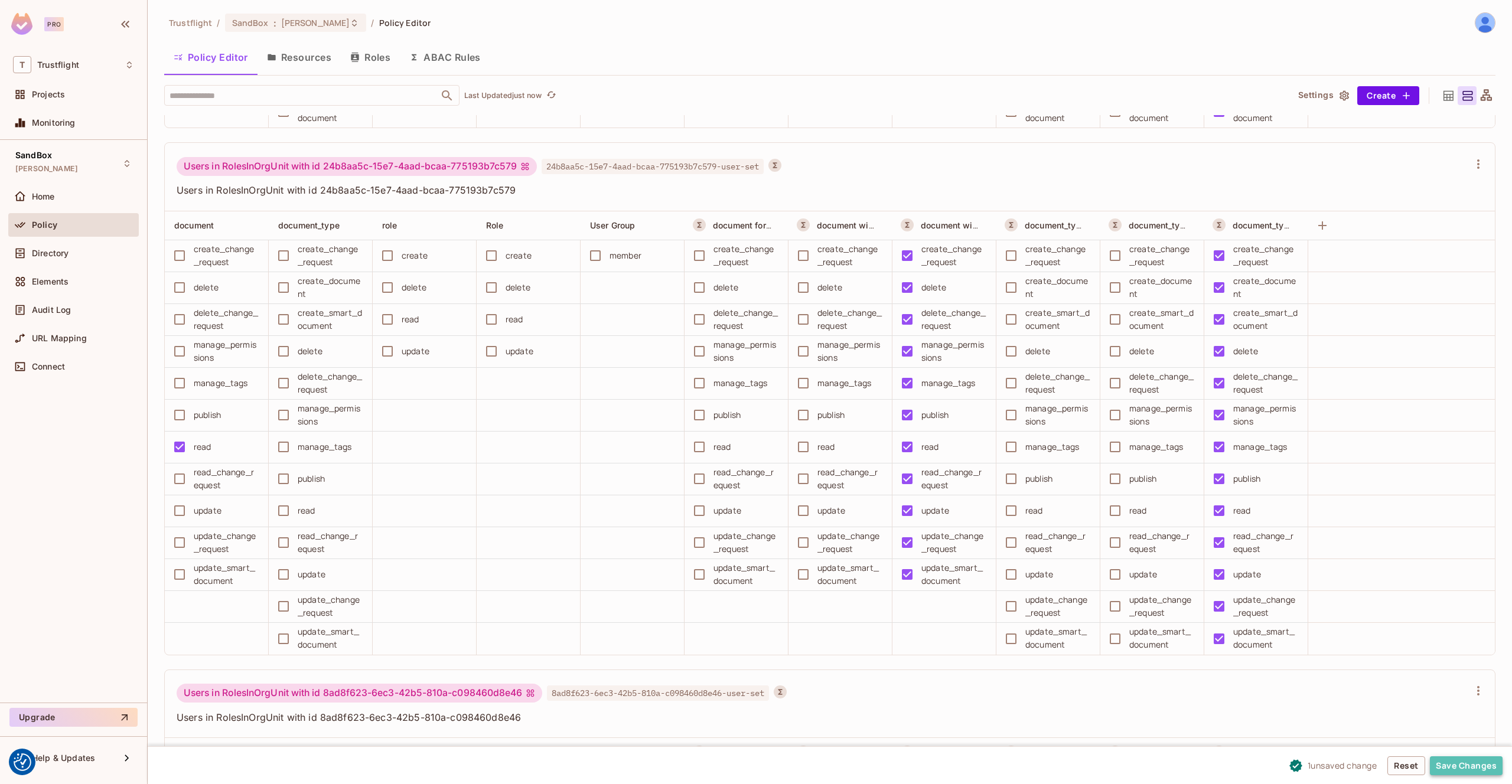
click at [1459, 763] on button "Save Changes" at bounding box center [1466, 766] width 73 height 19
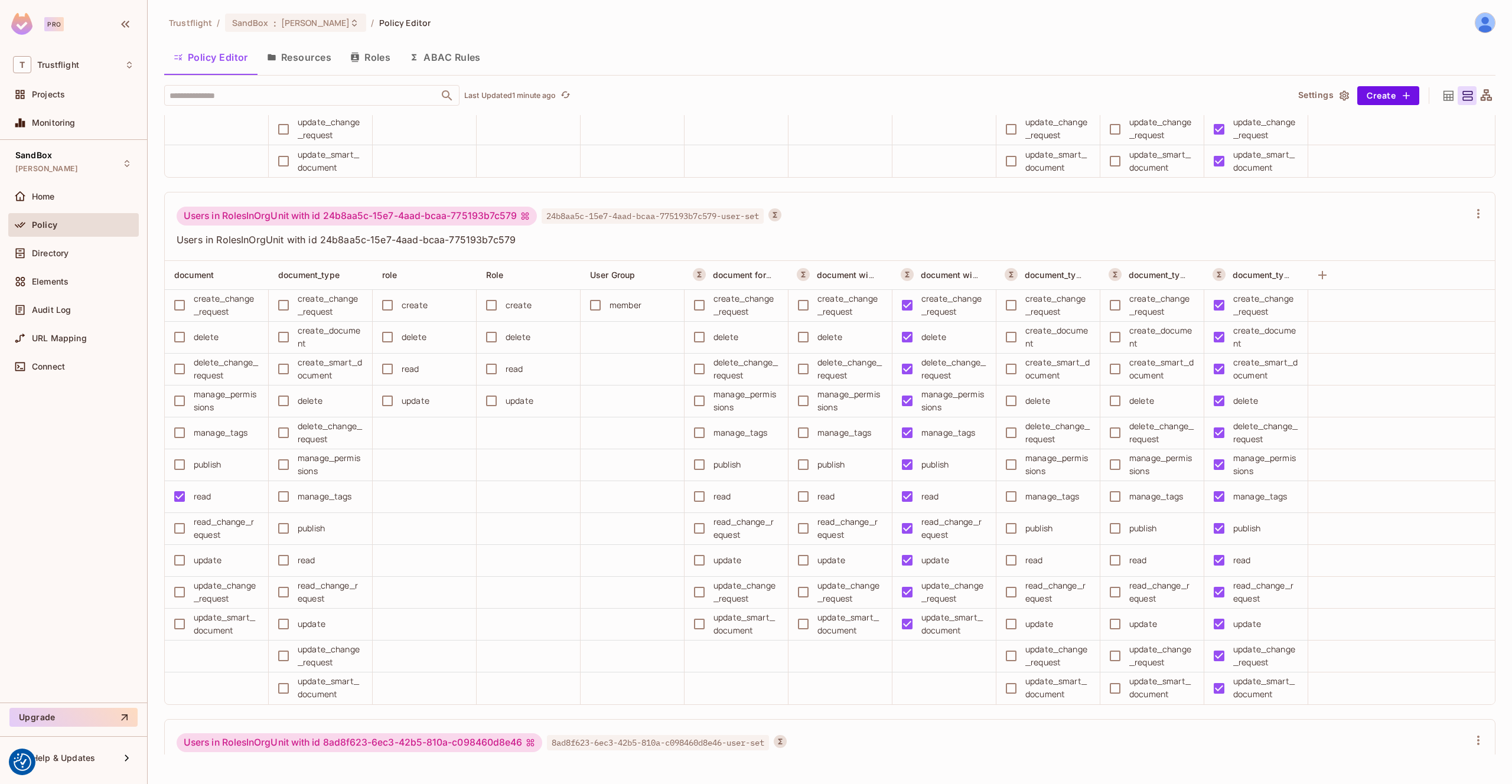
scroll to position [9148, 0]
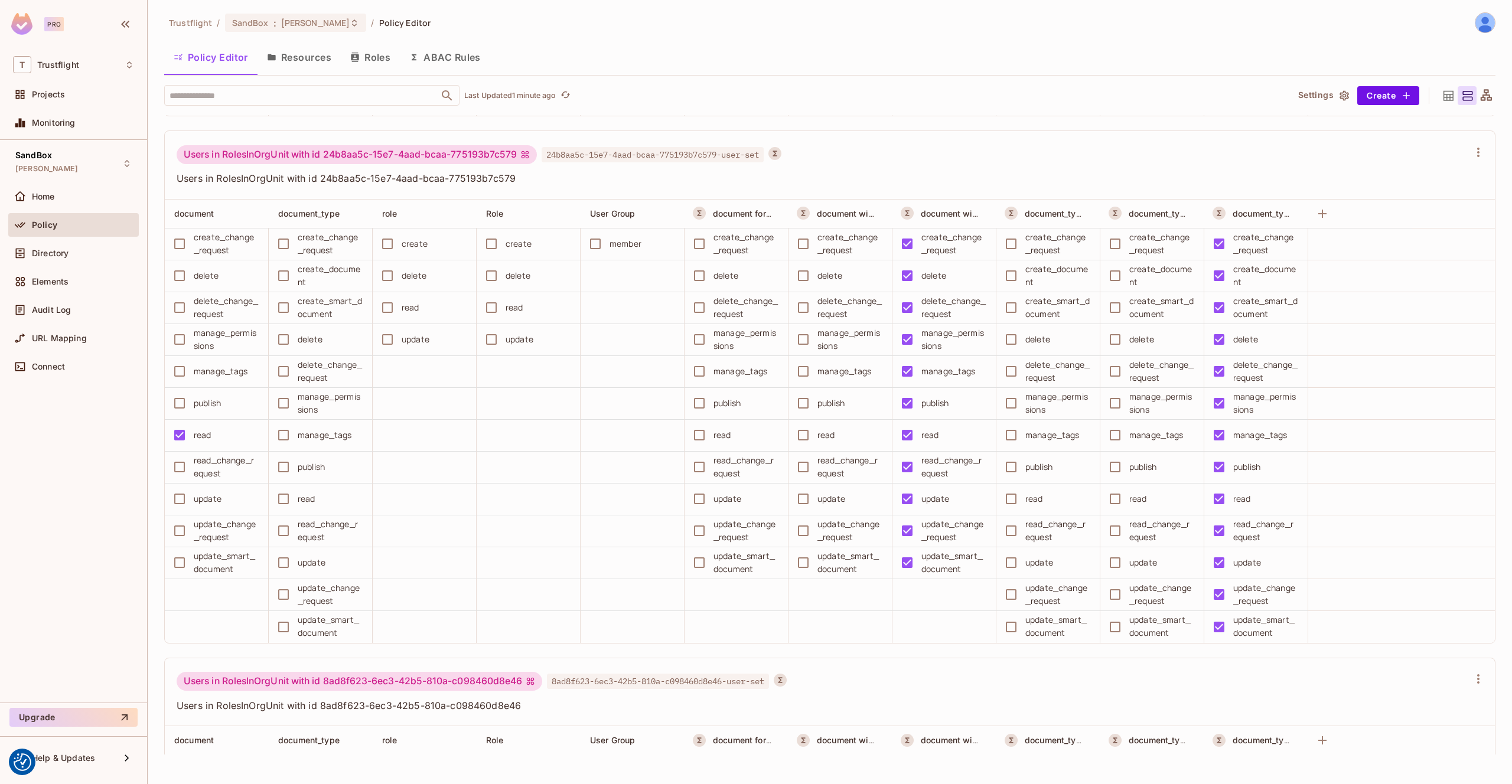
click at [61, 498] on div "SandBox james_duncan_development Home Policy Directory Elements Audit Log URL M…" at bounding box center [73, 421] width 147 height 563
click at [89, 444] on div "SandBox james_duncan_development Home Policy Directory Elements Audit Log URL M…" at bounding box center [73, 421] width 147 height 563
click at [68, 300] on div "Audit Log" at bounding box center [73, 310] width 130 height 24
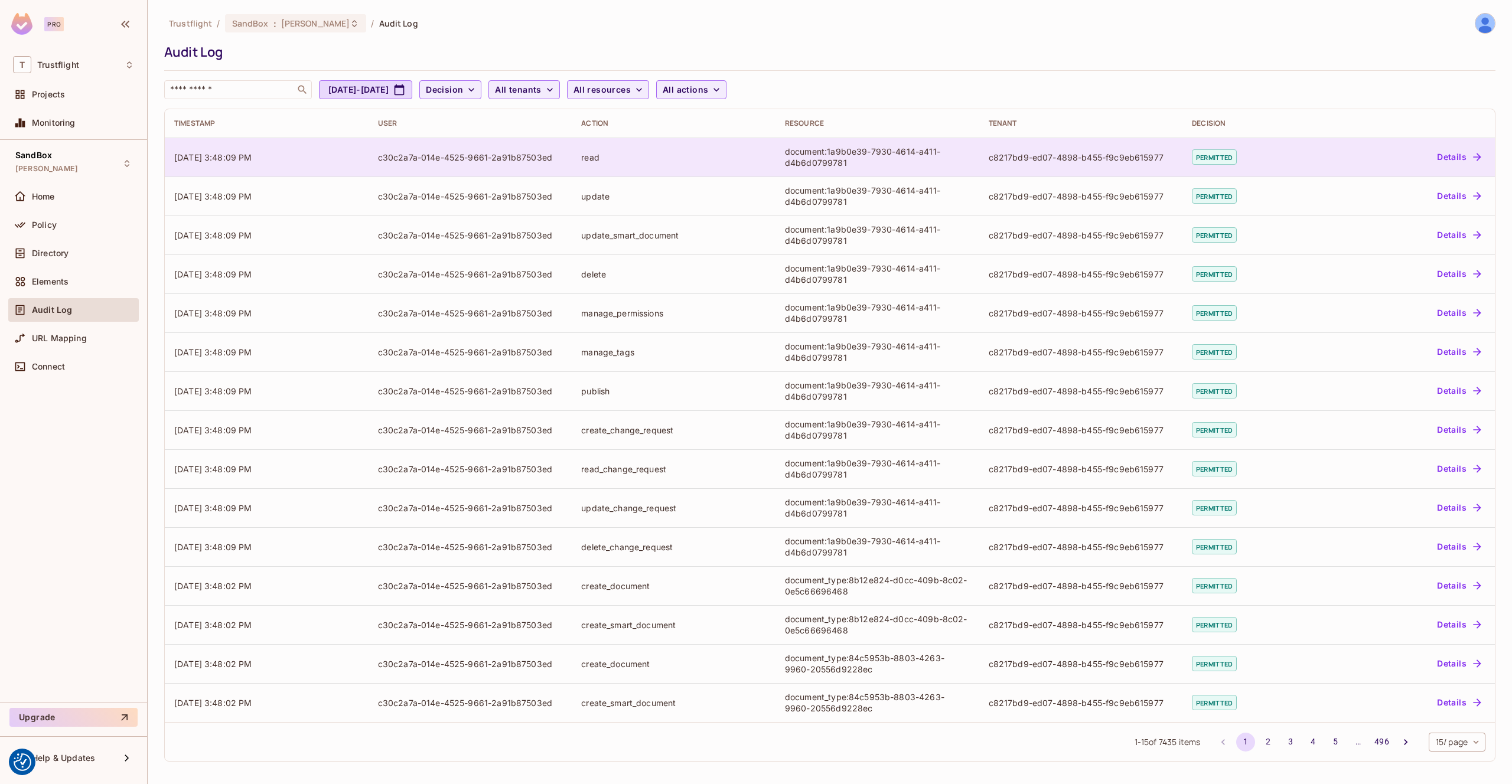
click at [340, 151] on td "[DATE] 3:48:09 PM" at bounding box center [267, 157] width 204 height 39
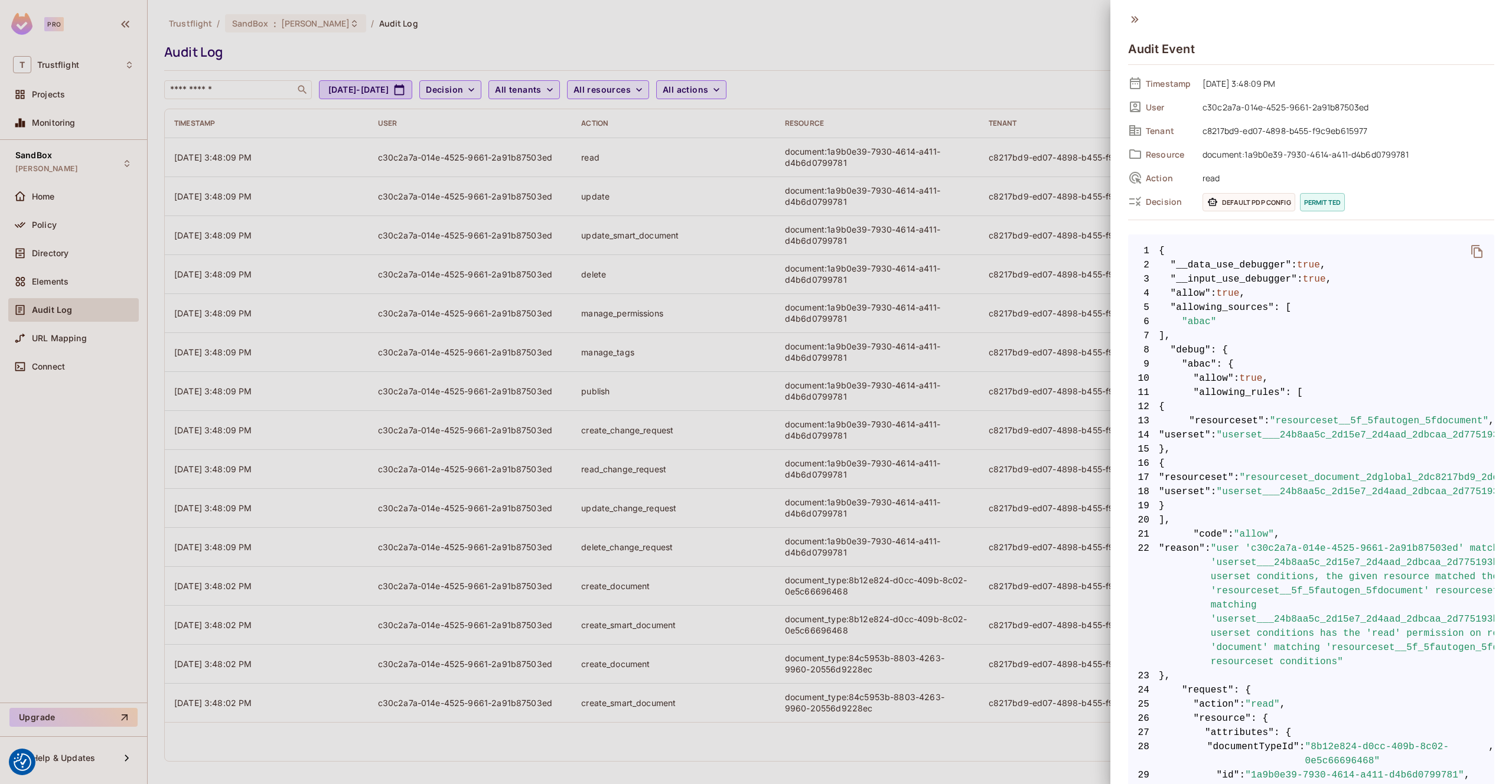
scroll to position [600, 0]
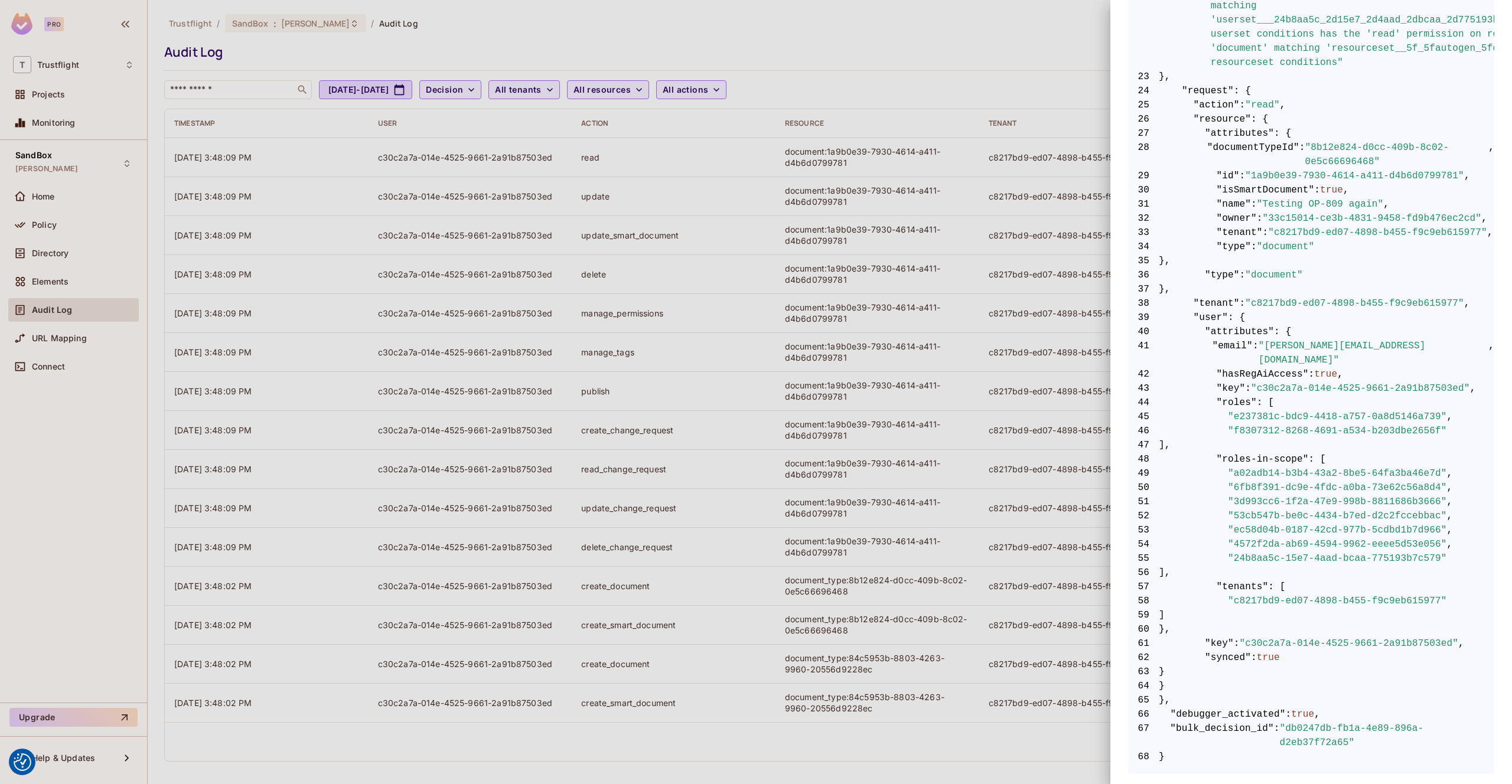
click at [880, 111] on div at bounding box center [756, 392] width 1512 height 784
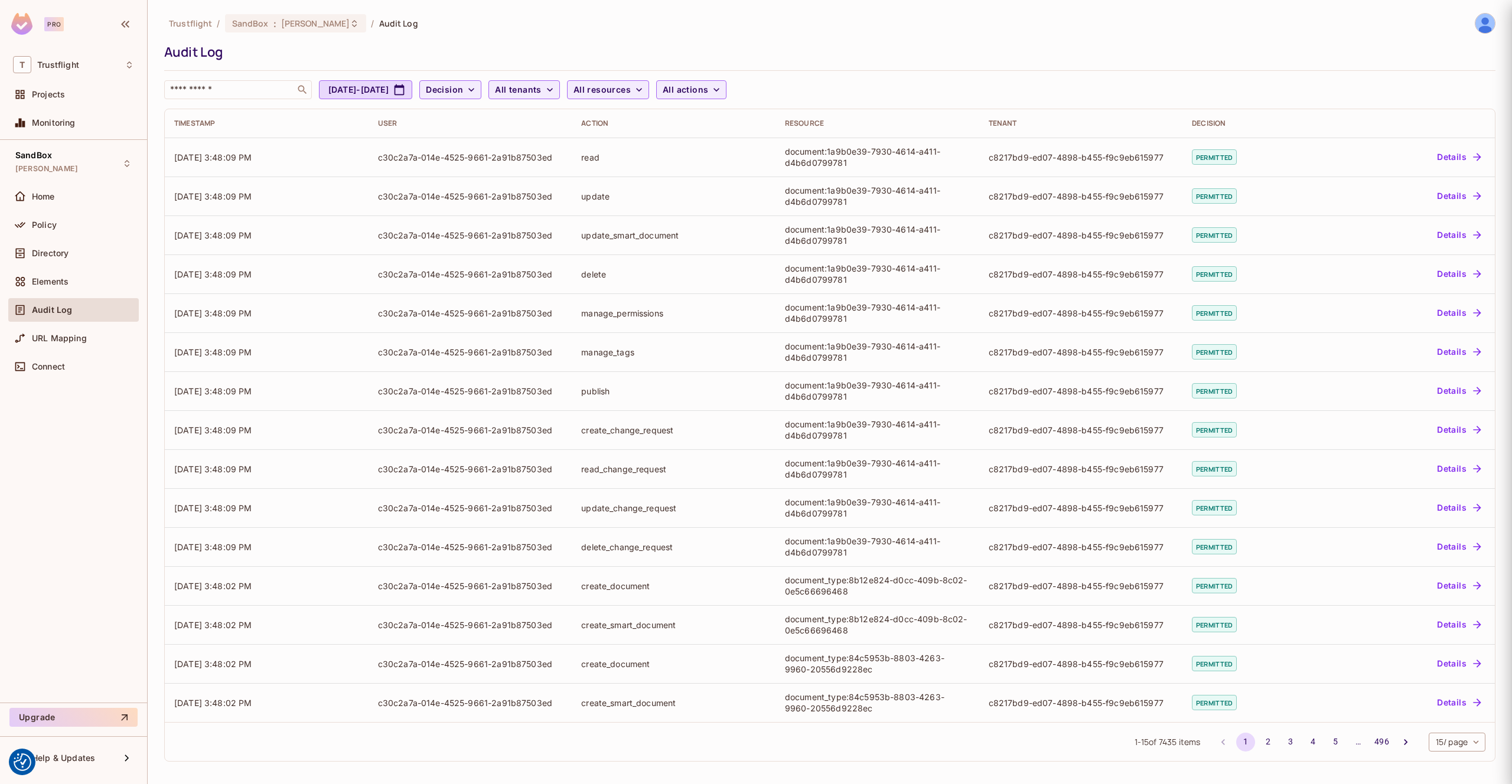
scroll to position [0, 0]
